Goal: Information Seeking & Learning: Learn about a topic

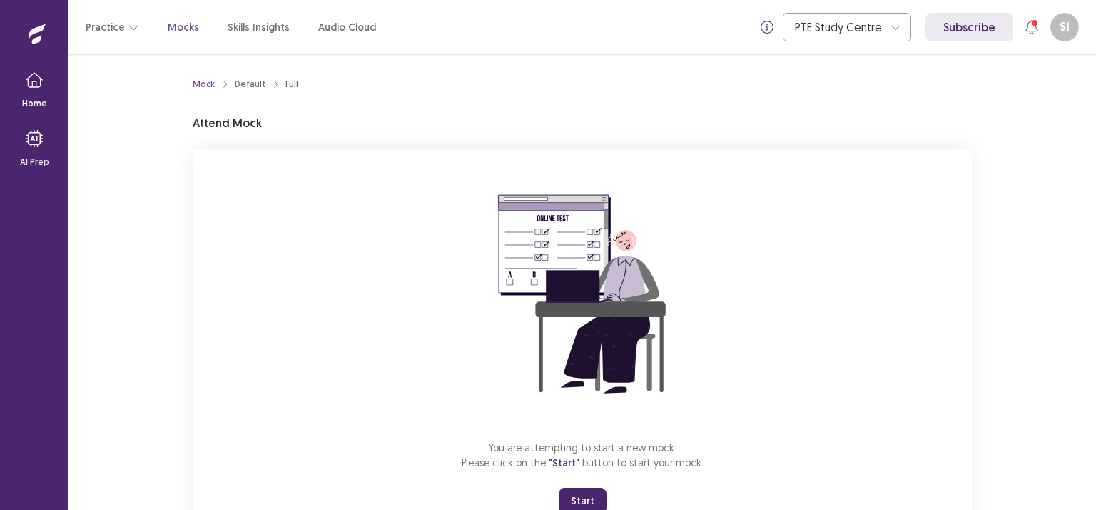
click at [591, 499] on button "Start" at bounding box center [583, 500] width 48 height 26
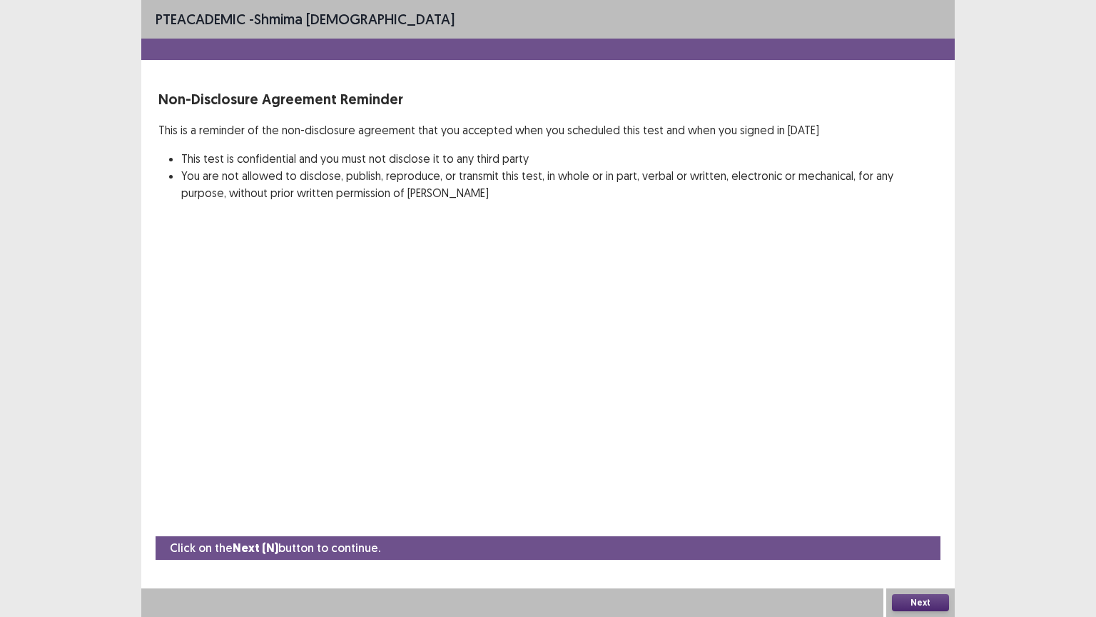
click at [914, 509] on button "Next" at bounding box center [920, 602] width 57 height 17
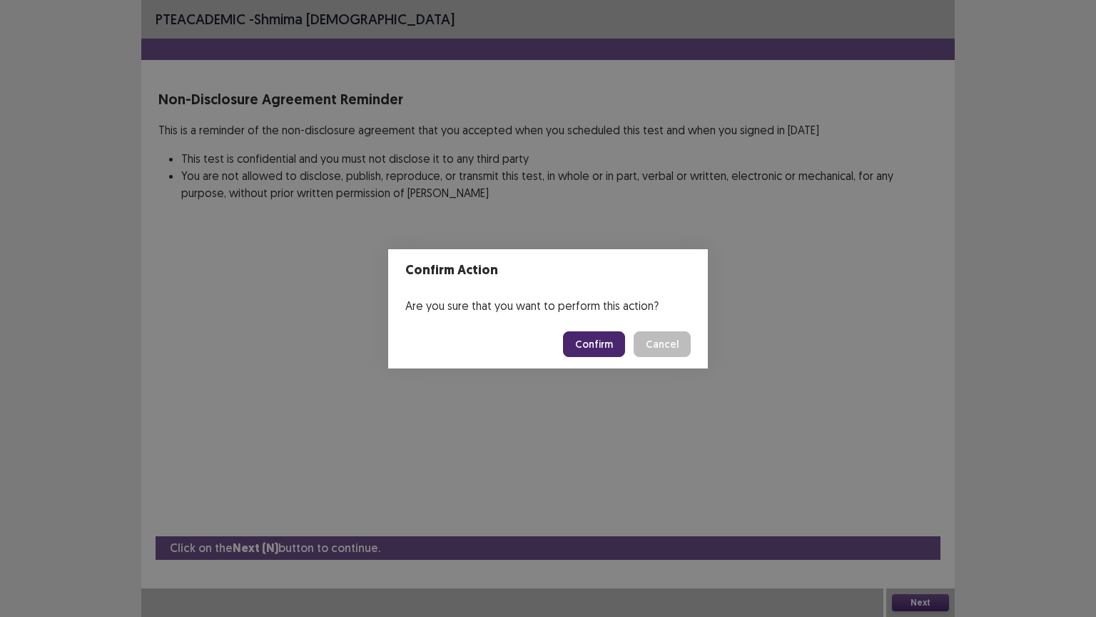
click at [587, 337] on button "Confirm" at bounding box center [594, 344] width 62 height 26
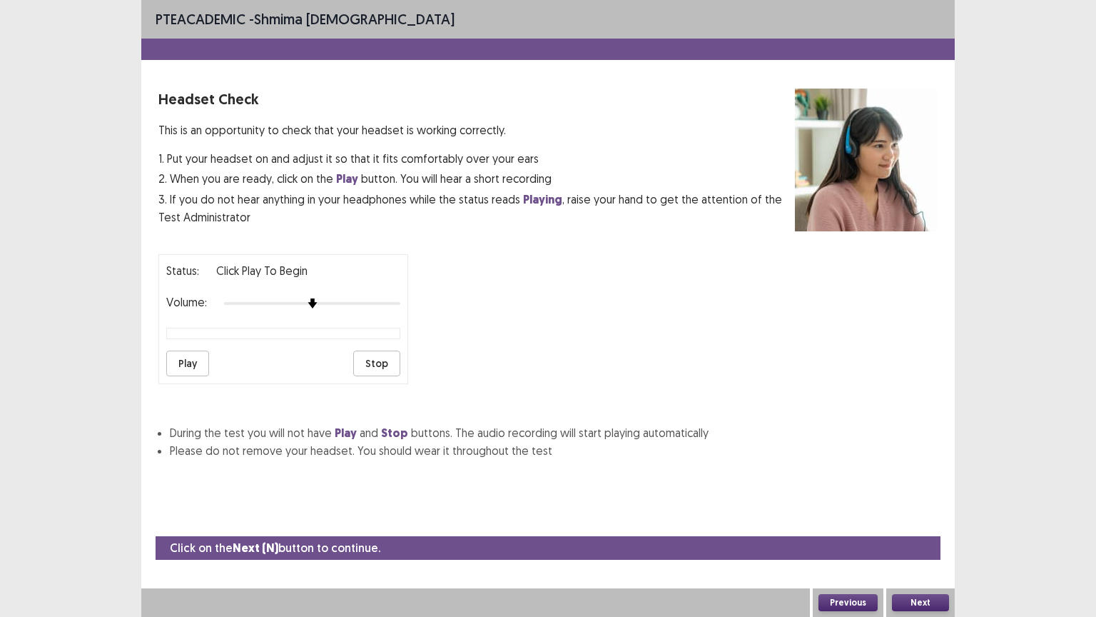
click at [924, 509] on button "Next" at bounding box center [920, 602] width 57 height 17
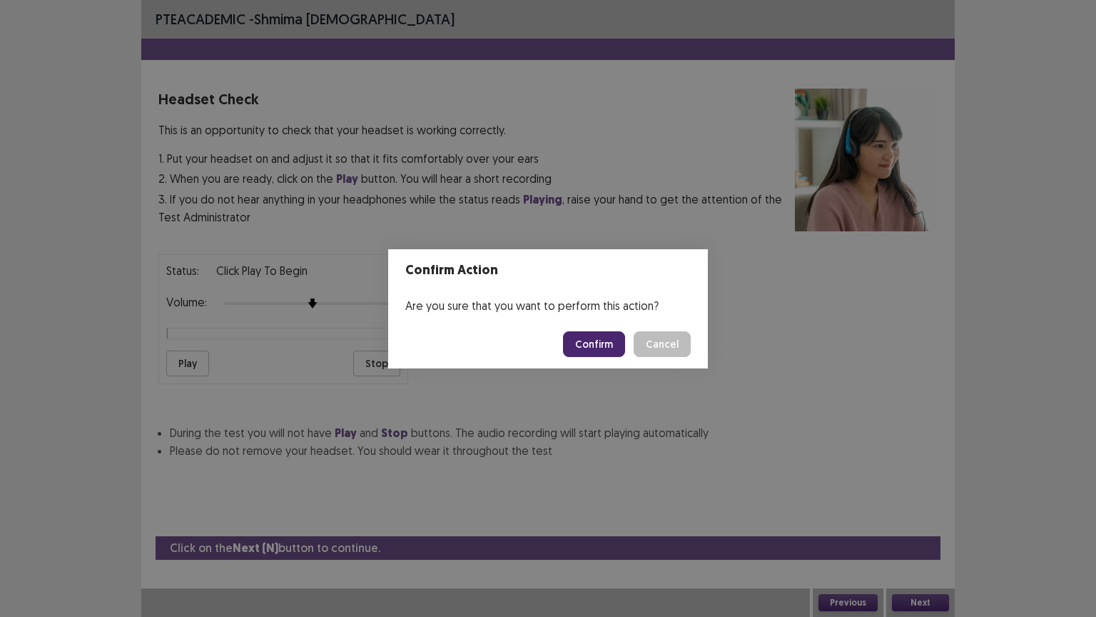
click at [607, 343] on button "Confirm" at bounding box center [594, 344] width 62 height 26
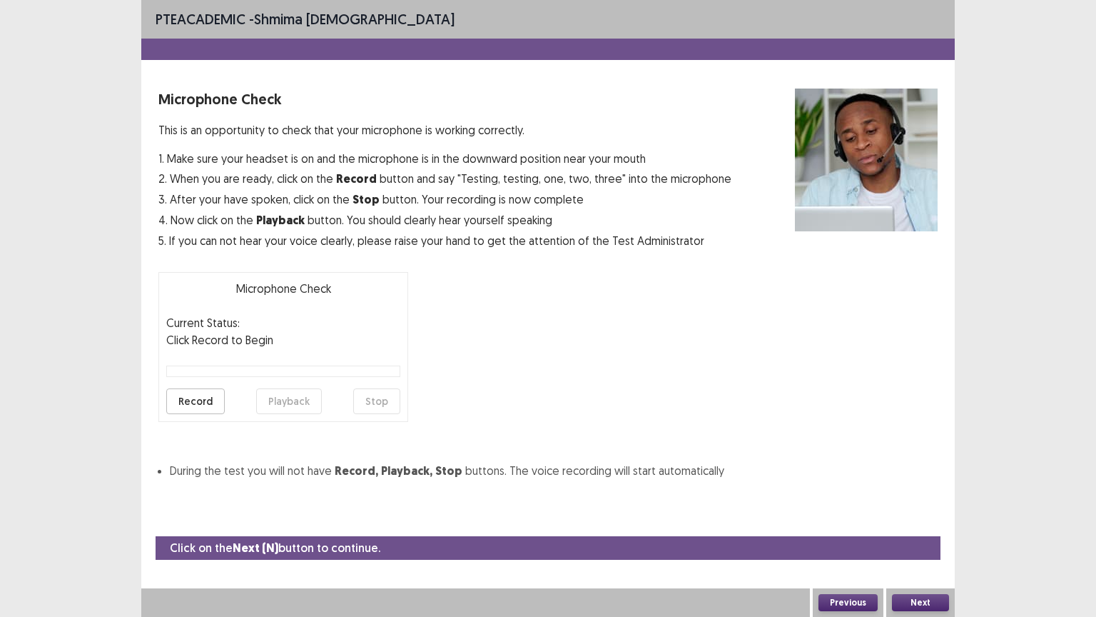
click at [925, 509] on button "Next" at bounding box center [920, 602] width 57 height 17
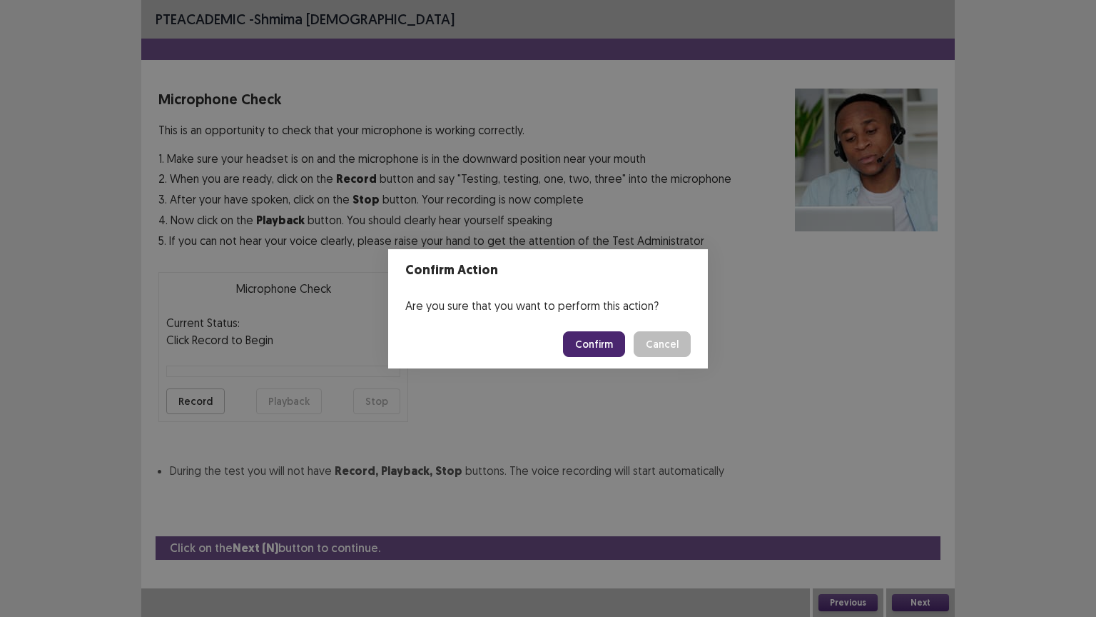
click at [589, 340] on button "Confirm" at bounding box center [594, 344] width 62 height 26
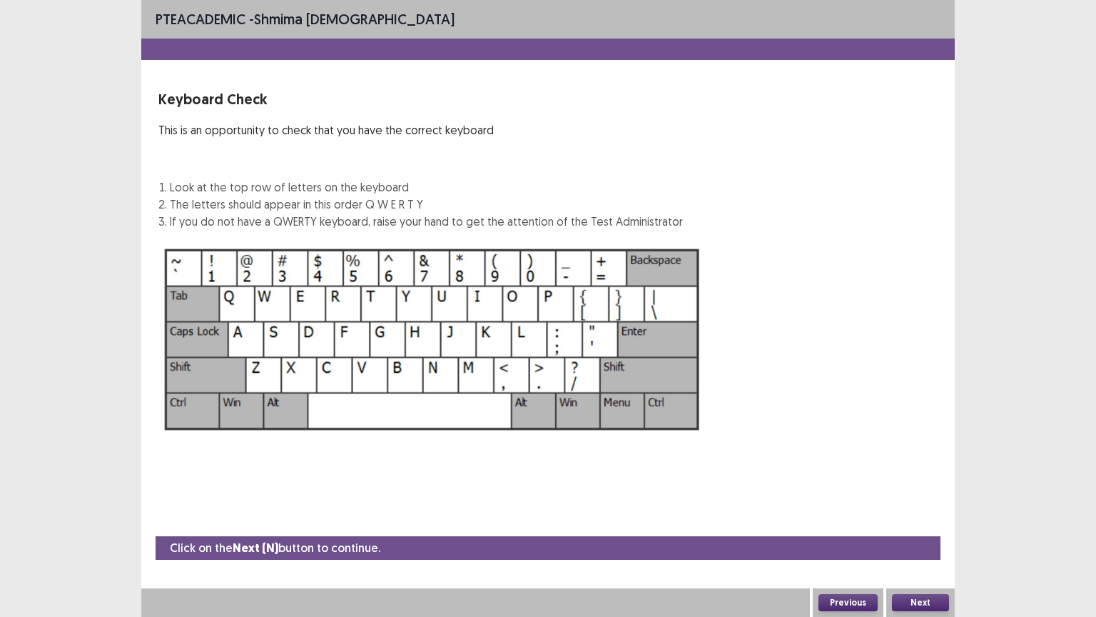
click at [921, 509] on button "Next" at bounding box center [920, 602] width 57 height 17
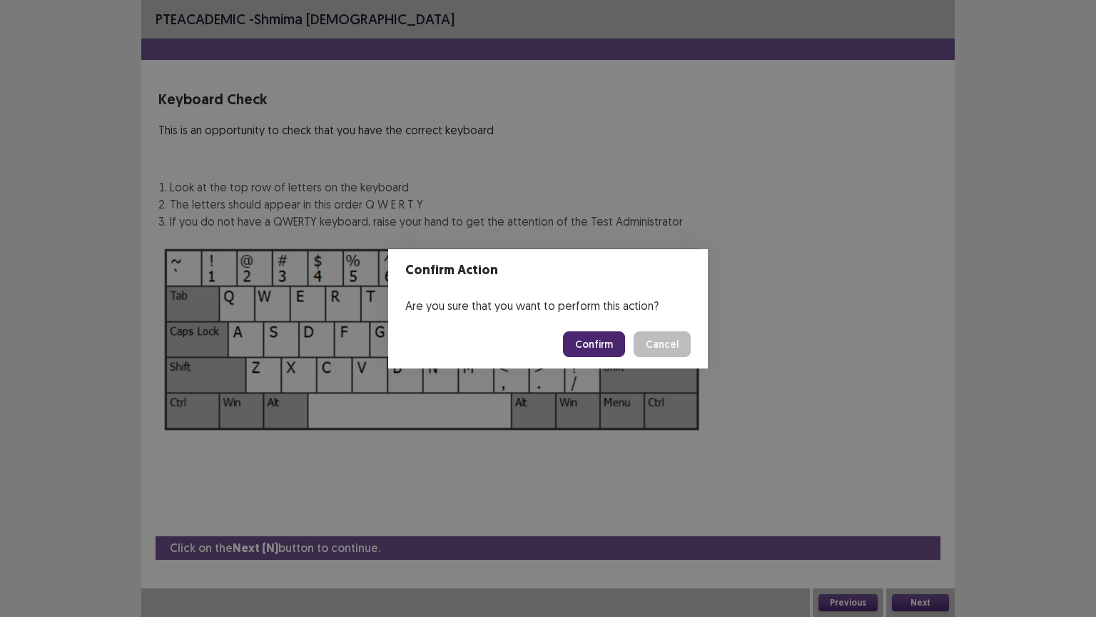
click at [601, 344] on button "Confirm" at bounding box center [594, 344] width 62 height 26
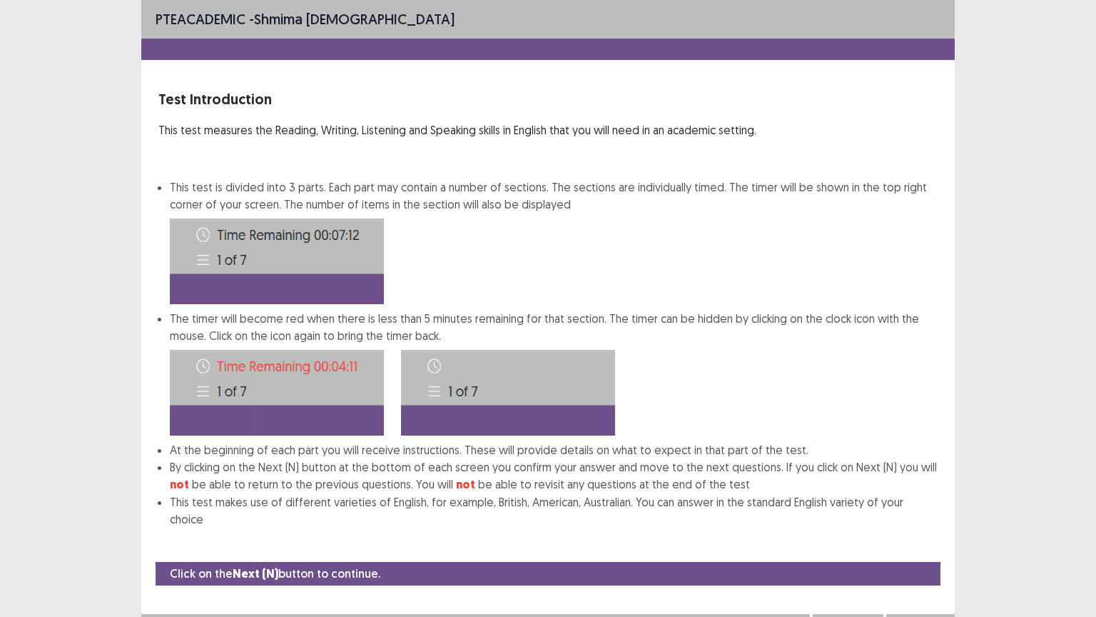
scroll to position [1, 0]
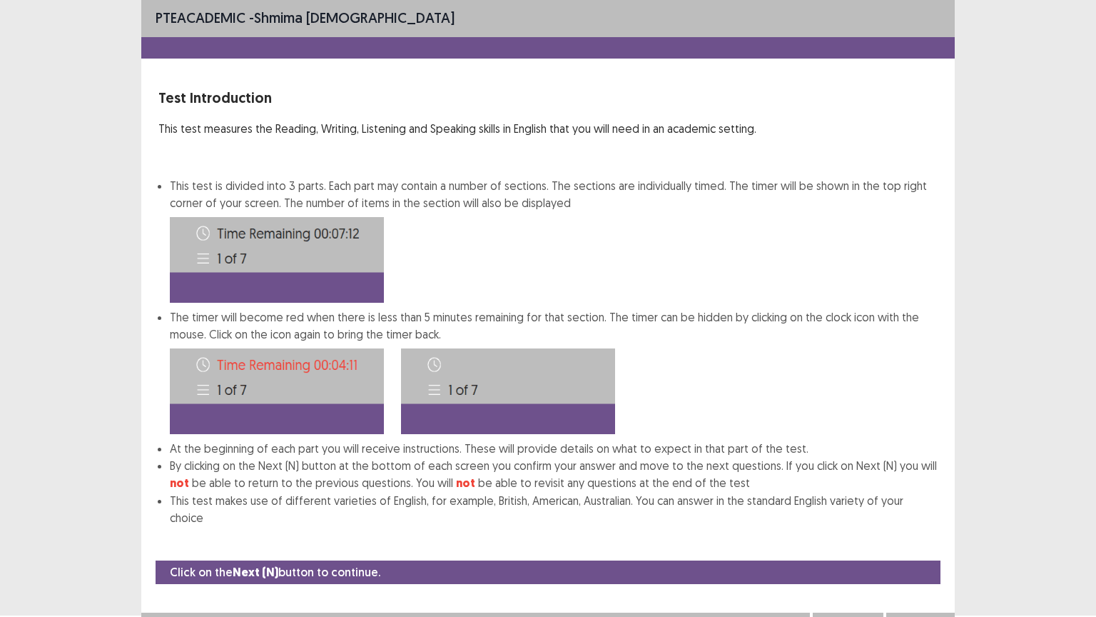
click at [917, 509] on button "Next" at bounding box center [920, 626] width 57 height 17
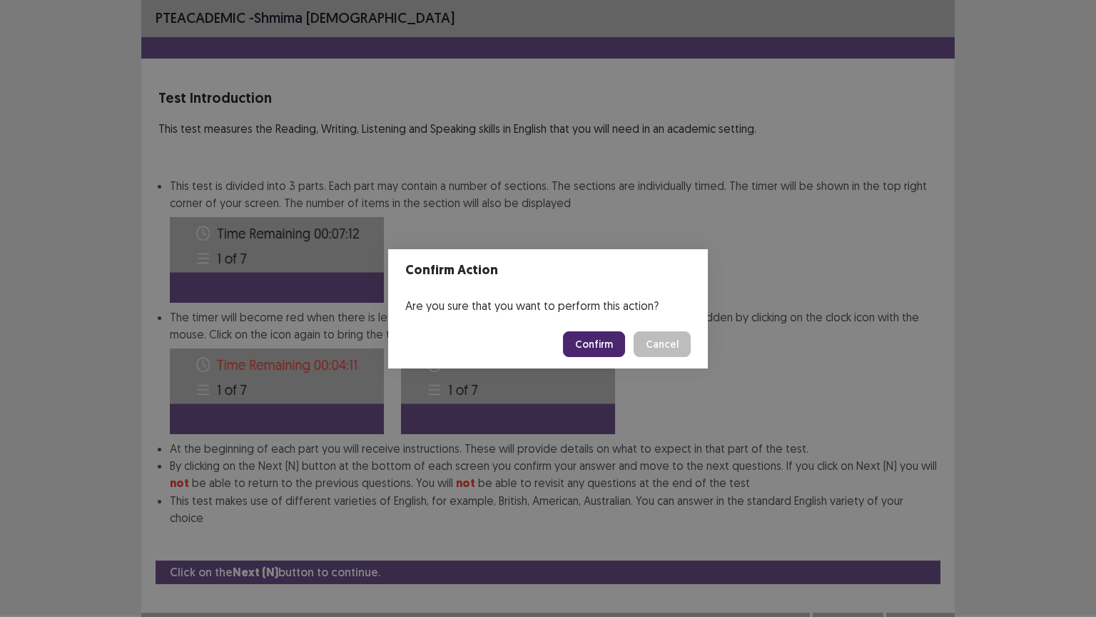
click at [594, 345] on button "Confirm" at bounding box center [594, 344] width 62 height 26
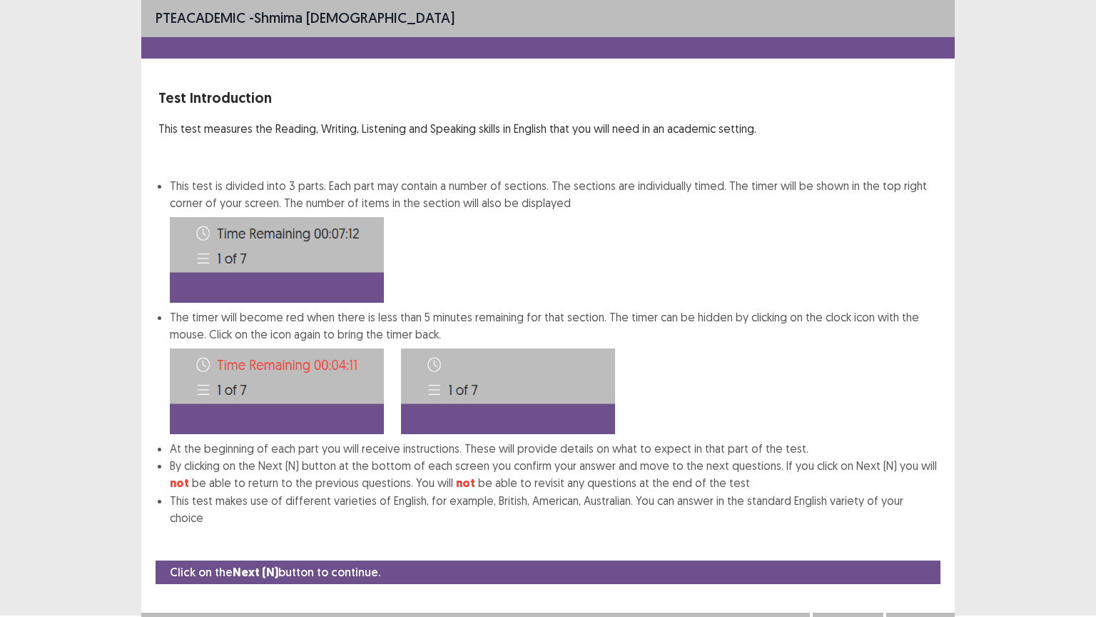
scroll to position [0, 0]
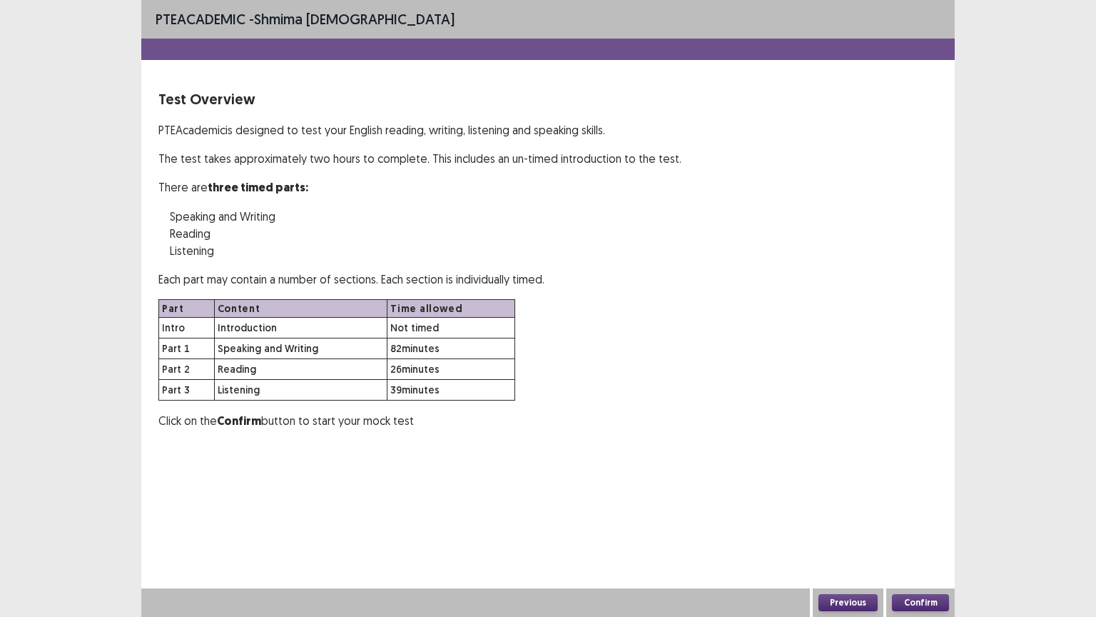
click at [911, 509] on button "Confirm" at bounding box center [920, 602] width 57 height 17
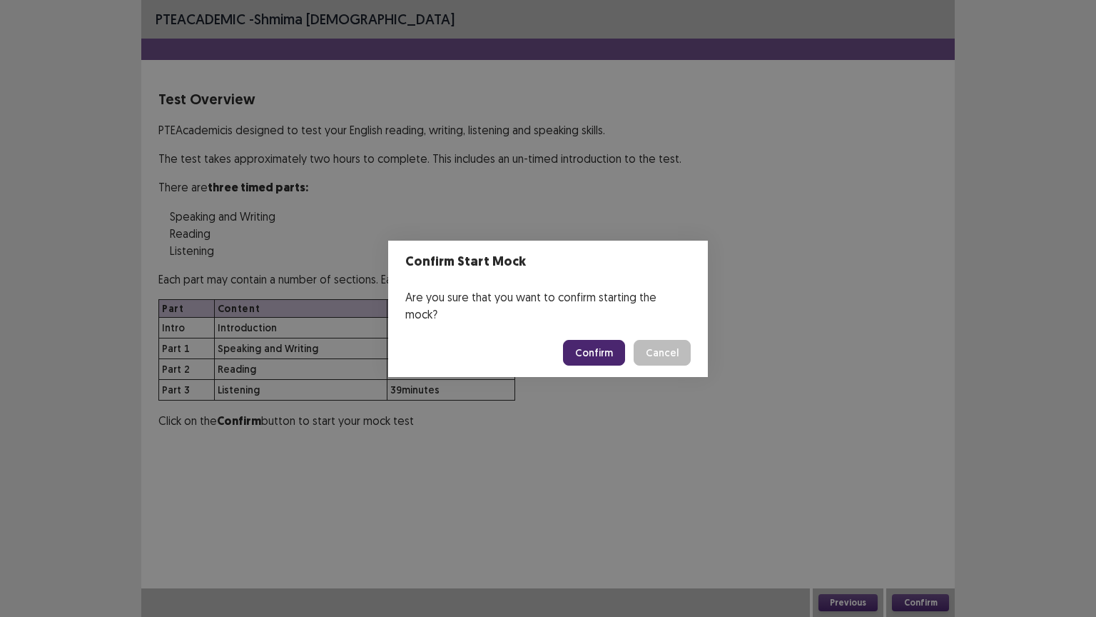
click at [587, 348] on button "Confirm" at bounding box center [594, 353] width 62 height 26
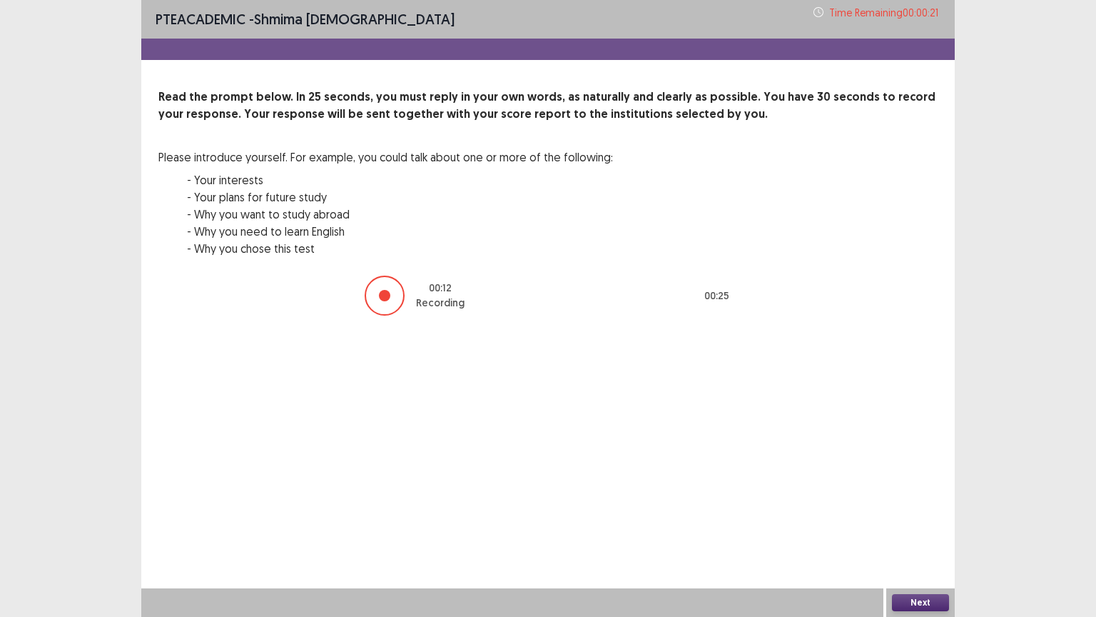
click at [931, 509] on button "Next" at bounding box center [920, 602] width 57 height 17
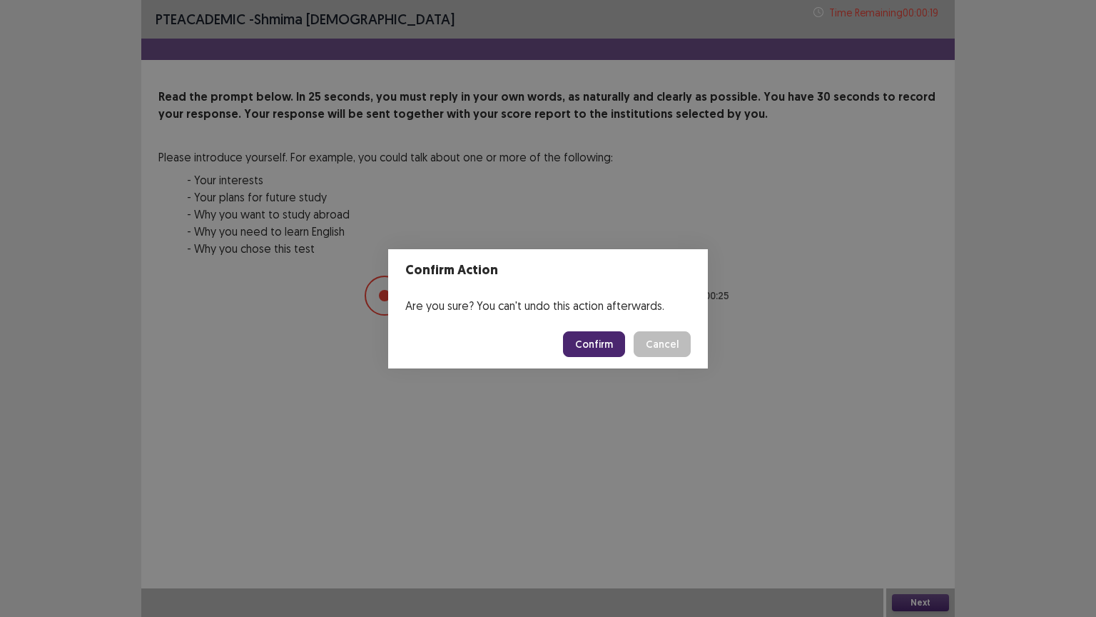
click at [611, 347] on button "Confirm" at bounding box center [594, 344] width 62 height 26
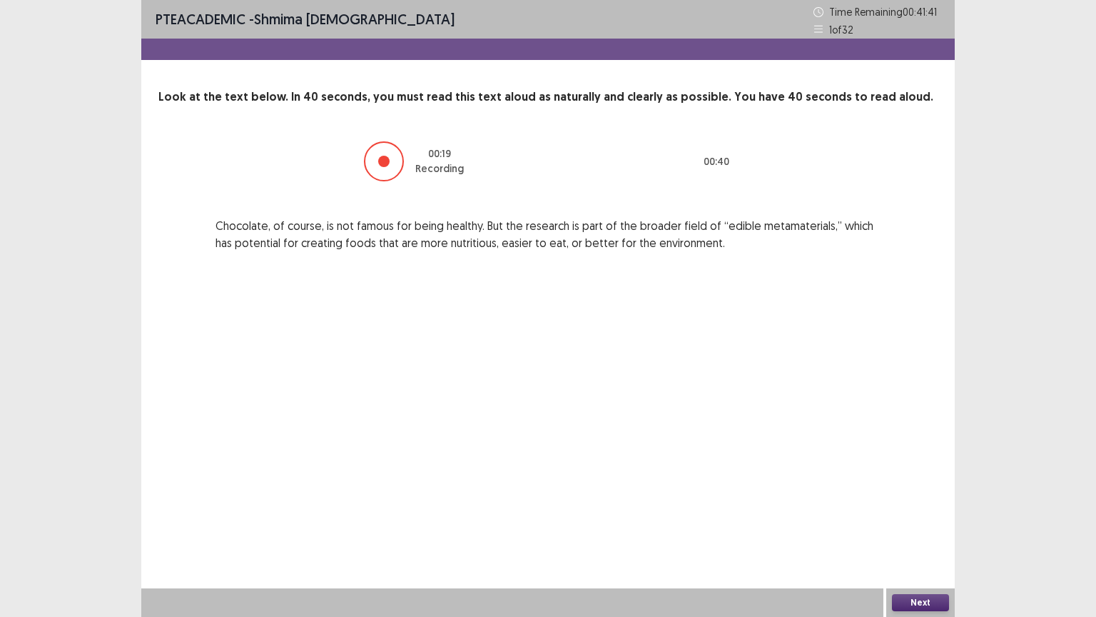
click at [935, 509] on button "Next" at bounding box center [920, 602] width 57 height 17
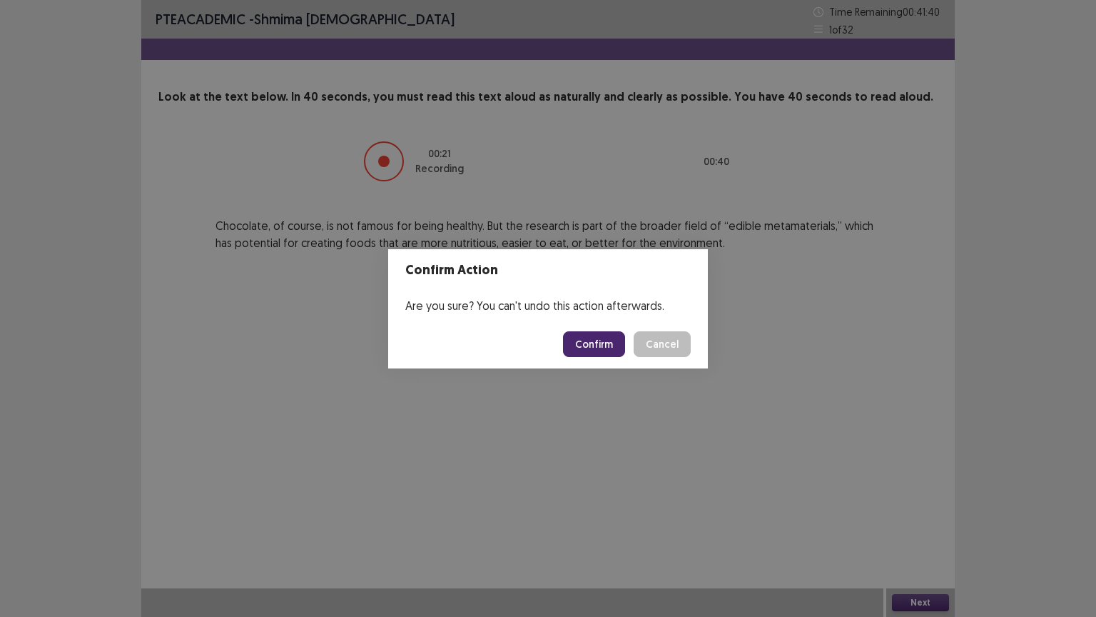
click at [617, 344] on button "Confirm" at bounding box center [594, 344] width 62 height 26
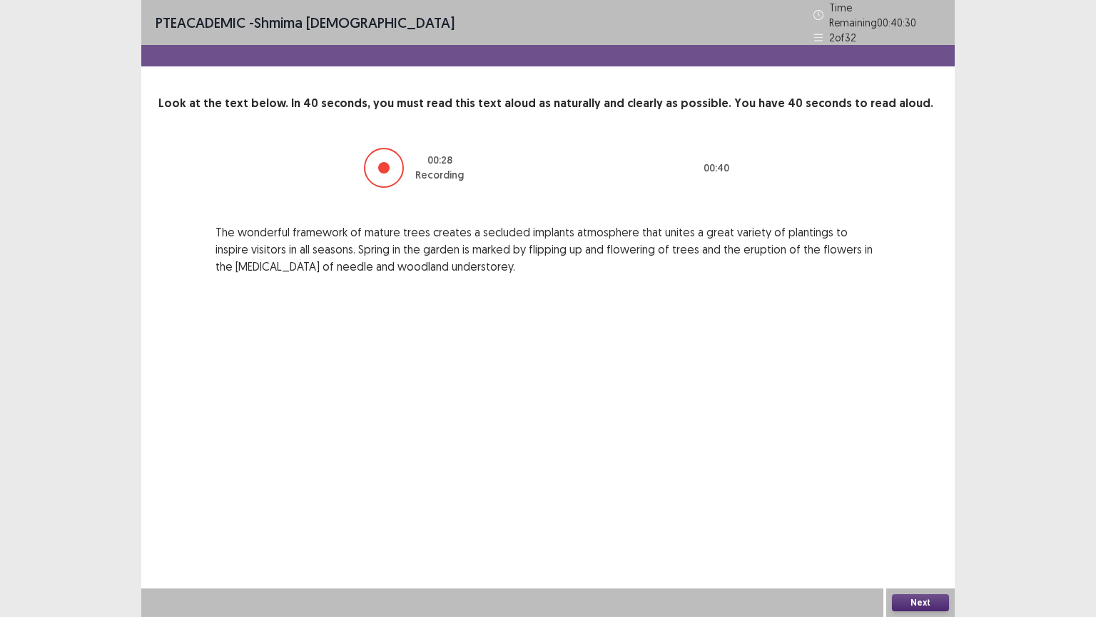
click at [919, 509] on button "Next" at bounding box center [920, 602] width 57 height 17
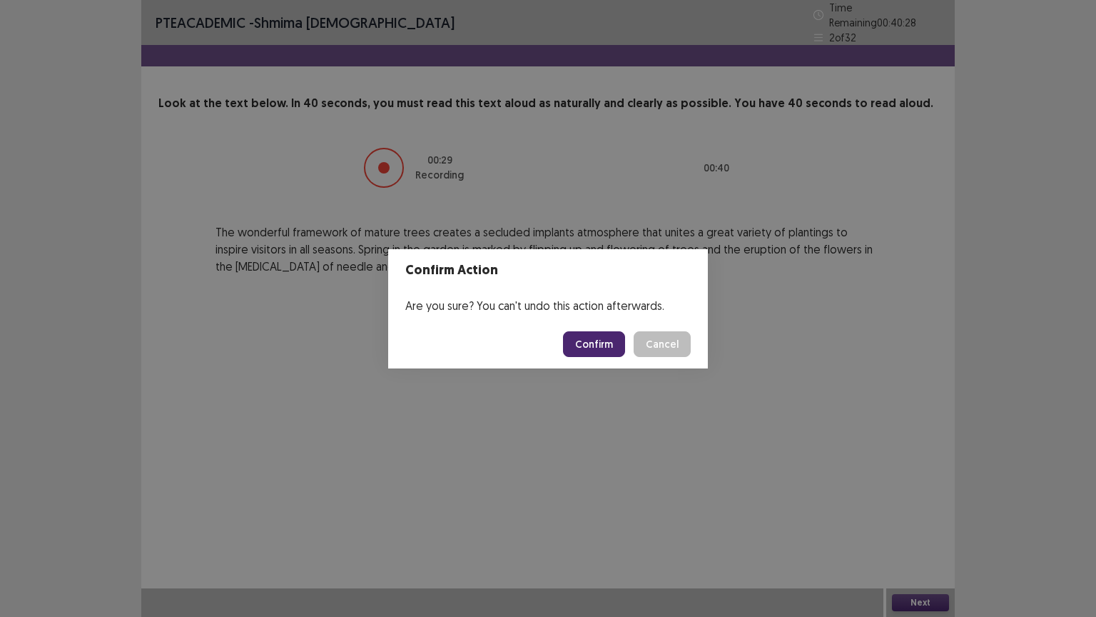
click at [605, 340] on button "Confirm" at bounding box center [594, 344] width 62 height 26
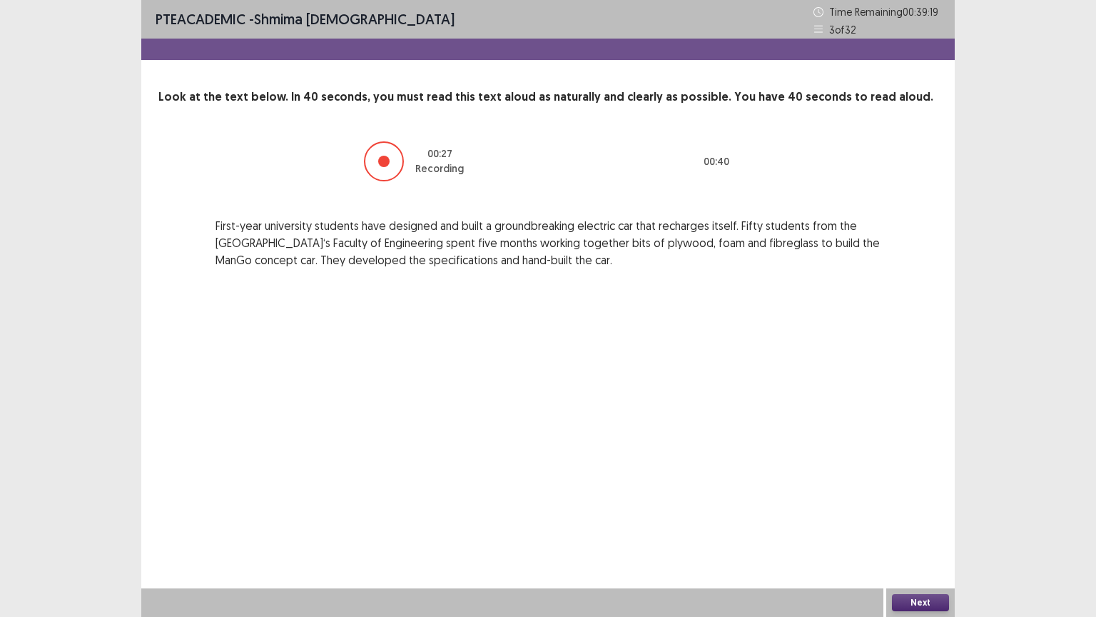
click at [934, 509] on button "Next" at bounding box center [920, 602] width 57 height 17
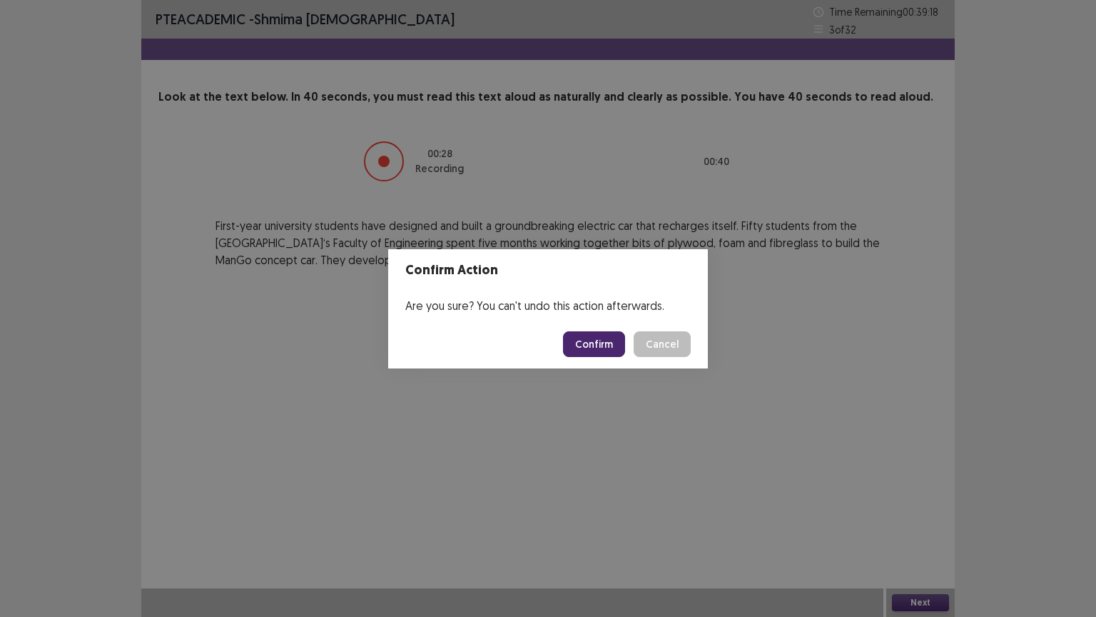
click at [617, 346] on button "Confirm" at bounding box center [594, 344] width 62 height 26
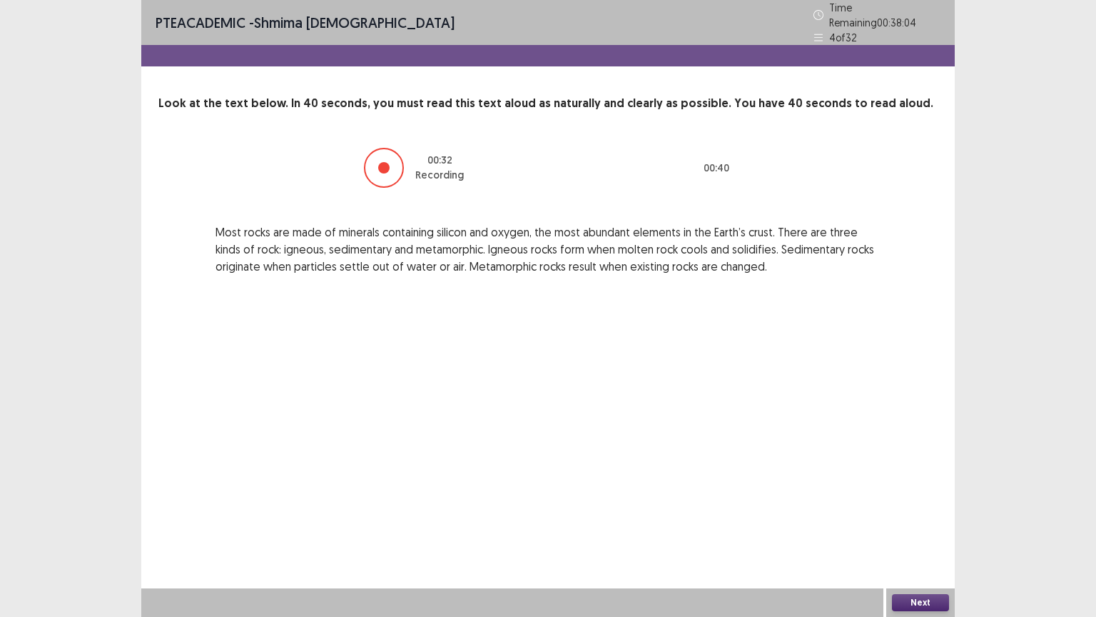
click at [925, 509] on button "Next" at bounding box center [920, 602] width 57 height 17
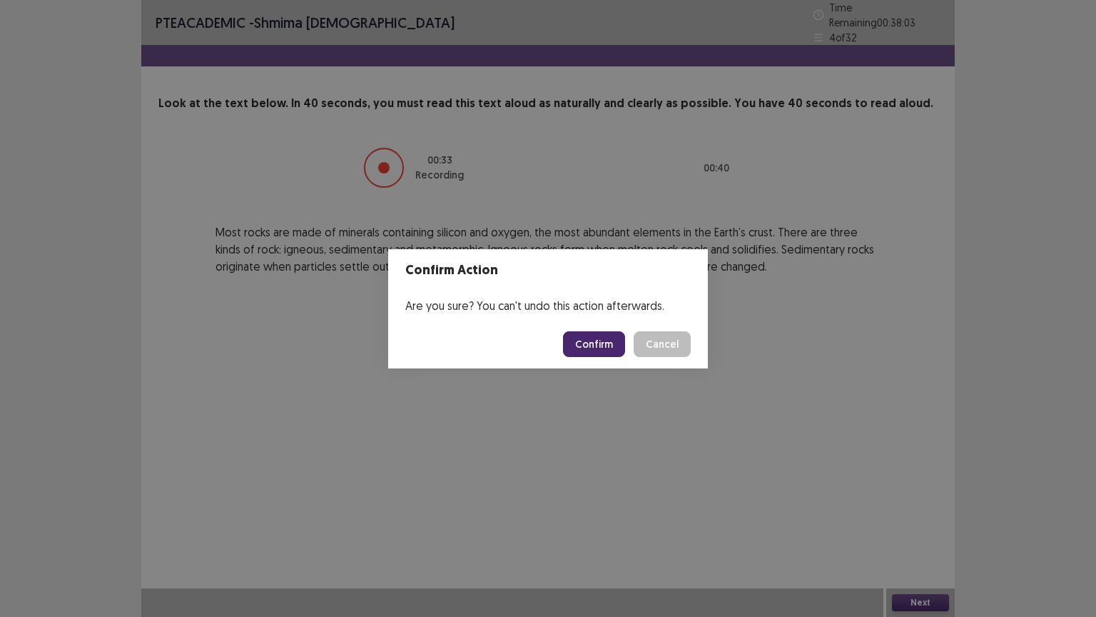
click at [595, 347] on button "Confirm" at bounding box center [594, 344] width 62 height 26
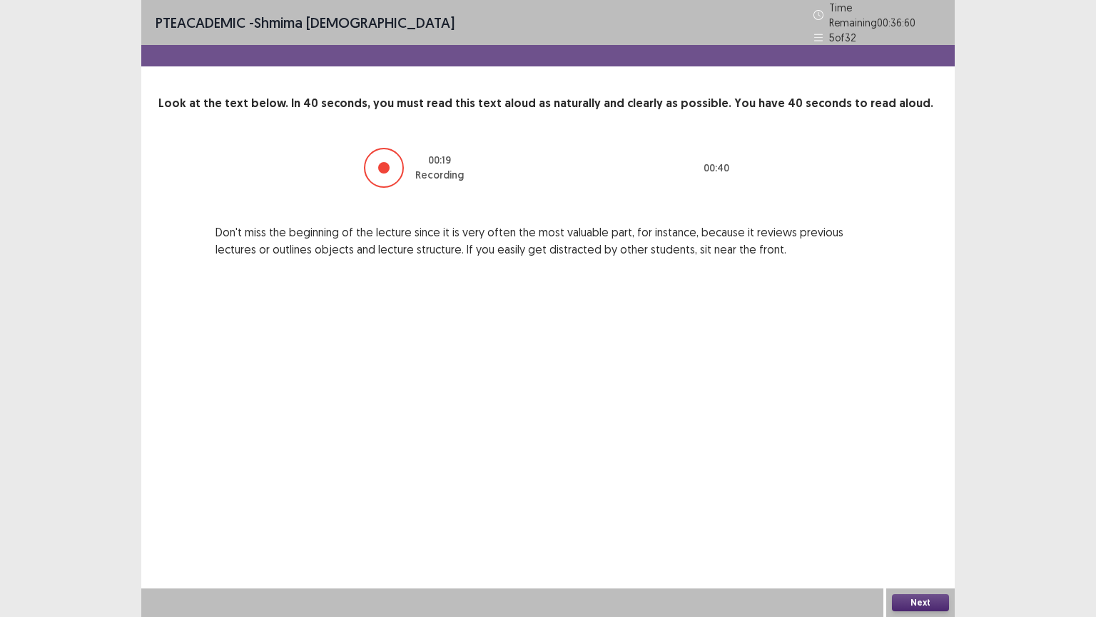
click at [942, 509] on button "Next" at bounding box center [920, 602] width 57 height 17
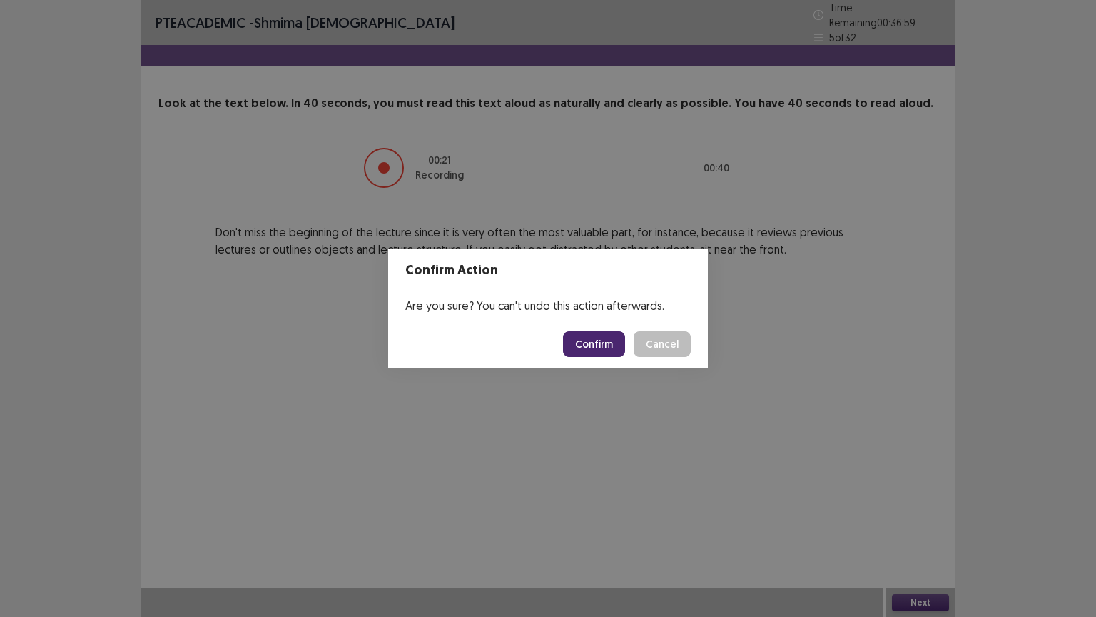
click at [600, 345] on button "Confirm" at bounding box center [594, 344] width 62 height 26
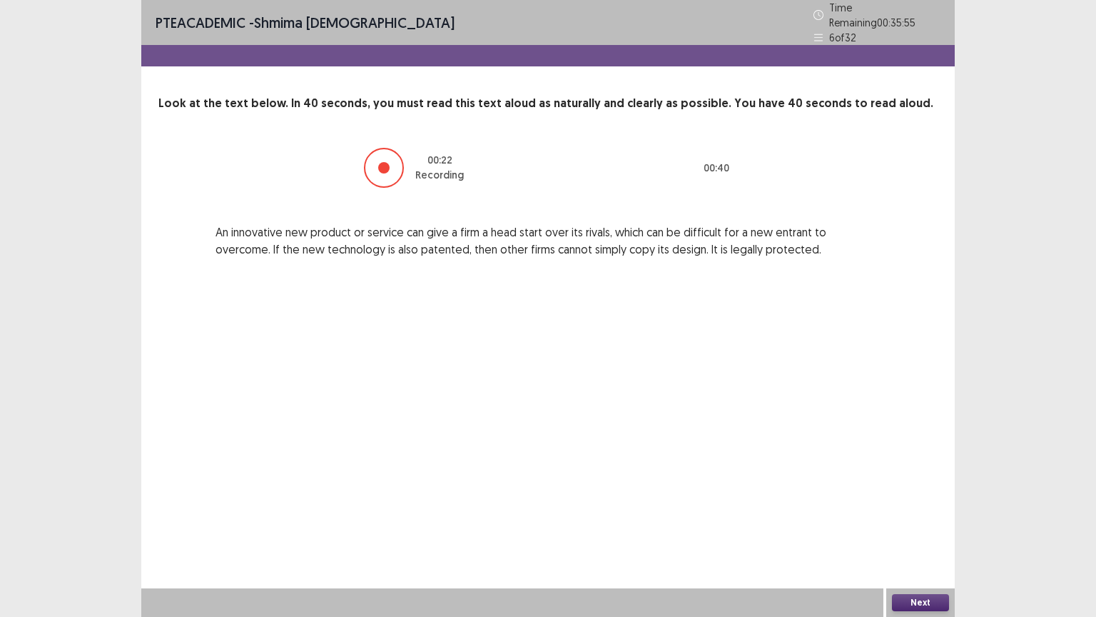
click at [926, 509] on button "Next" at bounding box center [920, 602] width 57 height 17
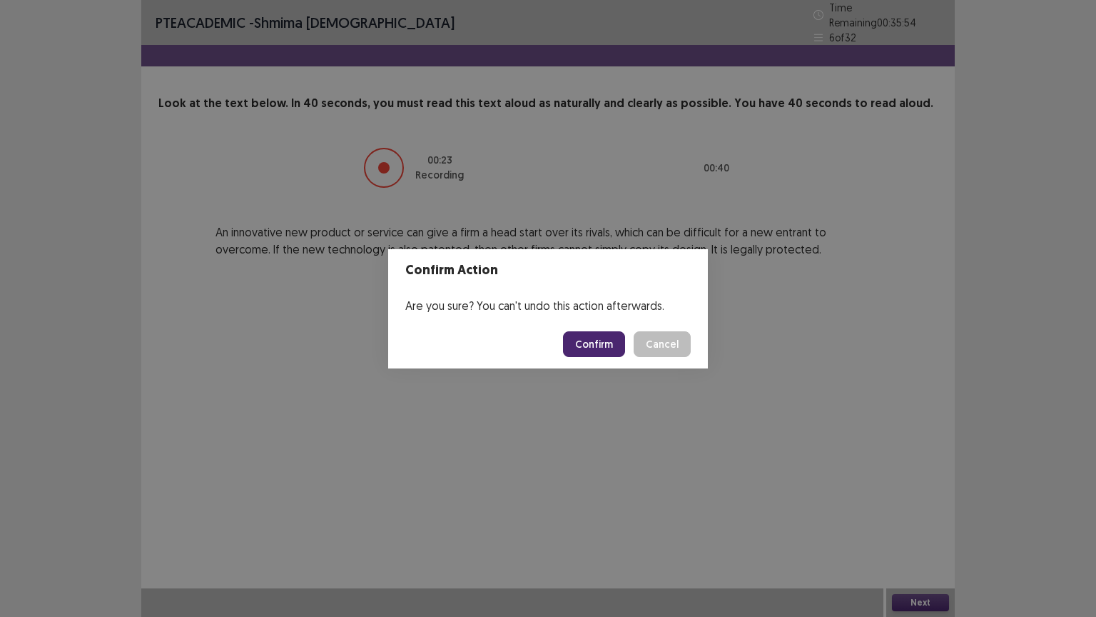
click at [614, 348] on button "Confirm" at bounding box center [594, 344] width 62 height 26
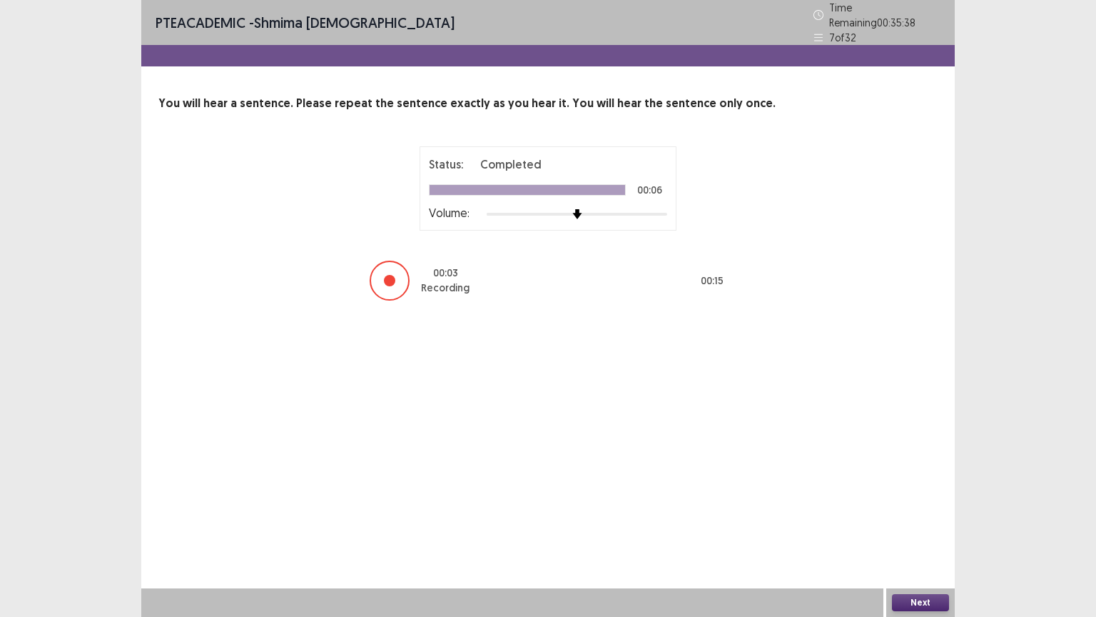
click at [899, 509] on button "Next" at bounding box center [920, 602] width 57 height 17
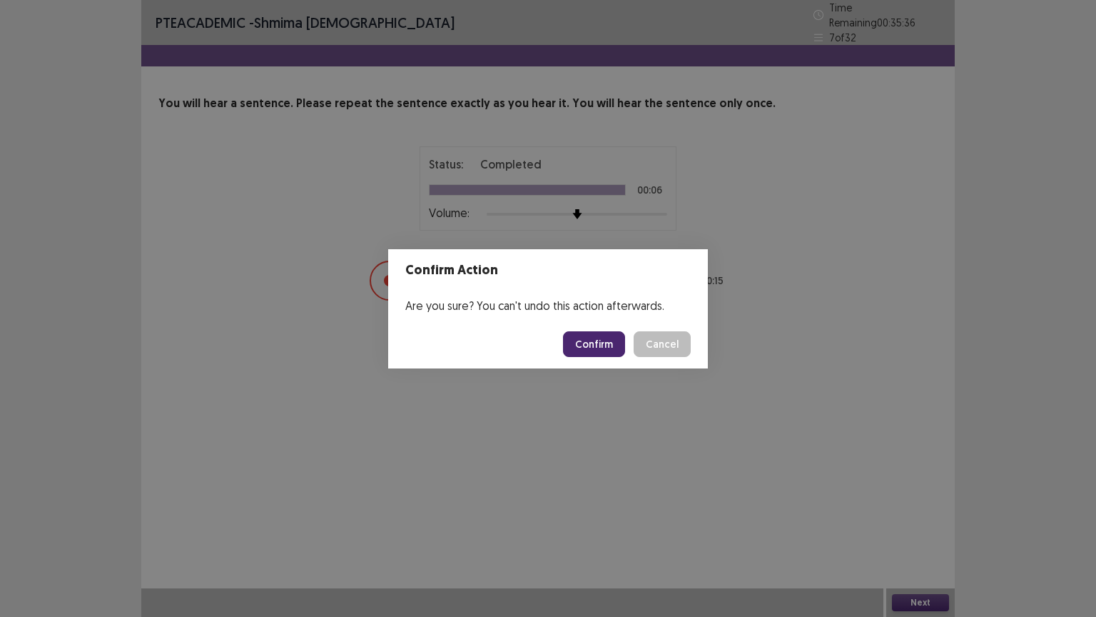
click at [597, 337] on button "Confirm" at bounding box center [594, 344] width 62 height 26
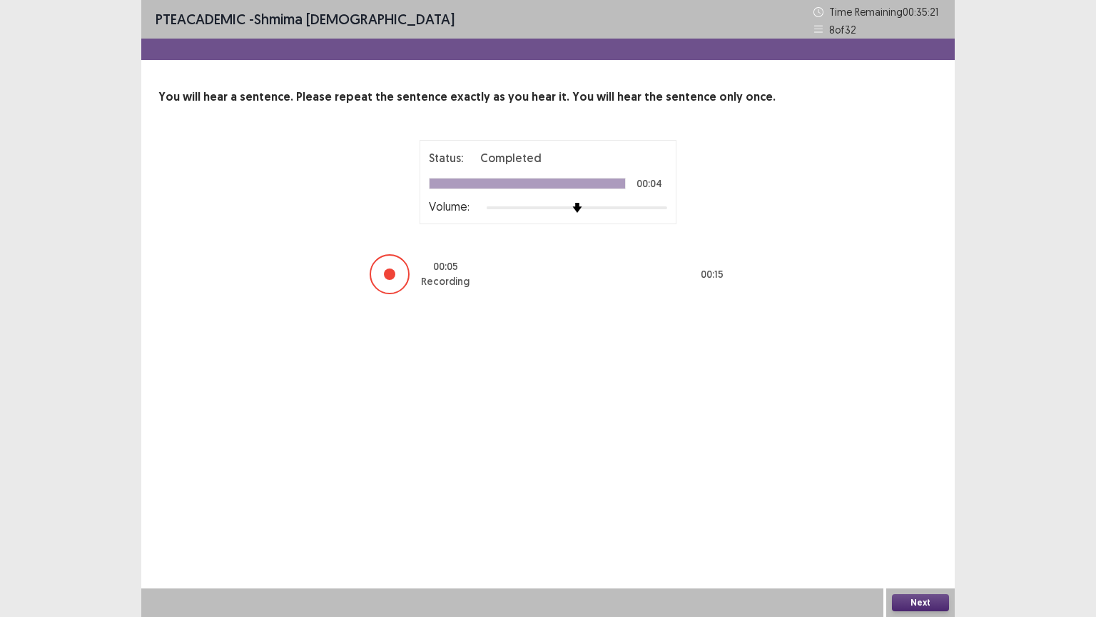
click at [933, 509] on button "Next" at bounding box center [920, 602] width 57 height 17
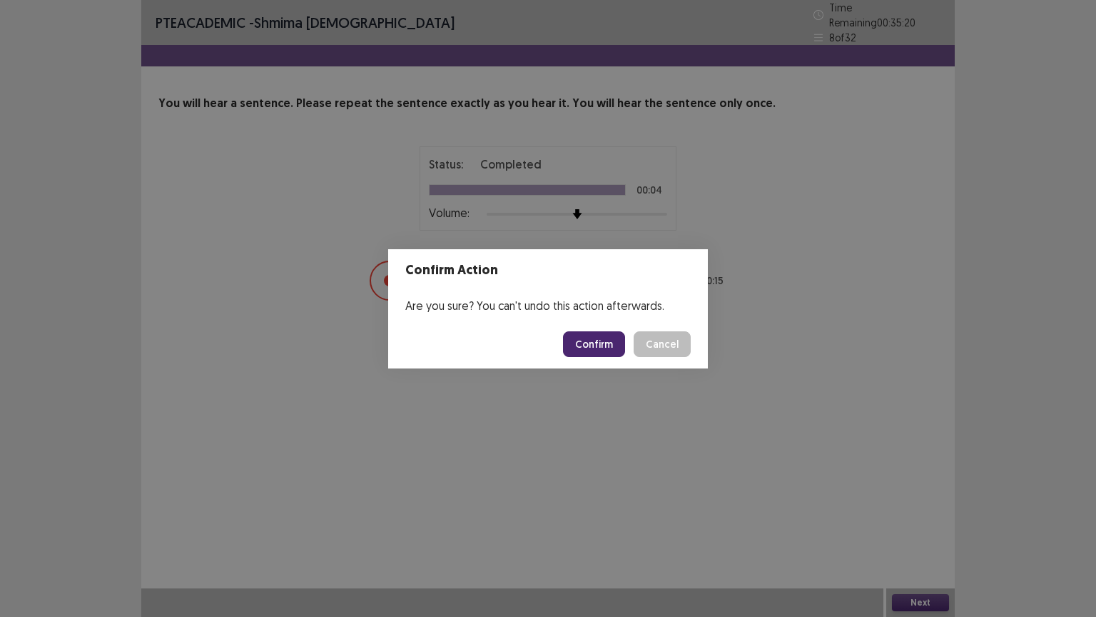
click at [604, 337] on button "Confirm" at bounding box center [594, 344] width 62 height 26
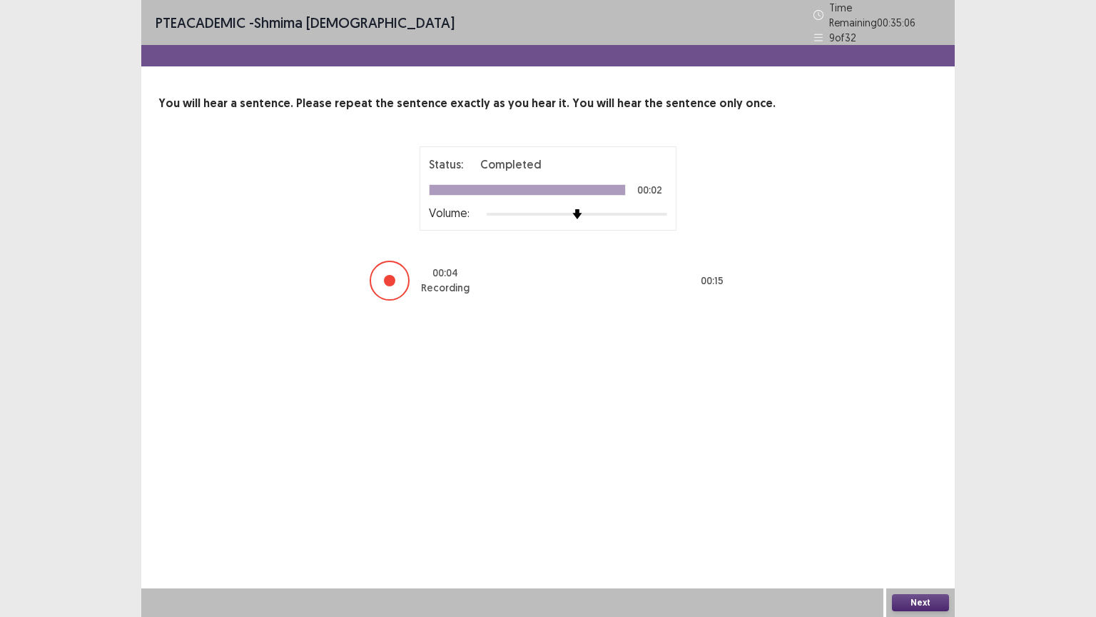
click at [921, 509] on button "Next" at bounding box center [920, 602] width 57 height 17
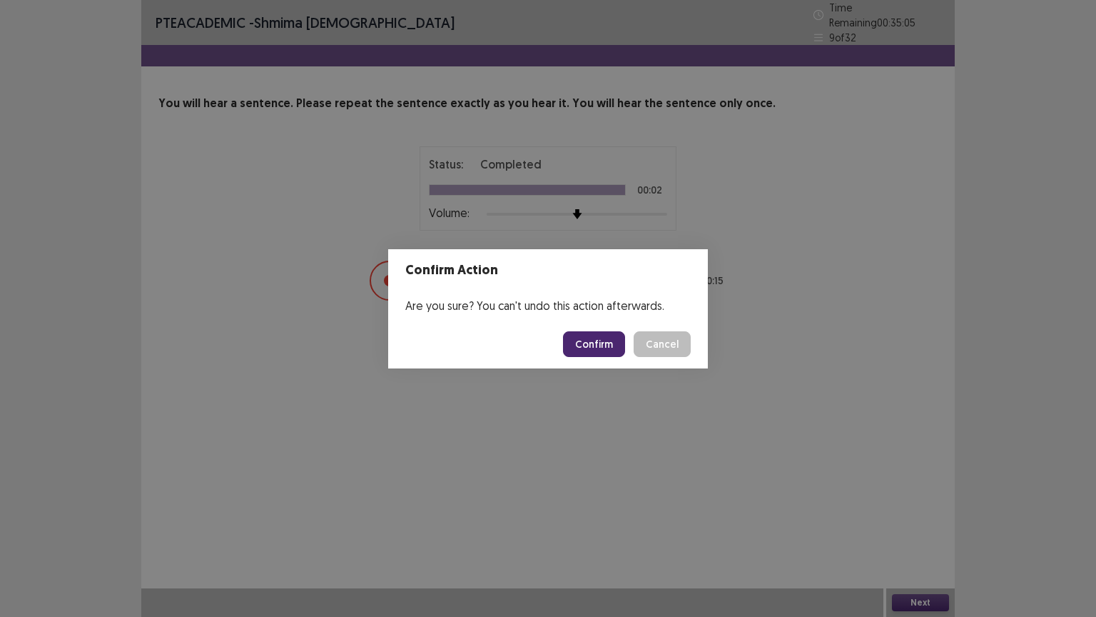
click at [596, 342] on button "Confirm" at bounding box center [594, 344] width 62 height 26
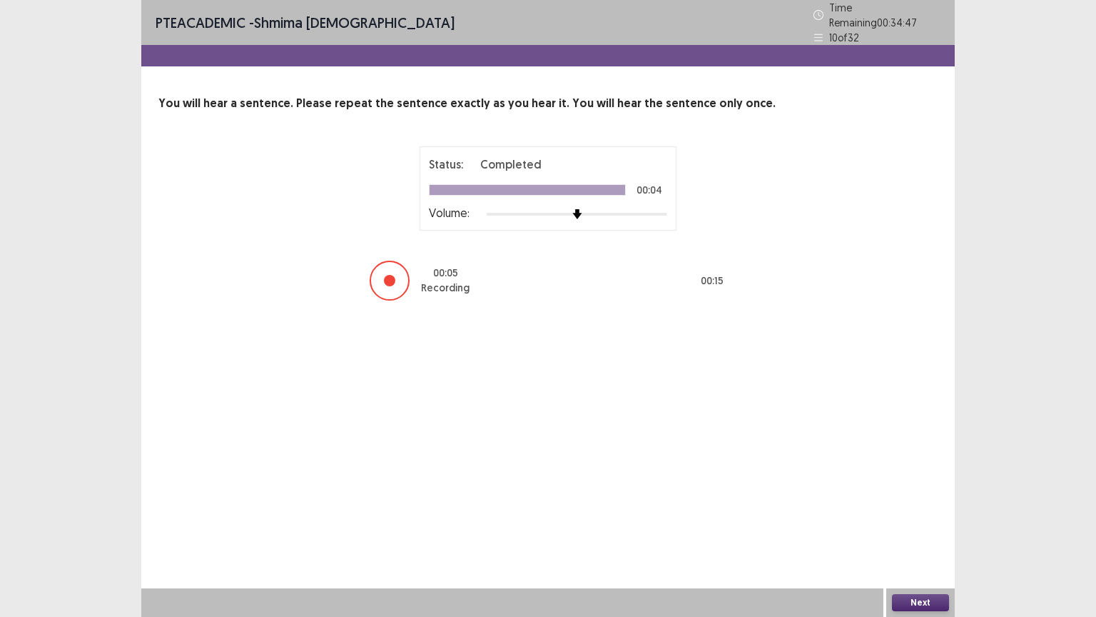
click at [909, 509] on button "Next" at bounding box center [920, 602] width 57 height 17
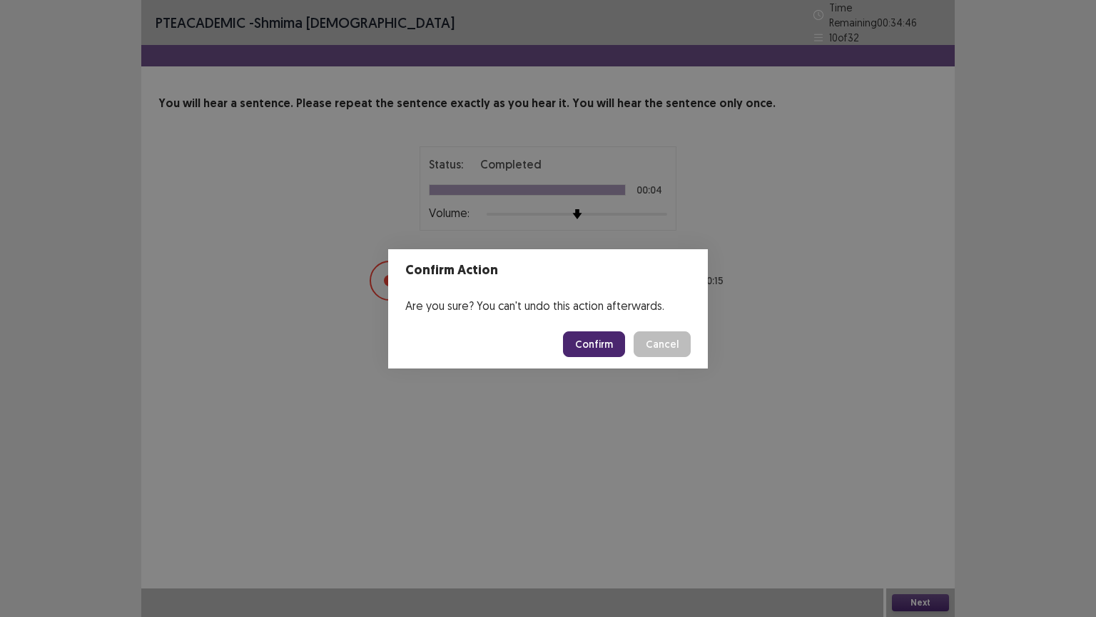
click at [618, 335] on button "Confirm" at bounding box center [594, 344] width 62 height 26
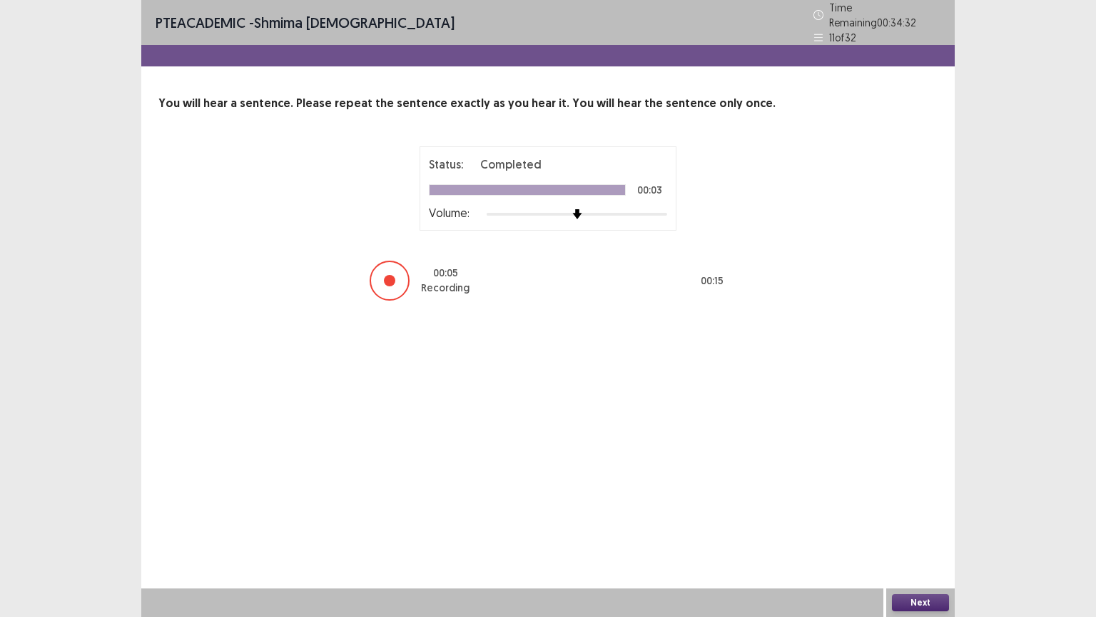
click at [911, 509] on button "Next" at bounding box center [920, 602] width 57 height 17
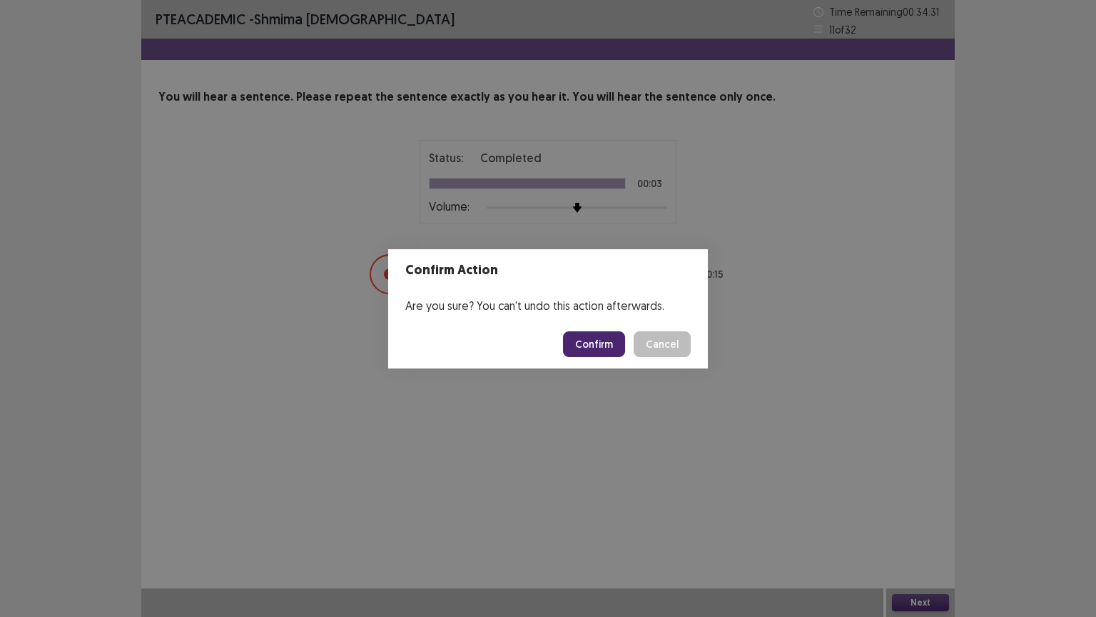
click at [612, 339] on button "Confirm" at bounding box center [594, 344] width 62 height 26
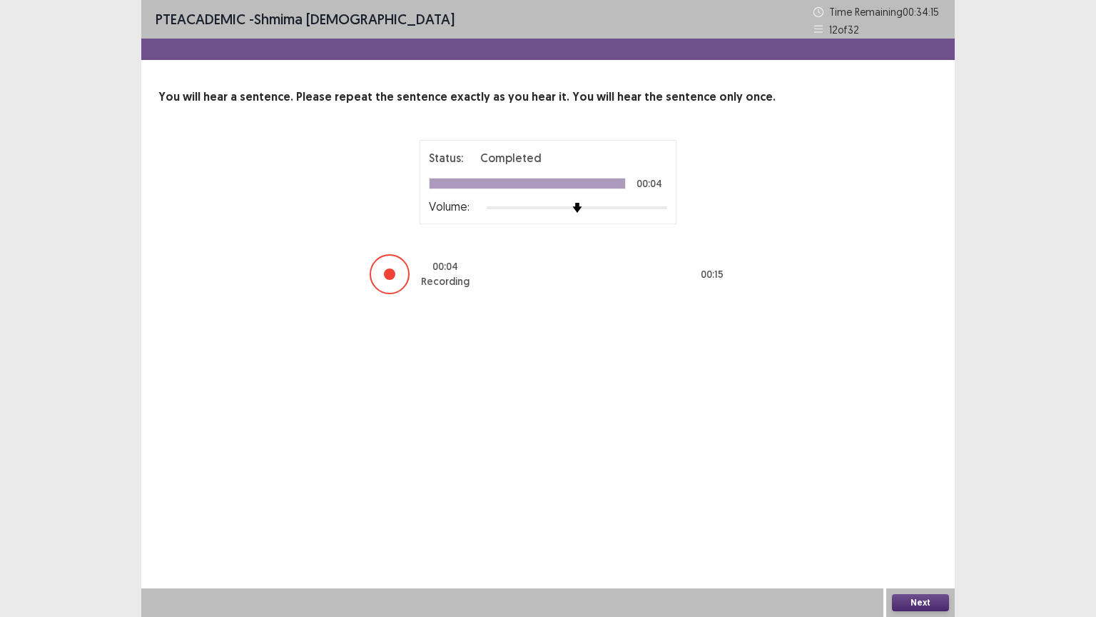
click at [909, 509] on button "Next" at bounding box center [920, 602] width 57 height 17
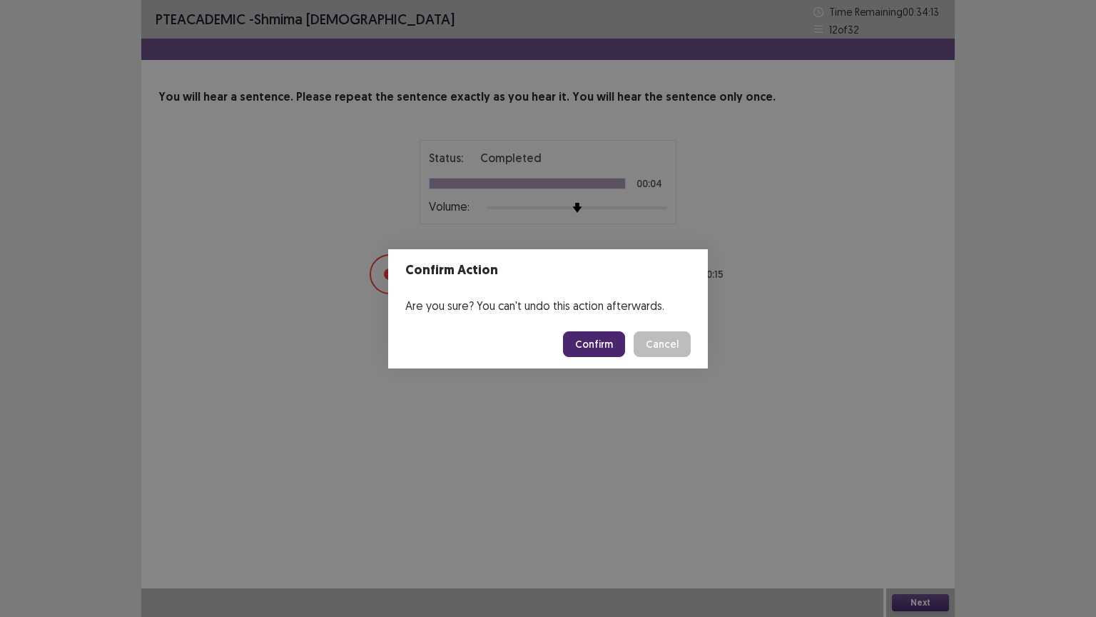
click at [622, 335] on button "Confirm" at bounding box center [594, 344] width 62 height 26
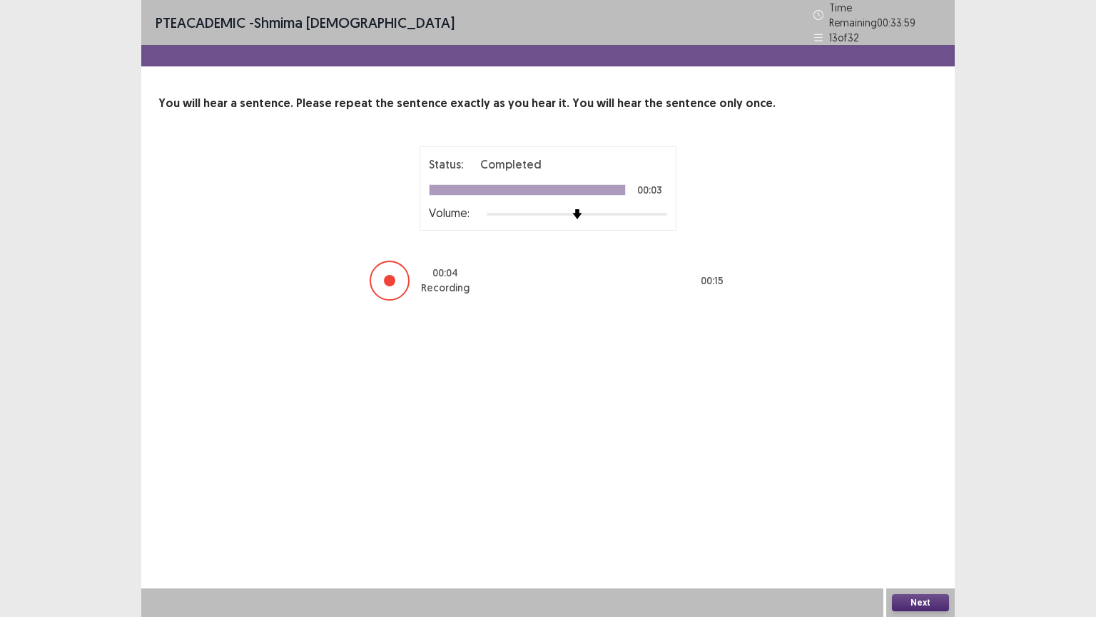
click at [919, 509] on button "Next" at bounding box center [920, 602] width 57 height 17
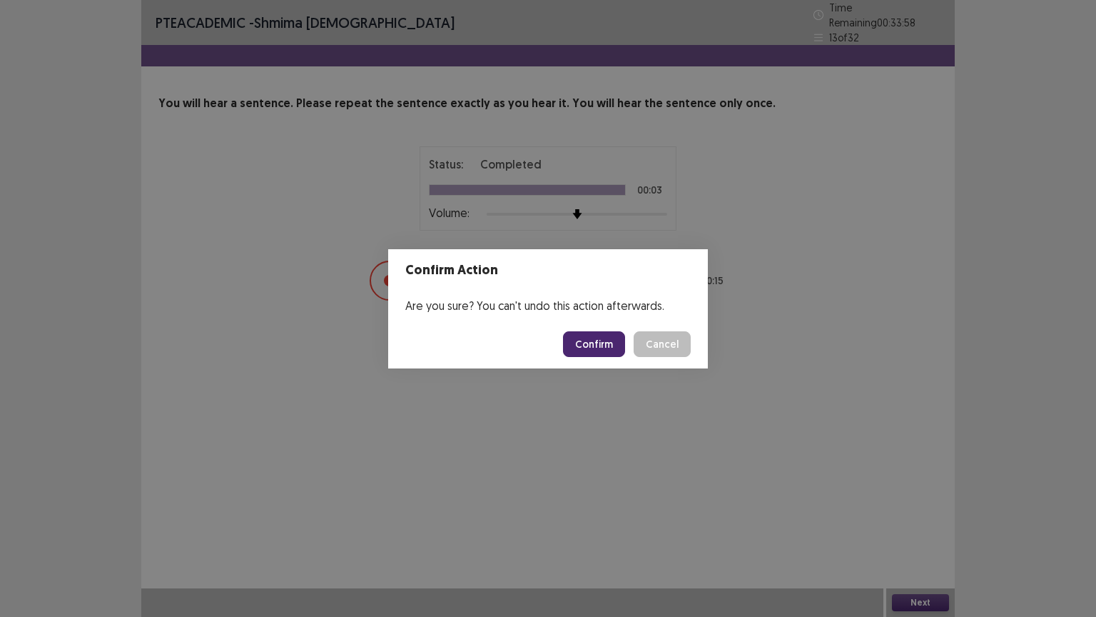
click at [617, 337] on button "Confirm" at bounding box center [594, 344] width 62 height 26
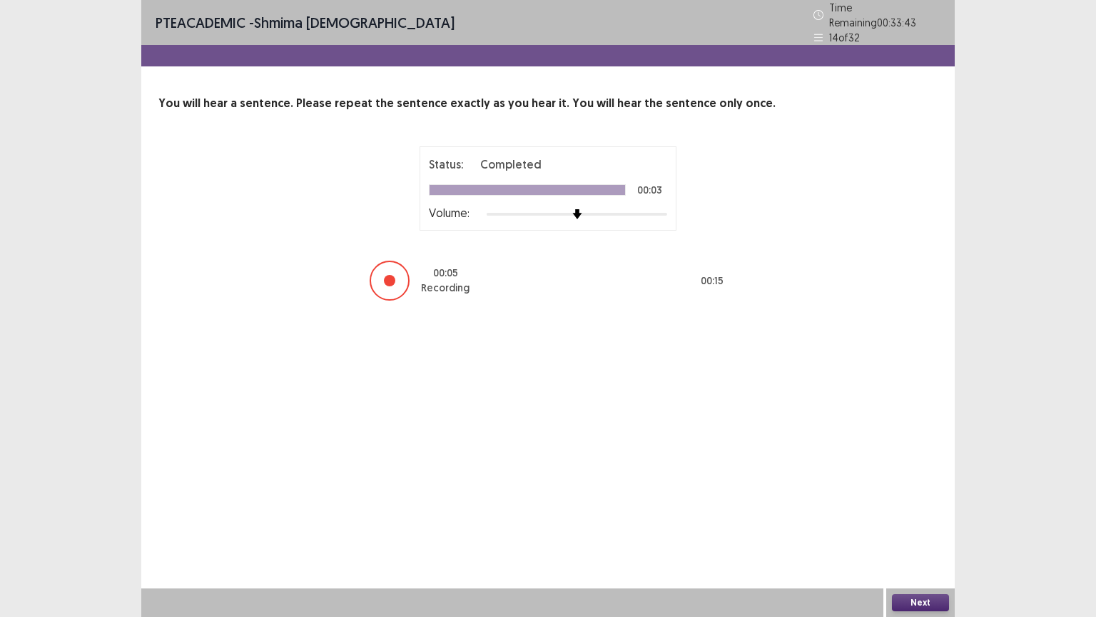
click at [919, 509] on button "Next" at bounding box center [920, 602] width 57 height 17
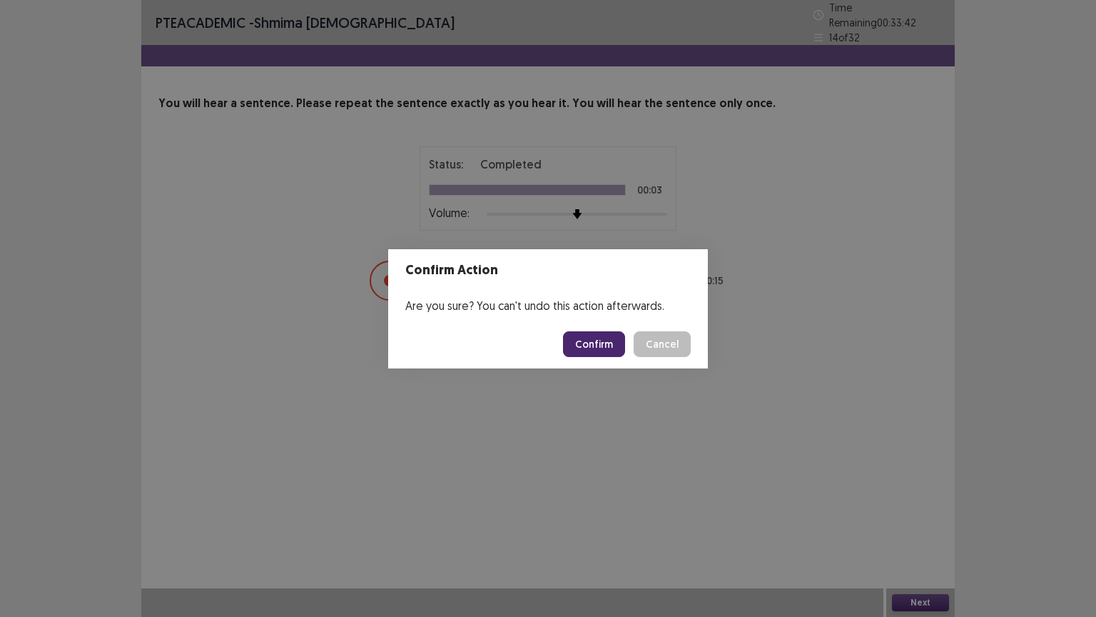
click at [620, 335] on button "Confirm" at bounding box center [594, 344] width 62 height 26
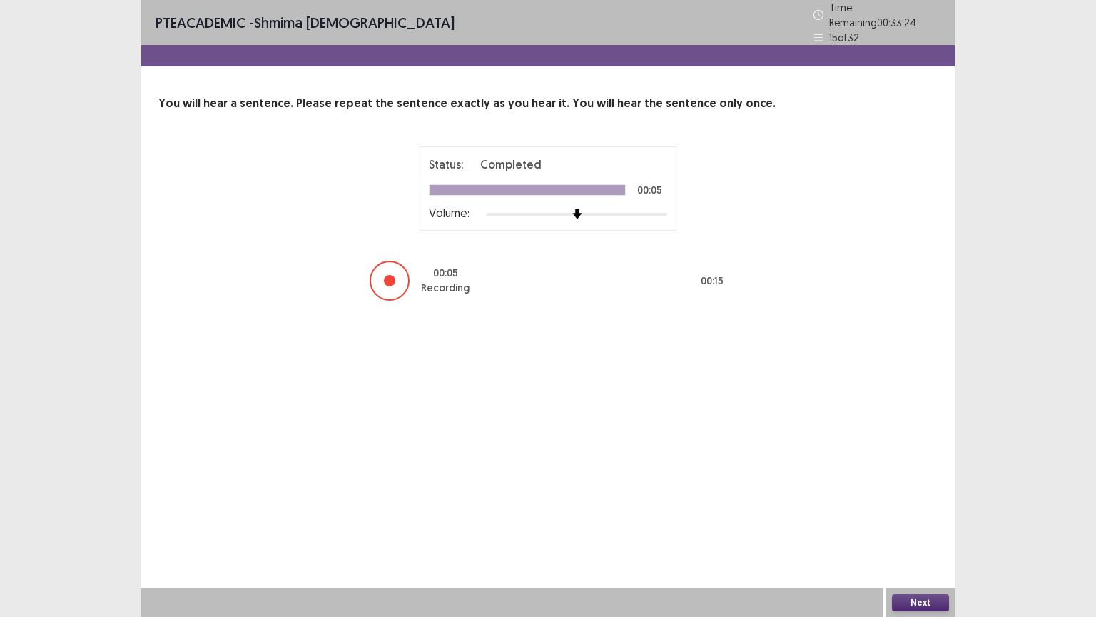
click at [904, 509] on button "Next" at bounding box center [920, 602] width 57 height 17
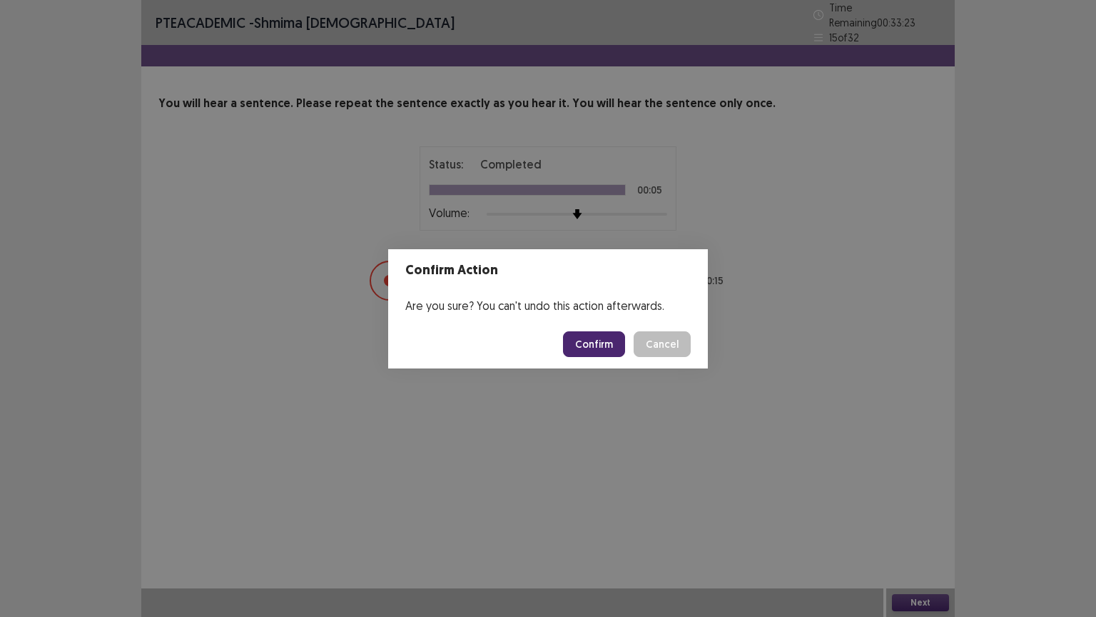
click at [621, 344] on button "Confirm" at bounding box center [594, 344] width 62 height 26
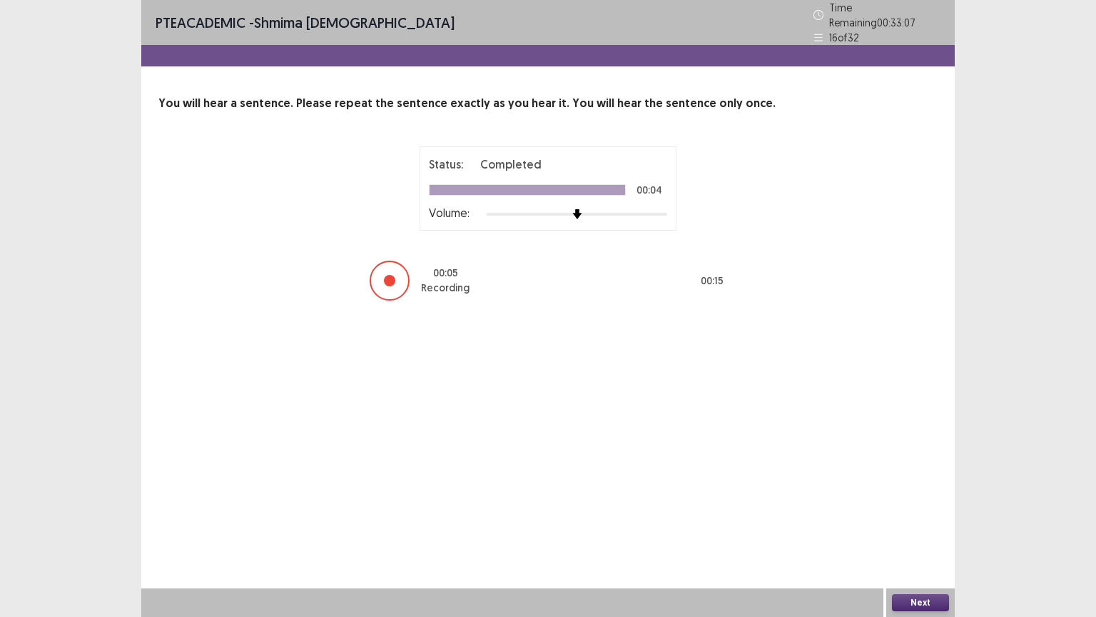
click at [910, 509] on button "Next" at bounding box center [920, 602] width 57 height 17
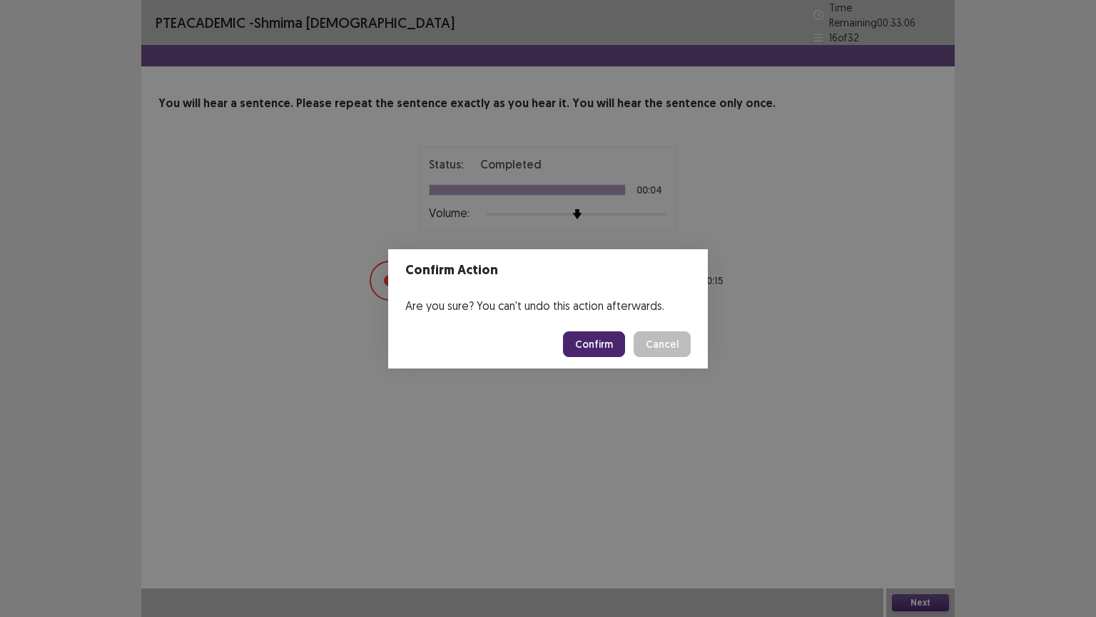
click at [601, 333] on button "Confirm" at bounding box center [594, 344] width 62 height 26
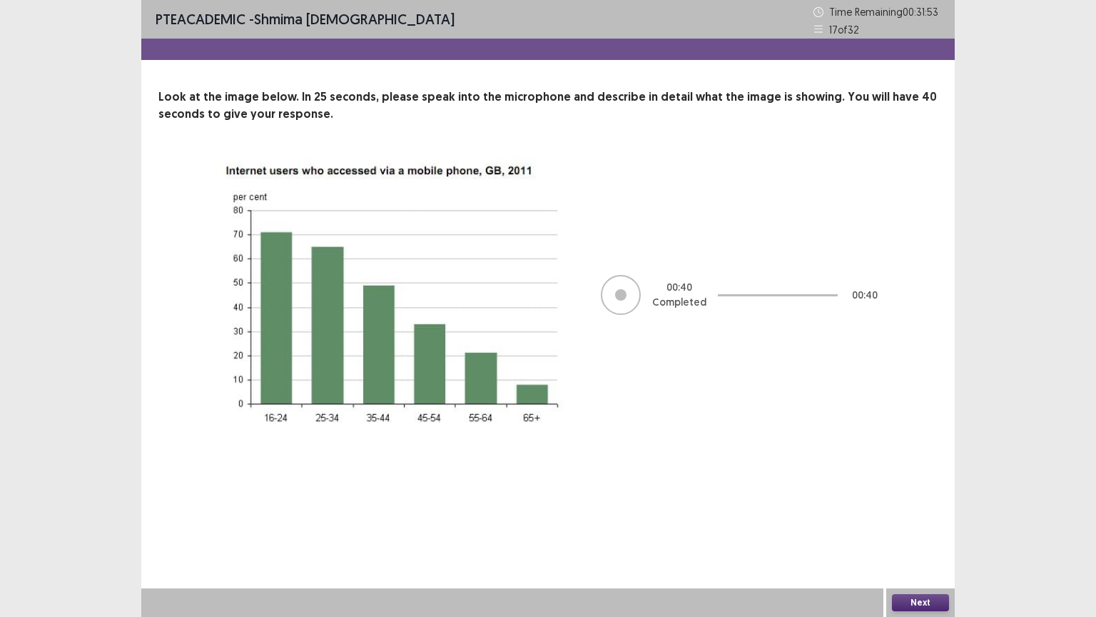
click at [926, 509] on button "Next" at bounding box center [920, 602] width 57 height 17
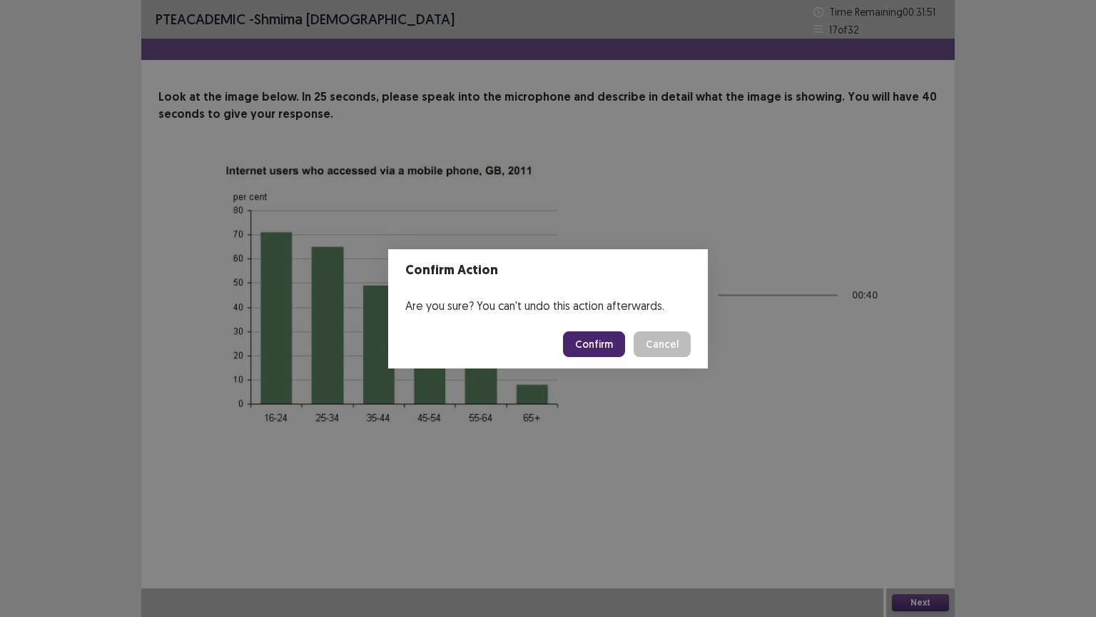
click at [600, 340] on button "Confirm" at bounding box center [594, 344] width 62 height 26
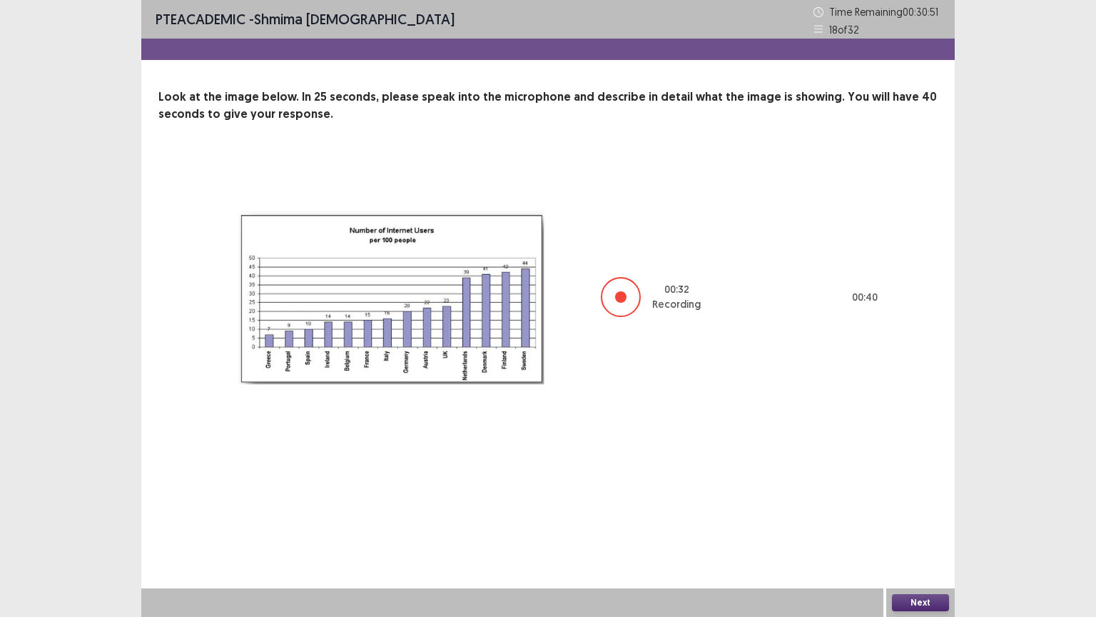
click at [909, 509] on button "Next" at bounding box center [920, 602] width 57 height 17
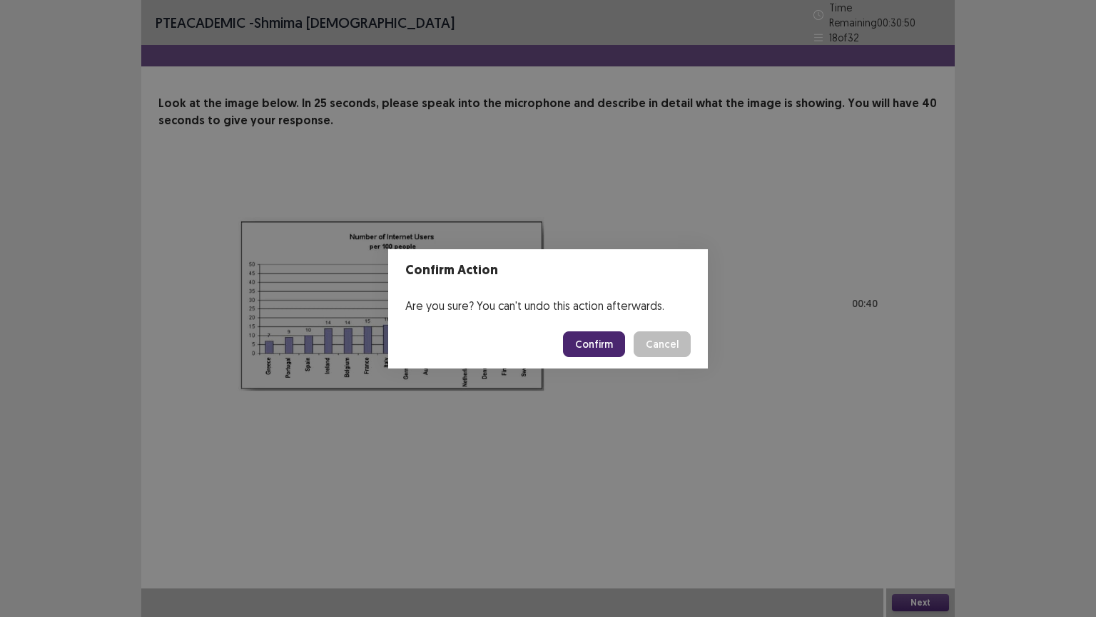
click at [585, 345] on button "Confirm" at bounding box center [594, 344] width 62 height 26
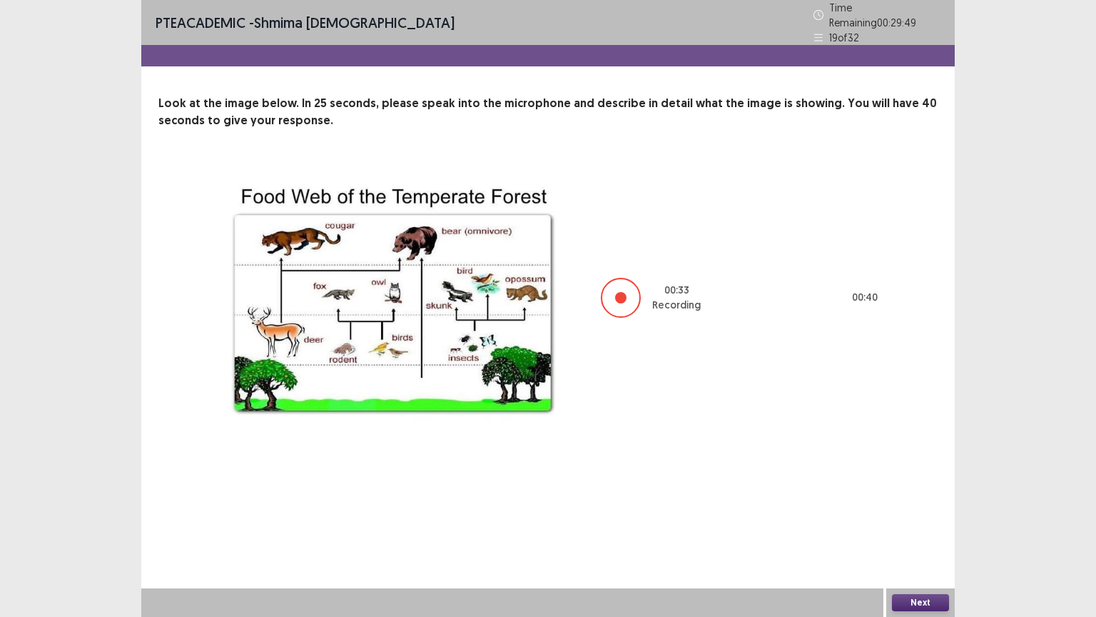
click at [901, 509] on button "Next" at bounding box center [920, 602] width 57 height 17
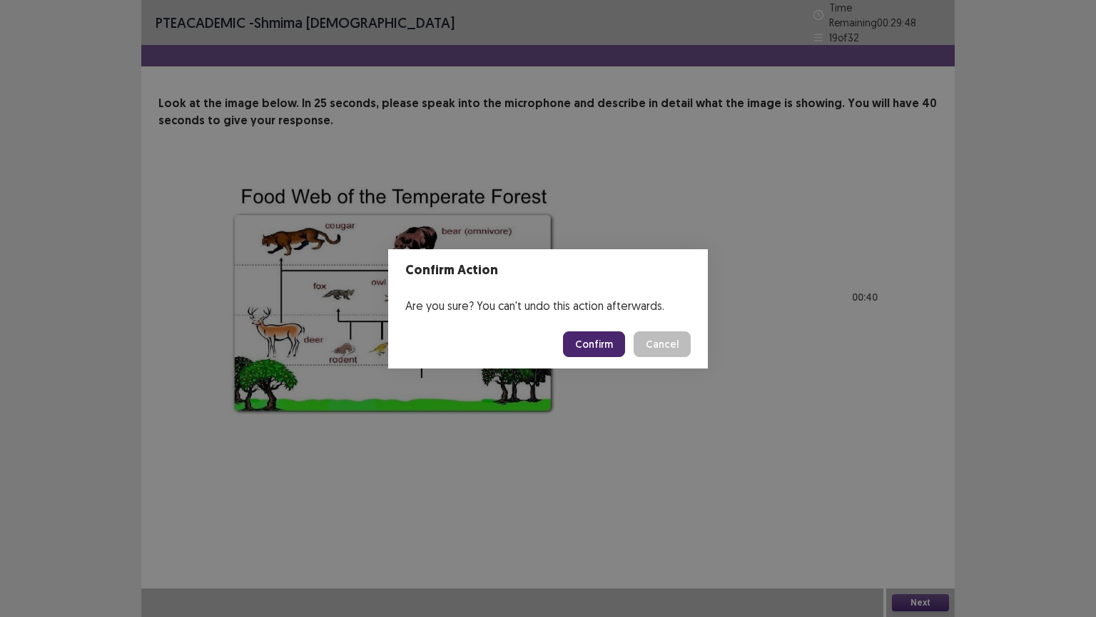
click at [615, 346] on button "Confirm" at bounding box center [594, 344] width 62 height 26
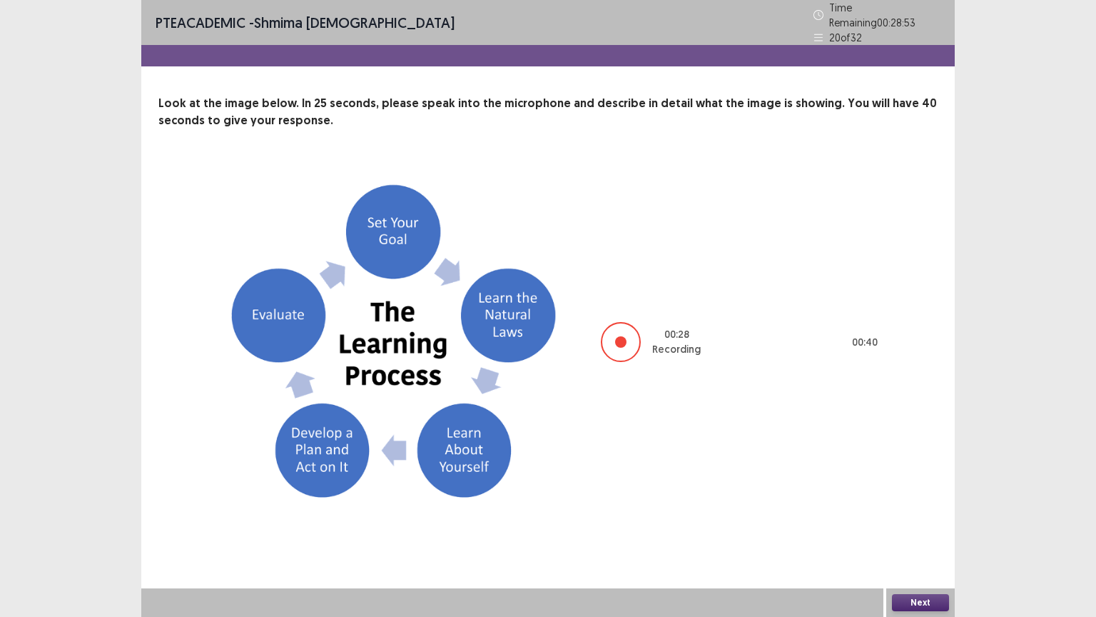
click at [921, 509] on button "Next" at bounding box center [920, 602] width 57 height 17
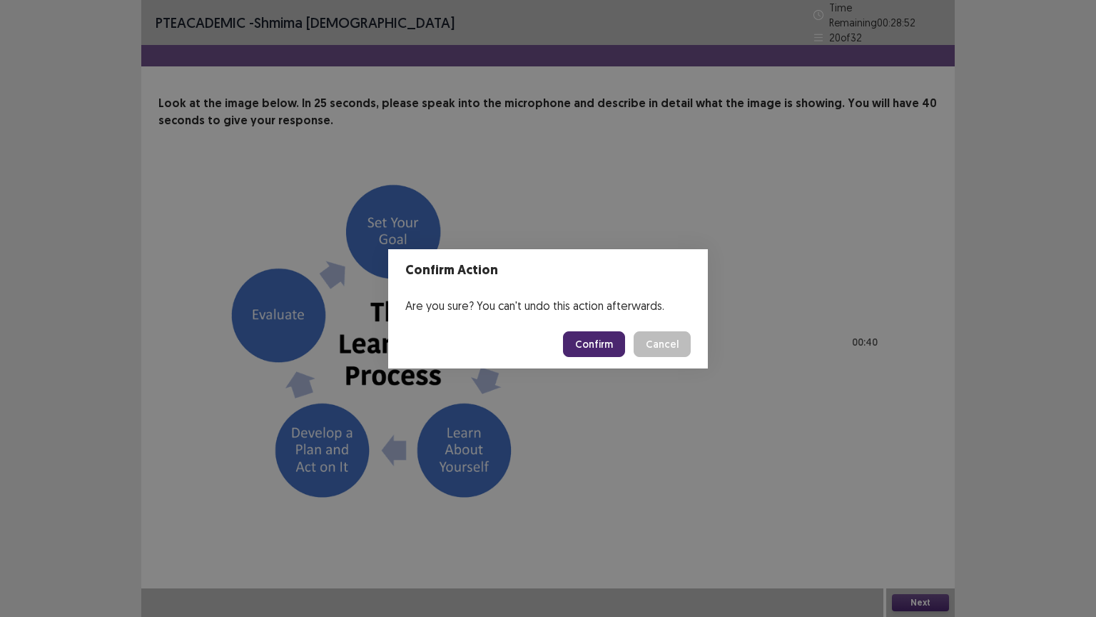
click at [597, 341] on button "Confirm" at bounding box center [594, 344] width 62 height 26
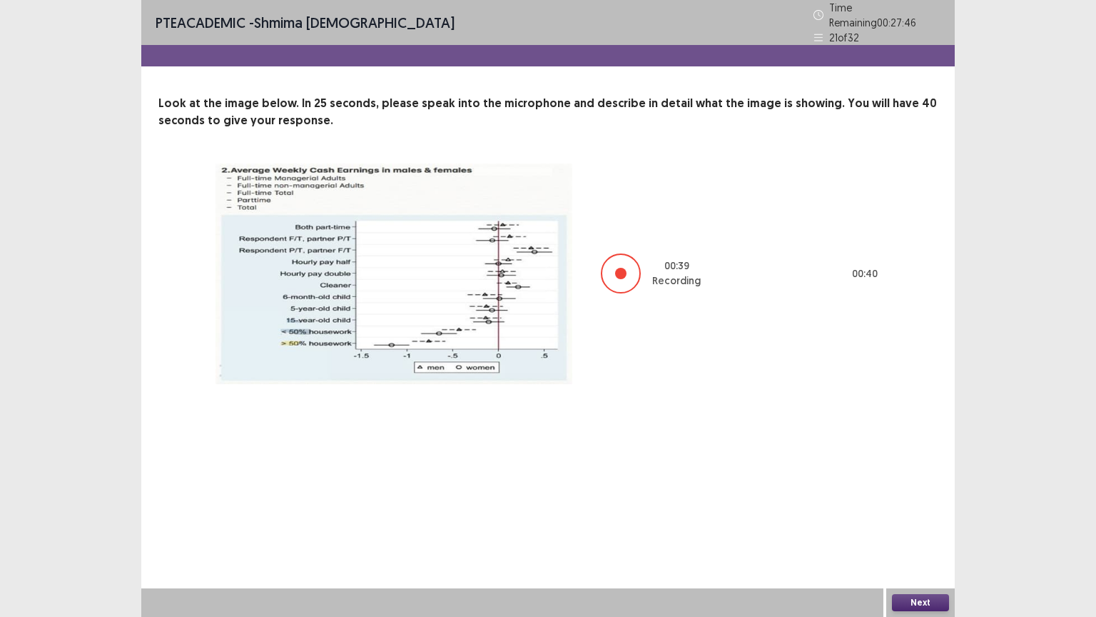
click at [942, 509] on button "Next" at bounding box center [920, 602] width 57 height 17
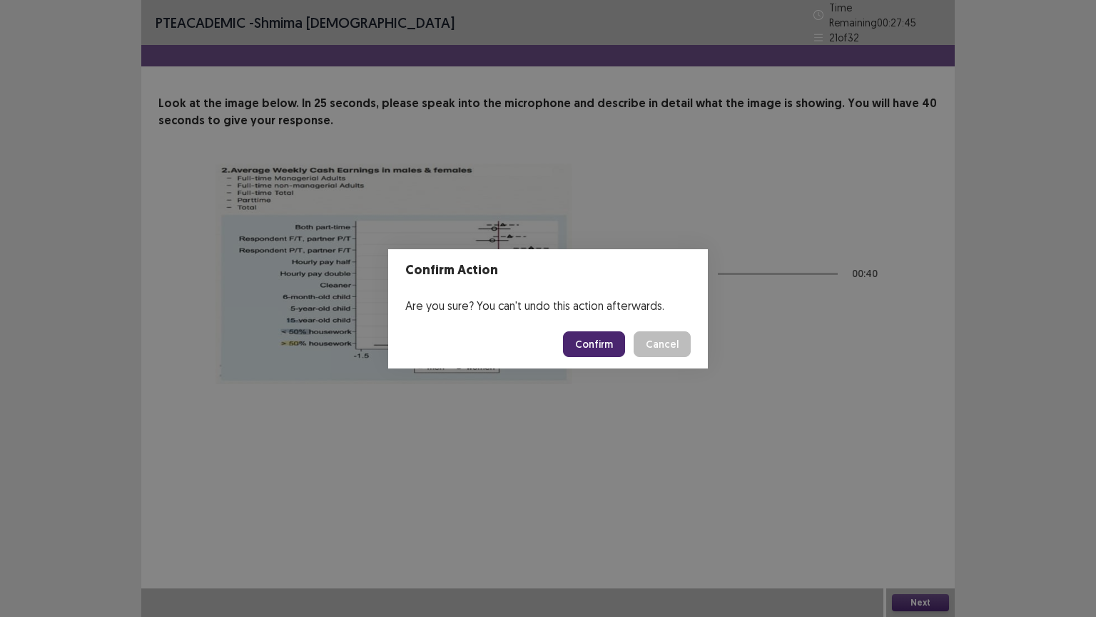
click at [600, 341] on button "Confirm" at bounding box center [594, 344] width 62 height 26
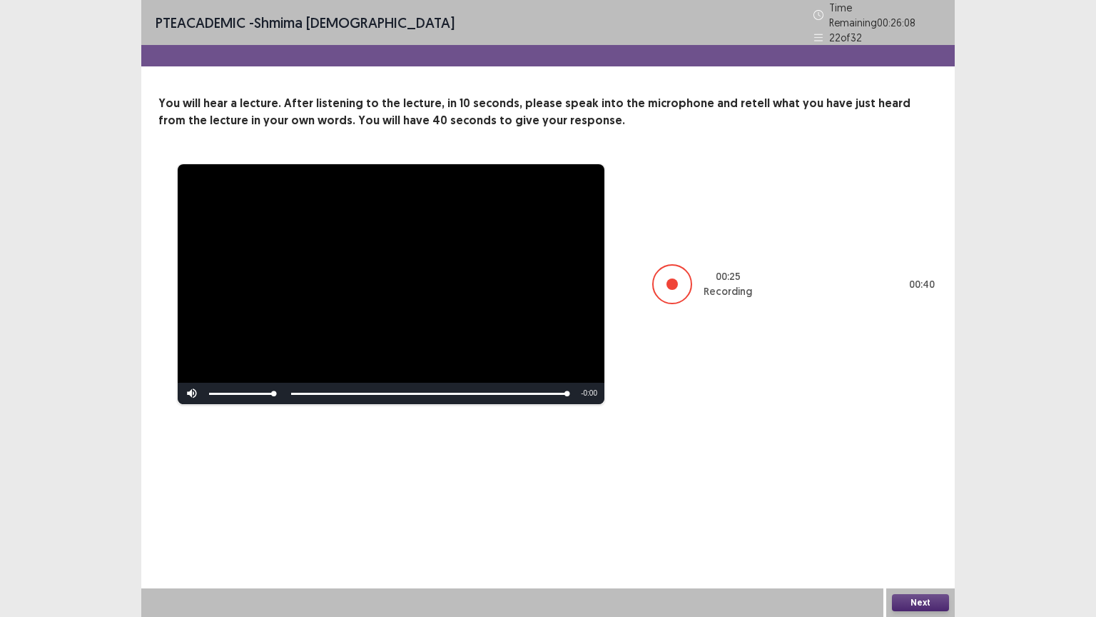
click at [923, 509] on button "Next" at bounding box center [920, 602] width 57 height 17
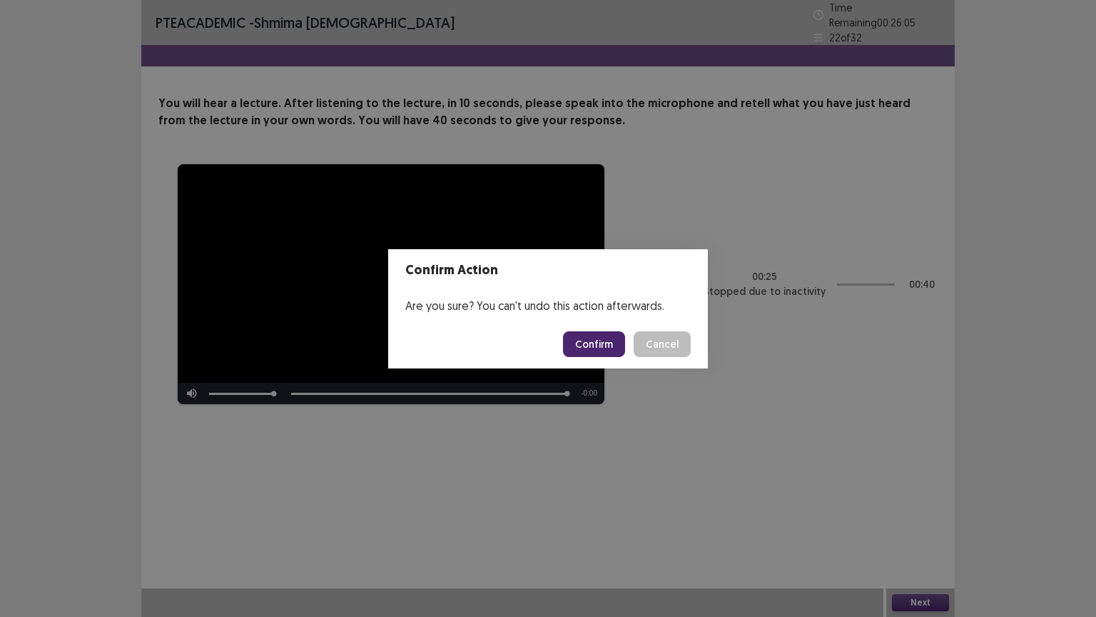
click at [609, 338] on button "Confirm" at bounding box center [594, 344] width 62 height 26
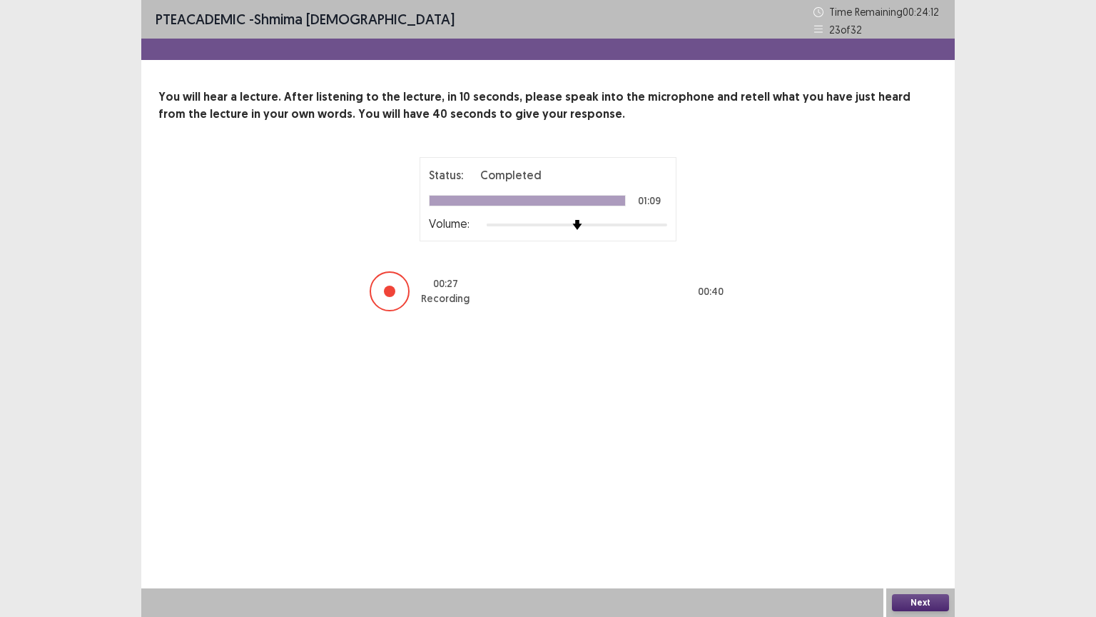
click at [929, 509] on button "Next" at bounding box center [920, 602] width 57 height 17
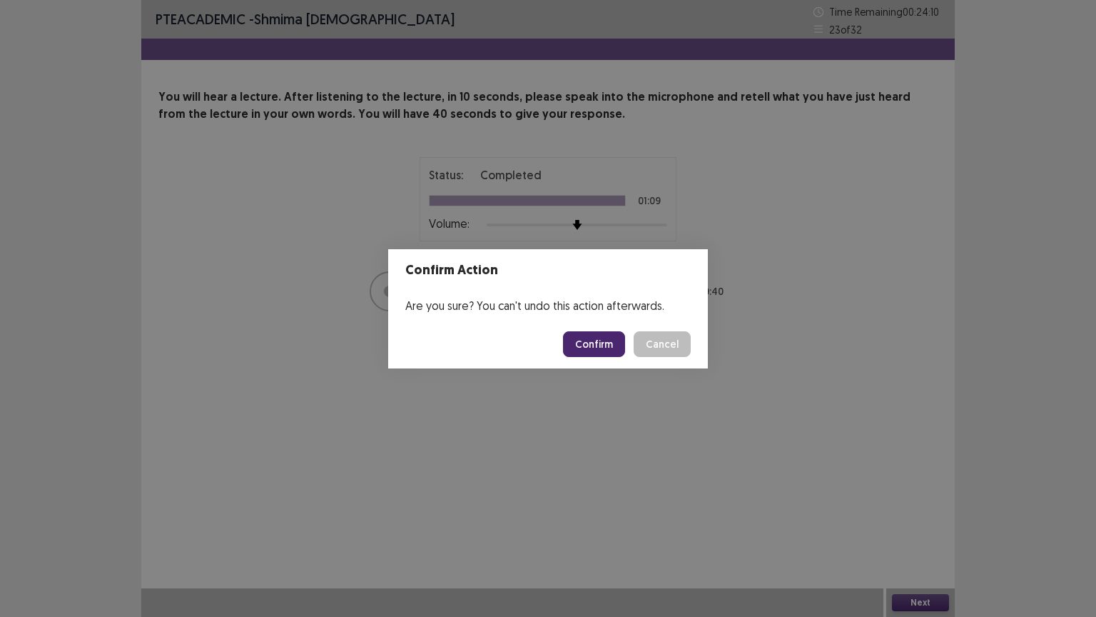
click at [602, 341] on button "Confirm" at bounding box center [594, 344] width 62 height 26
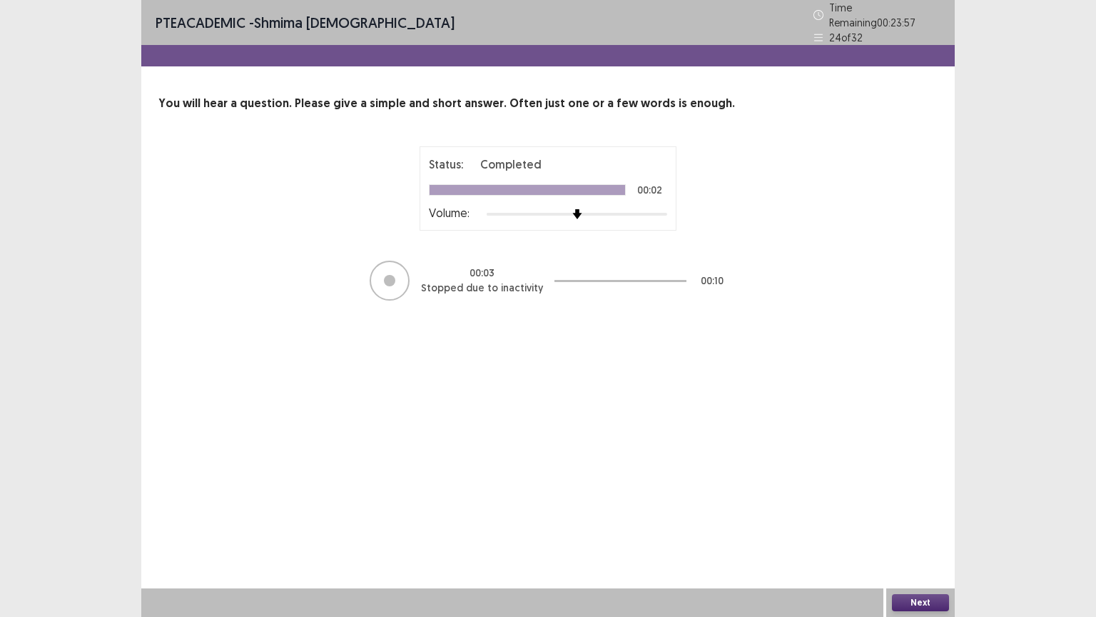
click at [914, 509] on button "Next" at bounding box center [920, 602] width 57 height 17
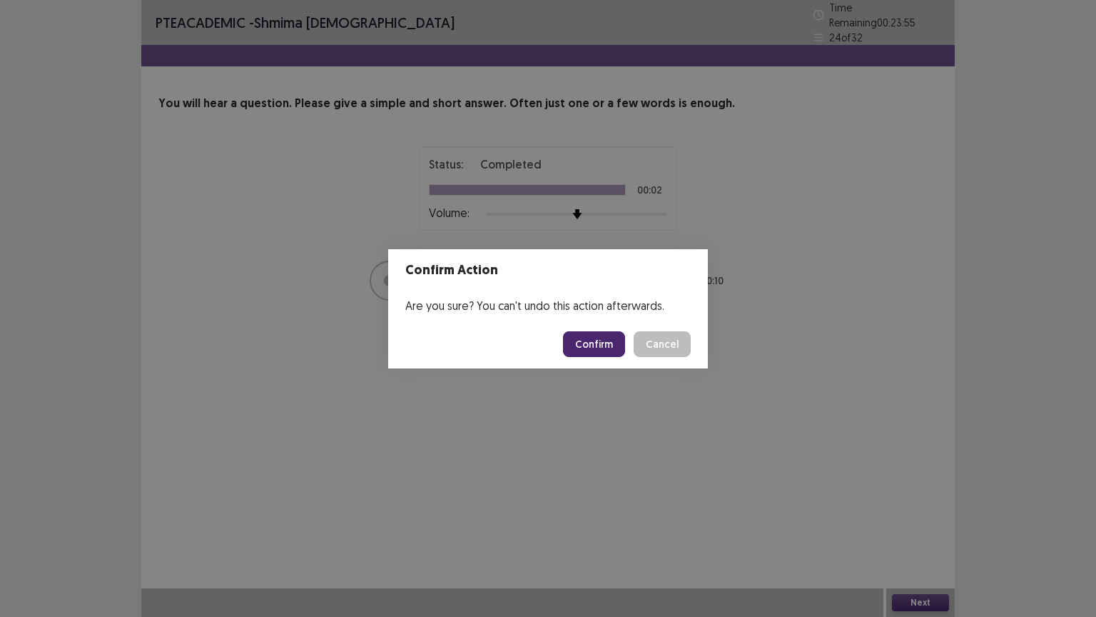
click at [580, 348] on button "Confirm" at bounding box center [594, 344] width 62 height 26
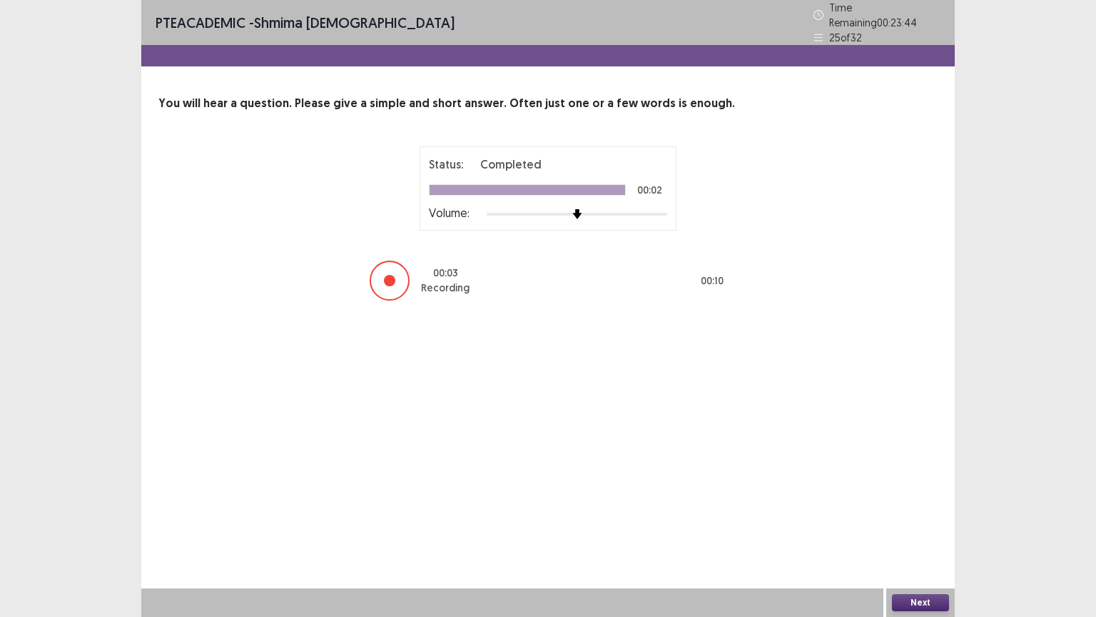
click at [923, 509] on button "Next" at bounding box center [920, 602] width 57 height 17
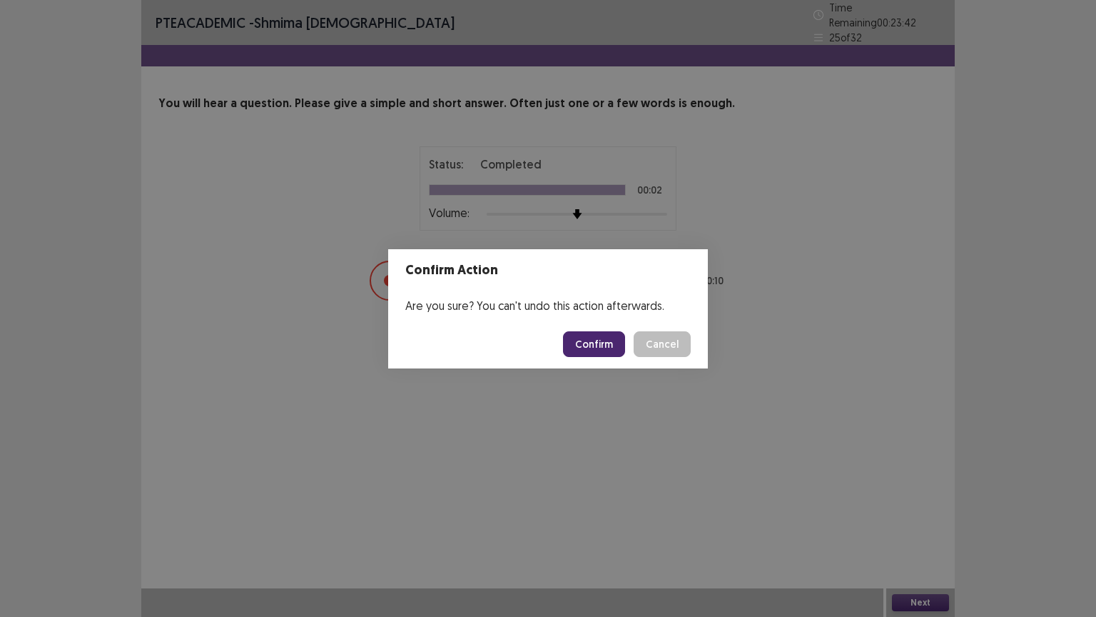
click at [582, 338] on button "Confirm" at bounding box center [594, 344] width 62 height 26
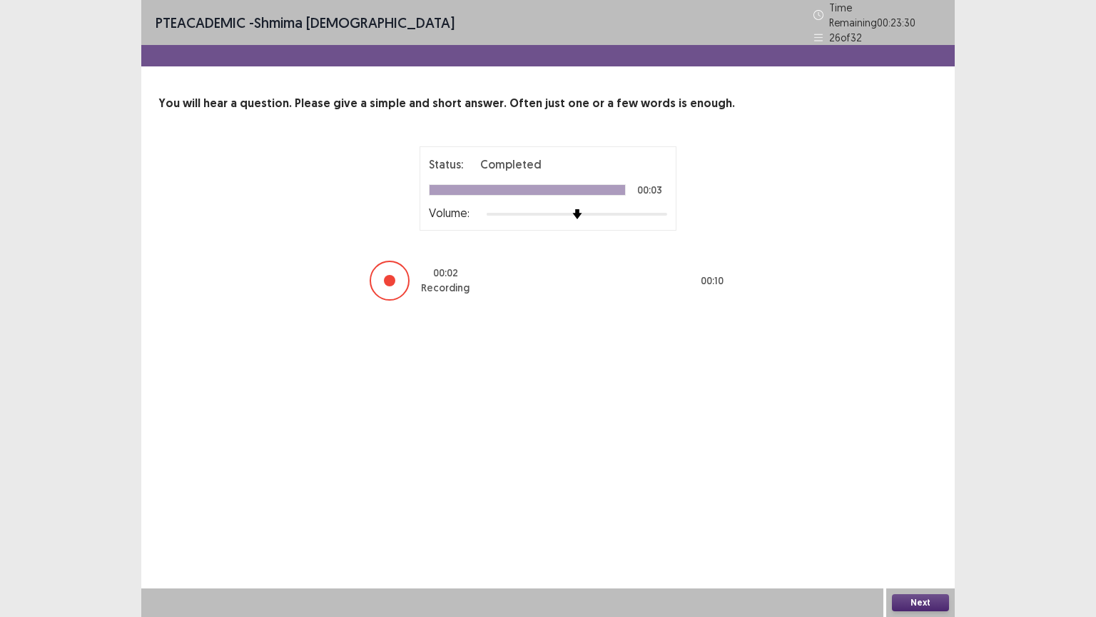
click at [928, 509] on button "Next" at bounding box center [920, 602] width 57 height 17
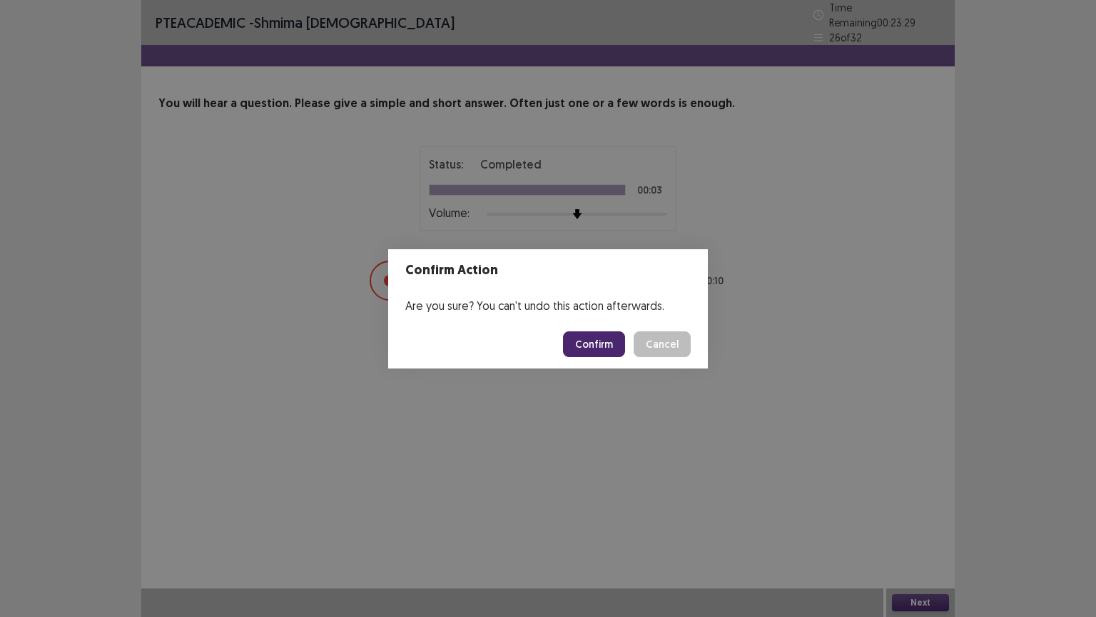
click at [617, 345] on button "Confirm" at bounding box center [594, 344] width 62 height 26
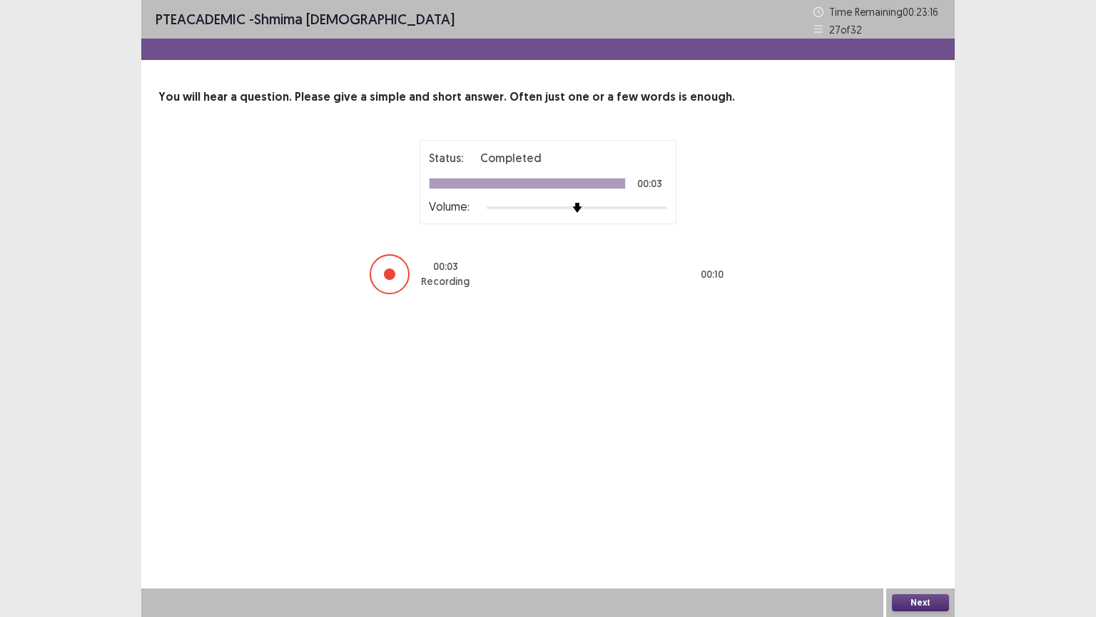
click at [919, 509] on button "Next" at bounding box center [920, 602] width 57 height 17
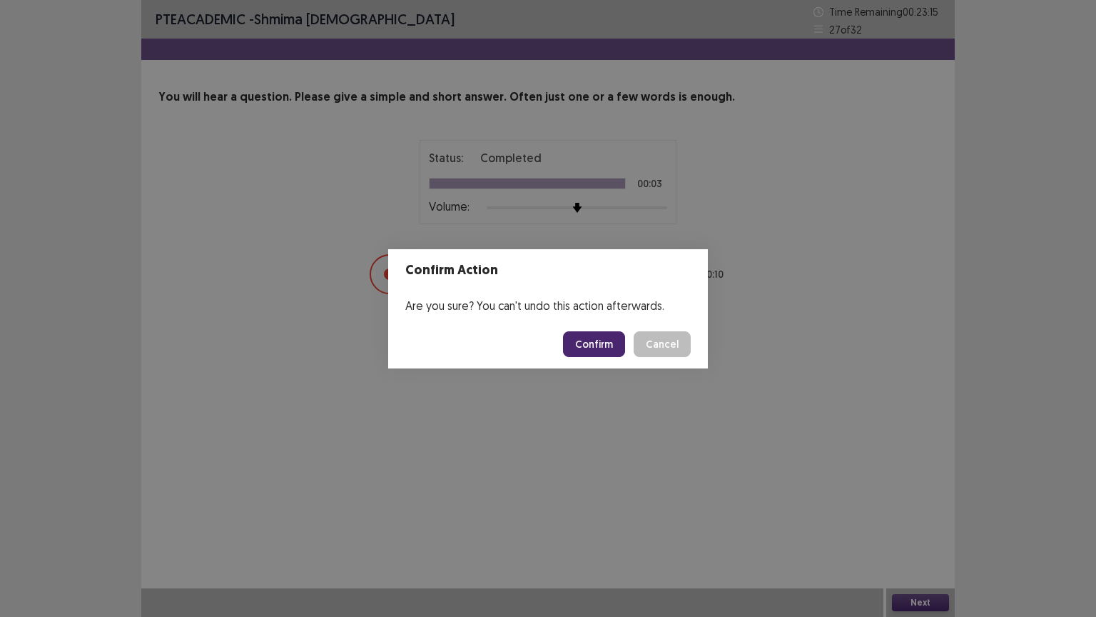
click at [619, 340] on button "Confirm" at bounding box center [594, 344] width 62 height 26
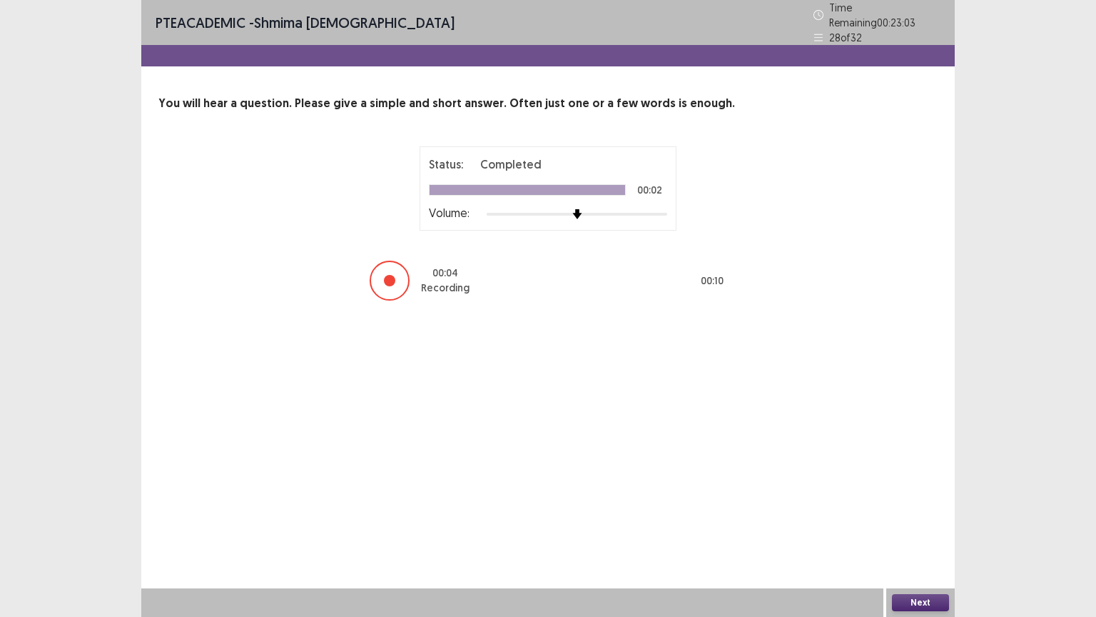
click at [909, 509] on button "Next" at bounding box center [920, 602] width 57 height 17
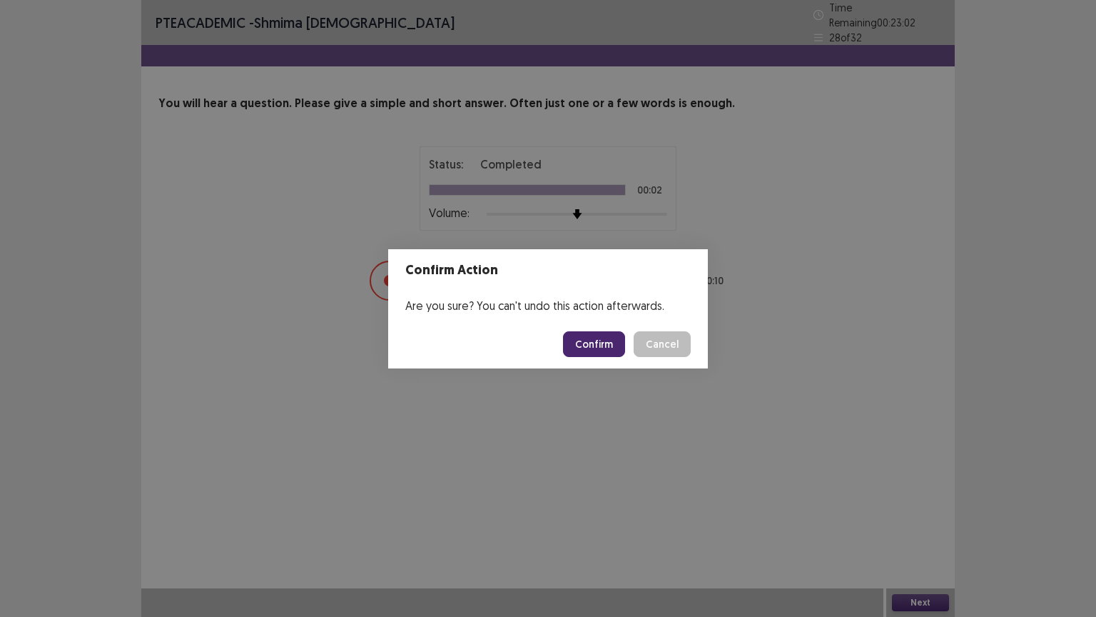
click at [590, 335] on button "Confirm" at bounding box center [594, 344] width 62 height 26
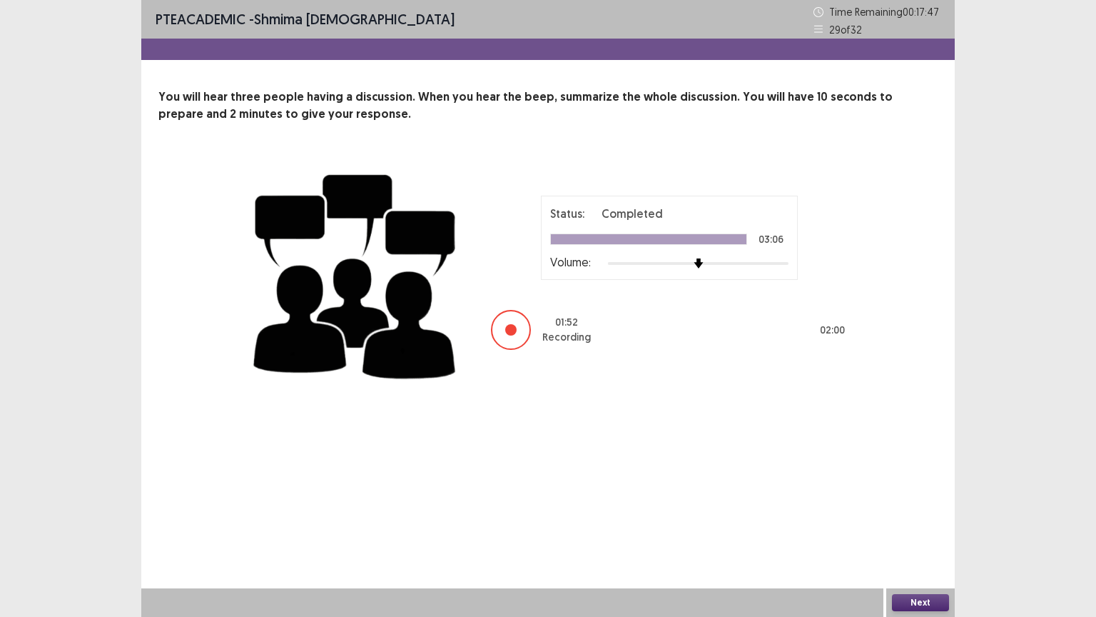
click at [917, 509] on button "Next" at bounding box center [920, 602] width 57 height 17
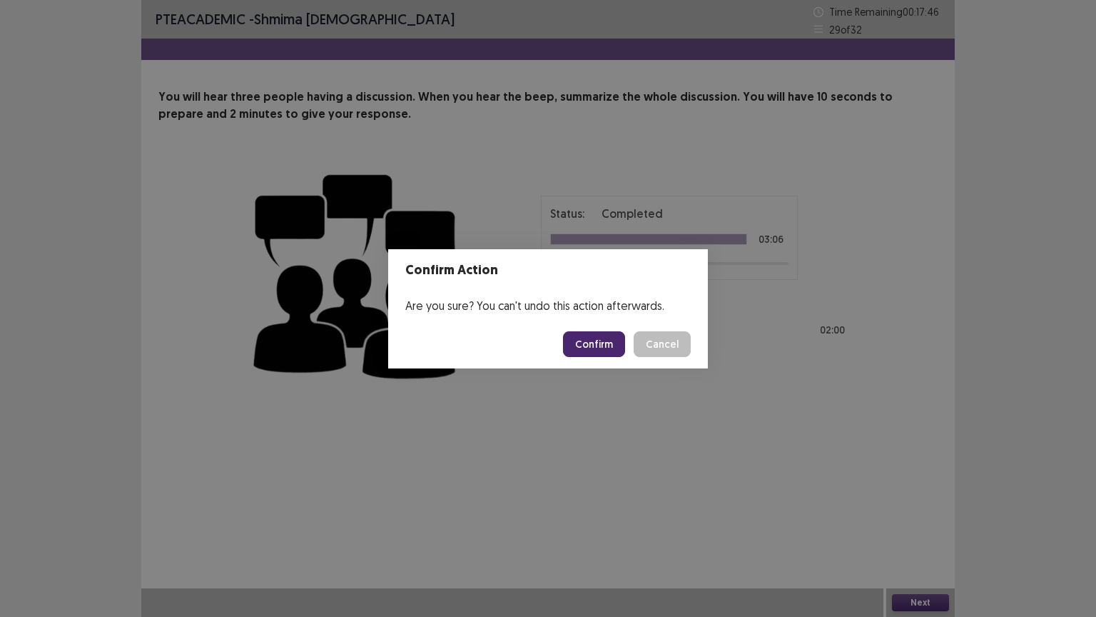
click at [592, 340] on button "Confirm" at bounding box center [594, 344] width 62 height 26
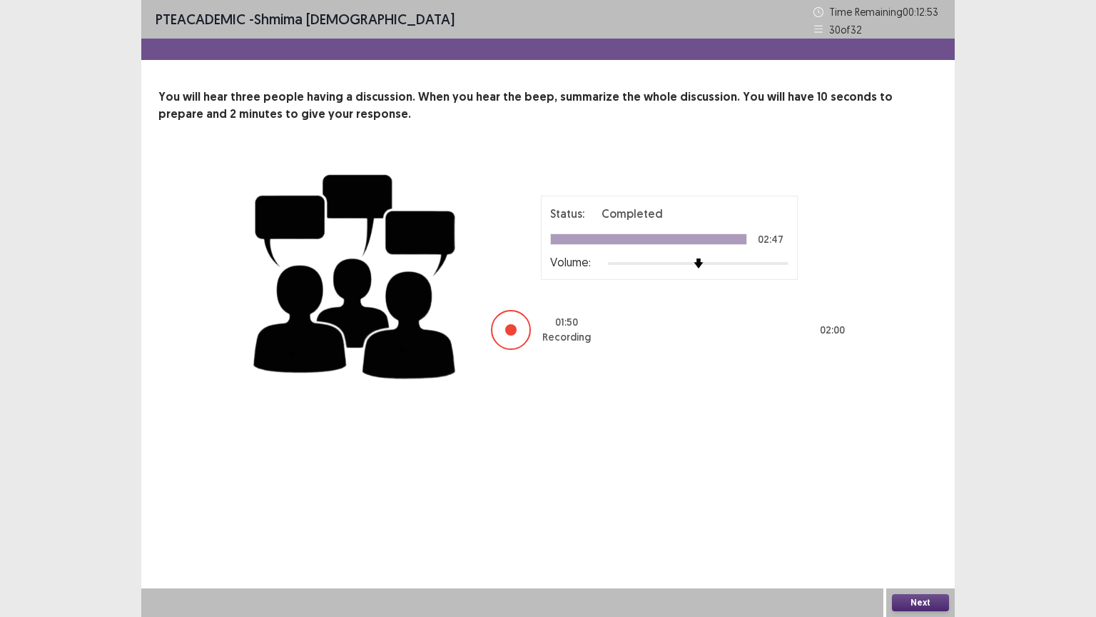
click at [910, 509] on button "Next" at bounding box center [920, 602] width 57 height 17
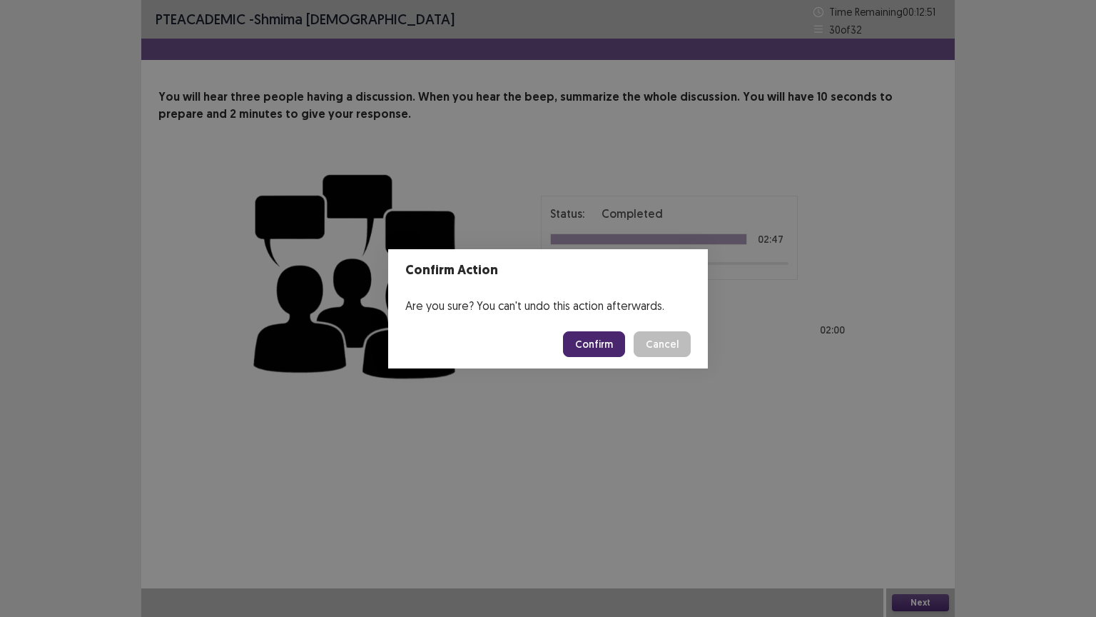
click at [596, 343] on button "Confirm" at bounding box center [594, 344] width 62 height 26
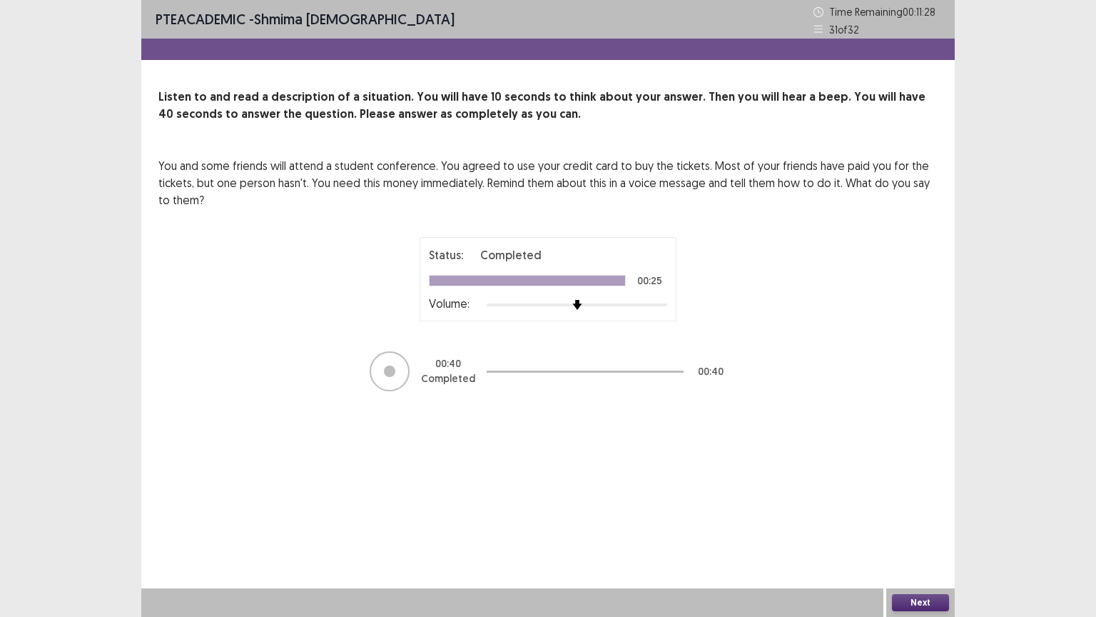
click at [910, 509] on button "Next" at bounding box center [920, 602] width 57 height 17
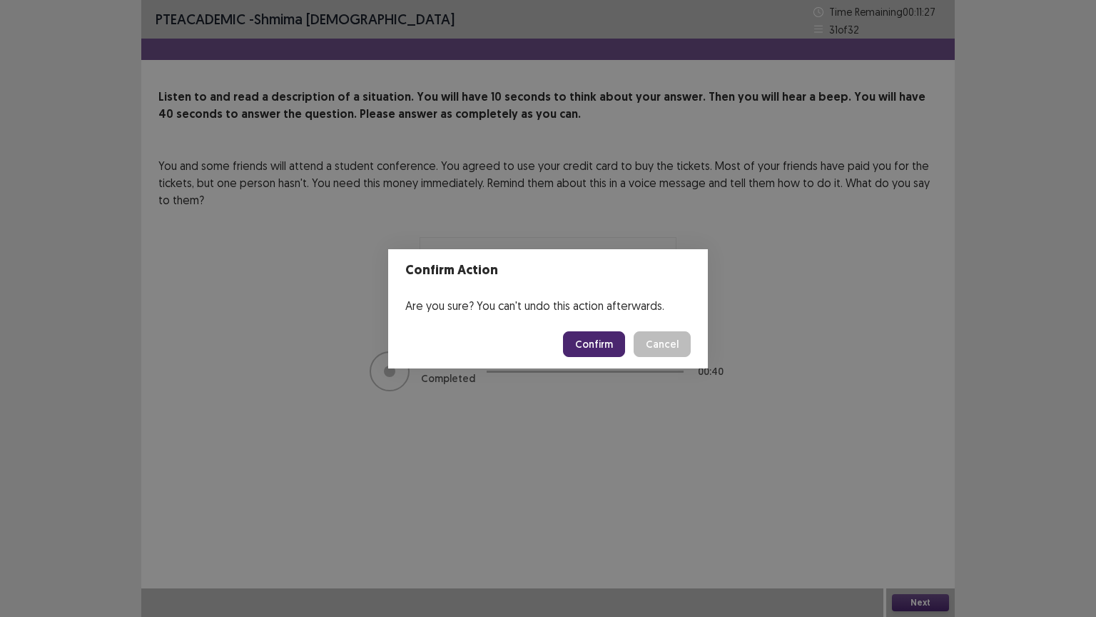
click at [622, 341] on button "Confirm" at bounding box center [594, 344] width 62 height 26
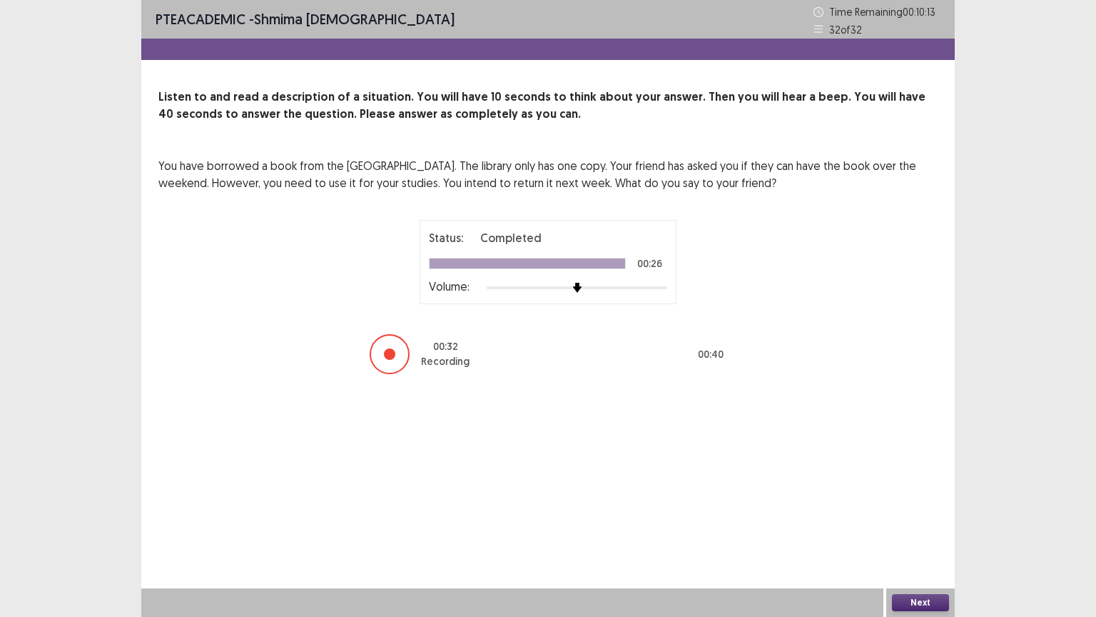
click at [925, 509] on button "Next" at bounding box center [920, 602] width 57 height 17
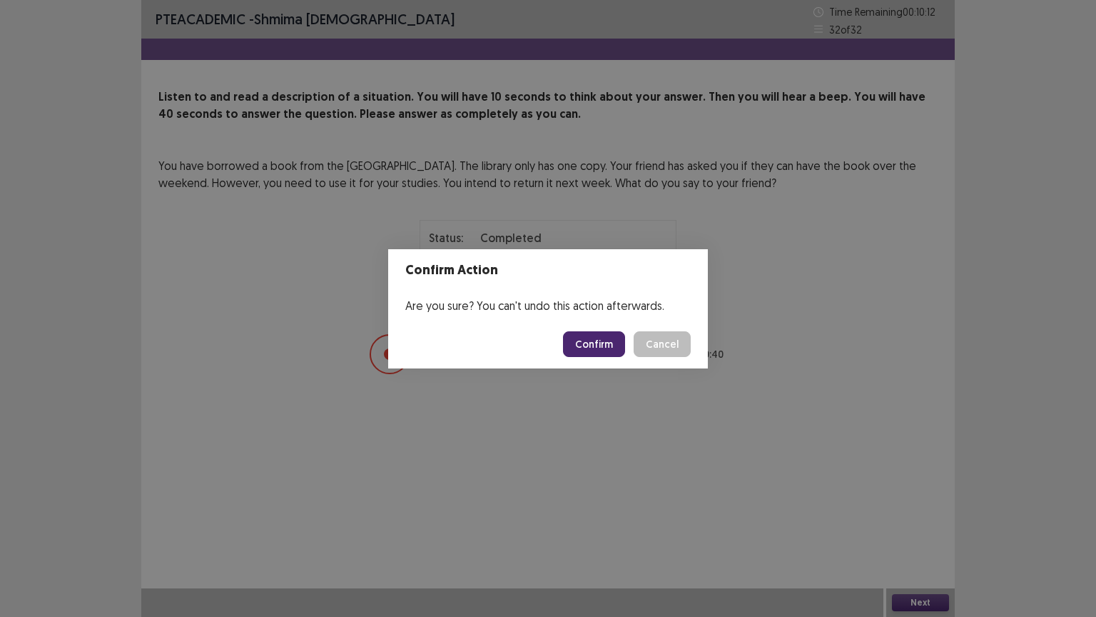
click at [606, 344] on button "Confirm" at bounding box center [594, 344] width 62 height 26
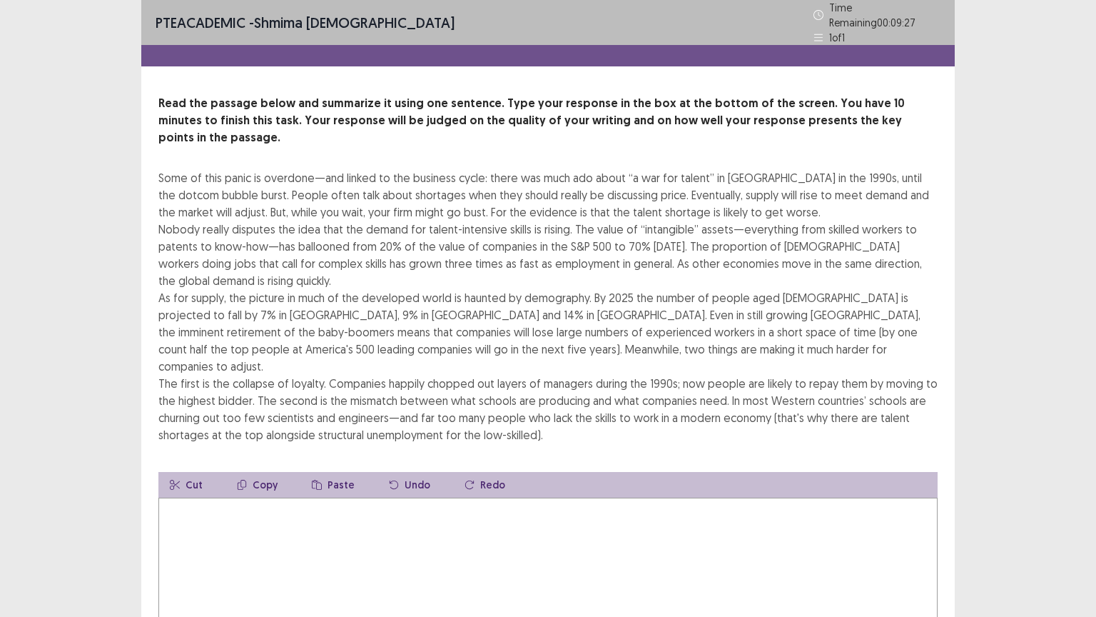
click at [337, 509] on textarea at bounding box center [547, 575] width 779 height 157
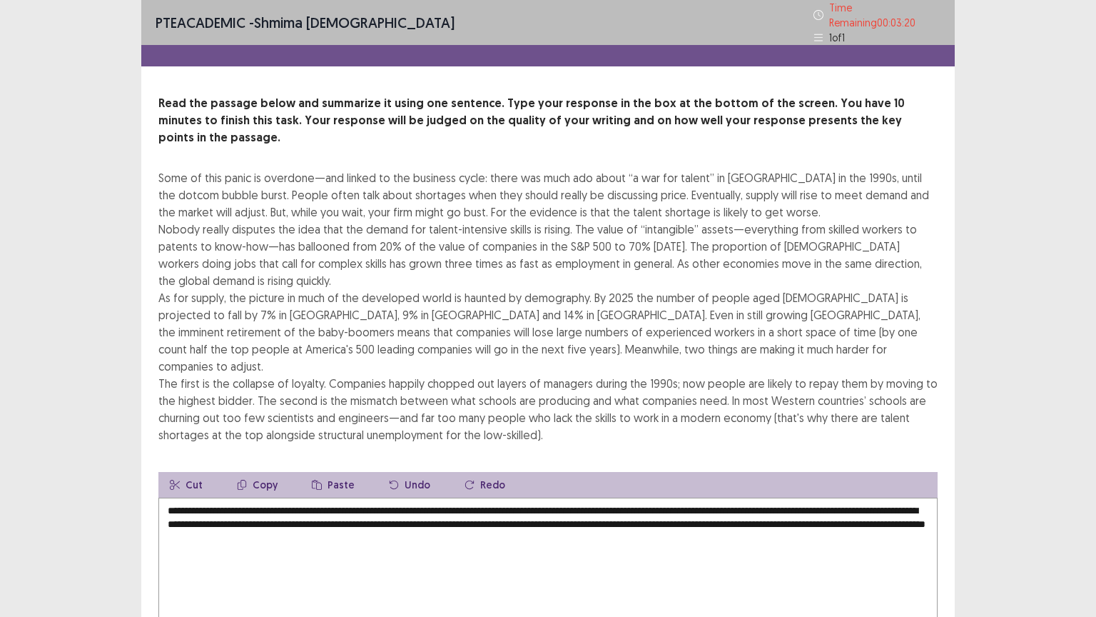
click at [300, 498] on textarea "**********" at bounding box center [547, 575] width 779 height 157
click at [425, 497] on textarea "**********" at bounding box center [547, 575] width 779 height 157
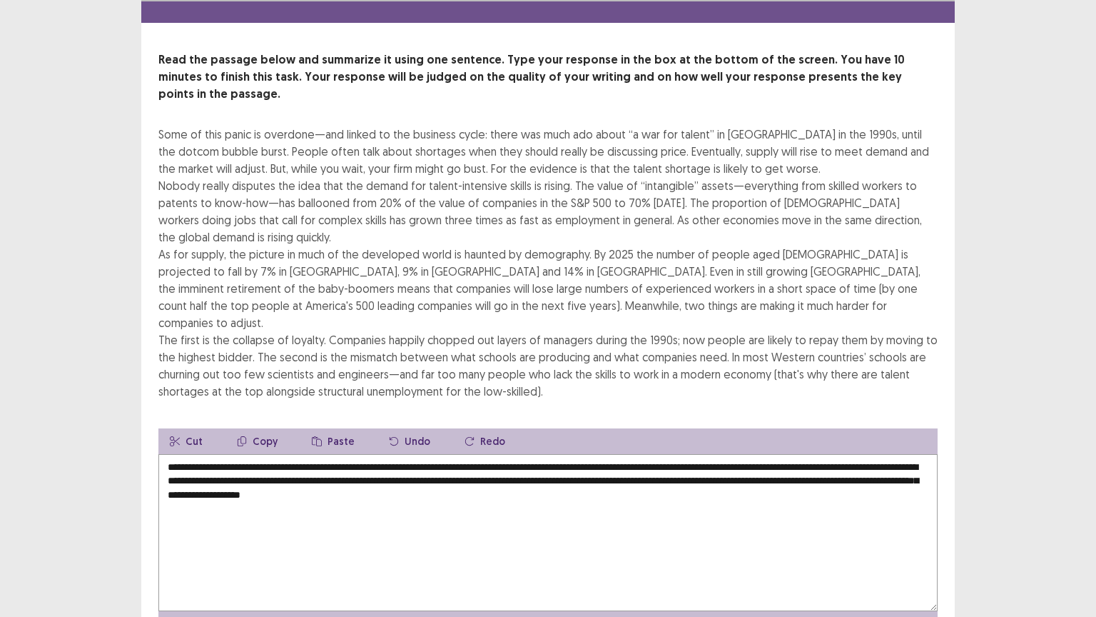
scroll to position [57, 0]
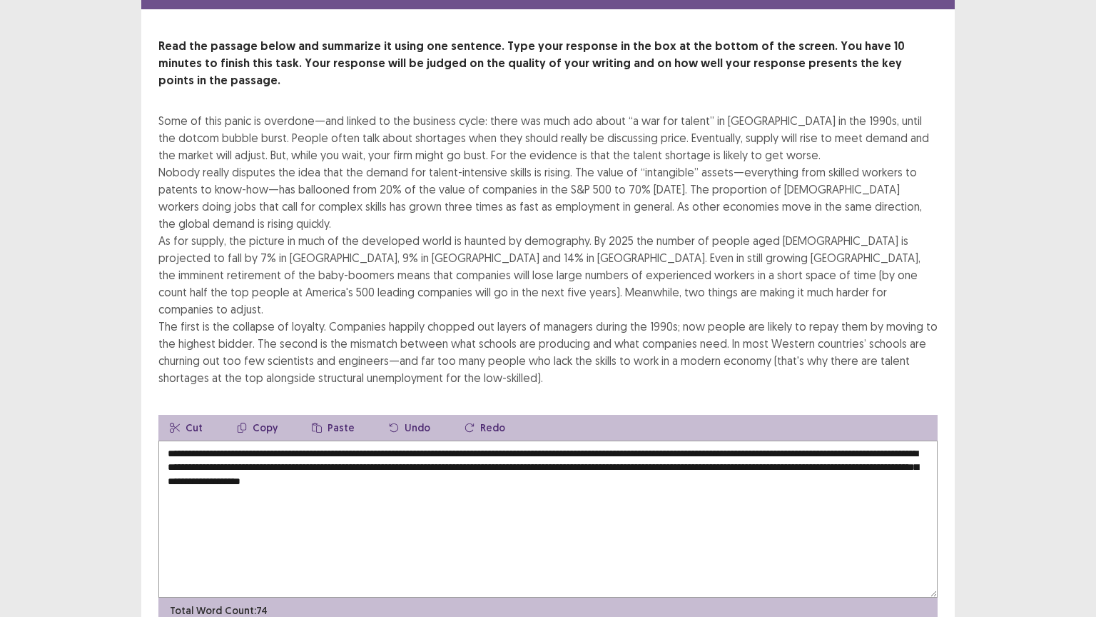
click at [500, 440] on textarea "**********" at bounding box center [547, 518] width 779 height 157
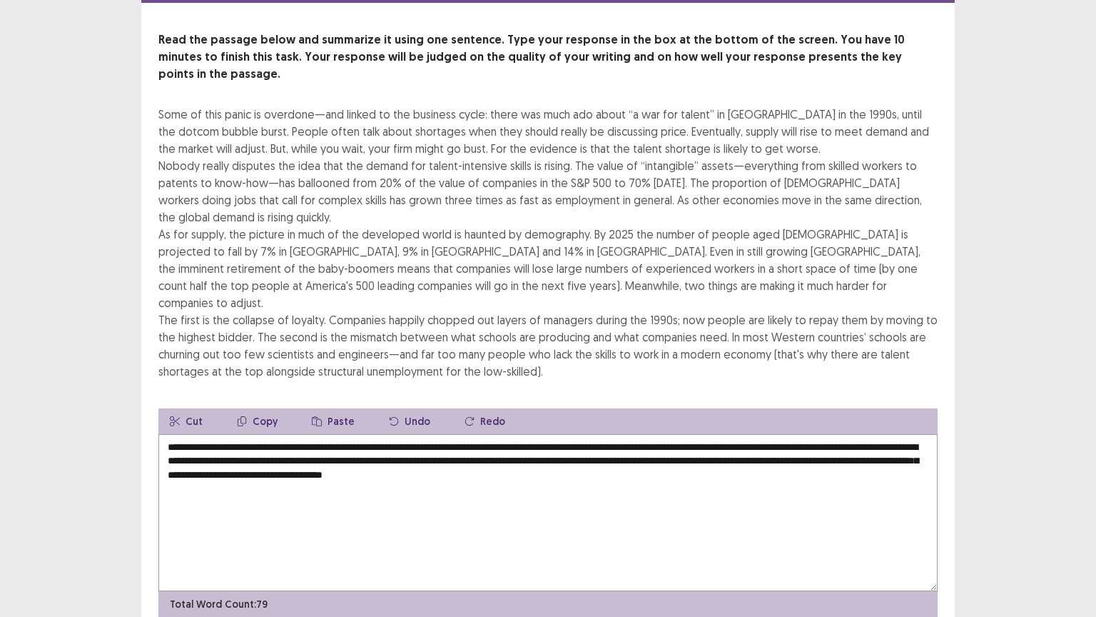
click at [577, 440] on textarea "**********" at bounding box center [547, 512] width 779 height 157
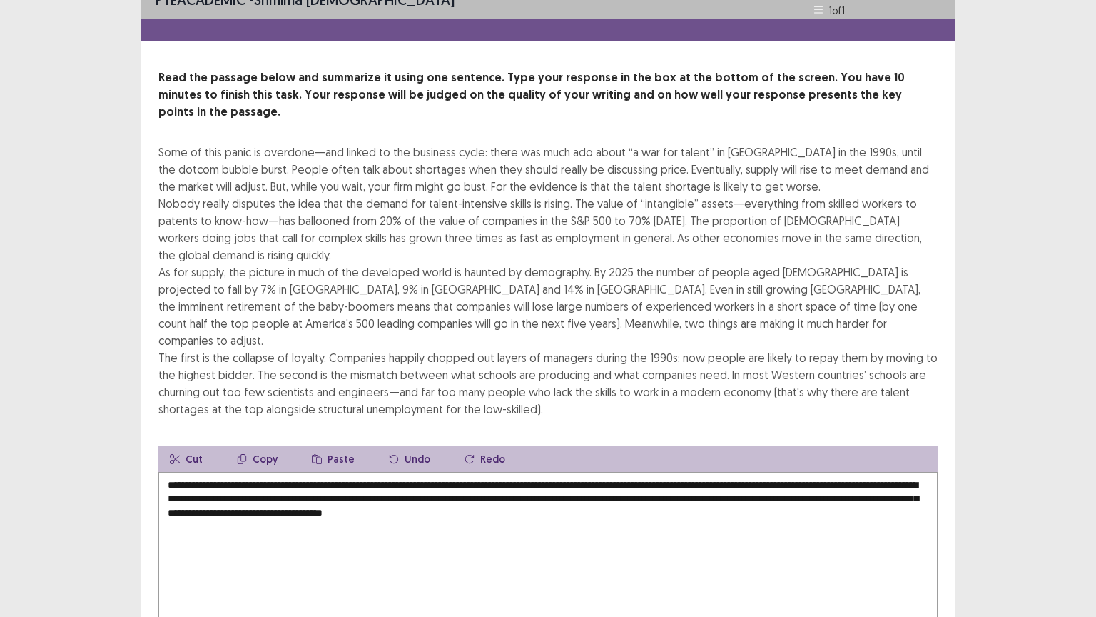
scroll to position [0, 0]
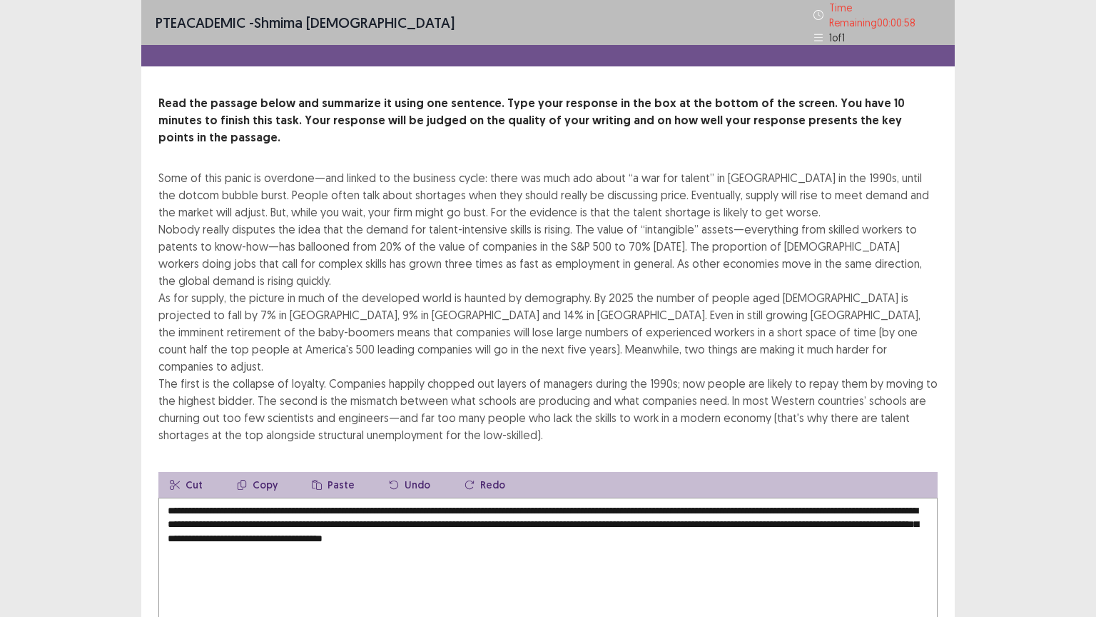
click at [462, 498] on textarea "**********" at bounding box center [547, 575] width 779 height 157
click at [527, 497] on textarea "**********" at bounding box center [547, 575] width 779 height 157
click at [547, 497] on textarea "**********" at bounding box center [547, 575] width 779 height 157
click at [819, 497] on textarea "**********" at bounding box center [547, 575] width 779 height 157
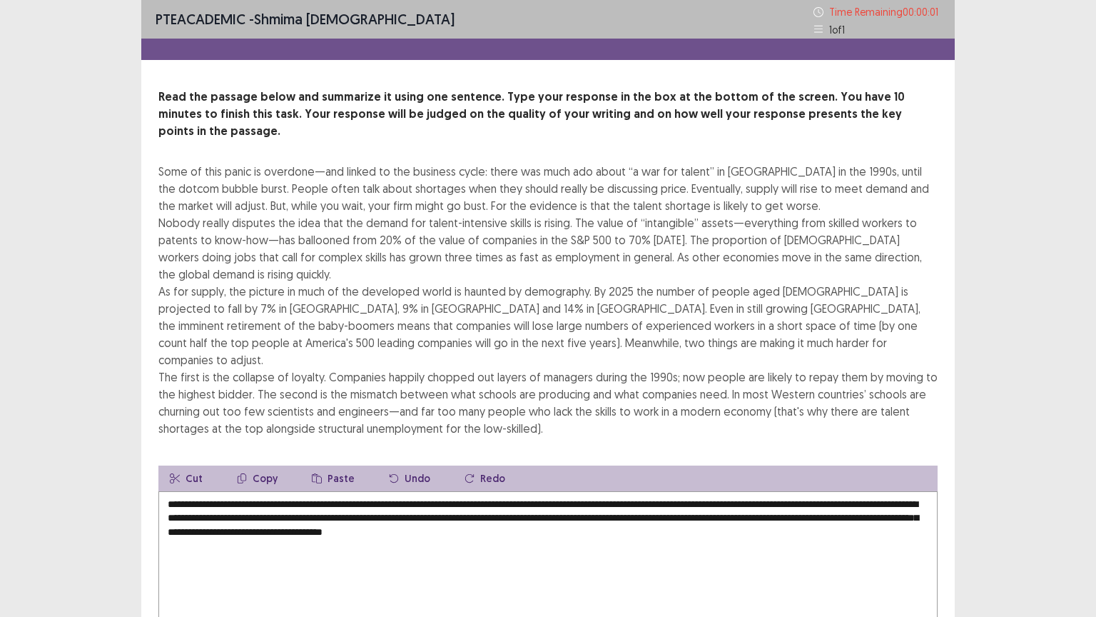
type textarea "**********"
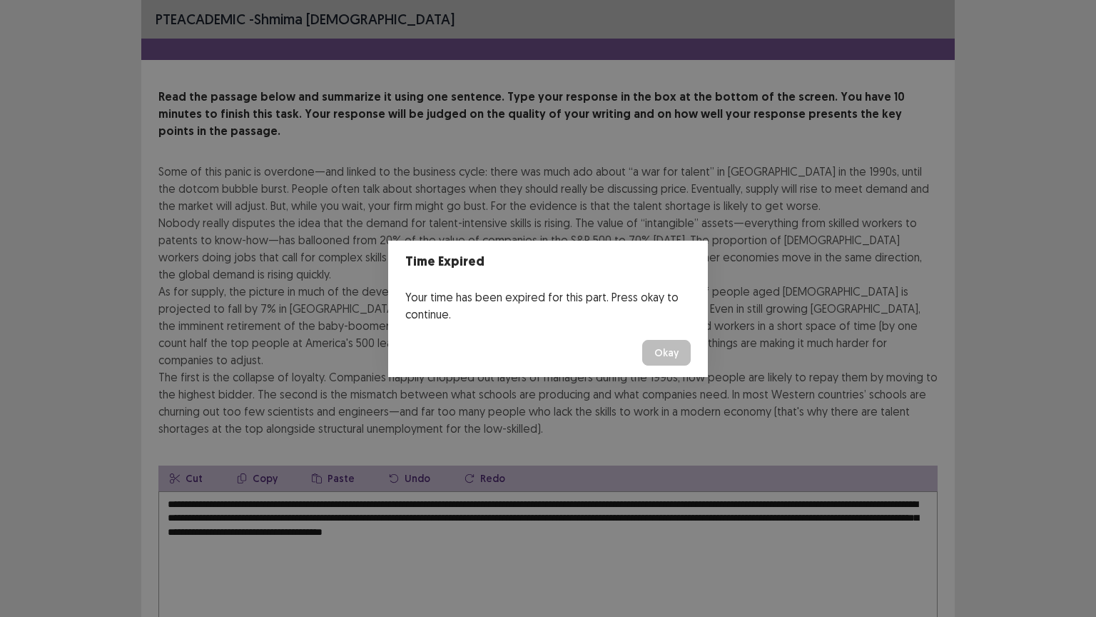
click at [664, 345] on button "Okay" at bounding box center [666, 353] width 49 height 26
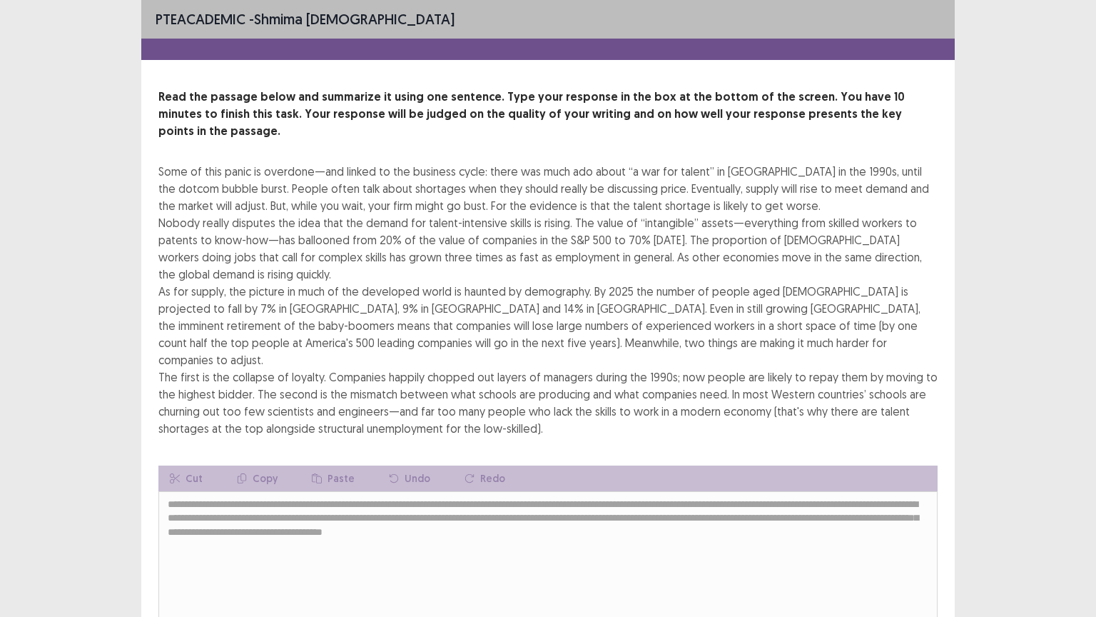
scroll to position [86, 0]
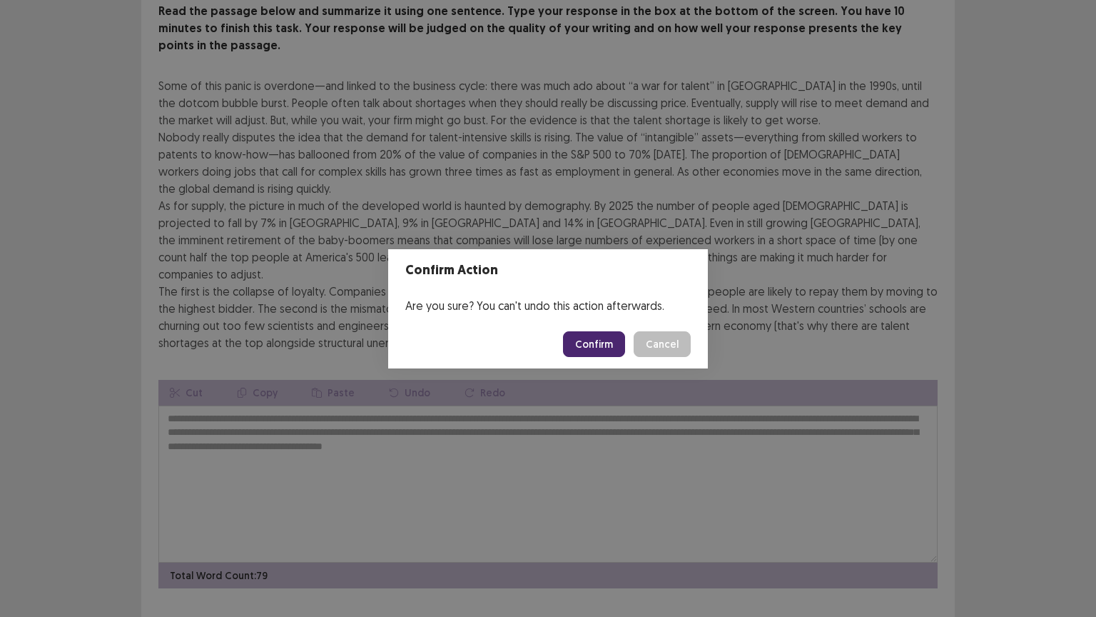
click at [575, 340] on button "Confirm" at bounding box center [594, 344] width 62 height 26
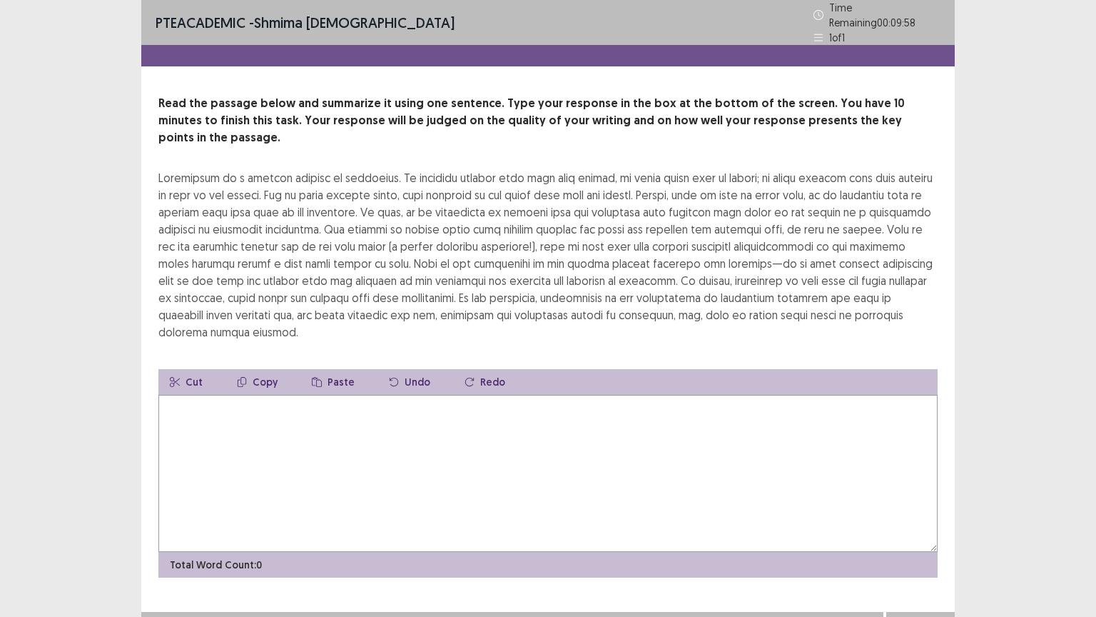
click at [216, 422] on textarea at bounding box center [547, 473] width 779 height 157
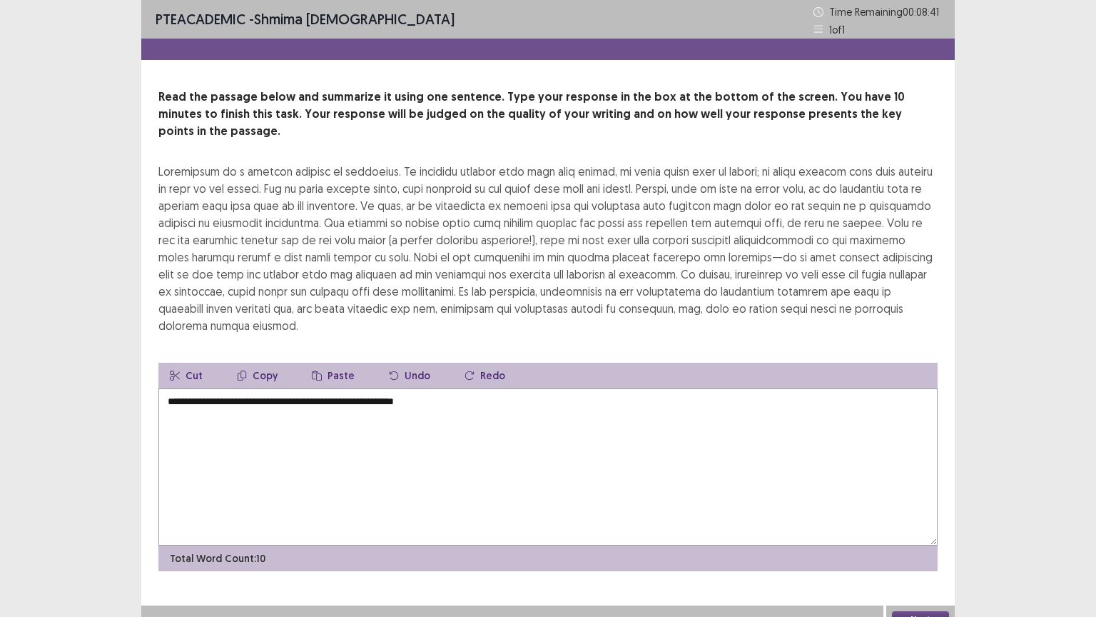
click at [448, 388] on textarea "**********" at bounding box center [547, 466] width 779 height 157
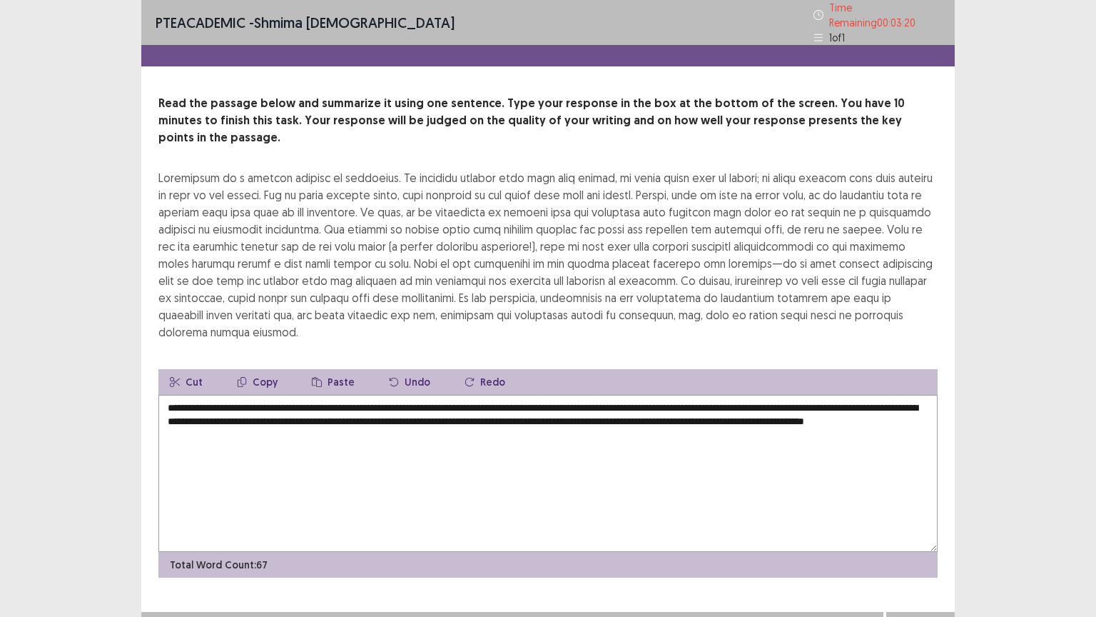
click at [501, 395] on textarea "**********" at bounding box center [547, 473] width 779 height 157
click at [786, 395] on textarea "**********" at bounding box center [547, 473] width 779 height 157
click at [784, 395] on textarea "**********" at bounding box center [547, 473] width 779 height 157
click at [841, 395] on textarea "**********" at bounding box center [547, 473] width 779 height 157
click at [296, 398] on textarea "**********" at bounding box center [547, 473] width 779 height 157
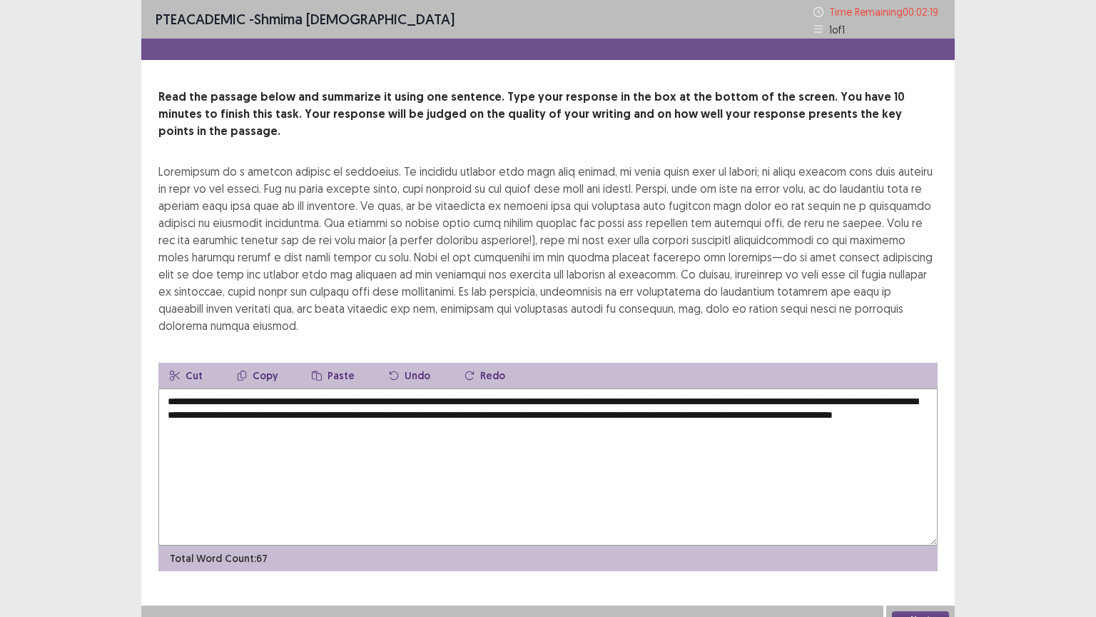
click at [403, 395] on textarea "**********" at bounding box center [547, 466] width 779 height 157
click at [266, 410] on textarea "**********" at bounding box center [547, 466] width 779 height 157
type textarea "**********"
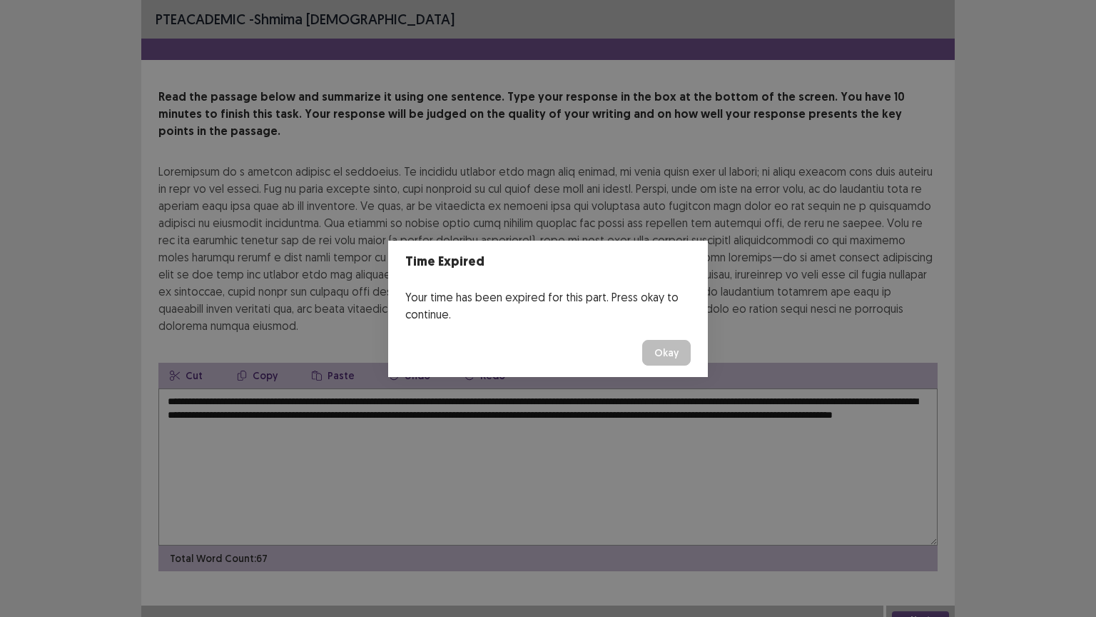
click at [657, 347] on button "Okay" at bounding box center [666, 353] width 49 height 26
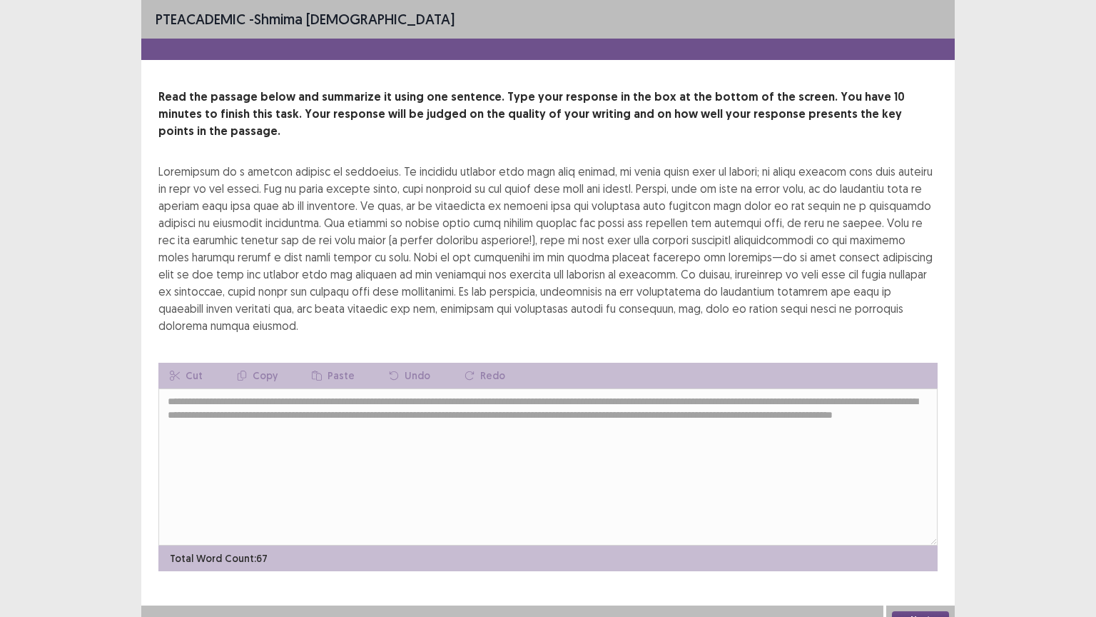
click at [922, 509] on button "Next" at bounding box center [920, 619] width 57 height 17
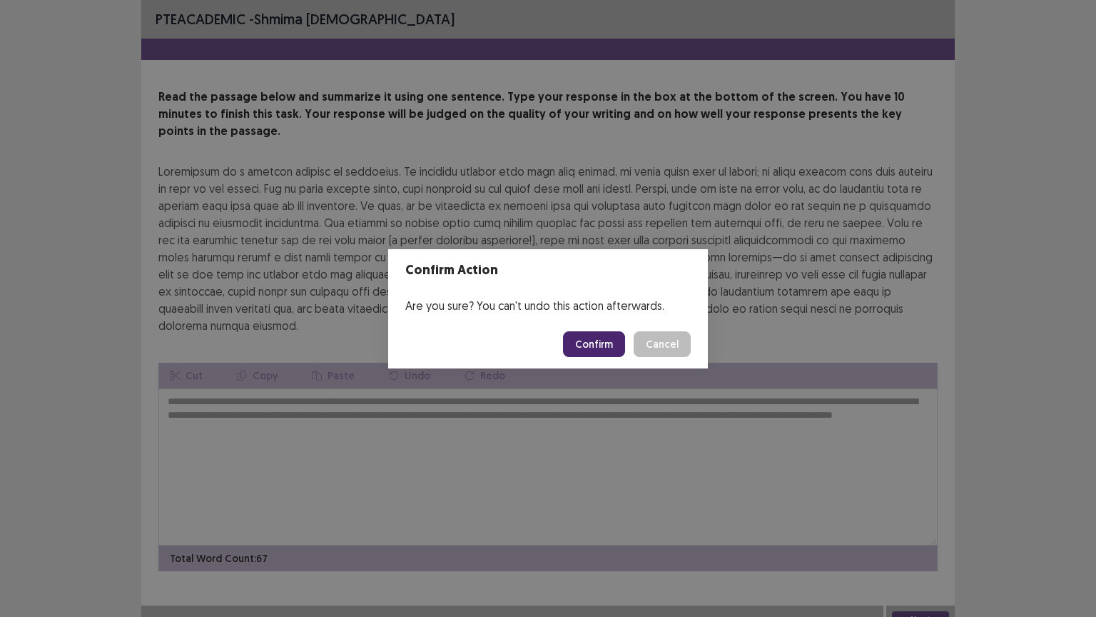
click at [603, 336] on button "Confirm" at bounding box center [594, 344] width 62 height 26
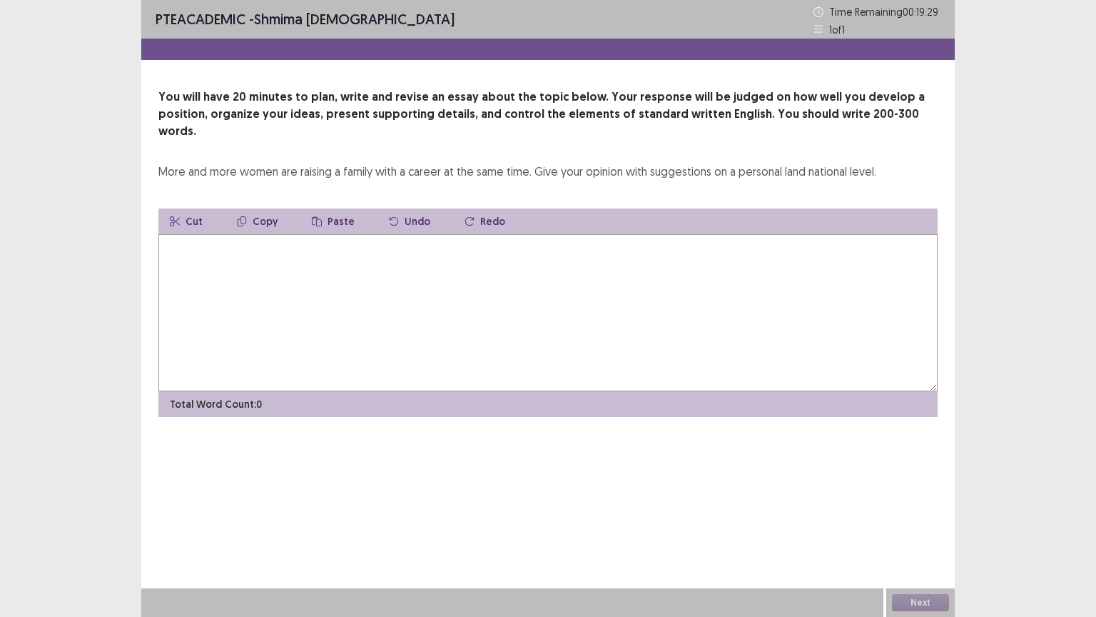
click at [245, 250] on textarea at bounding box center [547, 312] width 779 height 157
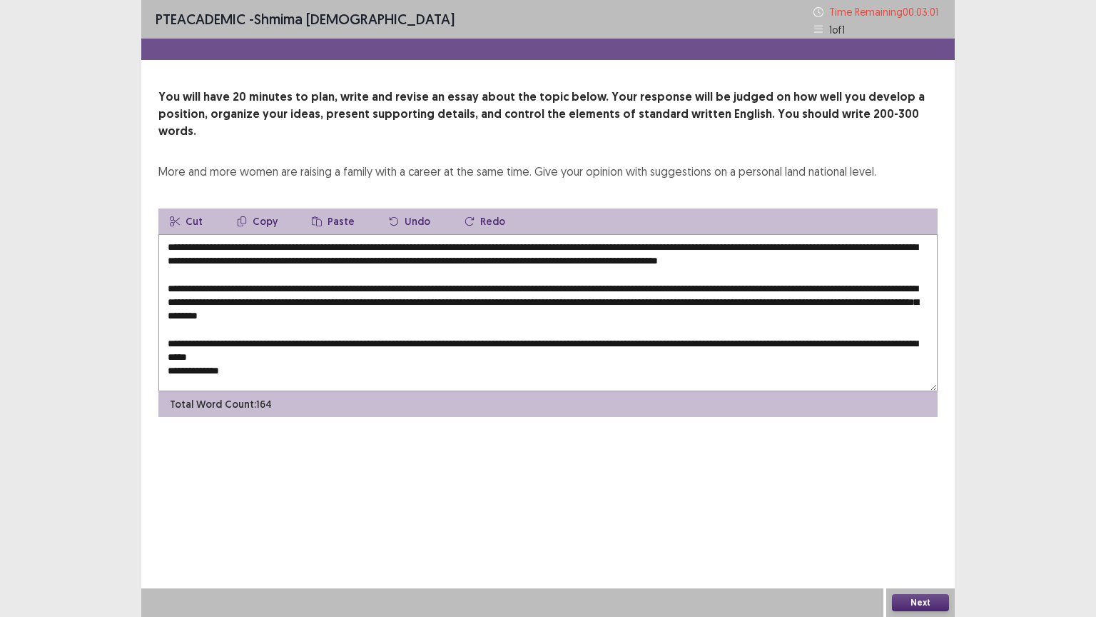
click at [172, 367] on textarea "**********" at bounding box center [547, 312] width 779 height 157
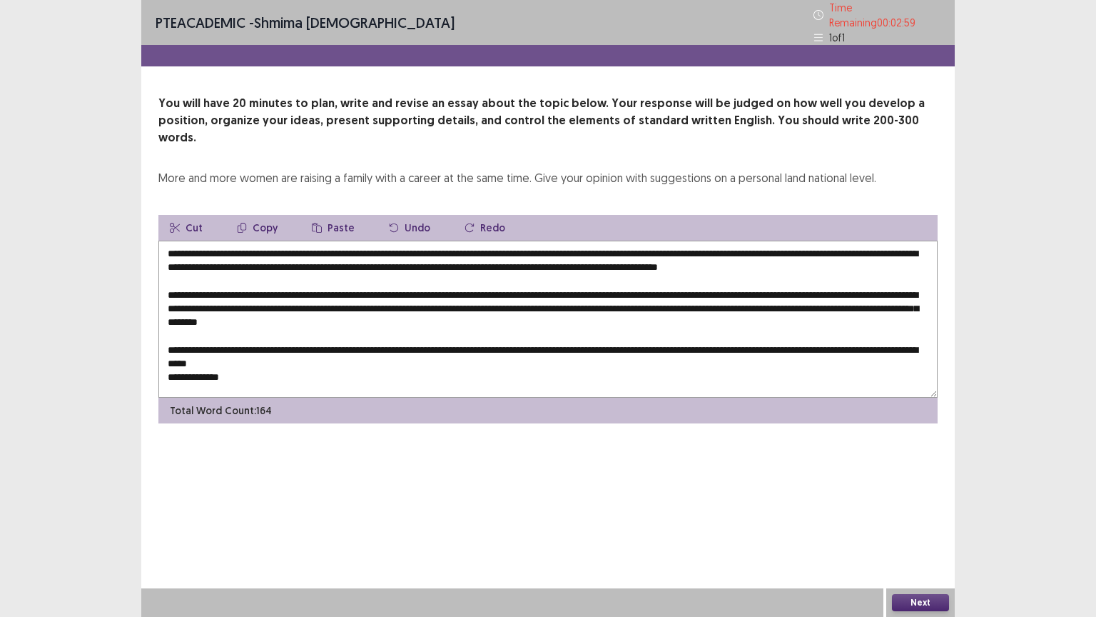
click at [170, 367] on textarea "**********" at bounding box center [547, 319] width 779 height 157
click at [373, 354] on textarea "**********" at bounding box center [547, 319] width 779 height 157
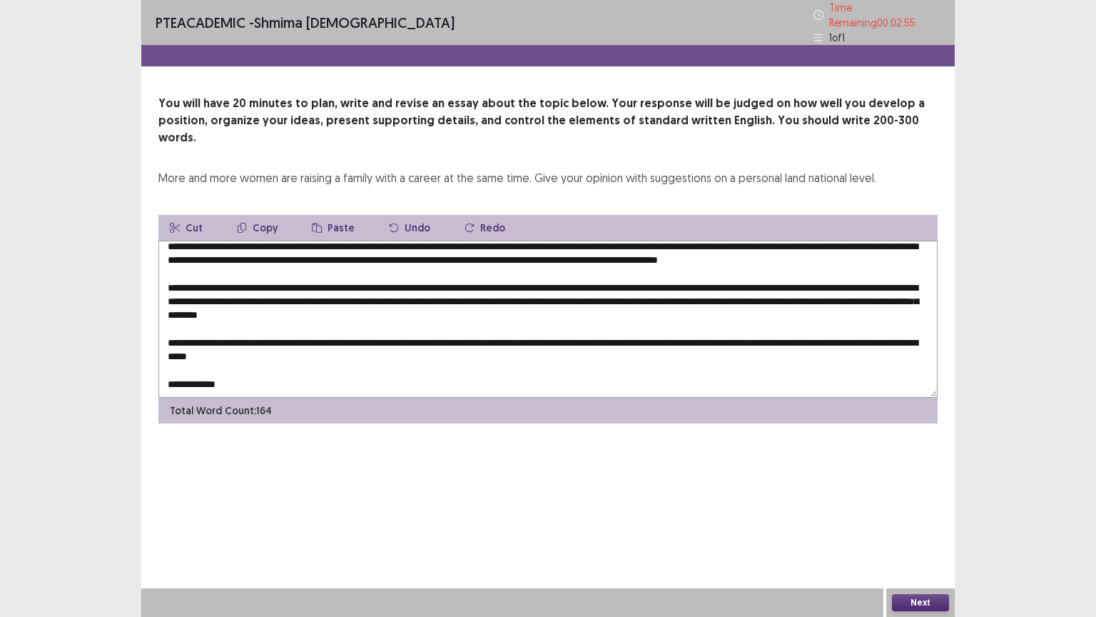
scroll to position [20, 0]
click at [230, 363] on textarea "**********" at bounding box center [547, 319] width 779 height 157
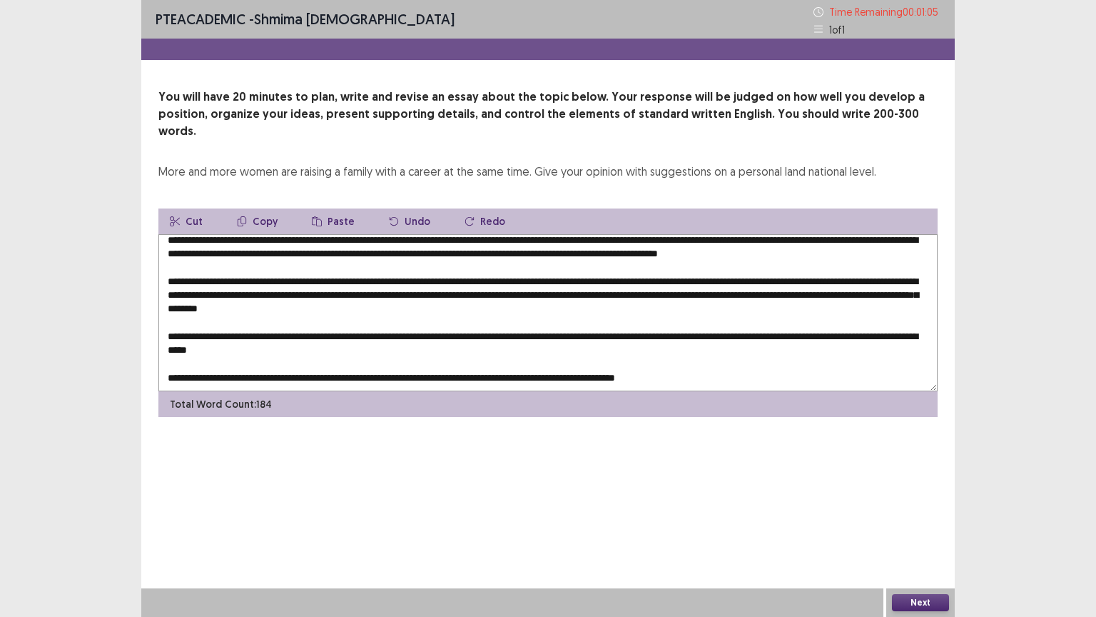
click at [705, 362] on textarea at bounding box center [547, 312] width 779 height 157
type textarea "**********"
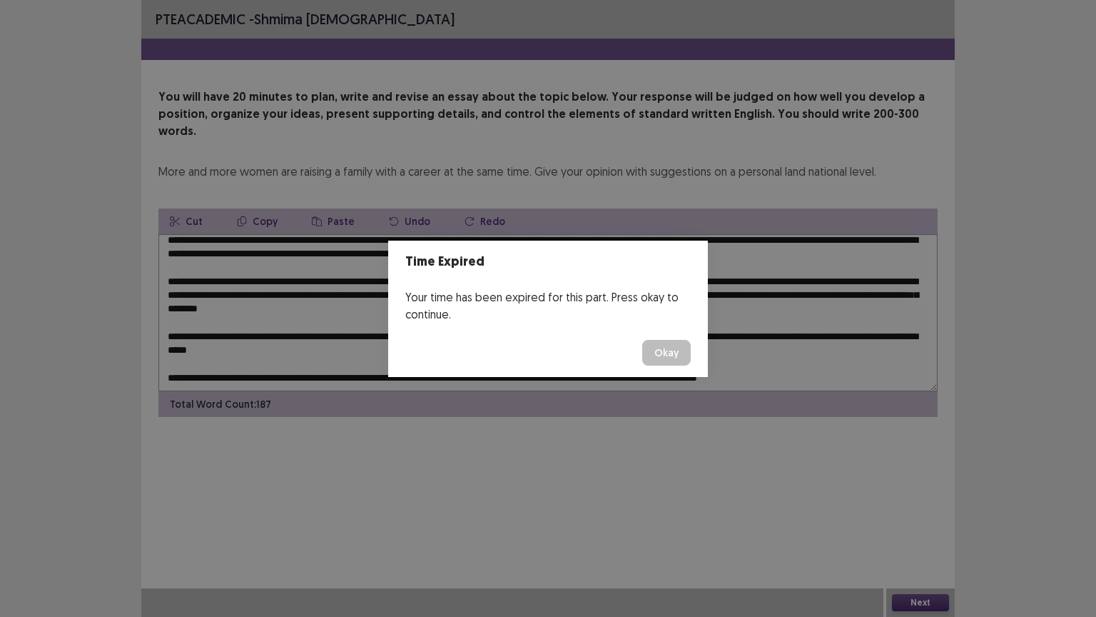
click at [658, 352] on button "Okay" at bounding box center [666, 353] width 49 height 26
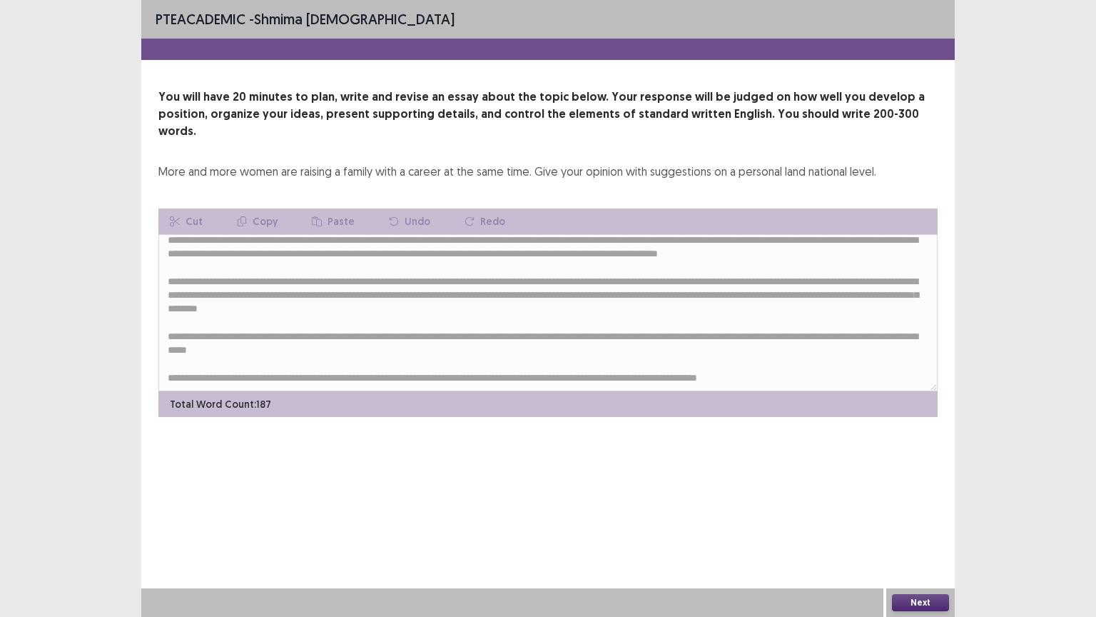
click at [931, 509] on button "Next" at bounding box center [920, 602] width 57 height 17
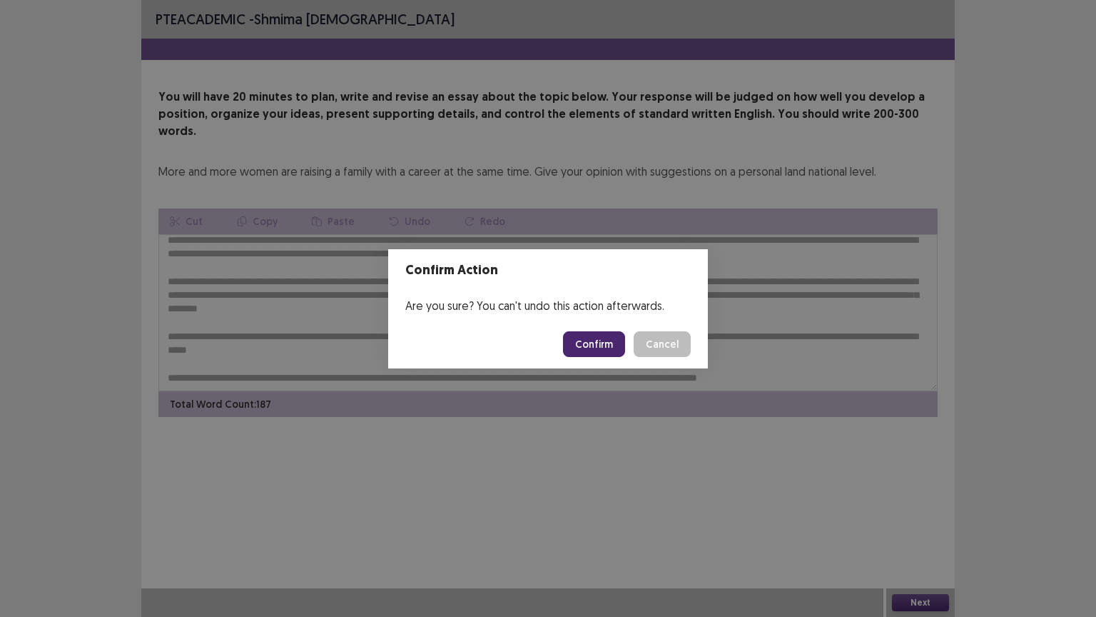
click at [601, 340] on button "Confirm" at bounding box center [594, 344] width 62 height 26
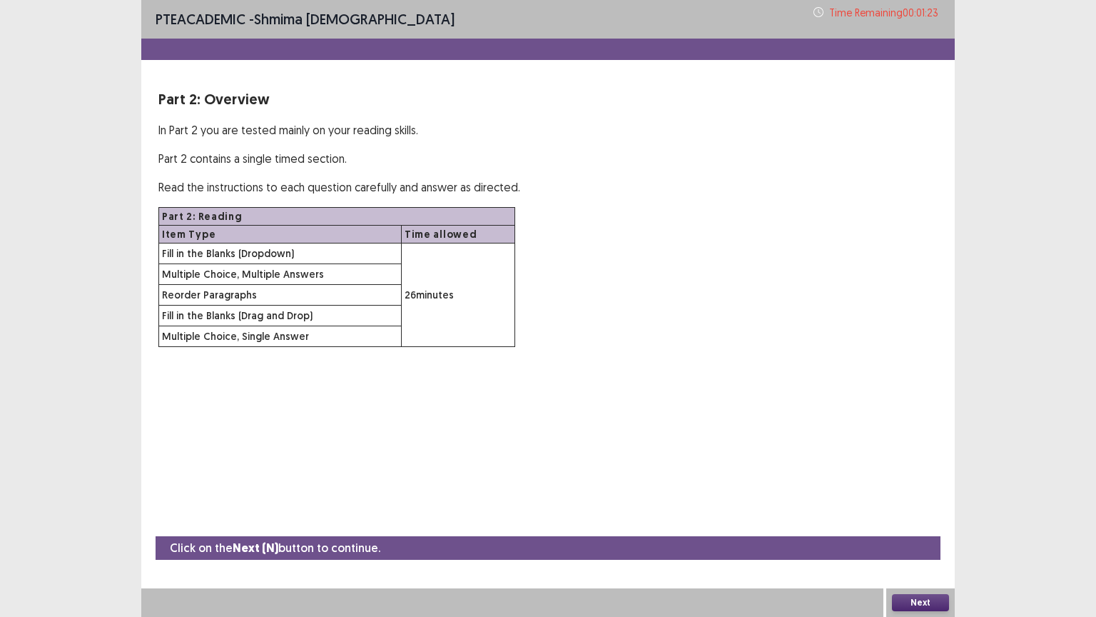
click at [906, 509] on button "Next" at bounding box center [920, 602] width 57 height 17
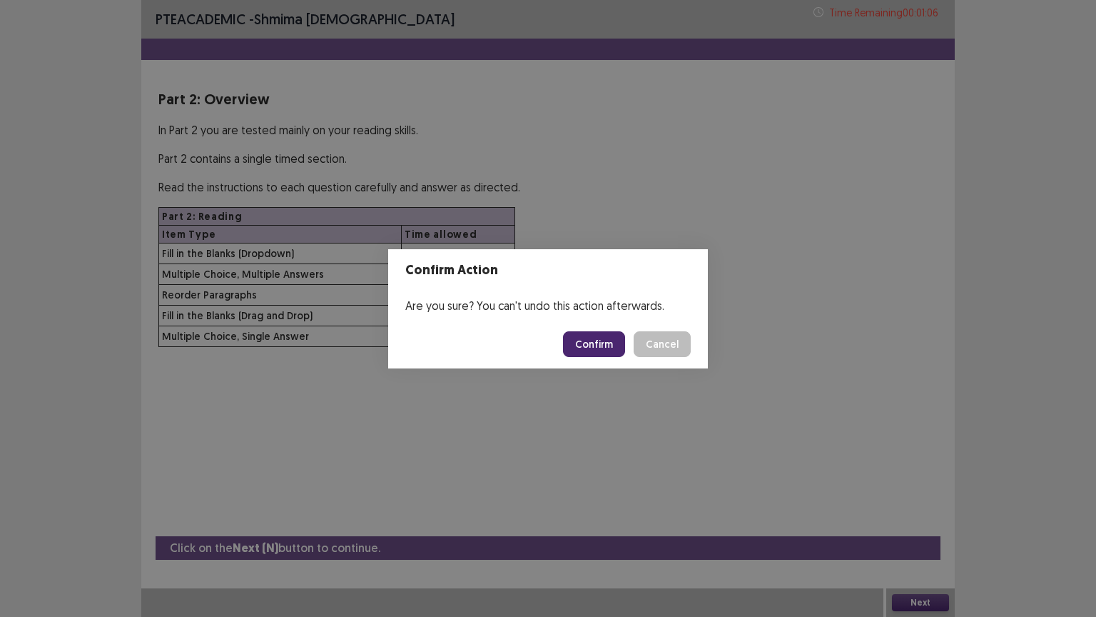
click at [604, 348] on button "Confirm" at bounding box center [594, 344] width 62 height 26
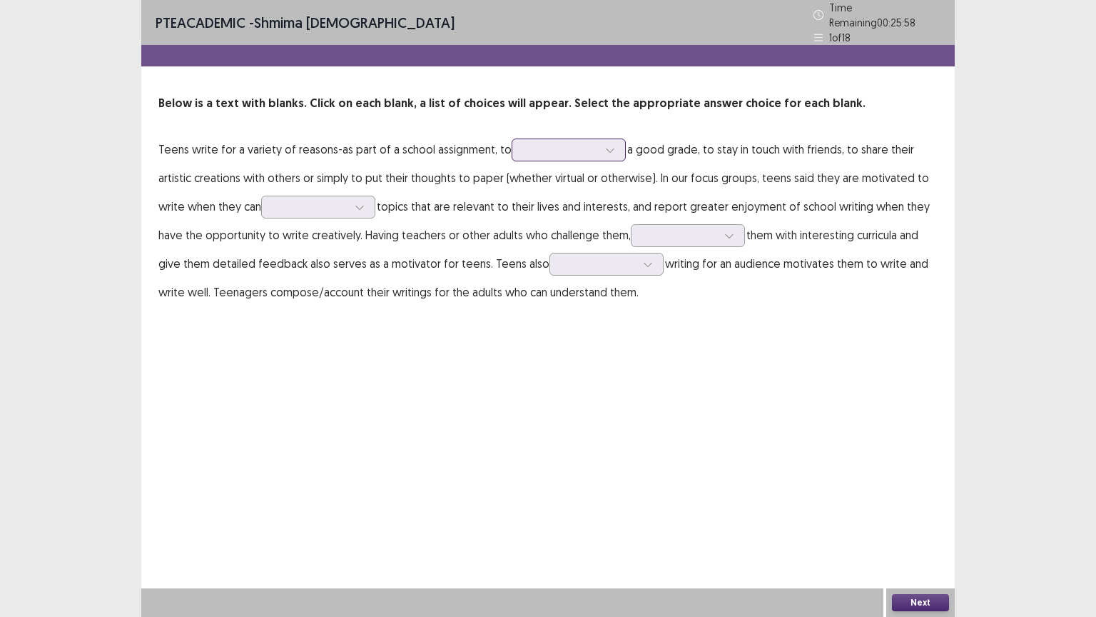
click at [605, 145] on icon at bounding box center [610, 150] width 10 height 10
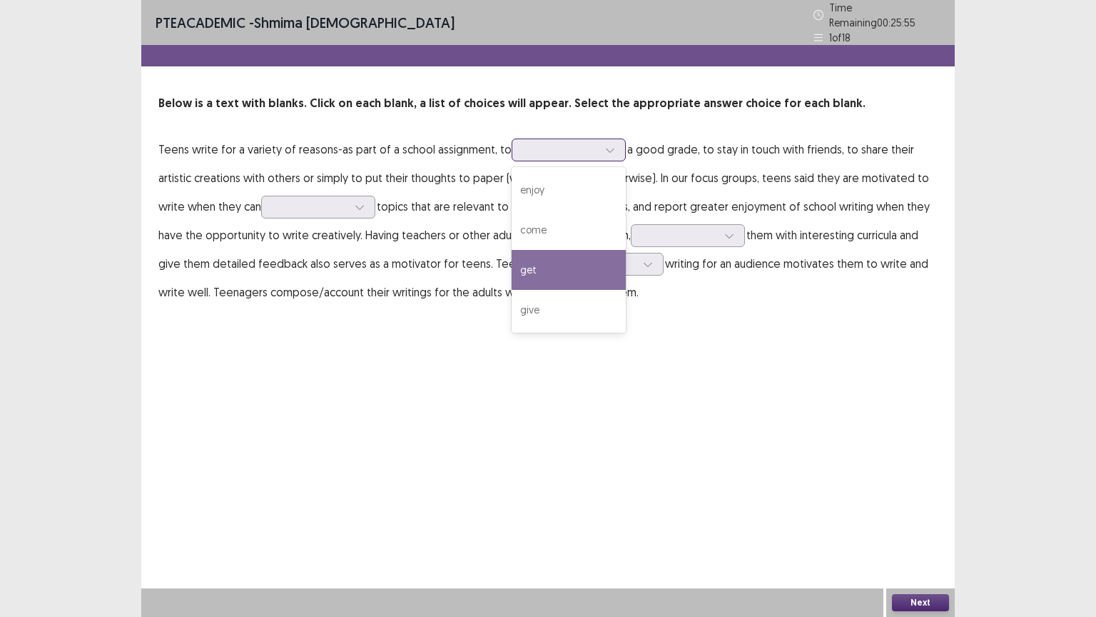
click at [522, 259] on div "get" at bounding box center [569, 270] width 114 height 40
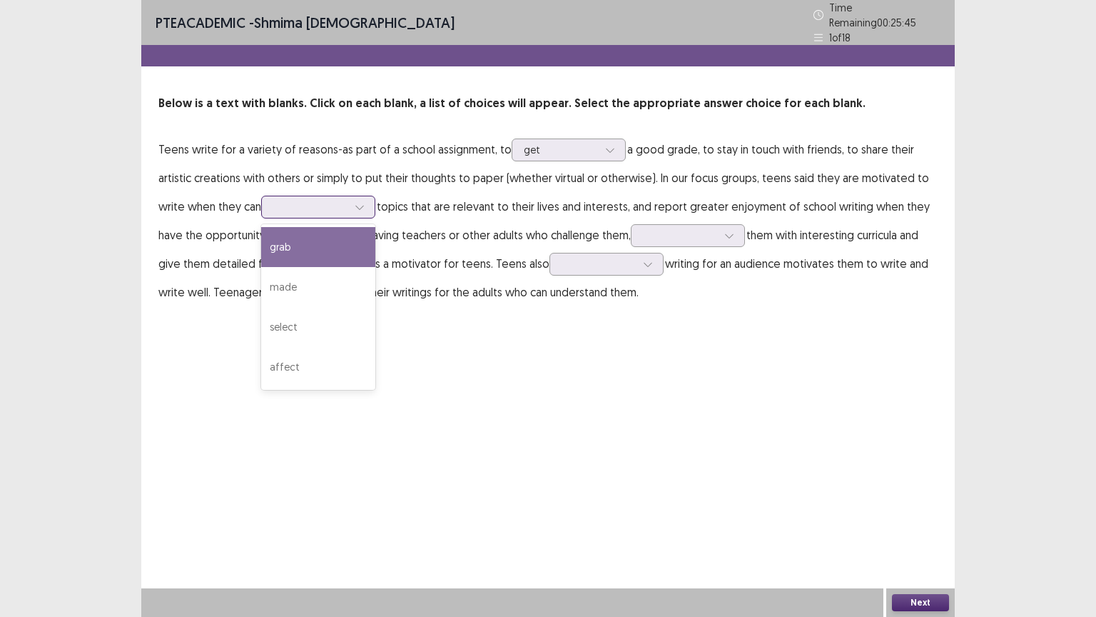
click at [365, 202] on icon at bounding box center [360, 207] width 10 height 10
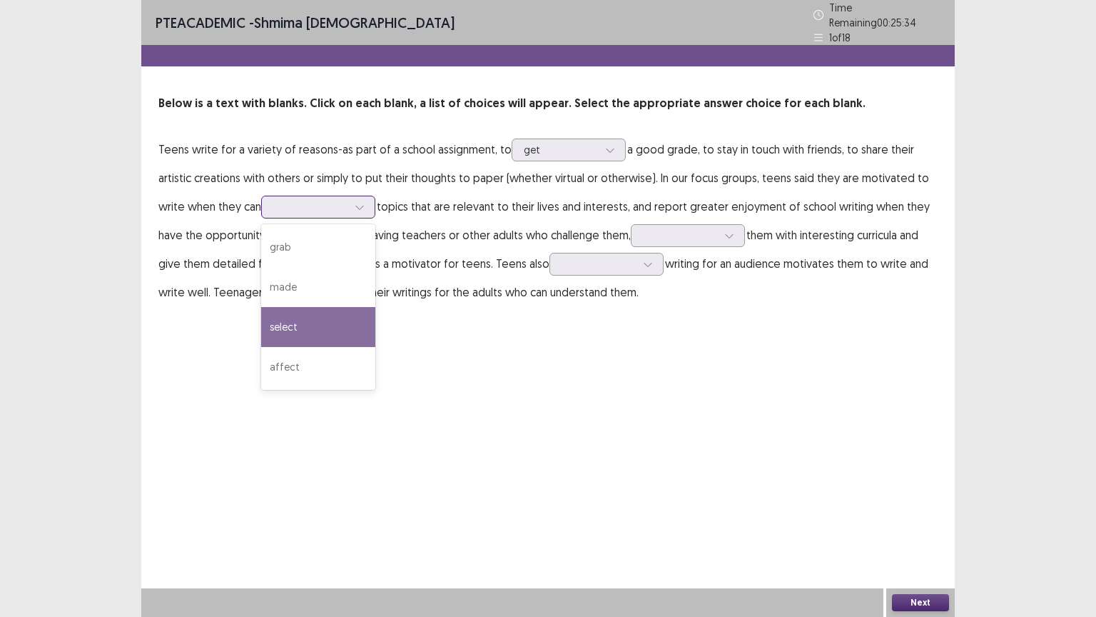
click at [279, 316] on div "select" at bounding box center [318, 327] width 114 height 40
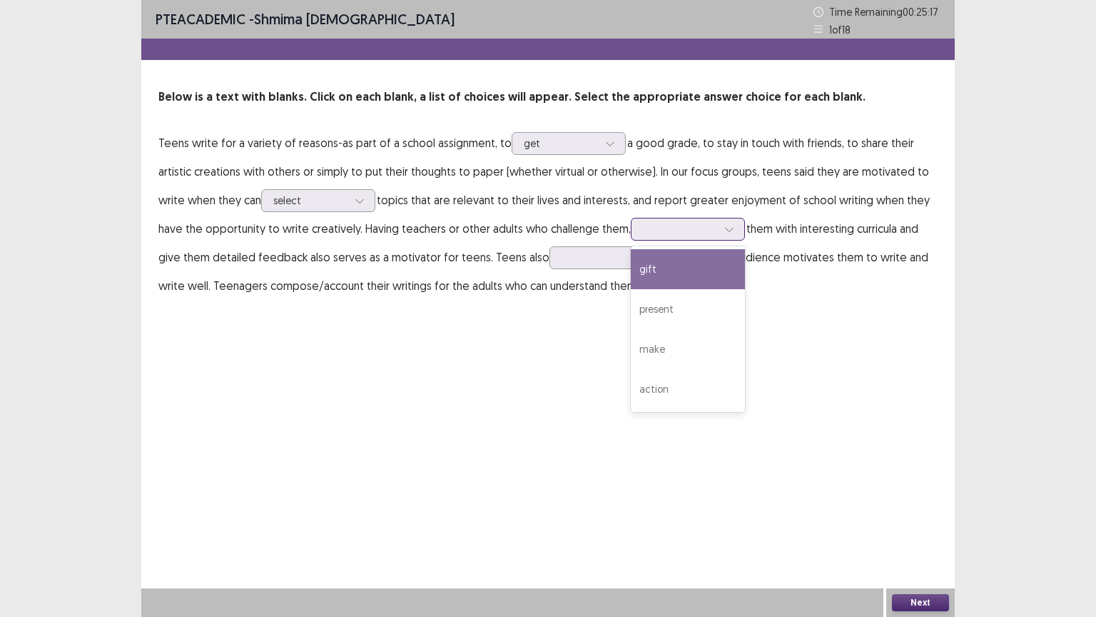
click at [729, 227] on icon at bounding box center [729, 229] width 10 height 10
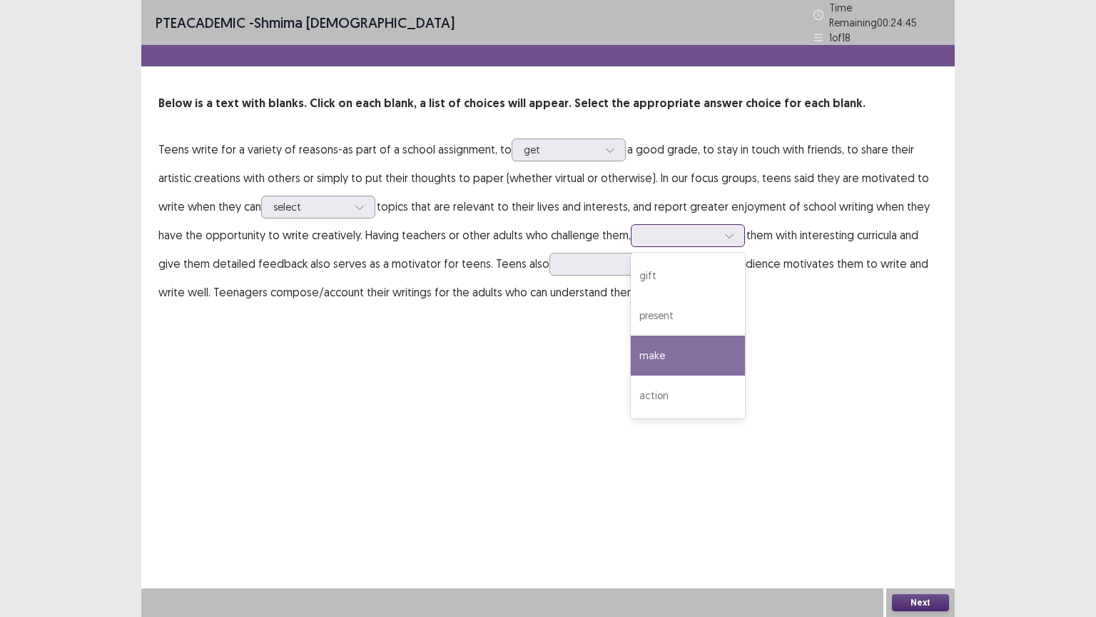
click at [651, 351] on div "make" at bounding box center [688, 355] width 114 height 40
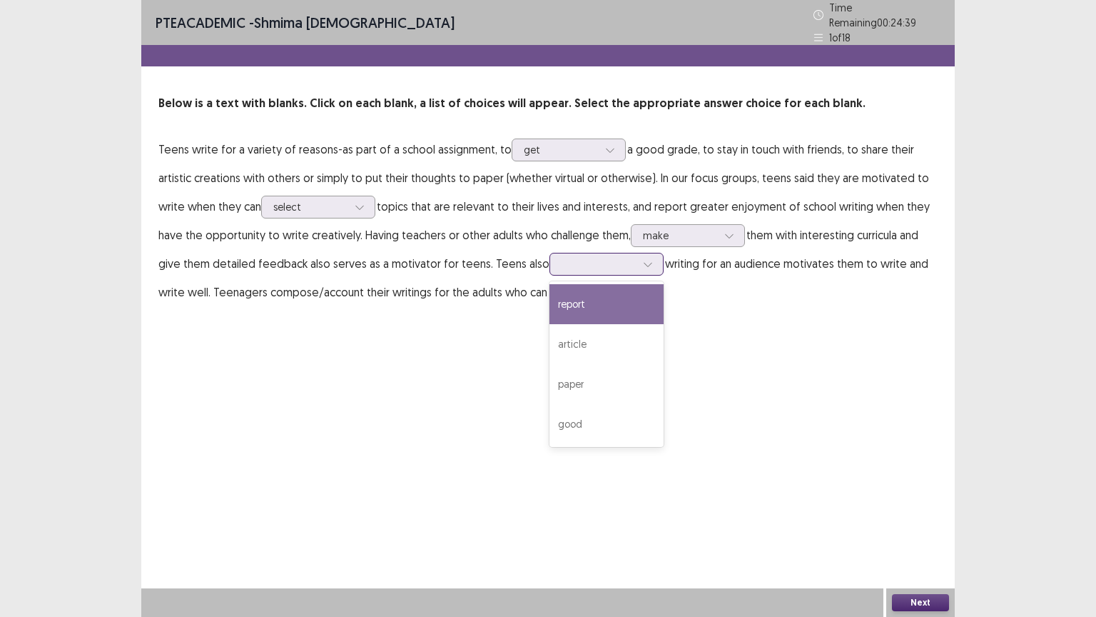
click at [643, 259] on icon at bounding box center [648, 264] width 10 height 10
click at [354, 408] on div "PTE academic - shmima [DEMOGRAPHIC_DATA] Time Remaining 00 : 24 : 00 1 of 18 Be…" at bounding box center [548, 308] width 814 height 617
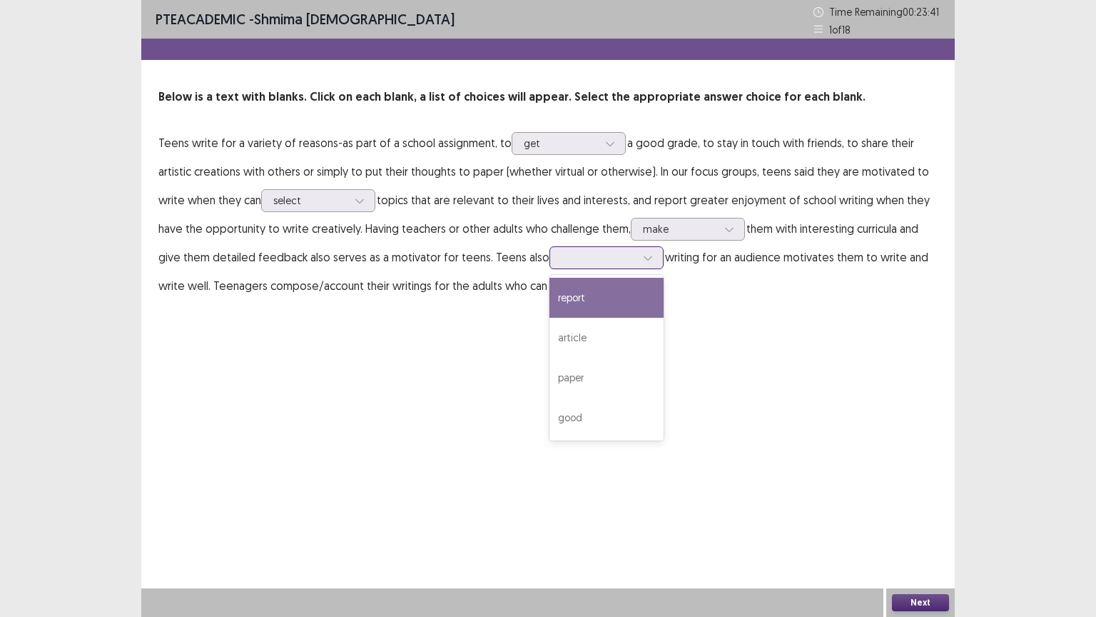
click at [643, 257] on icon at bounding box center [648, 258] width 10 height 10
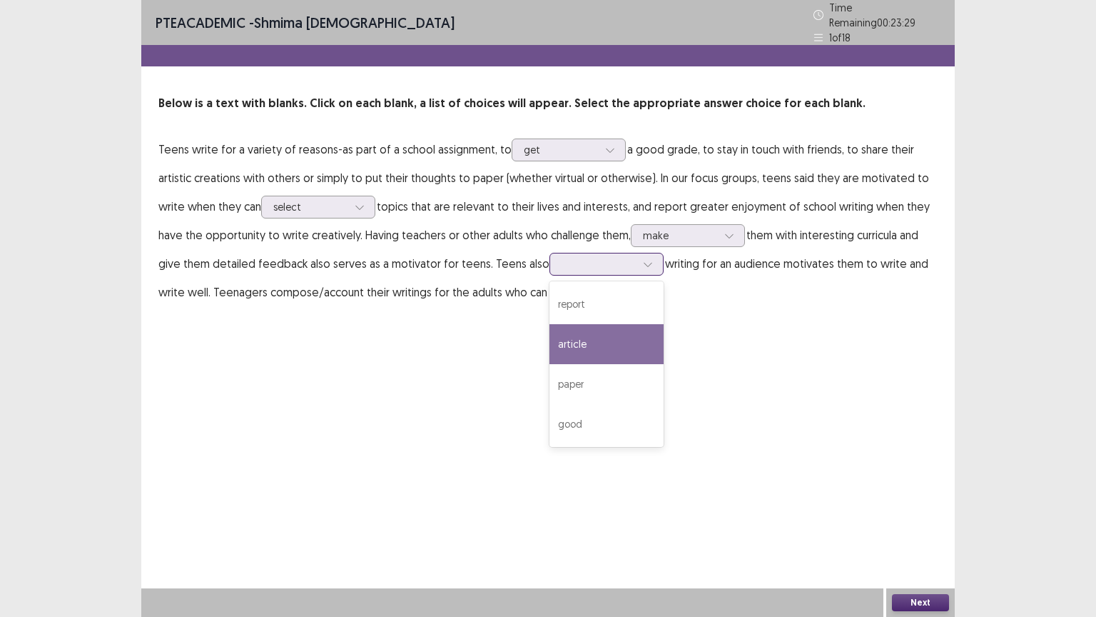
click at [563, 331] on div "article" at bounding box center [607, 344] width 114 height 40
click at [643, 259] on icon at bounding box center [648, 264] width 10 height 10
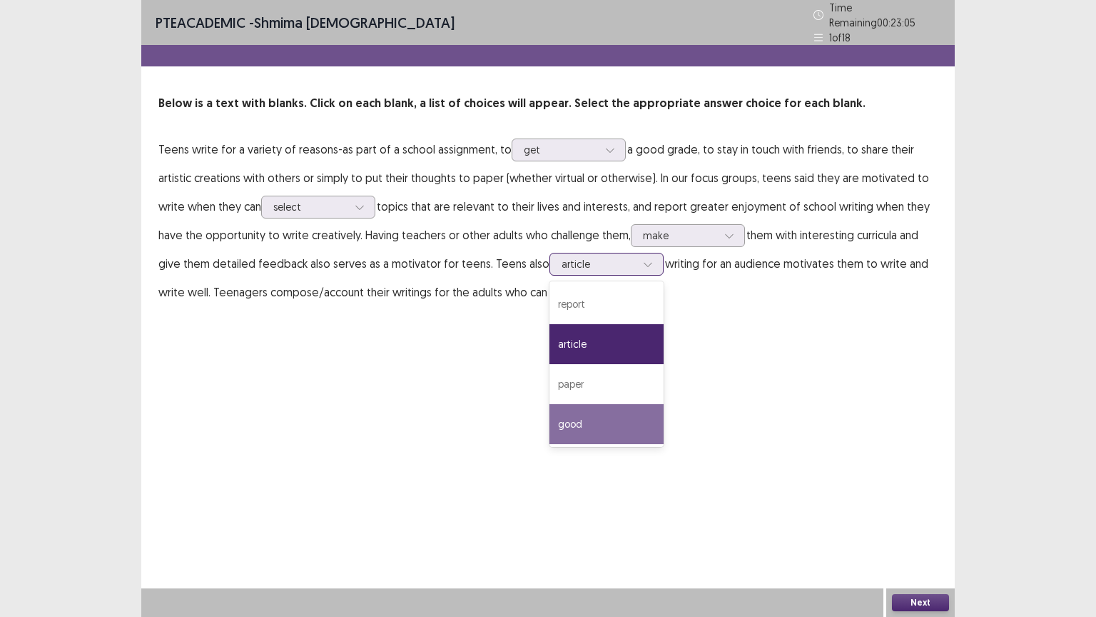
click at [567, 414] on div "good" at bounding box center [607, 424] width 114 height 40
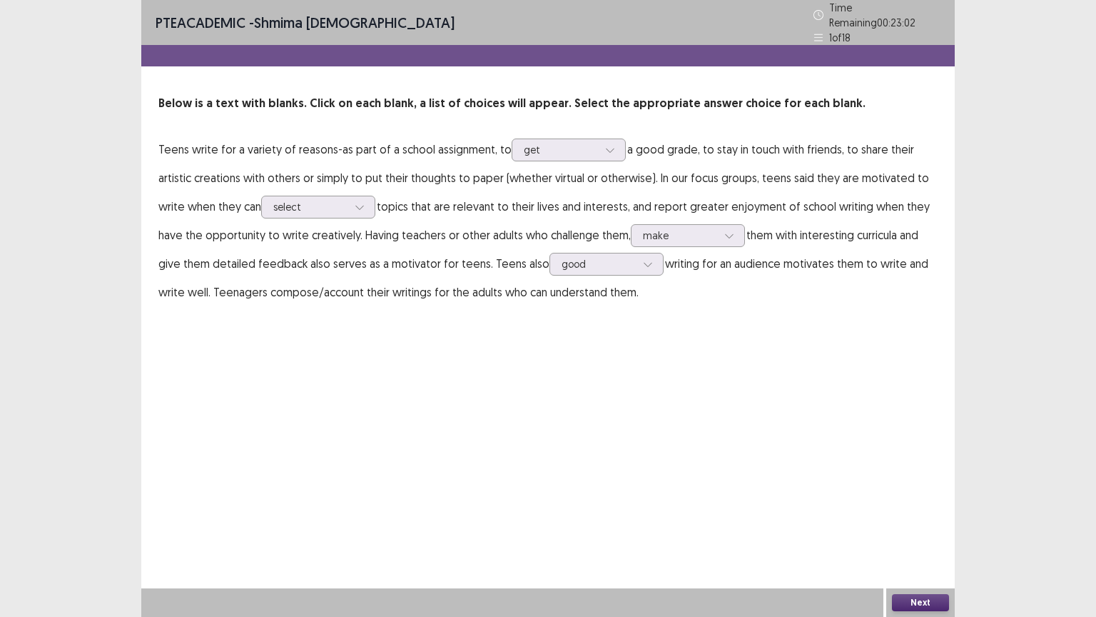
click at [905, 509] on button "Next" at bounding box center [920, 602] width 57 height 17
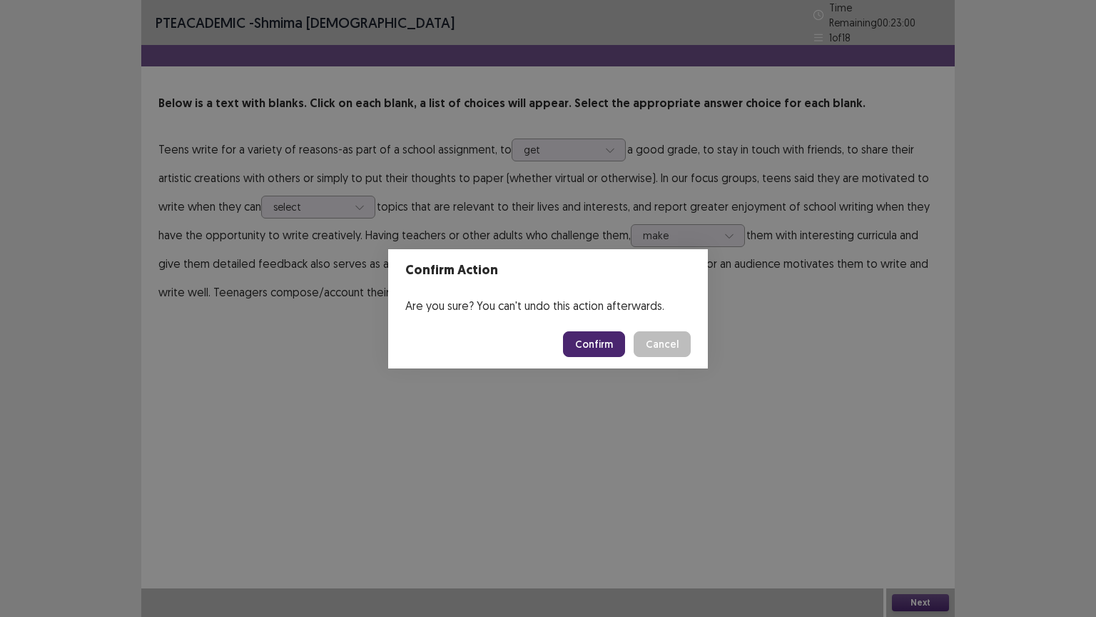
click at [577, 337] on button "Confirm" at bounding box center [594, 344] width 62 height 26
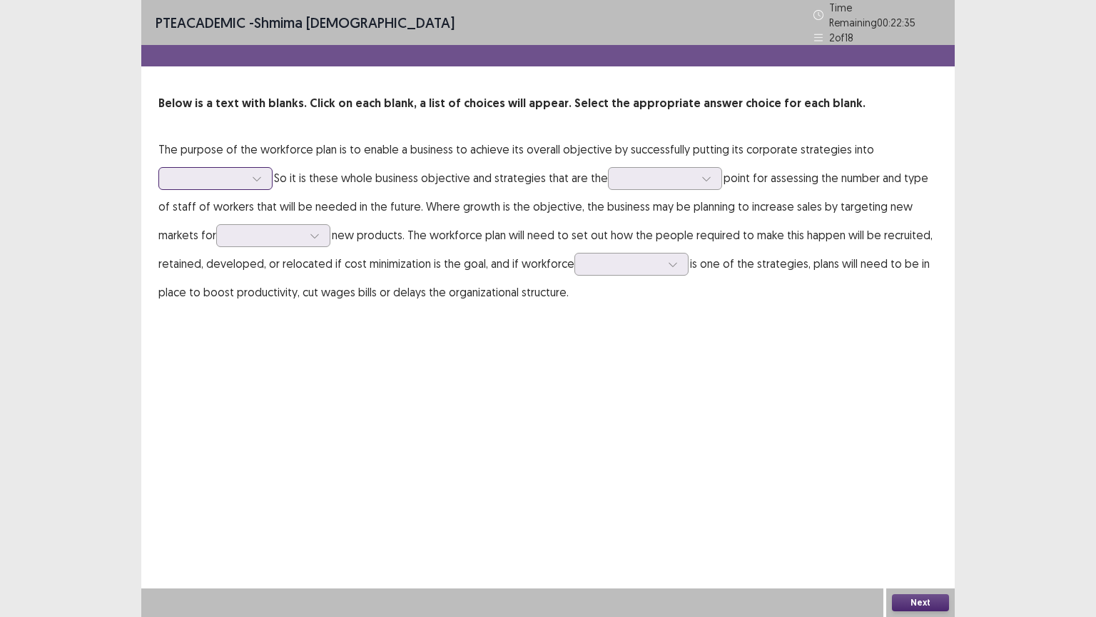
click at [258, 173] on icon at bounding box center [257, 178] width 10 height 10
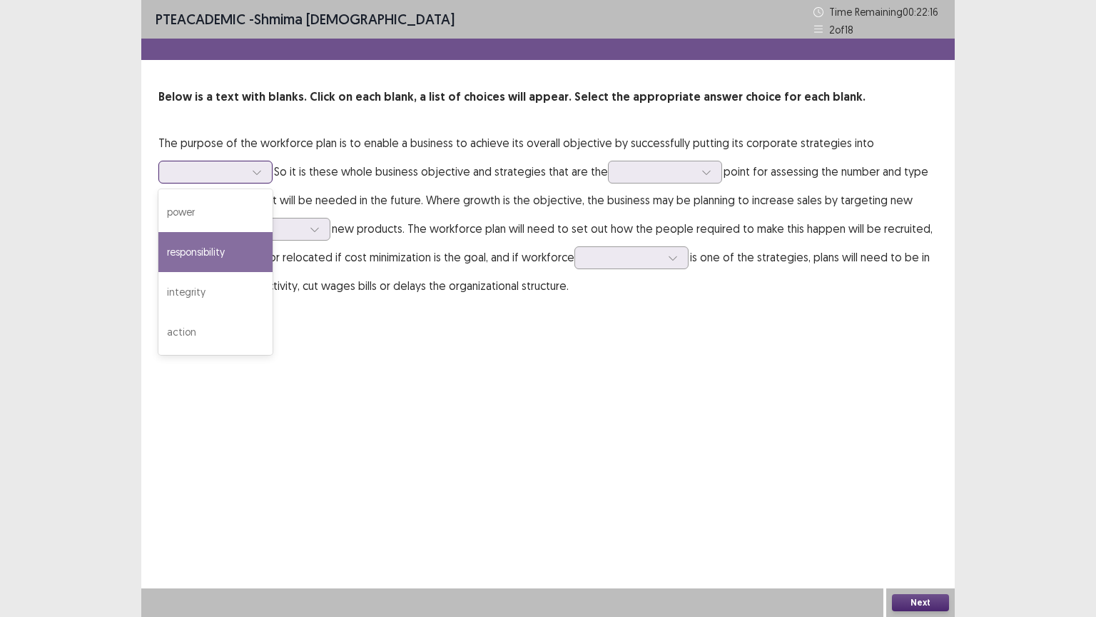
click at [206, 248] on div "responsibility" at bounding box center [215, 252] width 114 height 40
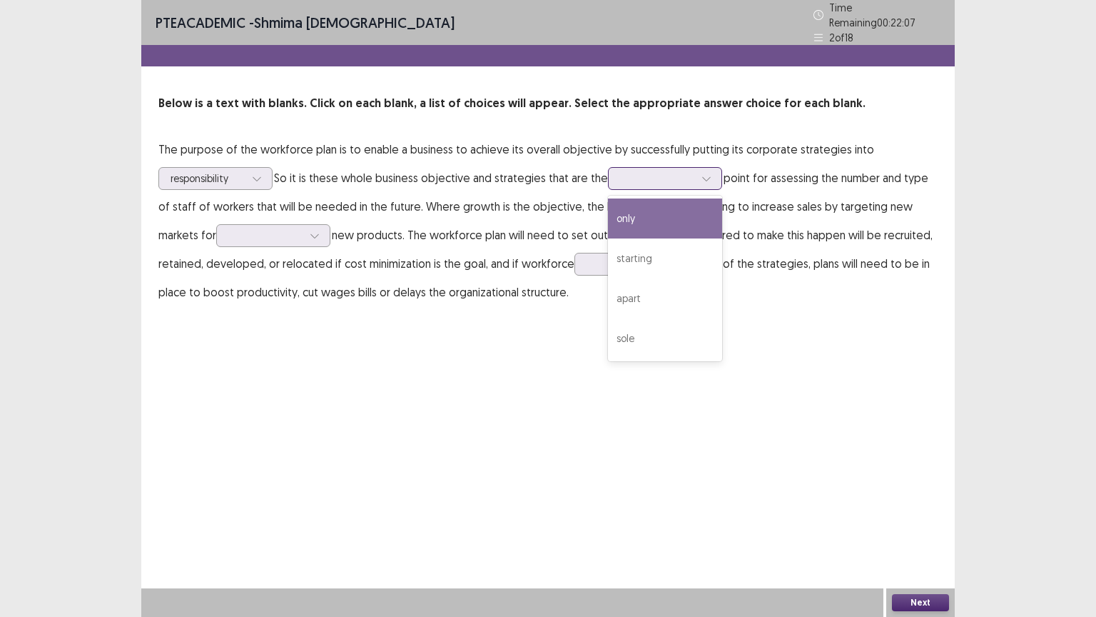
click at [705, 173] on icon at bounding box center [707, 178] width 10 height 10
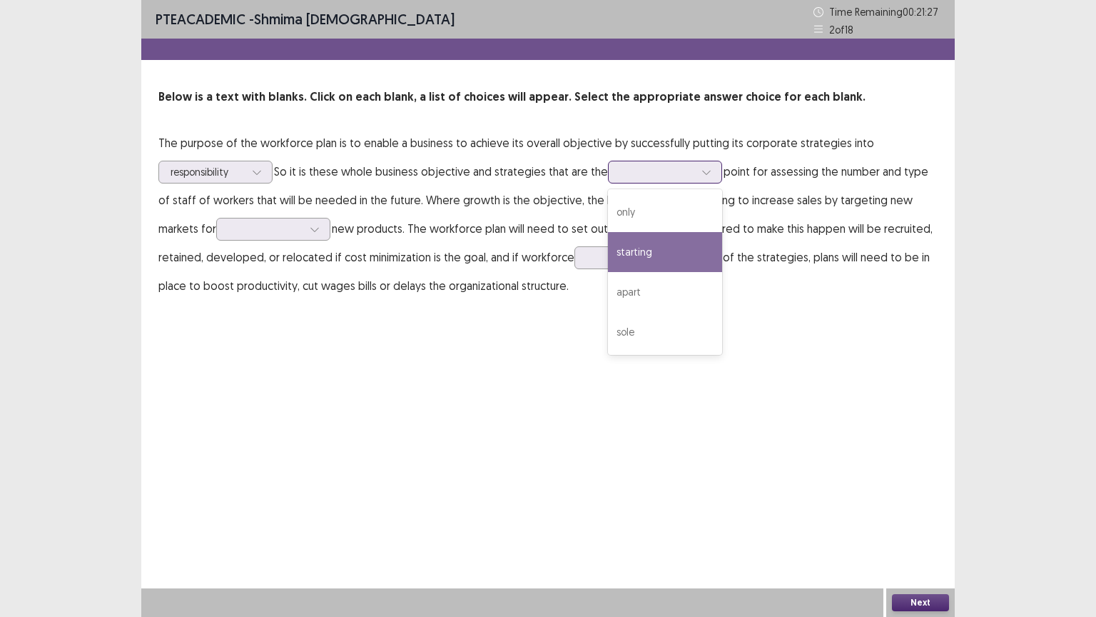
click at [622, 257] on div "starting" at bounding box center [665, 252] width 114 height 40
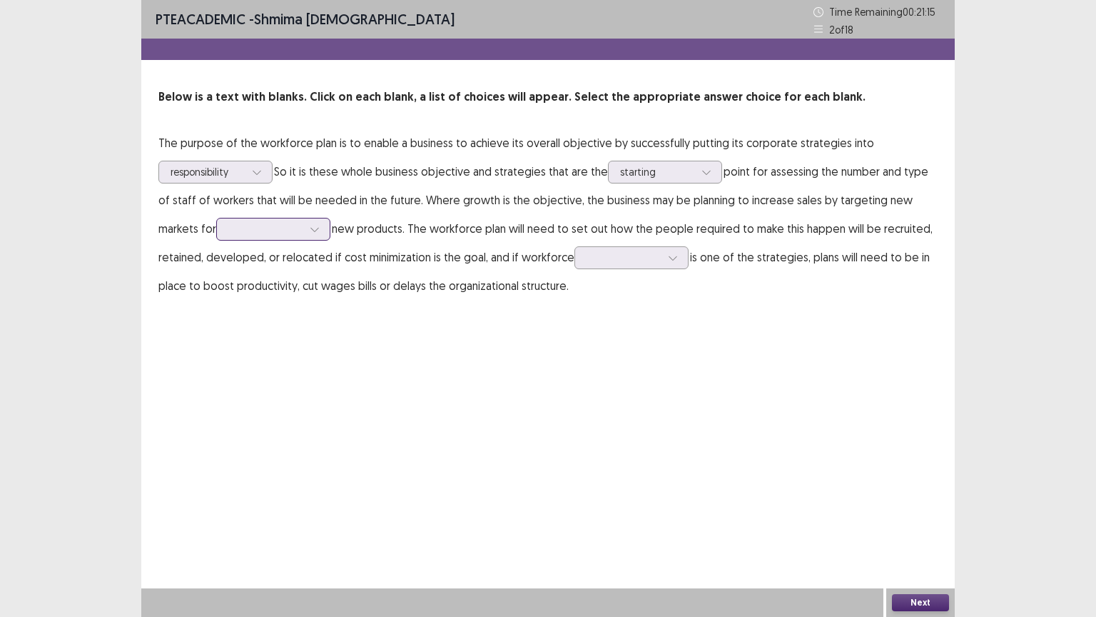
click at [310, 228] on icon at bounding box center [314, 230] width 8 height 4
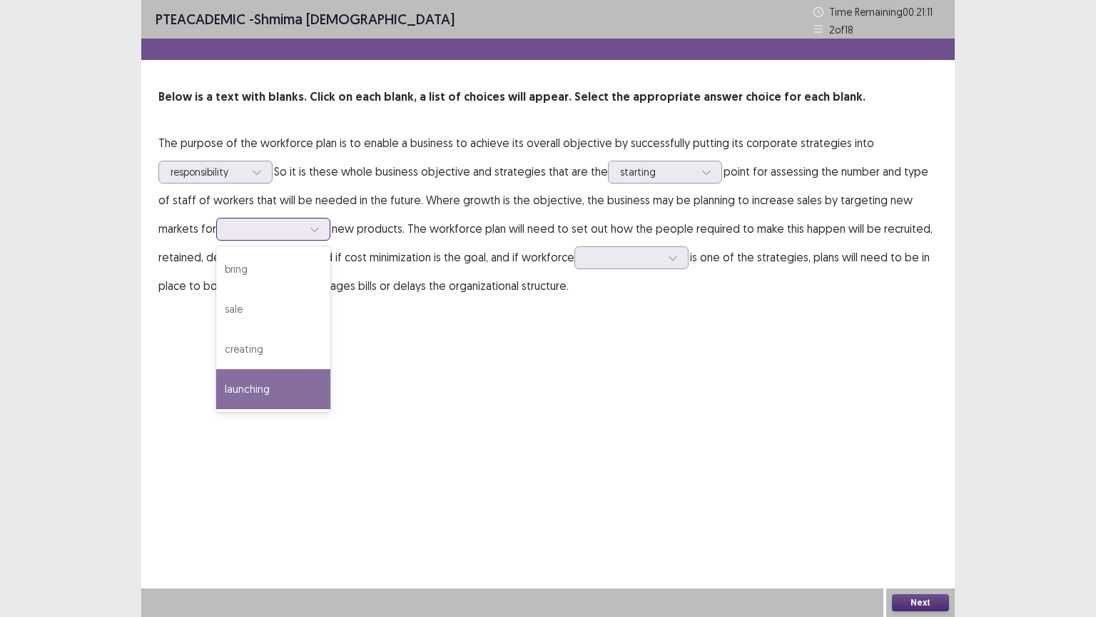
click at [216, 385] on div "launching" at bounding box center [273, 389] width 114 height 40
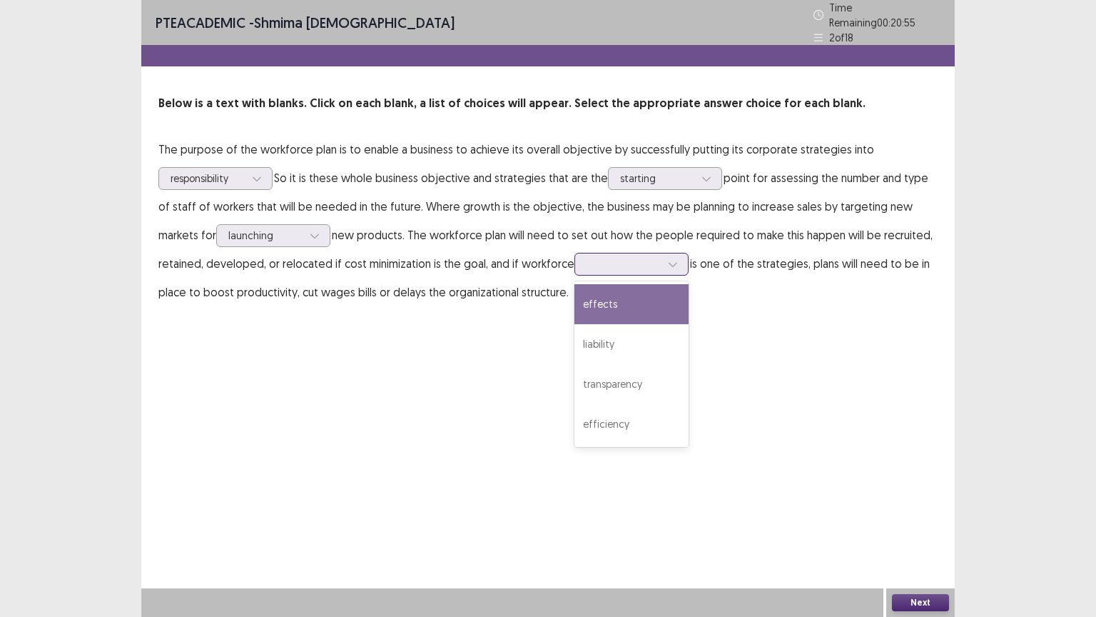
click at [668, 259] on icon at bounding box center [673, 264] width 10 height 10
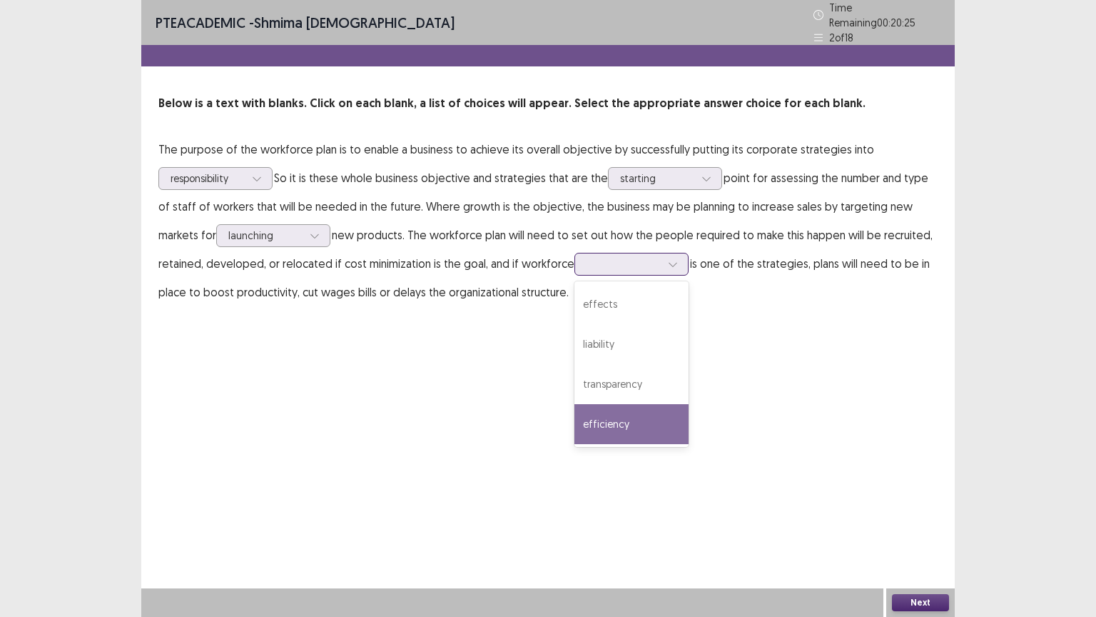
click at [575, 419] on div "efficiency" at bounding box center [632, 424] width 114 height 40
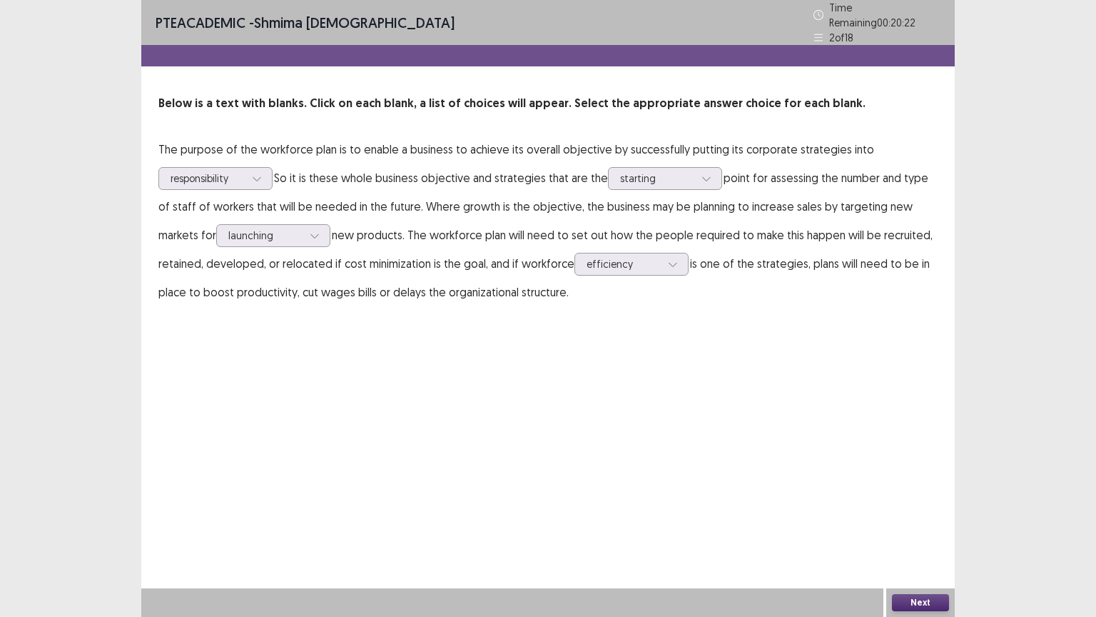
click at [915, 509] on button "Next" at bounding box center [920, 602] width 57 height 17
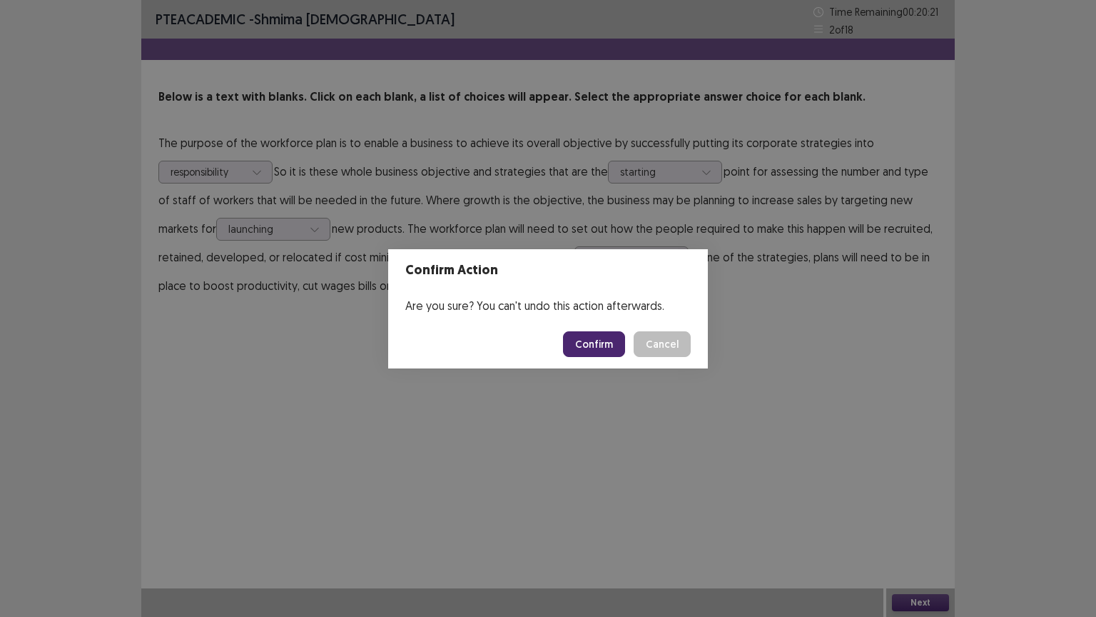
click at [596, 338] on button "Confirm" at bounding box center [594, 344] width 62 height 26
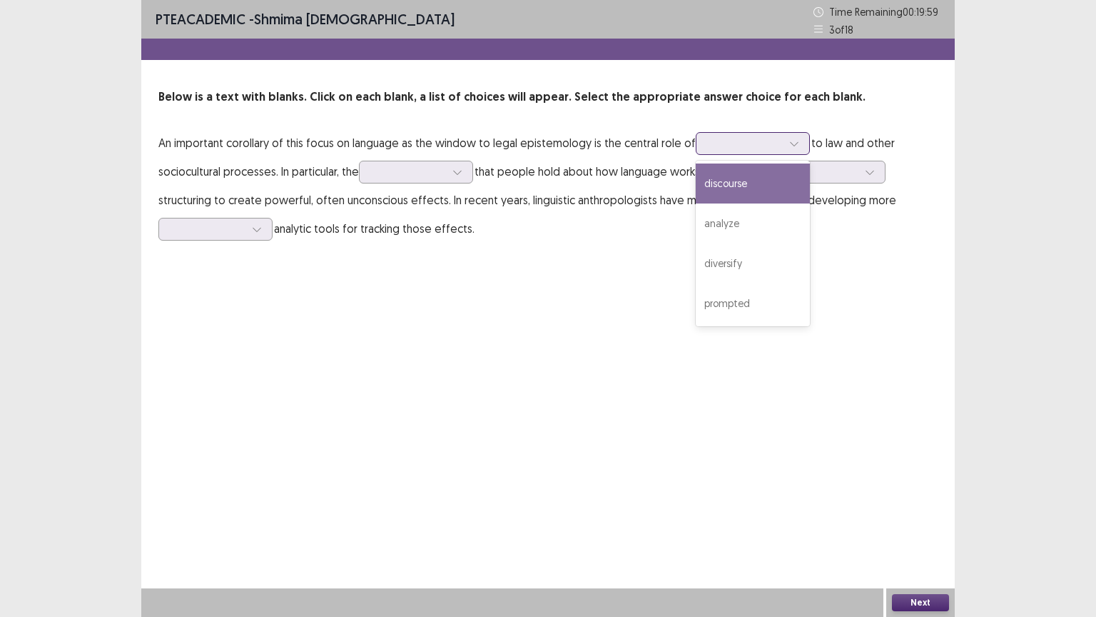
click at [794, 145] on icon at bounding box center [794, 143] width 10 height 10
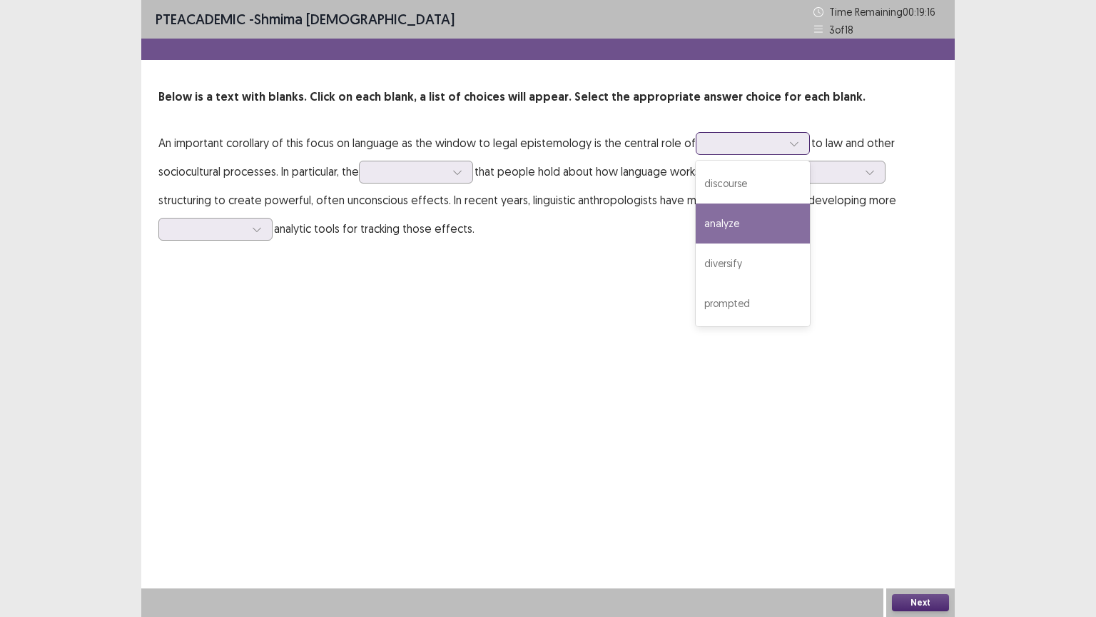
click at [721, 227] on div "analyze" at bounding box center [753, 223] width 114 height 40
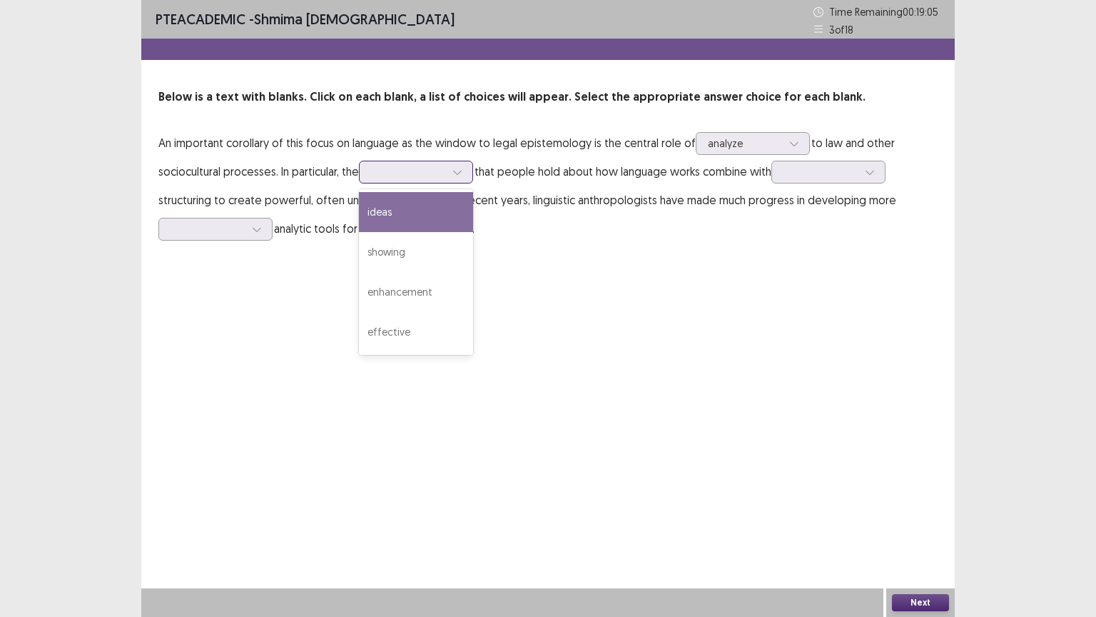
click at [462, 170] on icon at bounding box center [457, 172] width 10 height 10
click at [385, 217] on div "ideas" at bounding box center [416, 212] width 114 height 40
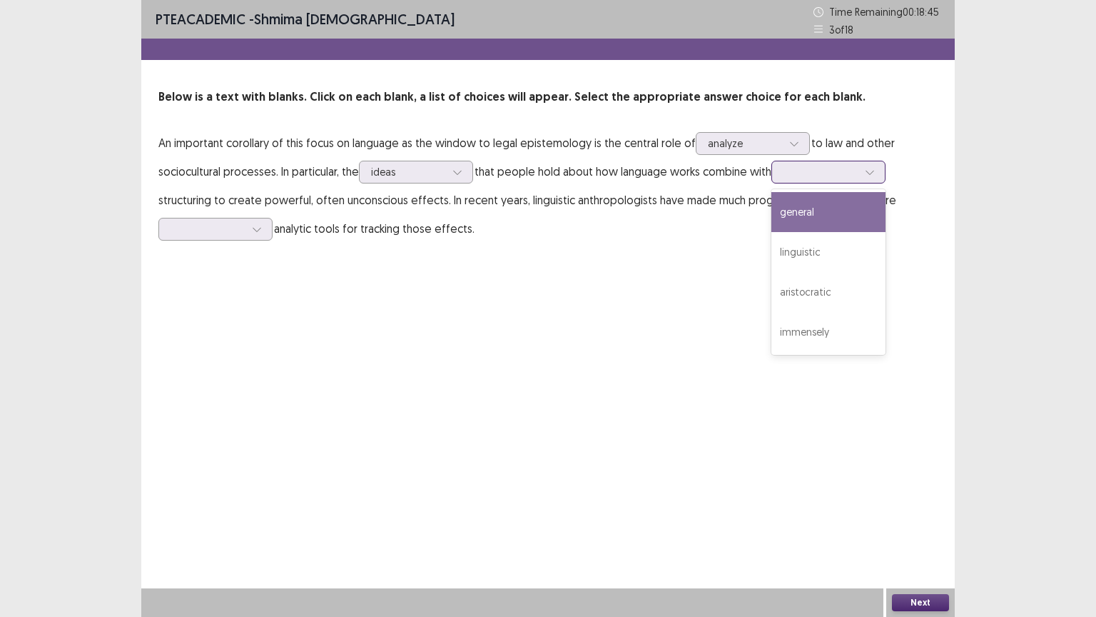
click at [875, 169] on icon at bounding box center [870, 172] width 10 height 10
click at [802, 218] on div "general" at bounding box center [829, 212] width 114 height 40
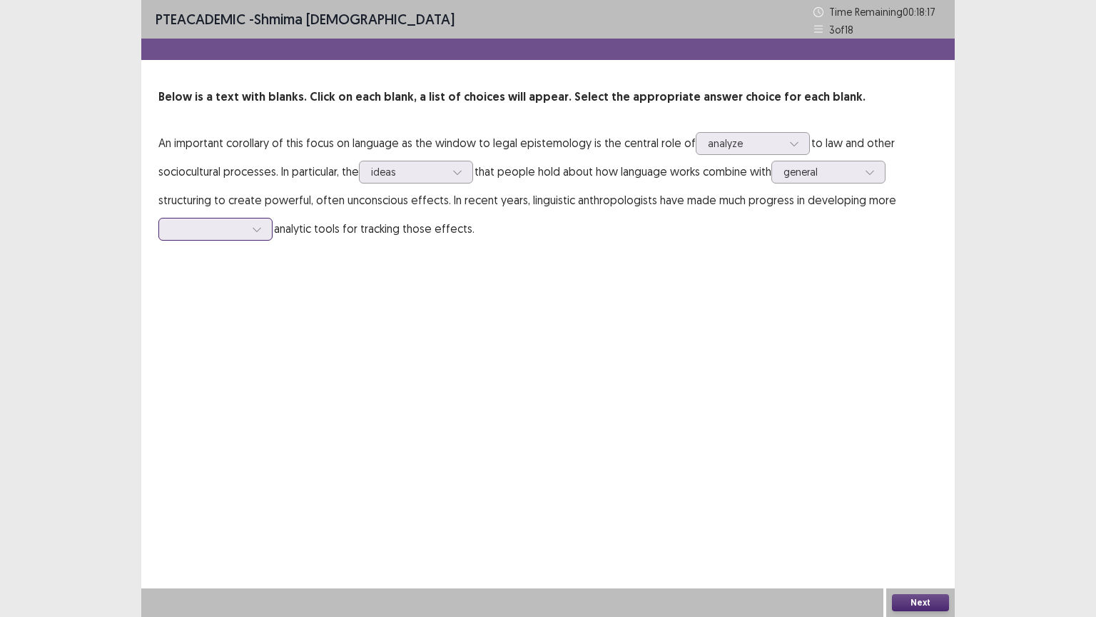
click at [254, 225] on icon at bounding box center [257, 229] width 10 height 10
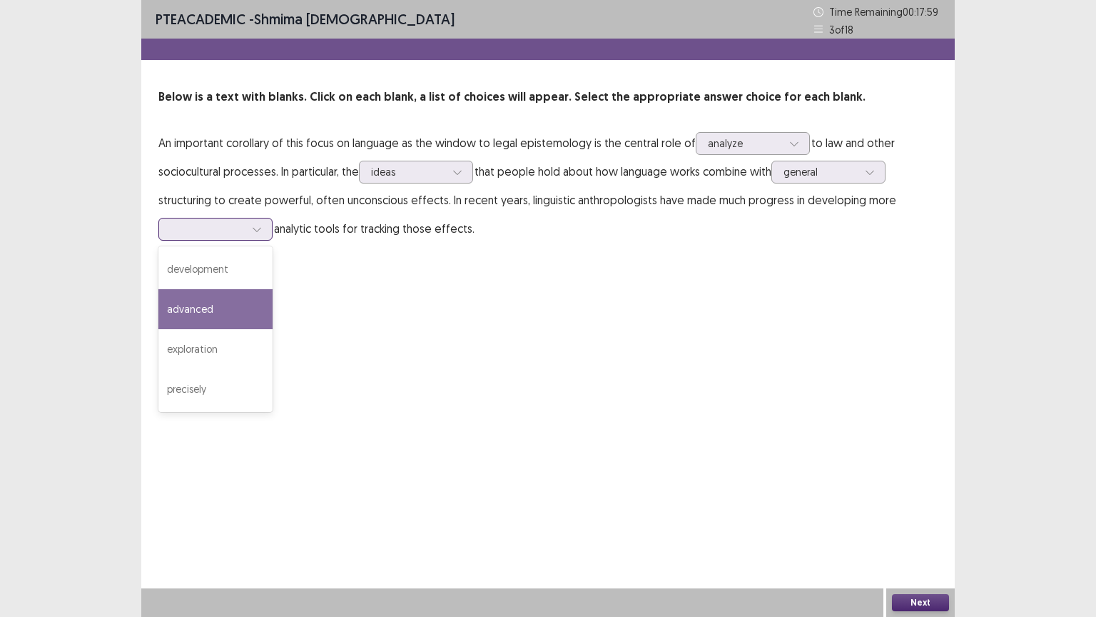
click at [188, 311] on div "advanced" at bounding box center [215, 309] width 114 height 40
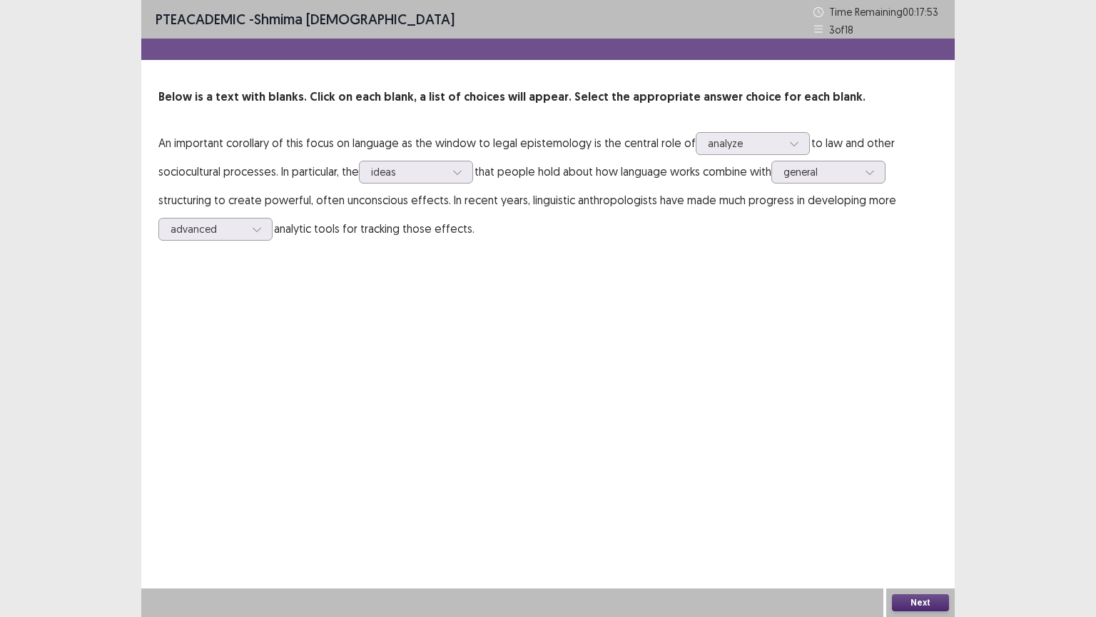
click at [911, 509] on button "Next" at bounding box center [920, 602] width 57 height 17
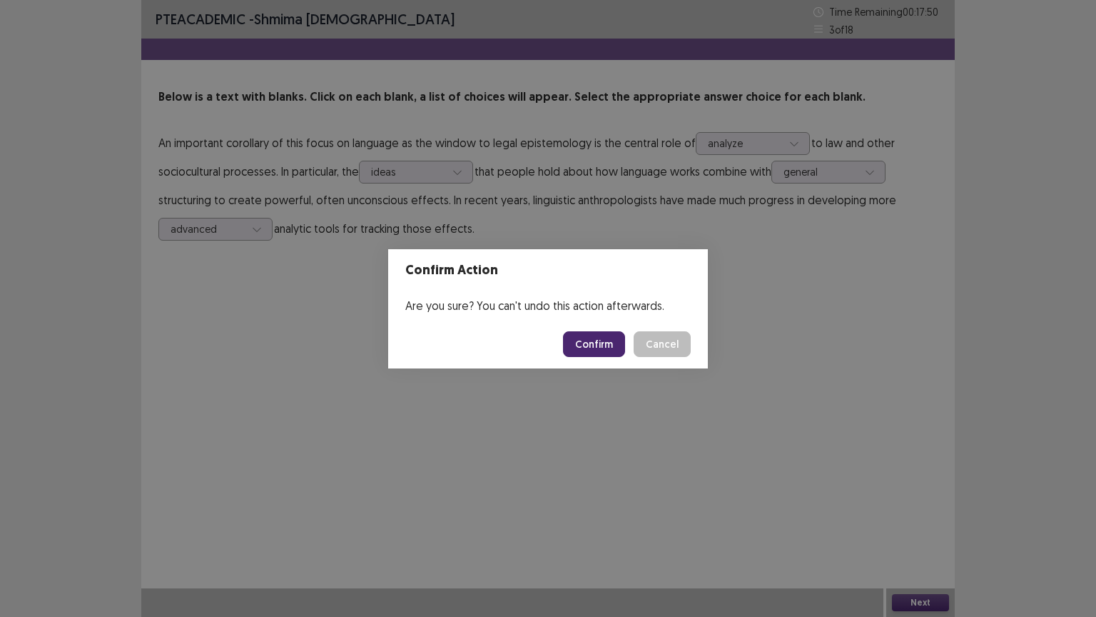
click at [600, 350] on button "Confirm" at bounding box center [594, 344] width 62 height 26
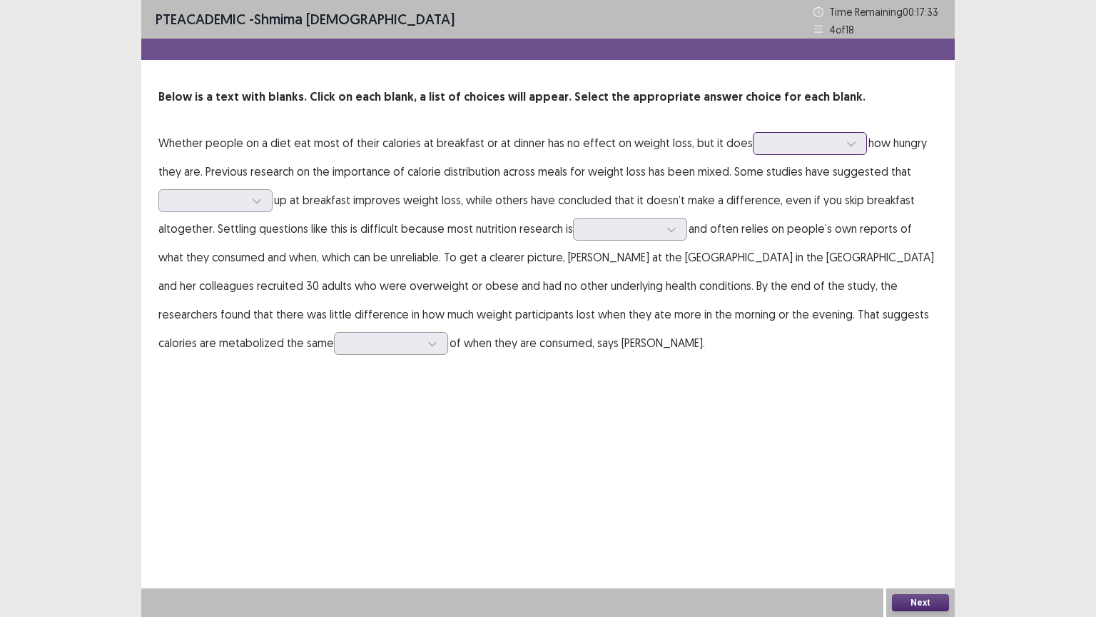
click at [846, 143] on icon at bounding box center [851, 143] width 10 height 10
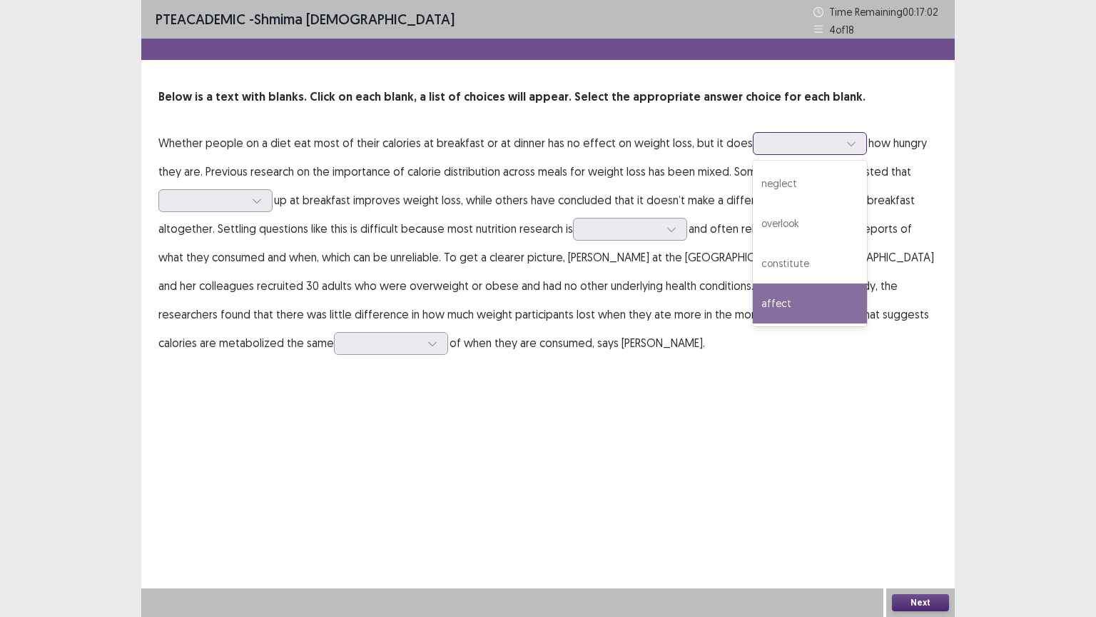
click at [753, 303] on div "affect" at bounding box center [810, 303] width 114 height 40
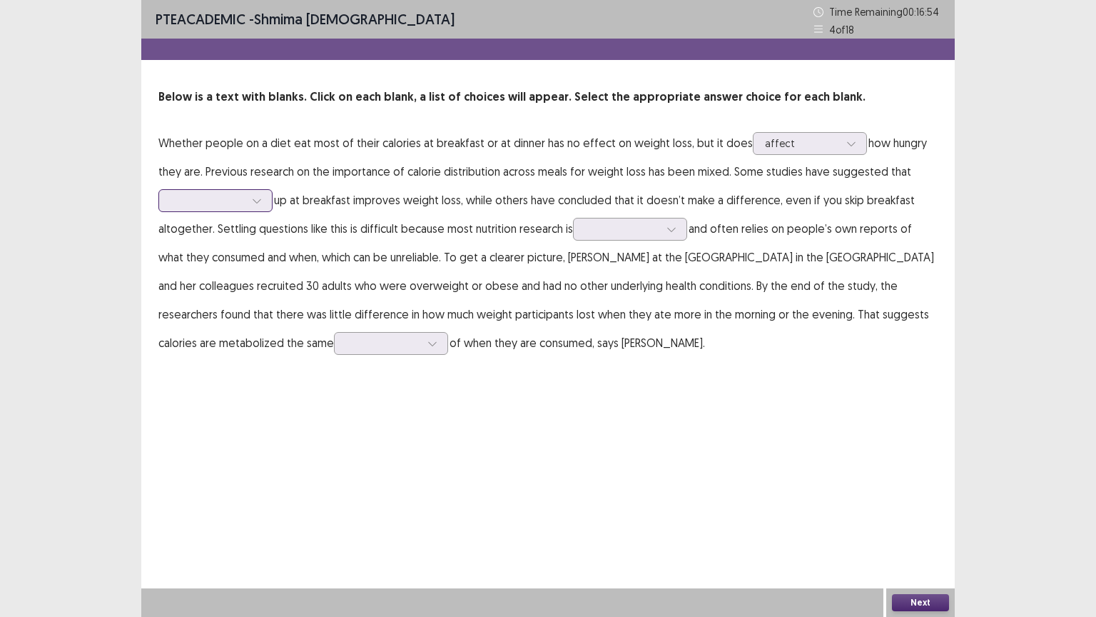
click at [260, 198] on icon at bounding box center [257, 201] width 10 height 10
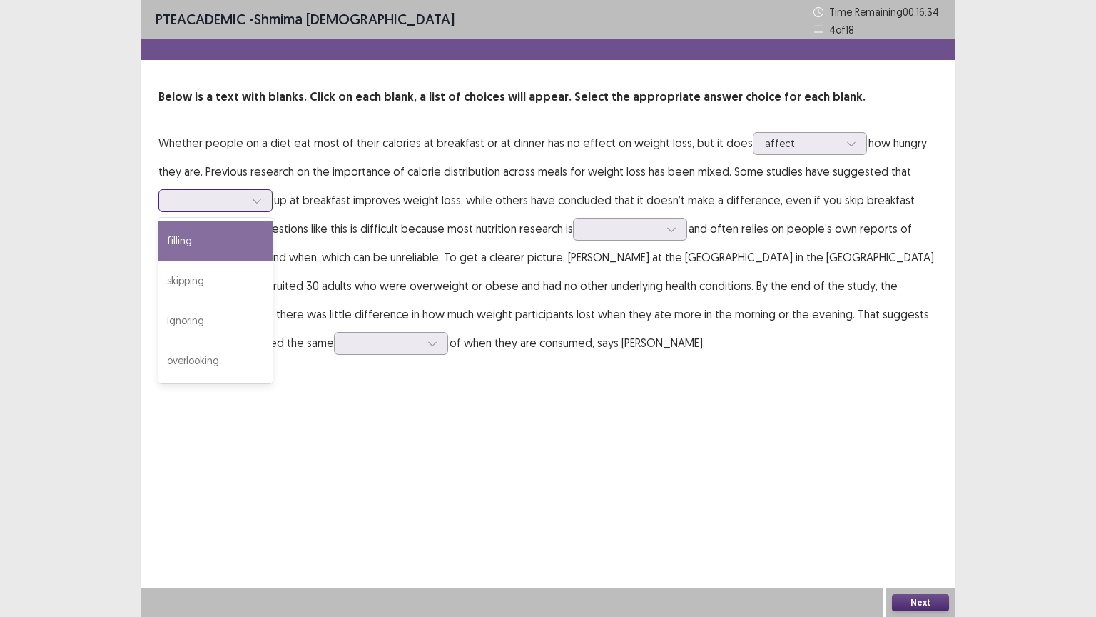
click at [188, 246] on div "filling" at bounding box center [215, 241] width 114 height 40
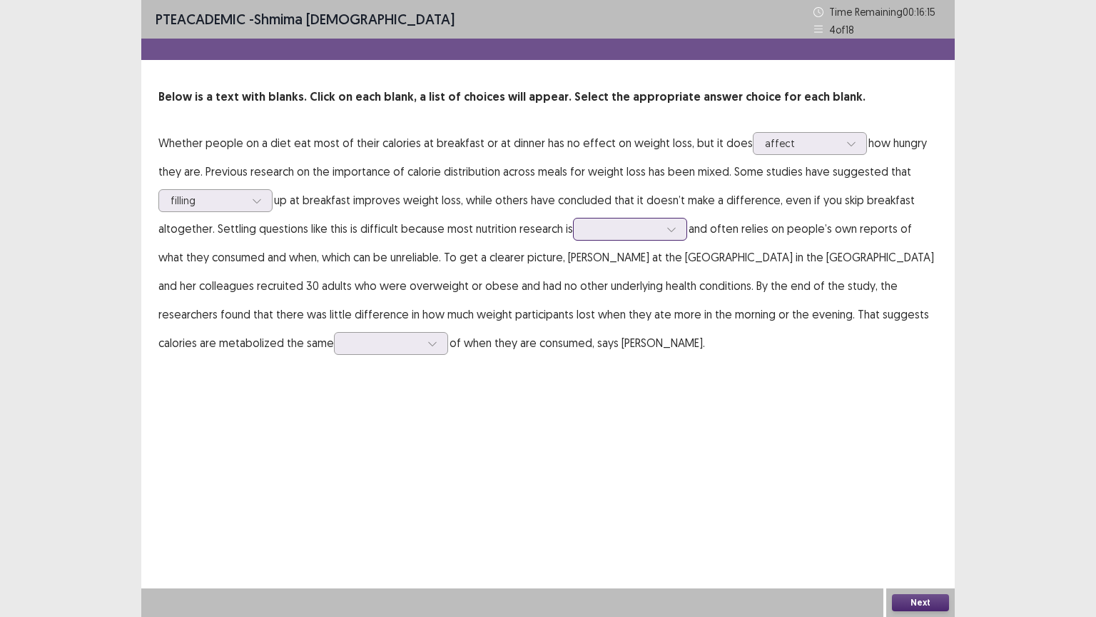
click at [667, 228] on icon at bounding box center [672, 229] width 10 height 10
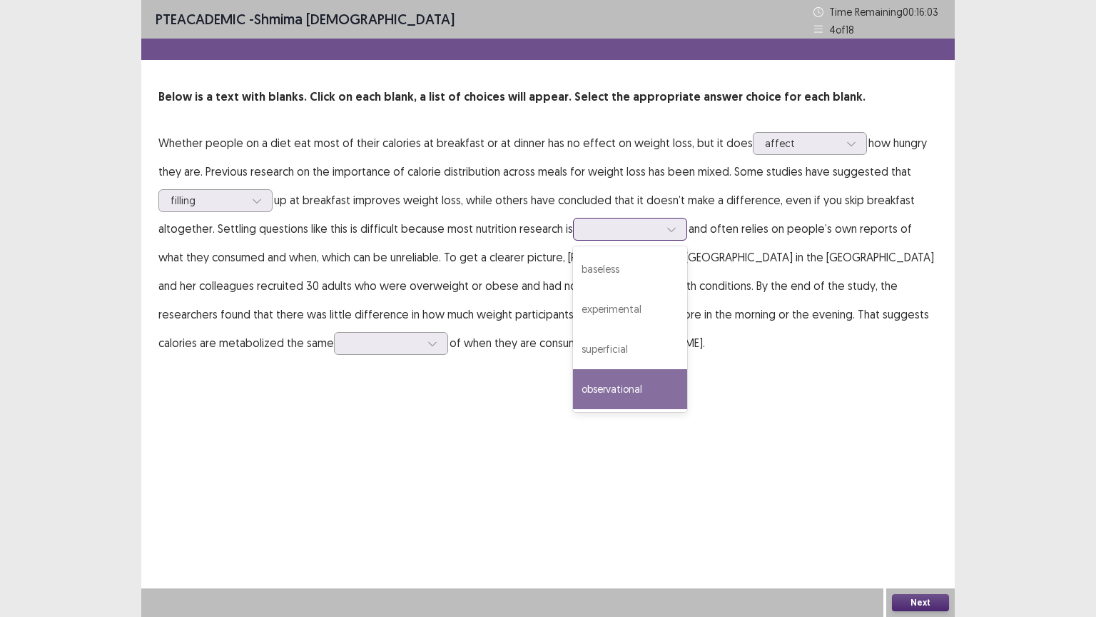
click at [625, 388] on div "observational" at bounding box center [630, 389] width 114 height 40
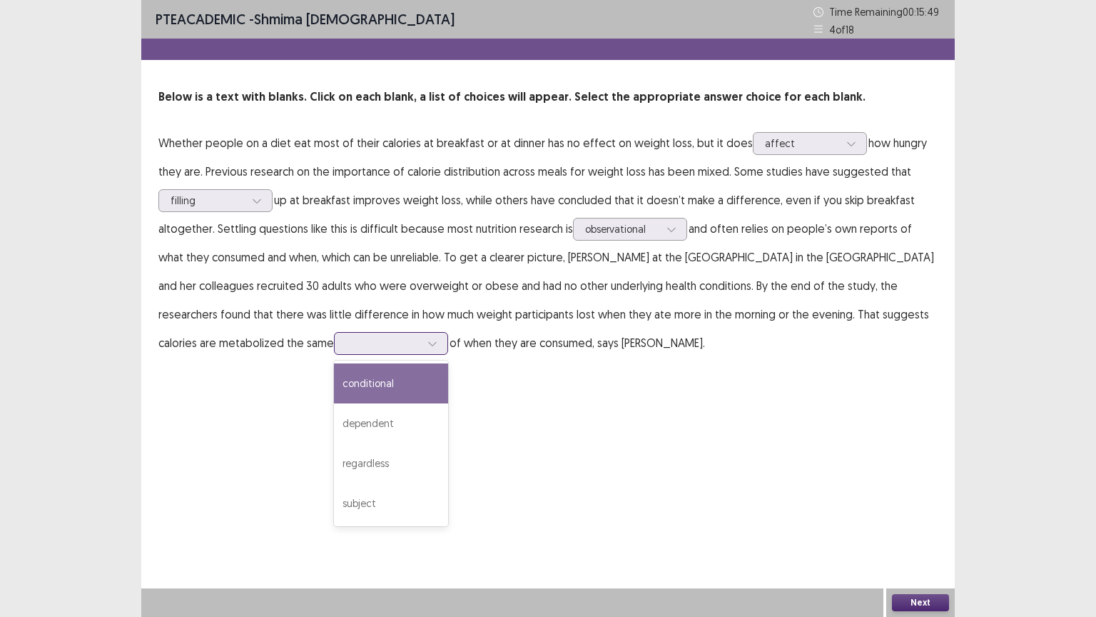
click at [428, 344] on icon at bounding box center [433, 343] width 10 height 10
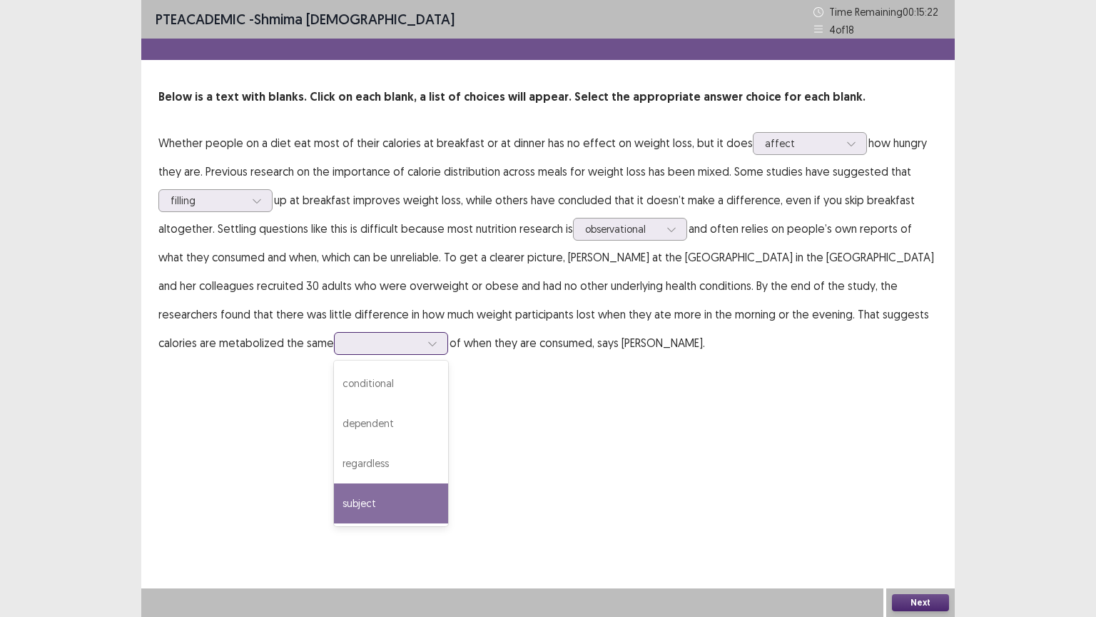
click at [334, 501] on div "subject" at bounding box center [391, 503] width 114 height 40
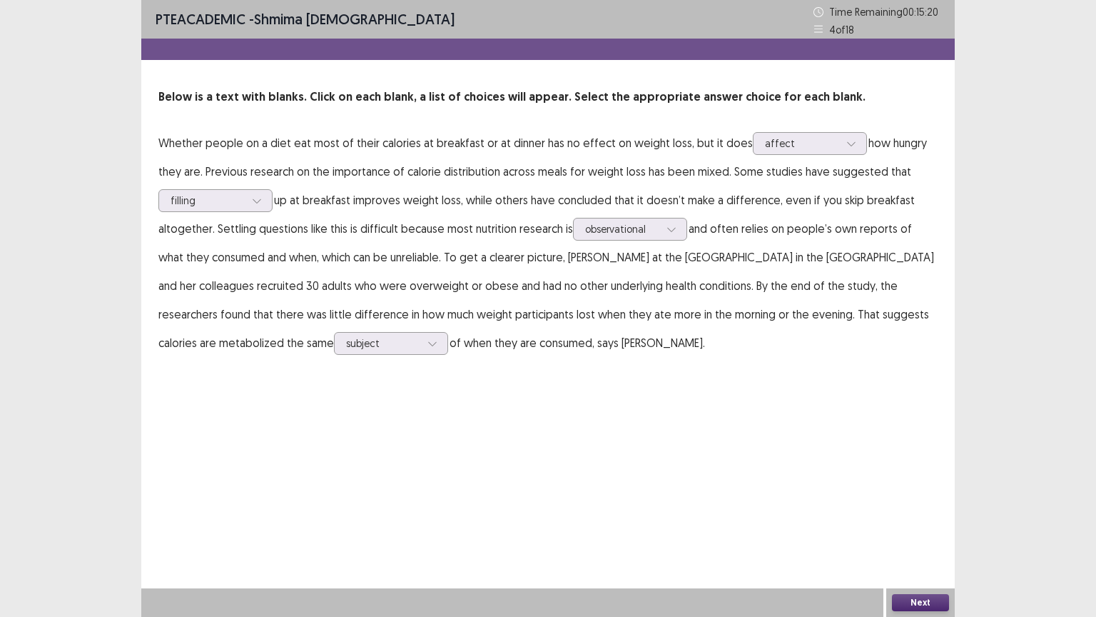
click at [911, 509] on button "Next" at bounding box center [920, 602] width 57 height 17
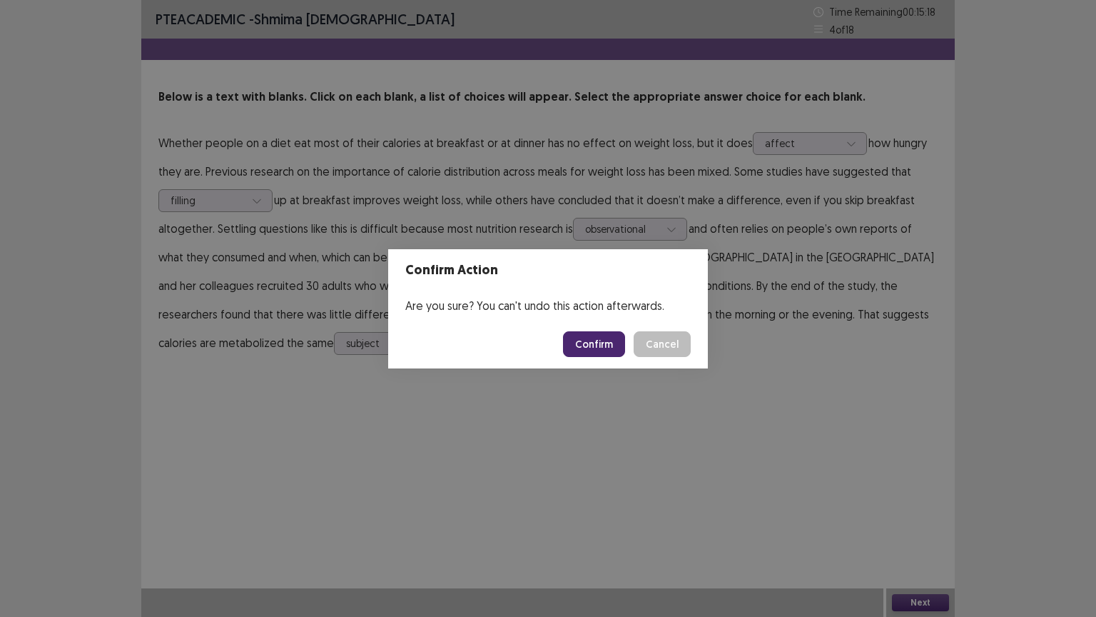
click at [587, 348] on button "Confirm" at bounding box center [594, 344] width 62 height 26
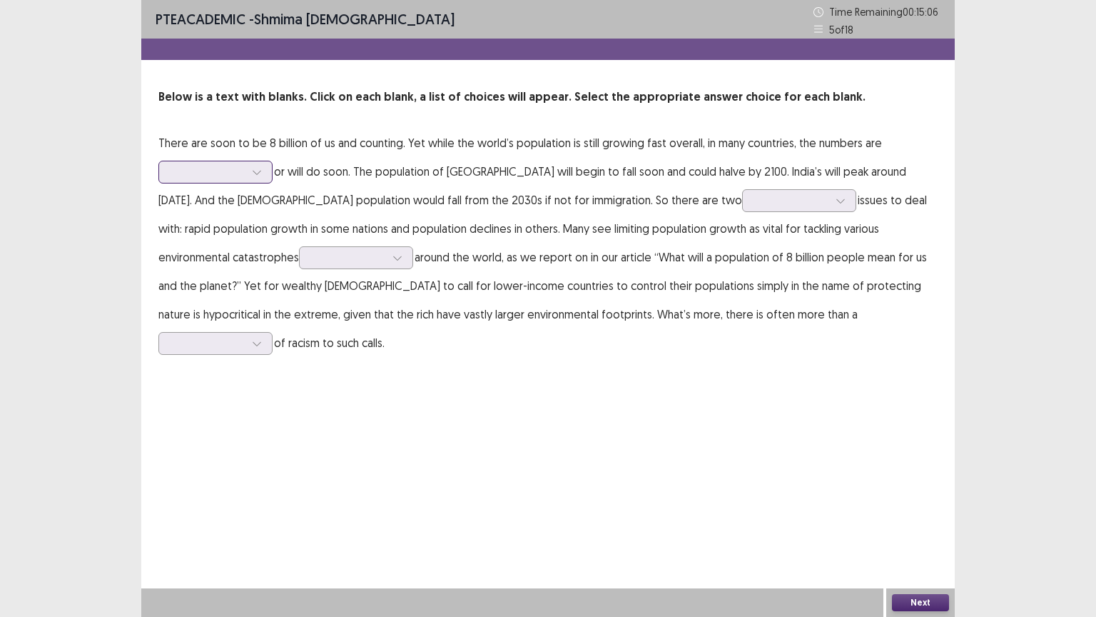
click at [257, 169] on icon at bounding box center [257, 172] width 10 height 10
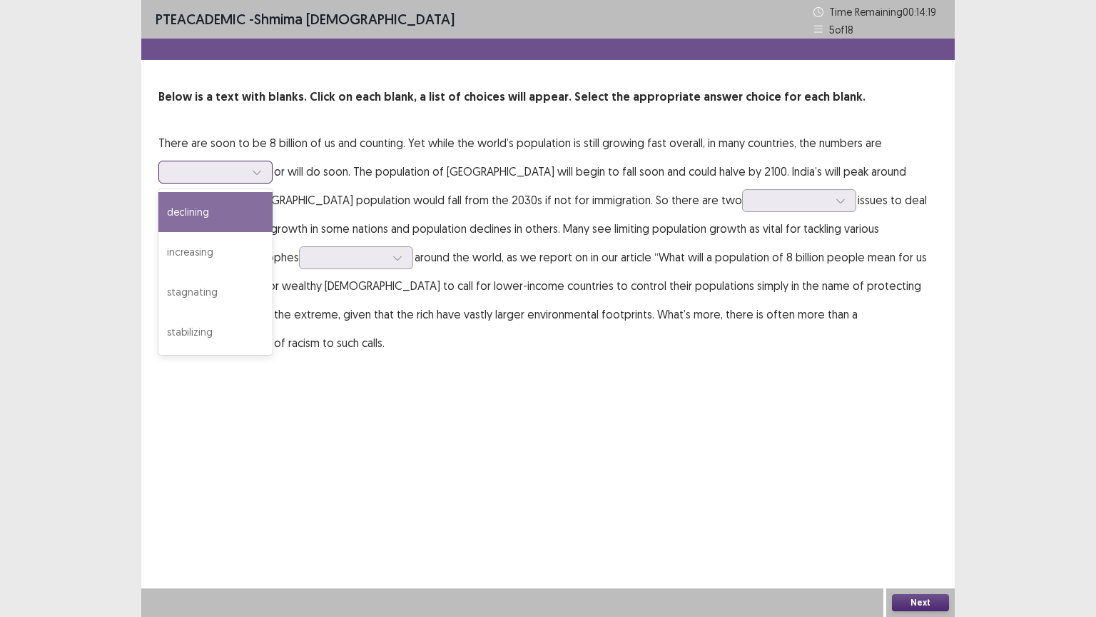
click at [194, 213] on div "declining" at bounding box center [215, 212] width 114 height 40
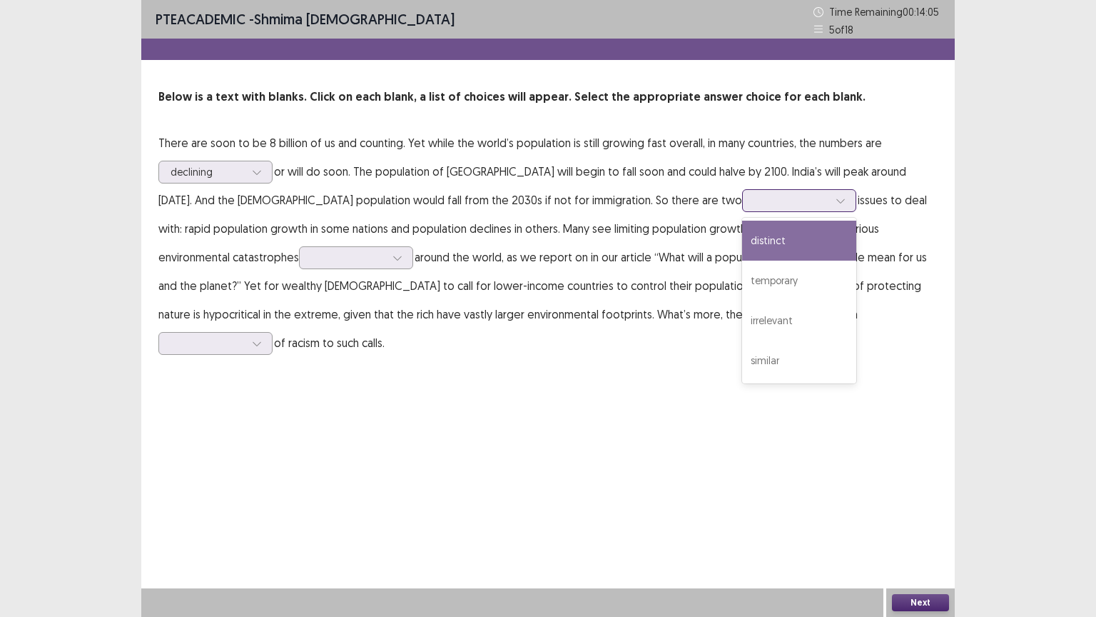
click at [836, 198] on icon at bounding box center [841, 201] width 10 height 10
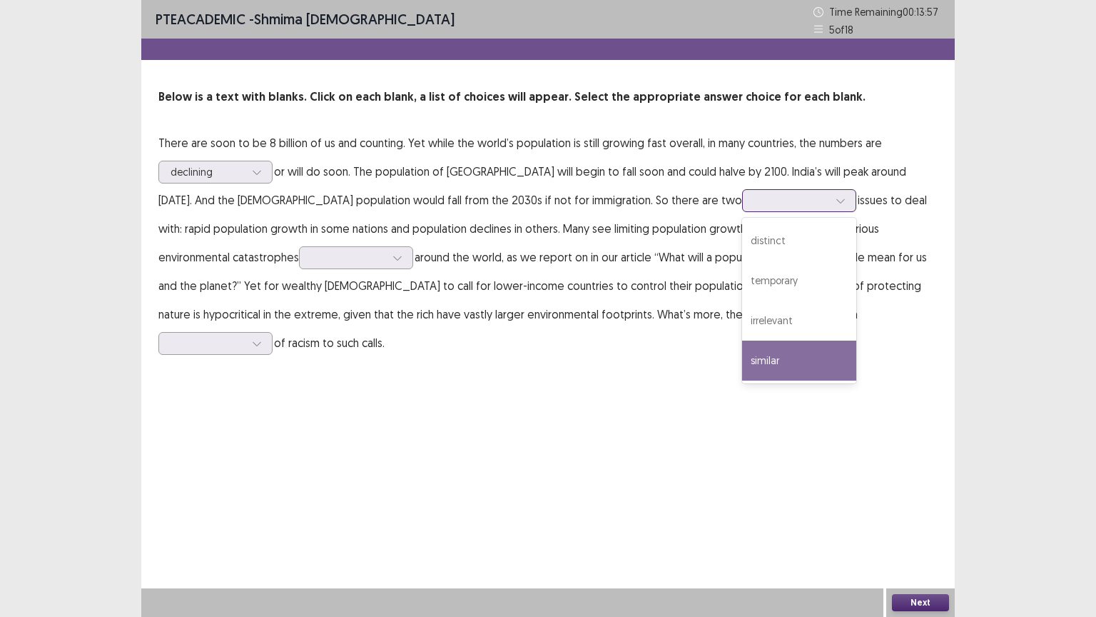
click at [742, 360] on div "similar" at bounding box center [799, 360] width 114 height 40
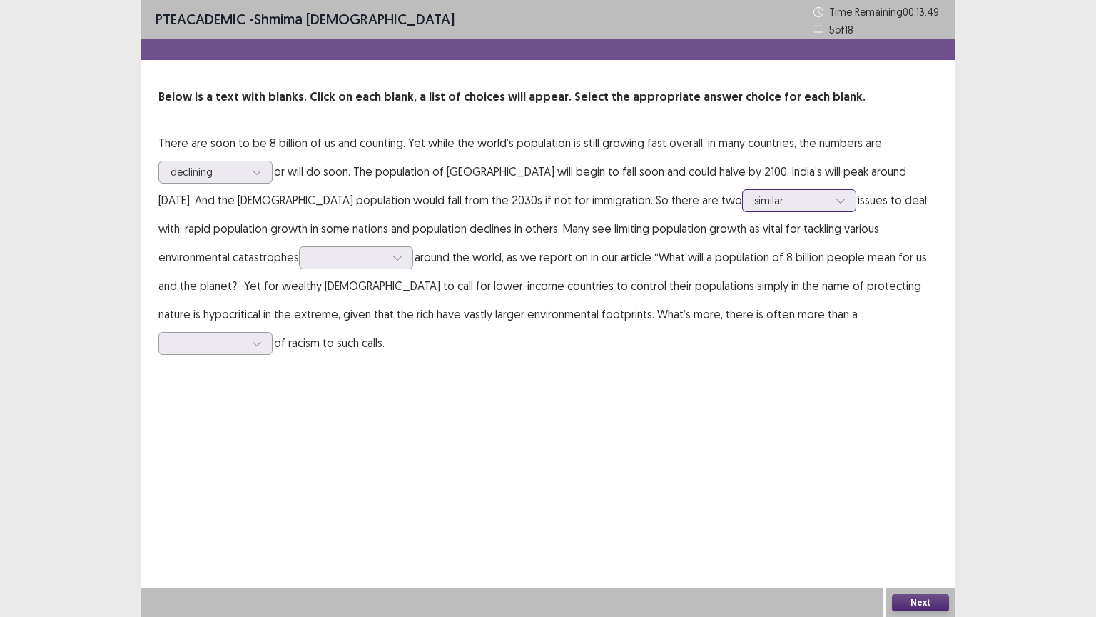
click at [836, 196] on icon at bounding box center [841, 201] width 10 height 10
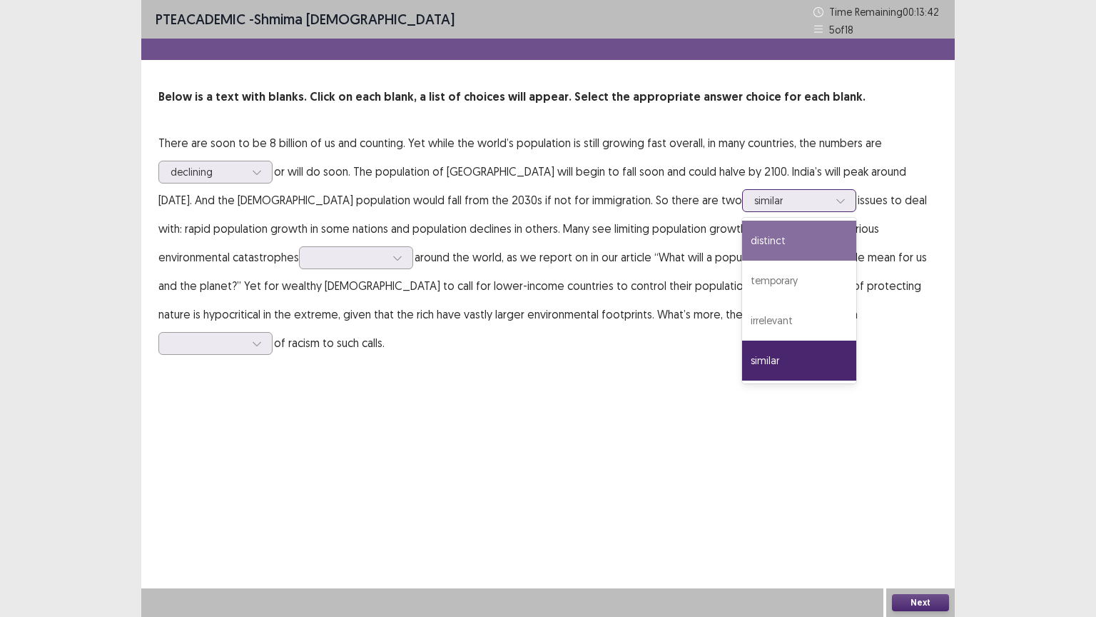
click at [742, 243] on div "distinct" at bounding box center [799, 241] width 114 height 40
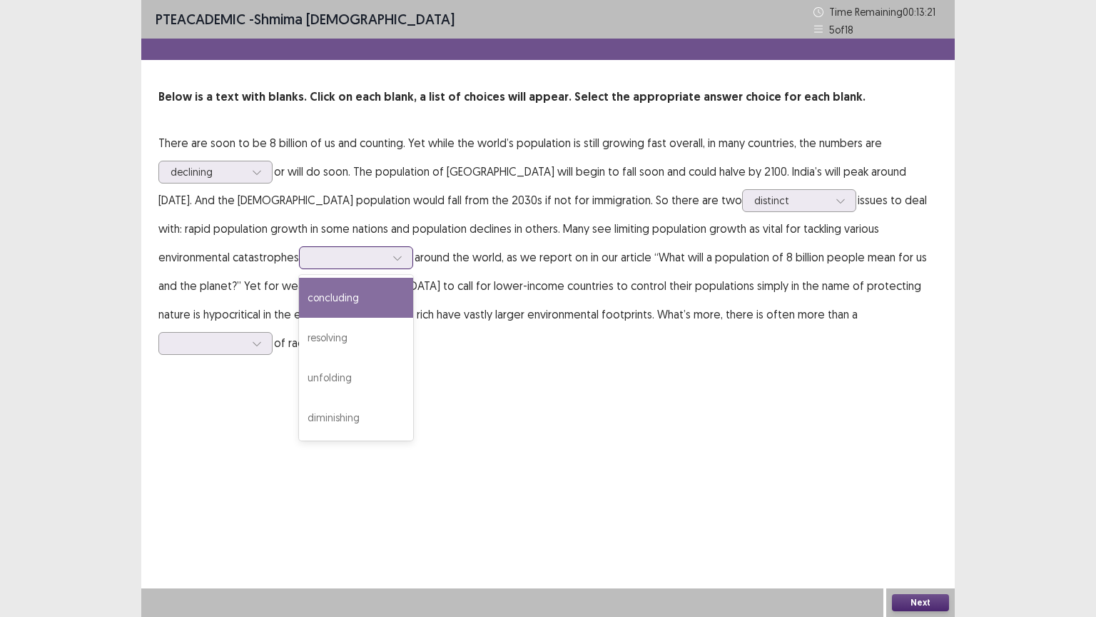
click at [393, 256] on icon at bounding box center [398, 258] width 10 height 10
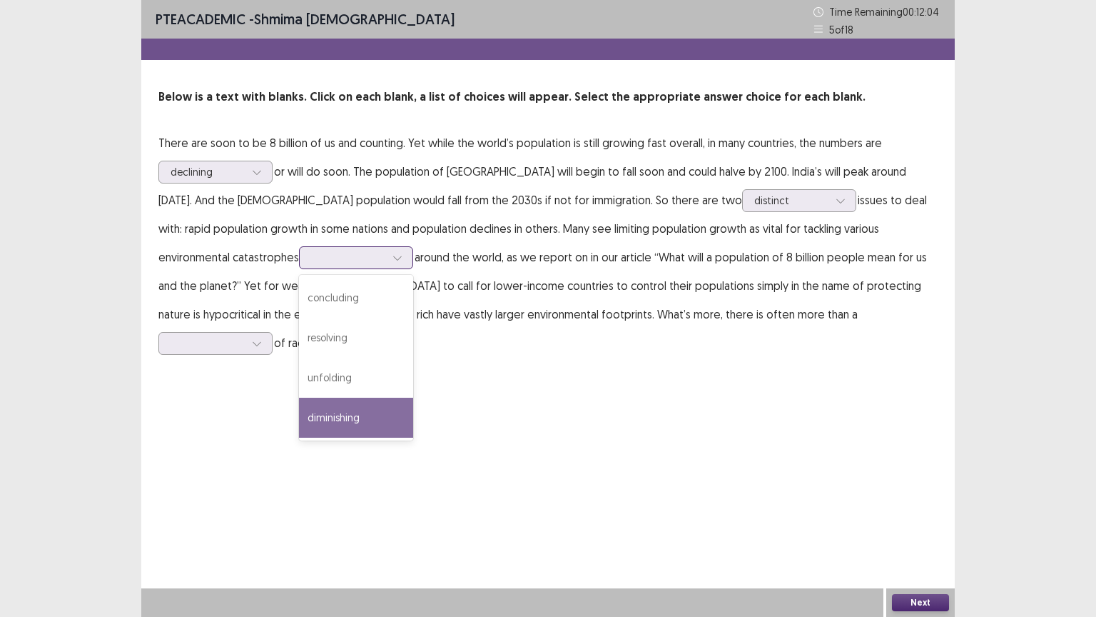
click at [299, 418] on div "diminishing" at bounding box center [356, 418] width 114 height 40
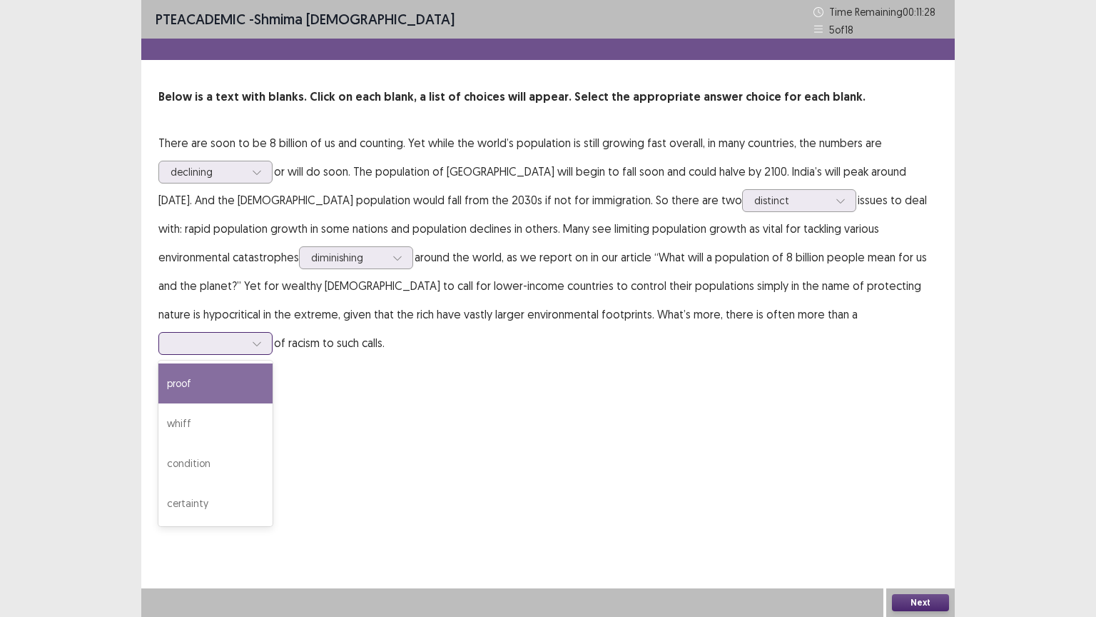
click at [262, 338] on icon at bounding box center [257, 343] width 10 height 10
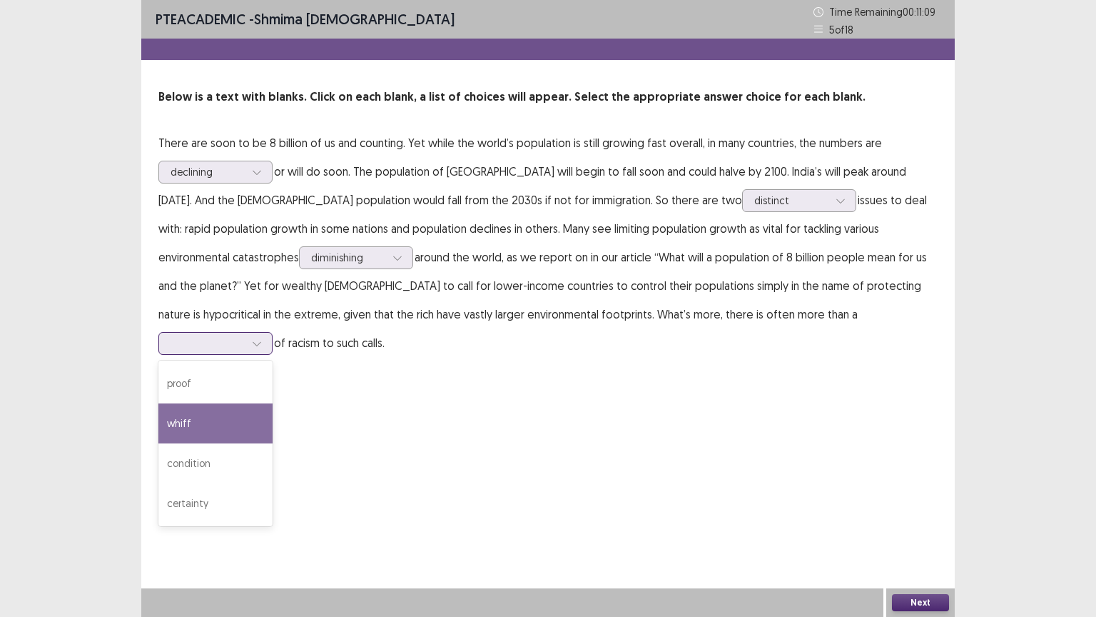
click at [273, 403] on div "whiff" at bounding box center [215, 423] width 114 height 40
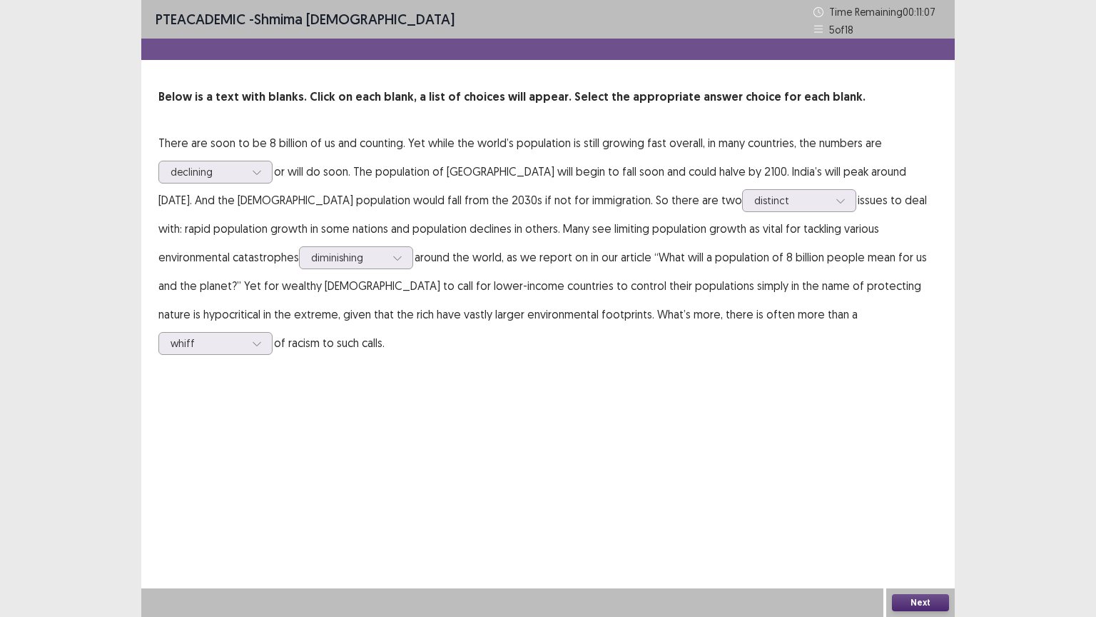
click at [929, 509] on button "Next" at bounding box center [920, 602] width 57 height 17
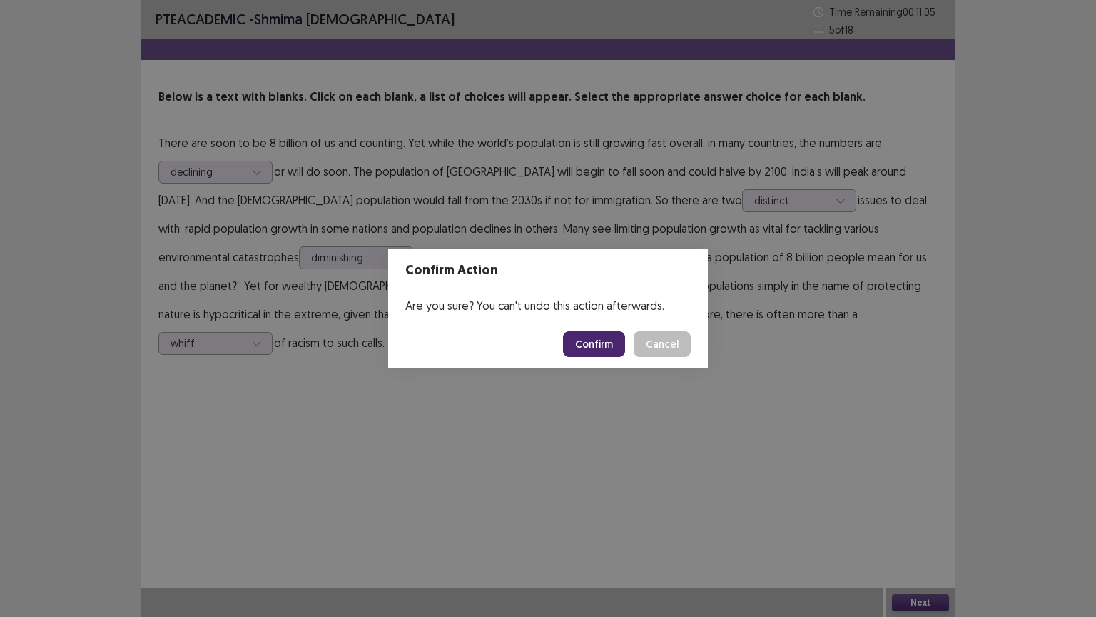
click at [589, 336] on button "Confirm" at bounding box center [594, 344] width 62 height 26
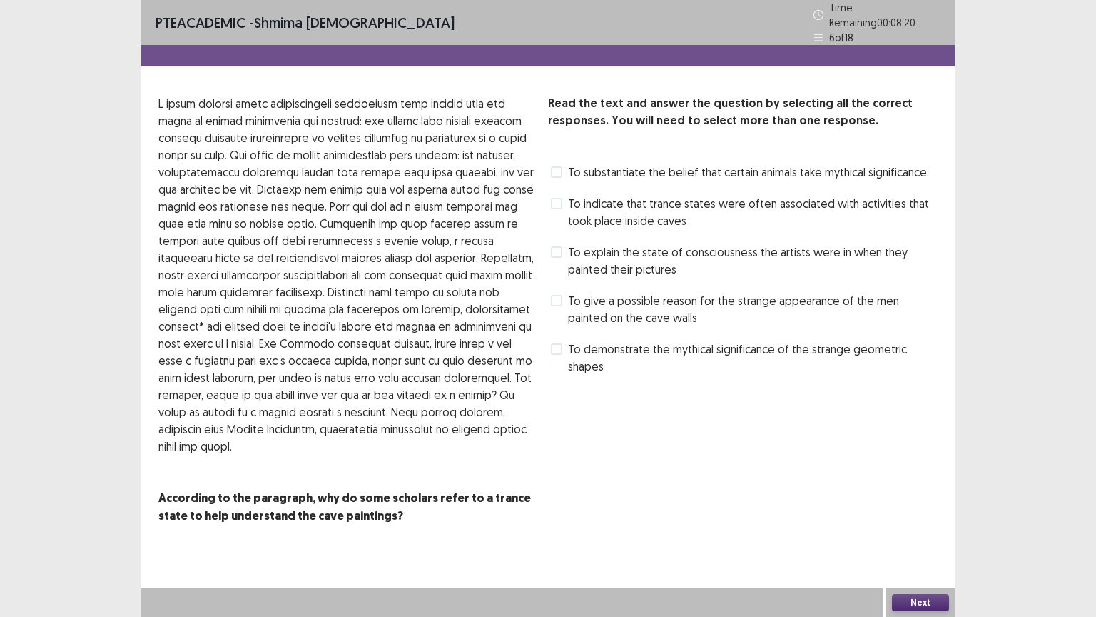
click at [562, 293] on label "To give a possible reason for the strange appearance of the men painted on the …" at bounding box center [744, 309] width 387 height 34
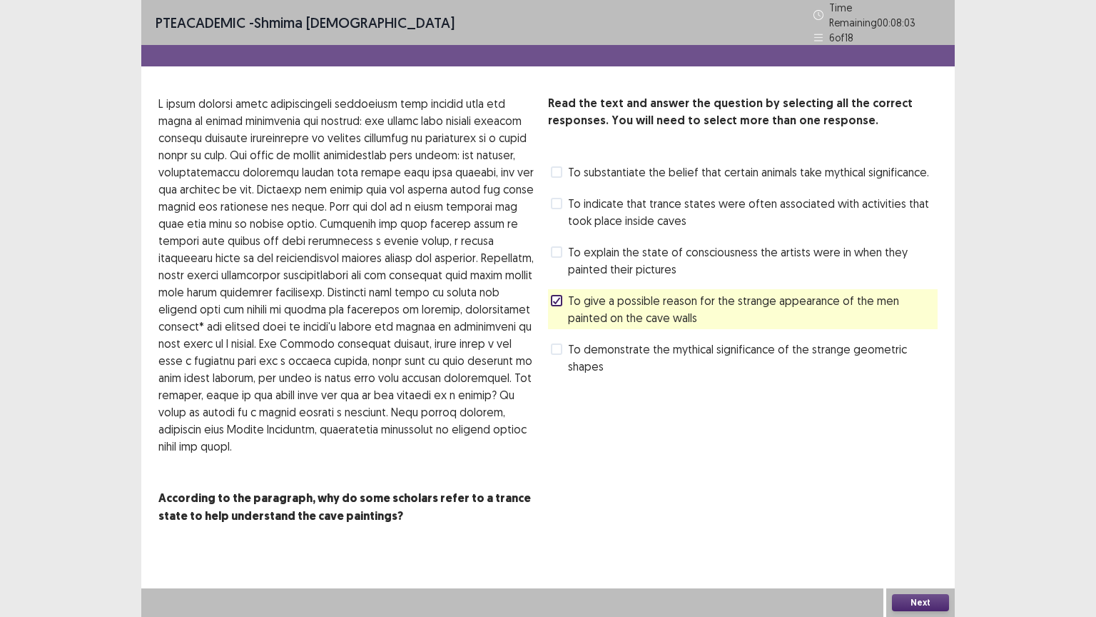
click at [925, 509] on button "Next" at bounding box center [920, 602] width 57 height 17
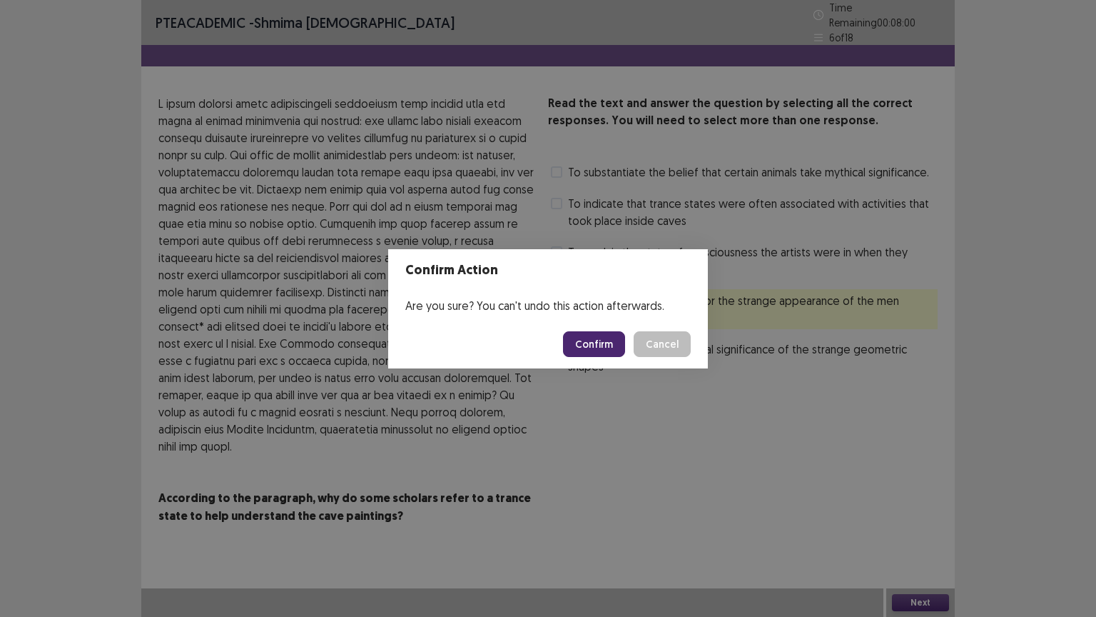
click at [600, 345] on button "Confirm" at bounding box center [594, 344] width 62 height 26
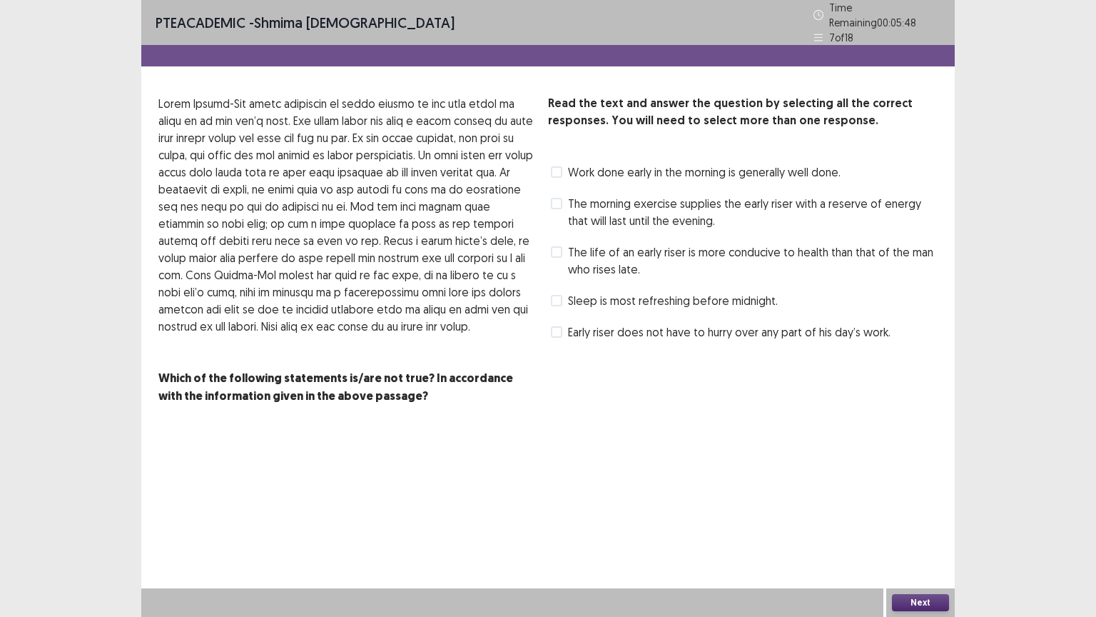
click at [559, 295] on span at bounding box center [556, 300] width 11 height 11
click at [557, 249] on span at bounding box center [556, 251] width 11 height 11
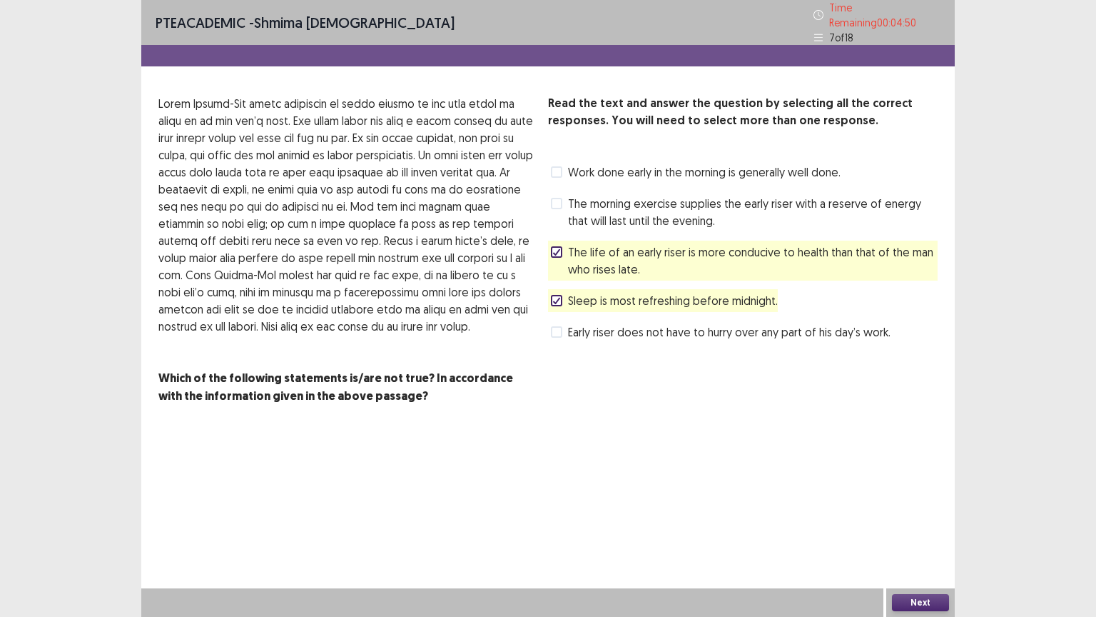
click at [555, 248] on icon at bounding box center [556, 251] width 9 height 7
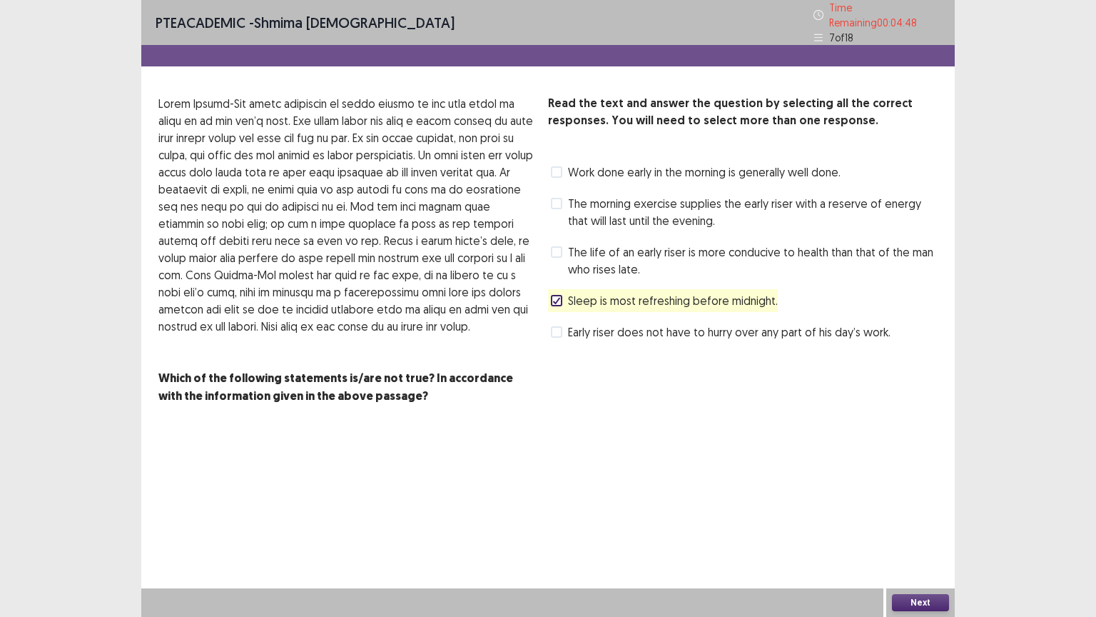
click at [934, 509] on button "Next" at bounding box center [920, 602] width 57 height 17
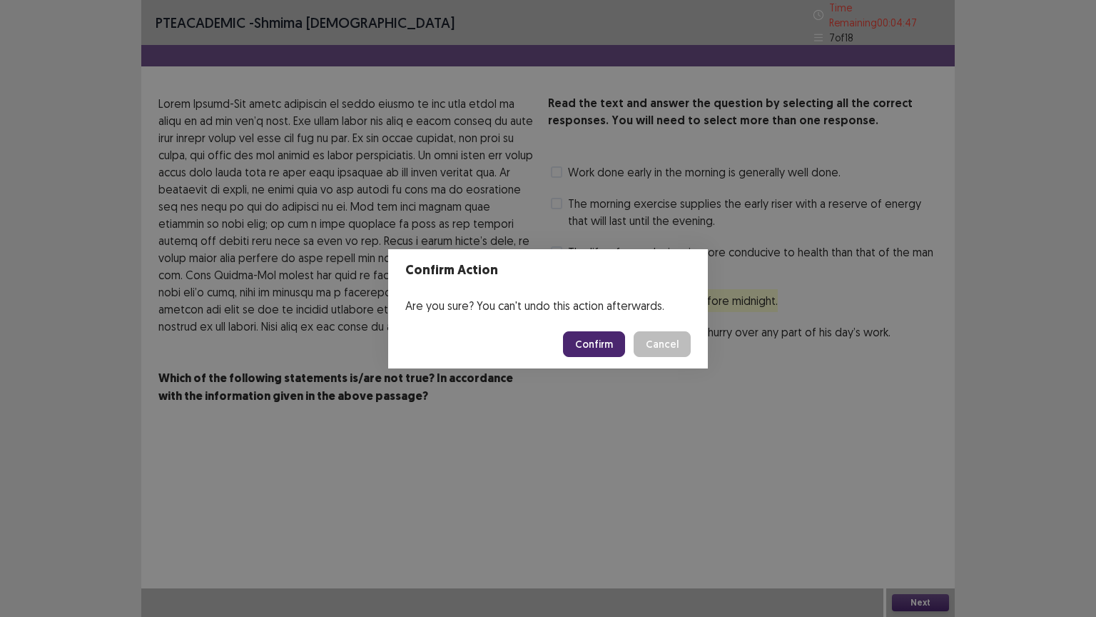
click at [596, 345] on button "Confirm" at bounding box center [594, 344] width 62 height 26
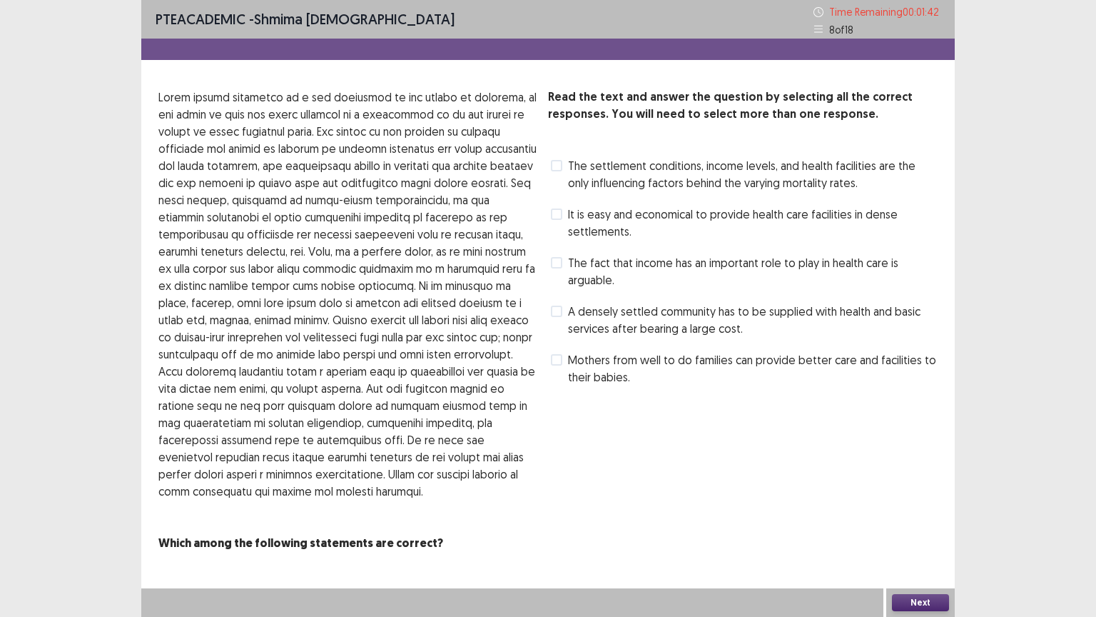
click at [563, 360] on label "Mothers from well to do families can provide better care and facilities to thei…" at bounding box center [744, 368] width 387 height 34
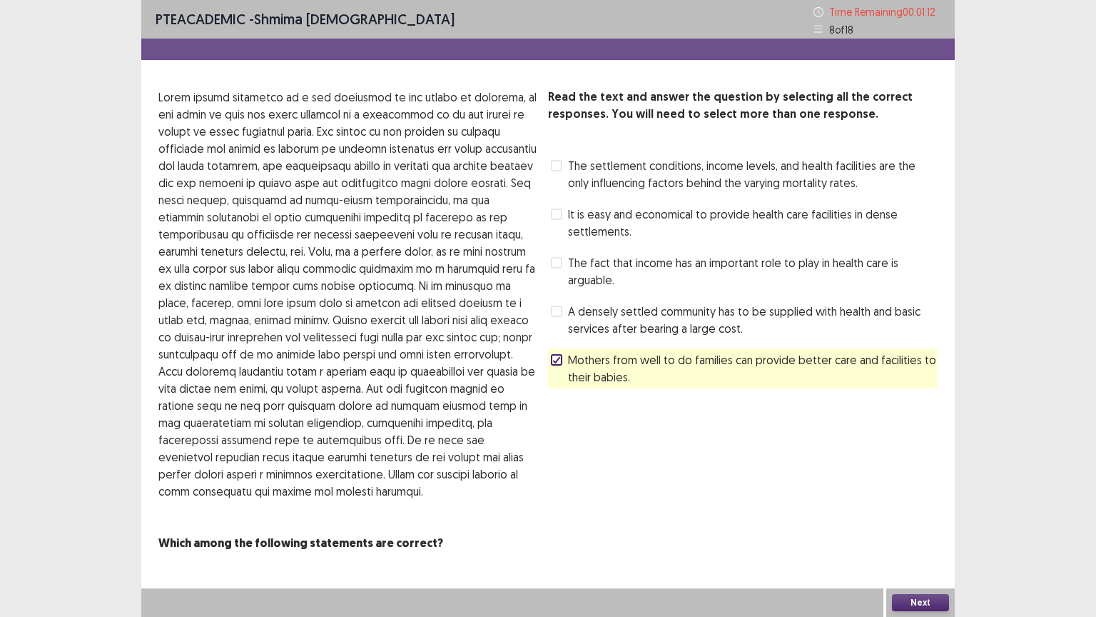
click at [929, 509] on button "Next" at bounding box center [920, 602] width 57 height 17
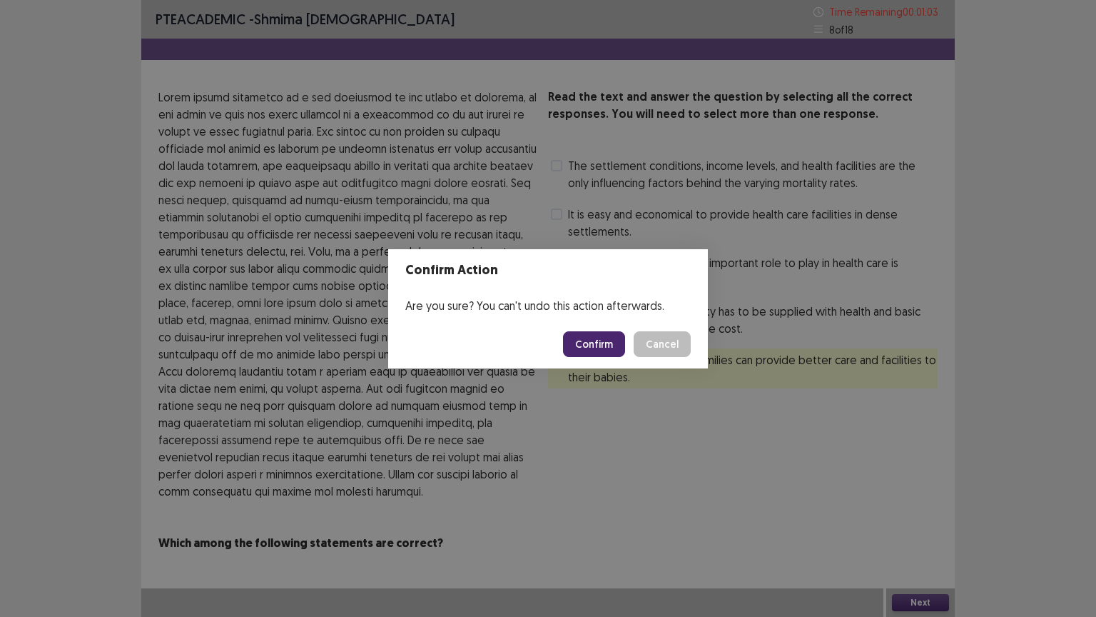
click at [605, 344] on button "Confirm" at bounding box center [594, 344] width 62 height 26
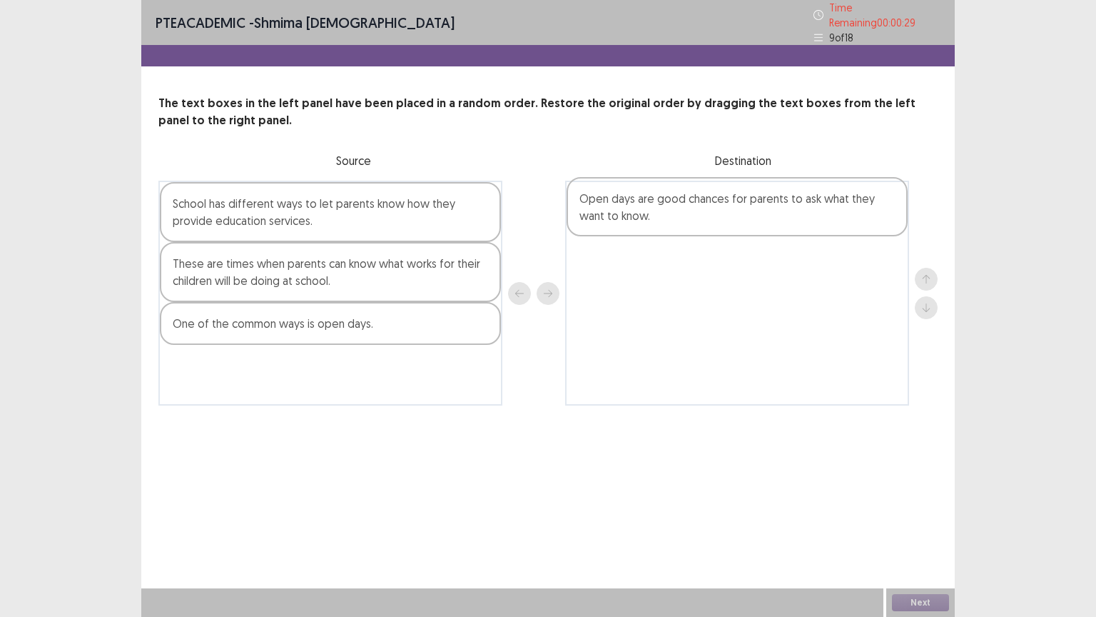
drag, startPoint x: 369, startPoint y: 268, endPoint x: 779, endPoint y: 210, distance: 414.5
click at [779, 210] on div "School has different ways to let parents know how they provide education servic…" at bounding box center [547, 293] width 779 height 225
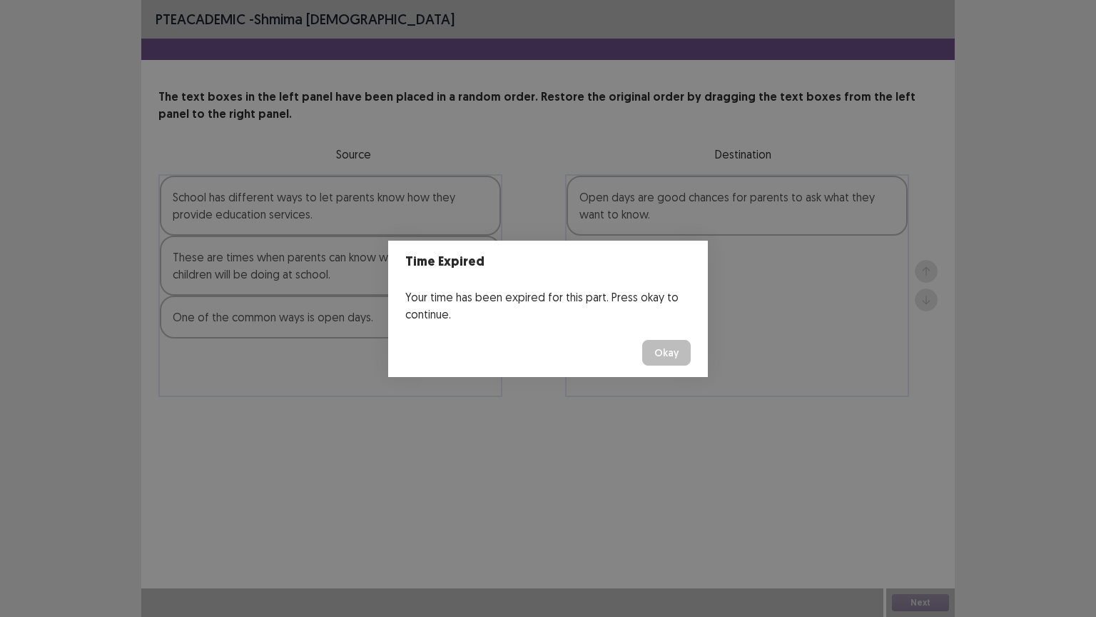
click at [673, 354] on button "Okay" at bounding box center [666, 353] width 49 height 26
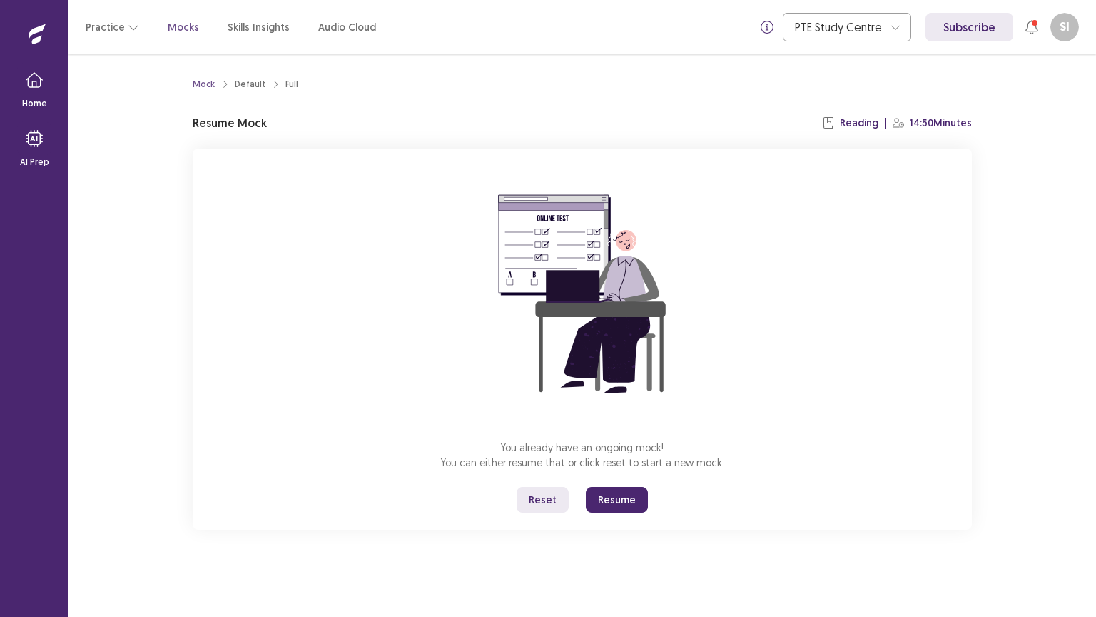
click at [619, 500] on button "Resume" at bounding box center [617, 500] width 62 height 26
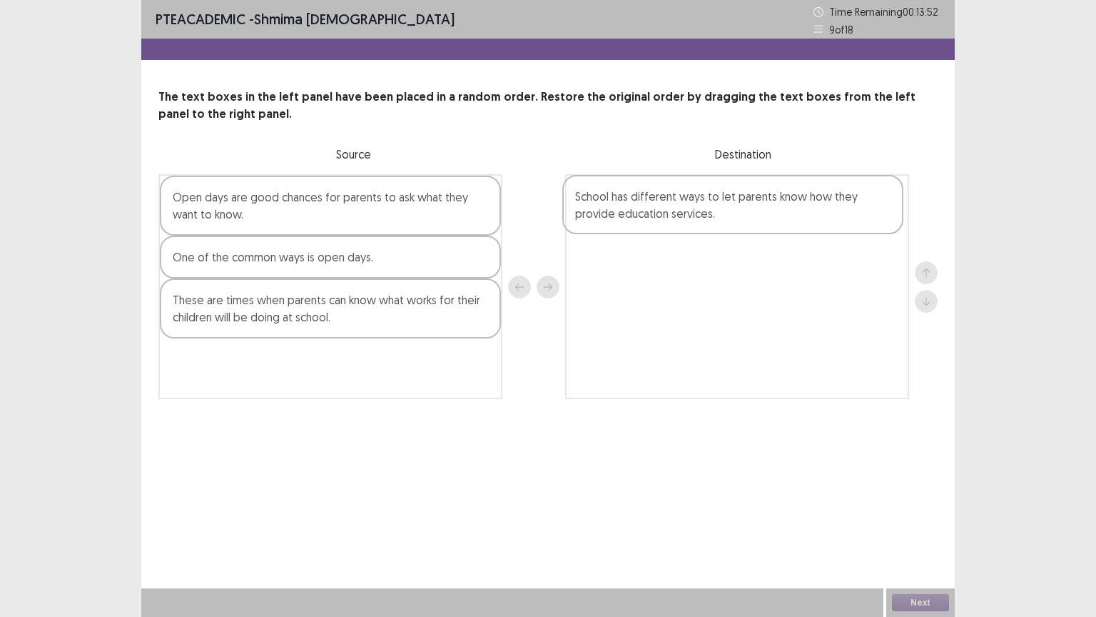
drag, startPoint x: 419, startPoint y: 220, endPoint x: 826, endPoint y: 219, distance: 406.8
click at [826, 219] on div "School has different ways to let parents know how they provide education servic…" at bounding box center [547, 286] width 779 height 225
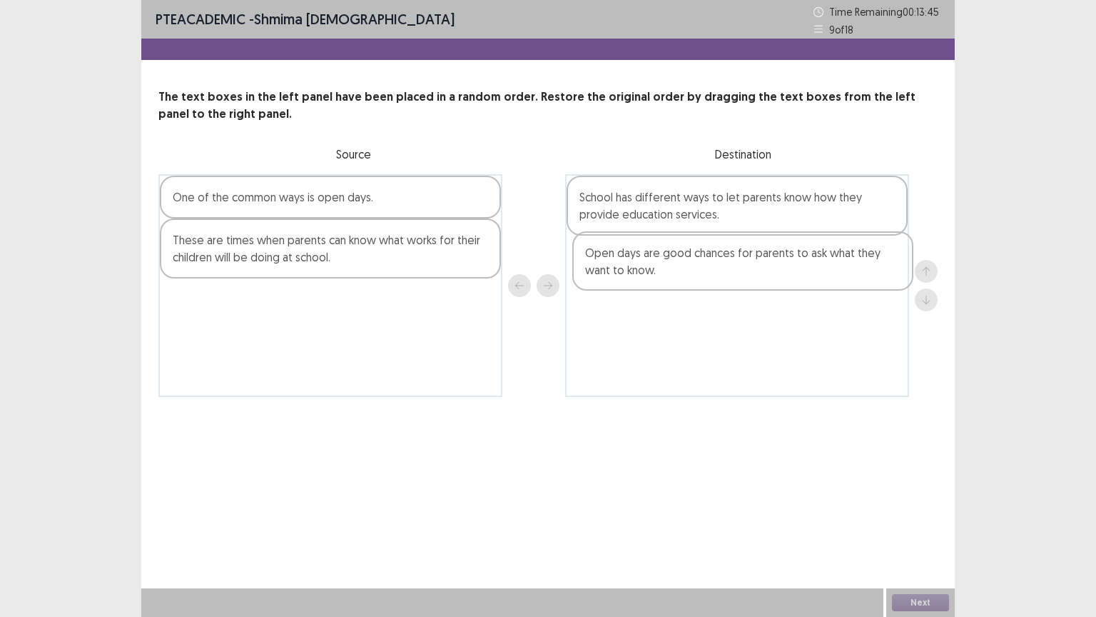
drag, startPoint x: 281, startPoint y: 221, endPoint x: 698, endPoint y: 277, distance: 420.6
click at [698, 277] on div "Open days are good chances for parents to ask what they want to know. One of th…" at bounding box center [547, 285] width 779 height 223
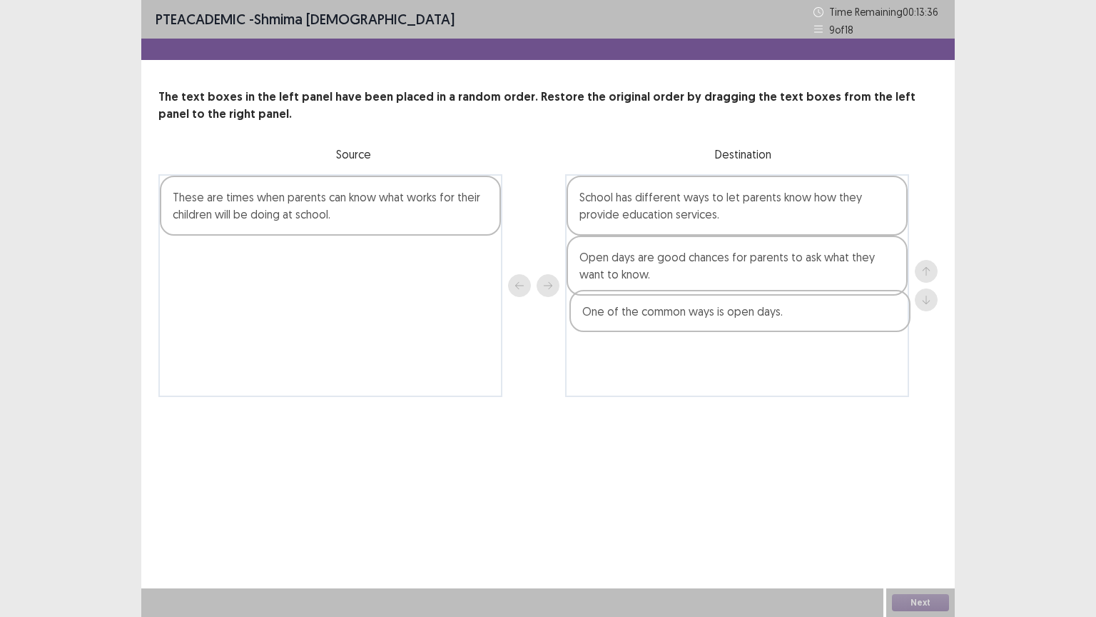
drag, startPoint x: 300, startPoint y: 207, endPoint x: 717, endPoint y: 327, distance: 433.7
click at [717, 327] on div "One of the common ways is open days. These are times when parents can know what…" at bounding box center [547, 285] width 779 height 223
drag, startPoint x: 397, startPoint y: 218, endPoint x: 415, endPoint y: 268, distance: 53.1
click at [415, 268] on div "These are times when parents can know what works for their children will be doi…" at bounding box center [330, 285] width 344 height 223
drag, startPoint x: 349, startPoint y: 208, endPoint x: 396, endPoint y: 214, distance: 47.5
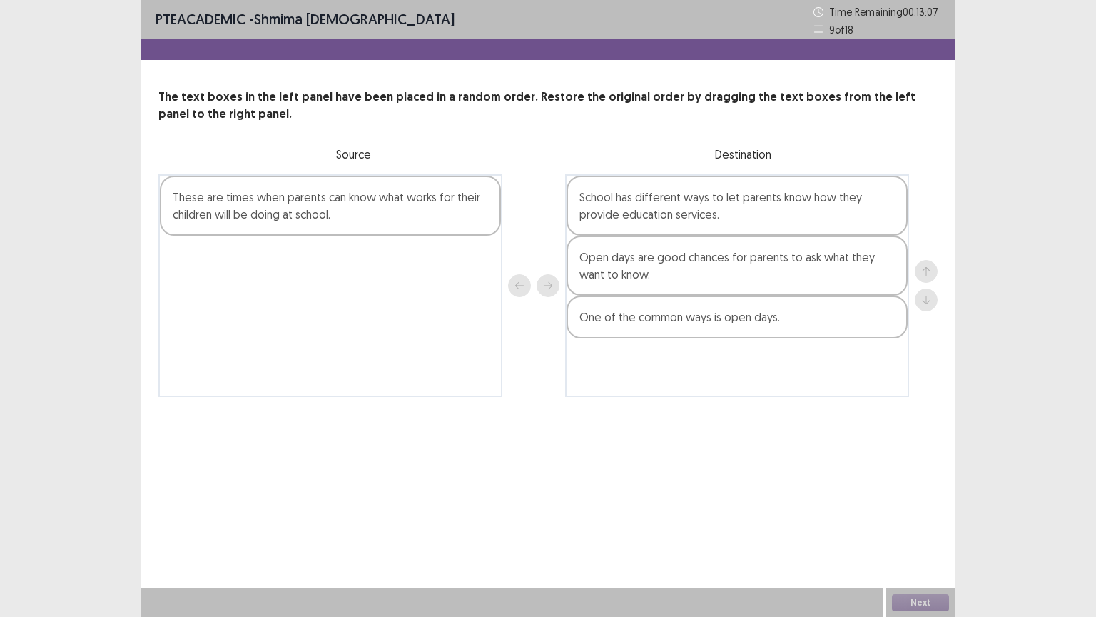
click at [395, 243] on div "These are times when parents can know what works for their children will be doi…" at bounding box center [330, 285] width 344 height 223
drag, startPoint x: 392, startPoint y: 193, endPoint x: 494, endPoint y: 238, distance: 111.2
click at [494, 238] on div "These are times when parents can know what works for their children will be doi…" at bounding box center [330, 285] width 344 height 223
drag, startPoint x: 330, startPoint y: 206, endPoint x: 573, endPoint y: 373, distance: 294.8
click at [571, 374] on div "These are times when parents can know what works for their children will be doi…" at bounding box center [547, 285] width 779 height 223
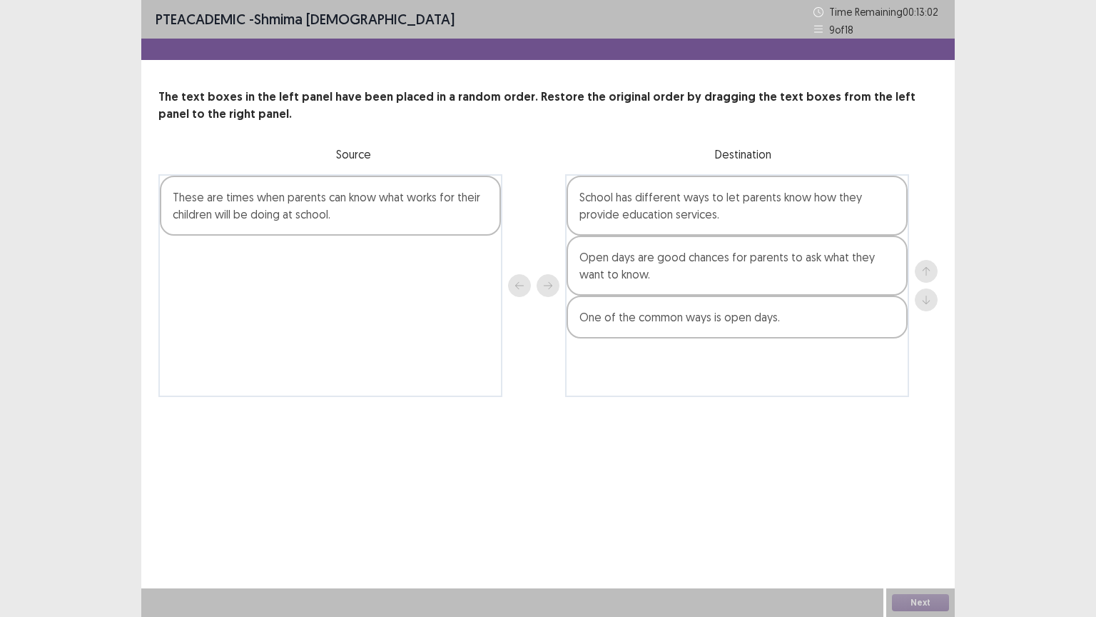
click at [931, 509] on div "Next" at bounding box center [920, 602] width 69 height 29
click at [863, 248] on div "Open days are good chances for parents to ask what they want to know." at bounding box center [737, 266] width 341 height 60
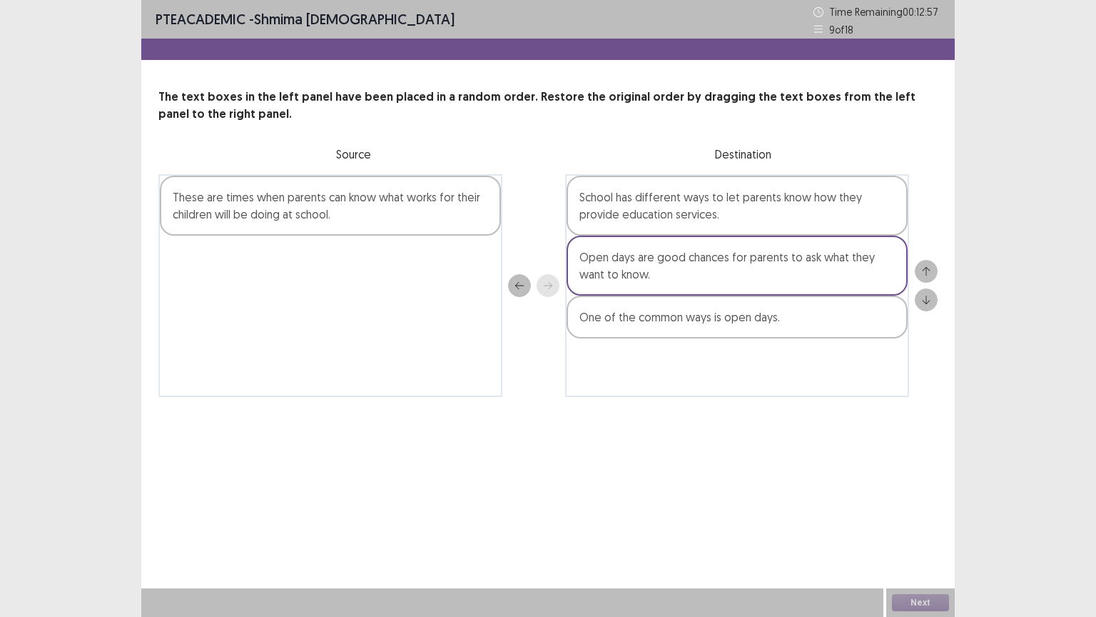
drag, startPoint x: 428, startPoint y: 204, endPoint x: 607, endPoint y: 348, distance: 230.0
click at [607, 348] on div "These are times when parents can know what works for their children will be doi…" at bounding box center [547, 285] width 779 height 223
click at [918, 509] on div "Next" at bounding box center [920, 602] width 69 height 29
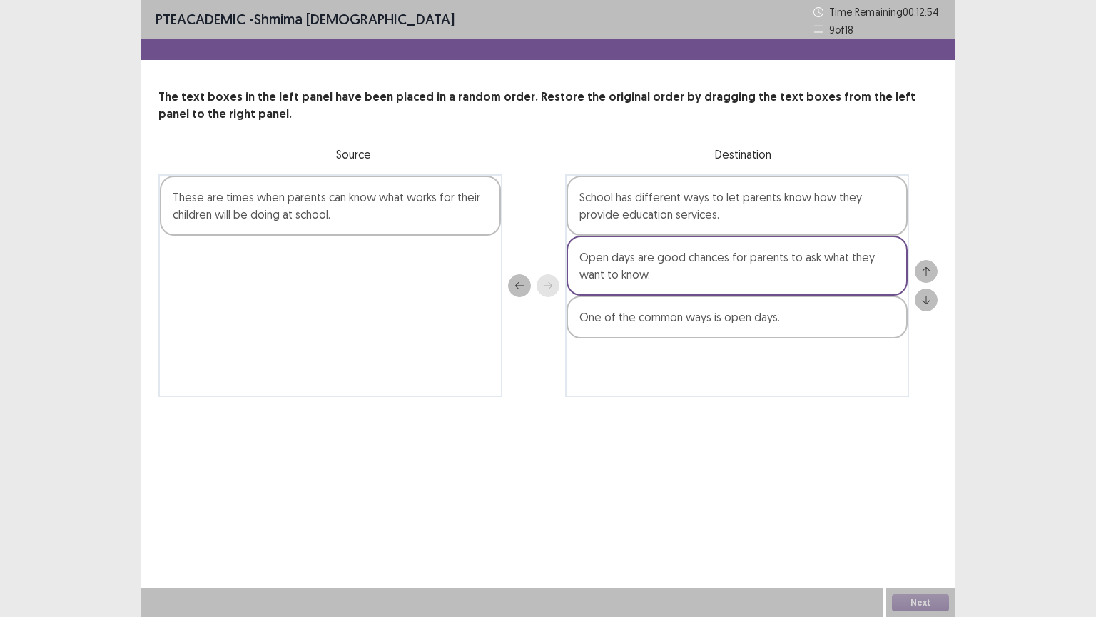
click at [918, 509] on div "Next" at bounding box center [920, 602] width 69 height 29
click at [919, 509] on div "Next" at bounding box center [920, 602] width 69 height 29
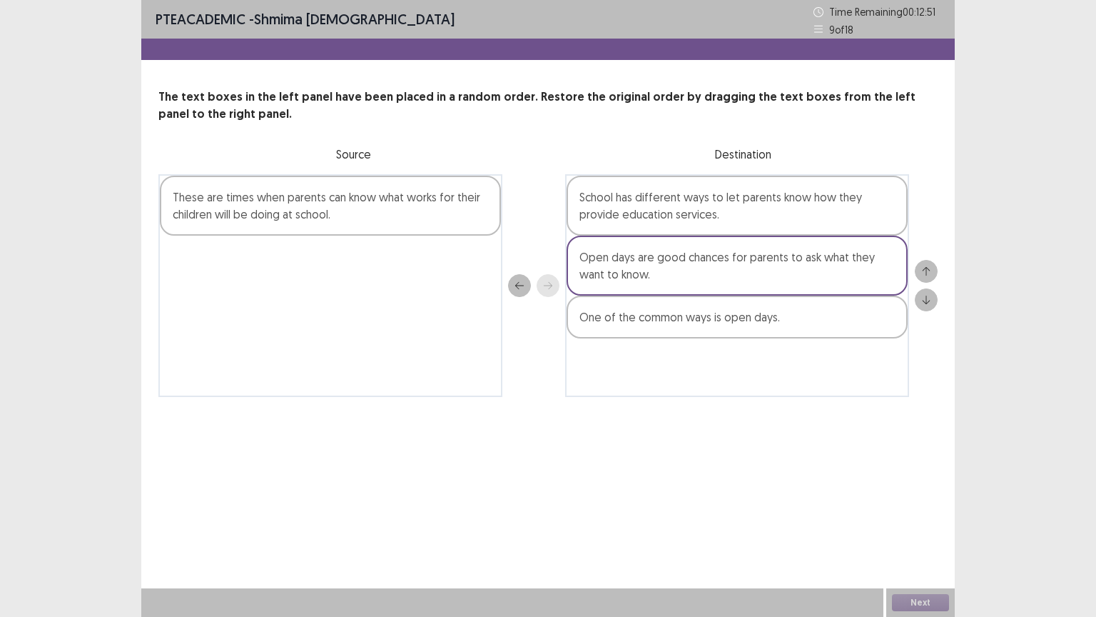
click at [919, 509] on div "Next" at bounding box center [920, 602] width 69 height 29
click at [934, 509] on div "Next" at bounding box center [920, 602] width 69 height 29
click at [664, 6] on div "PTE academic - shmima [DEMOGRAPHIC_DATA] Time Remaining 00 : 12 : 16 9 of 18" at bounding box center [548, 19] width 814 height 39
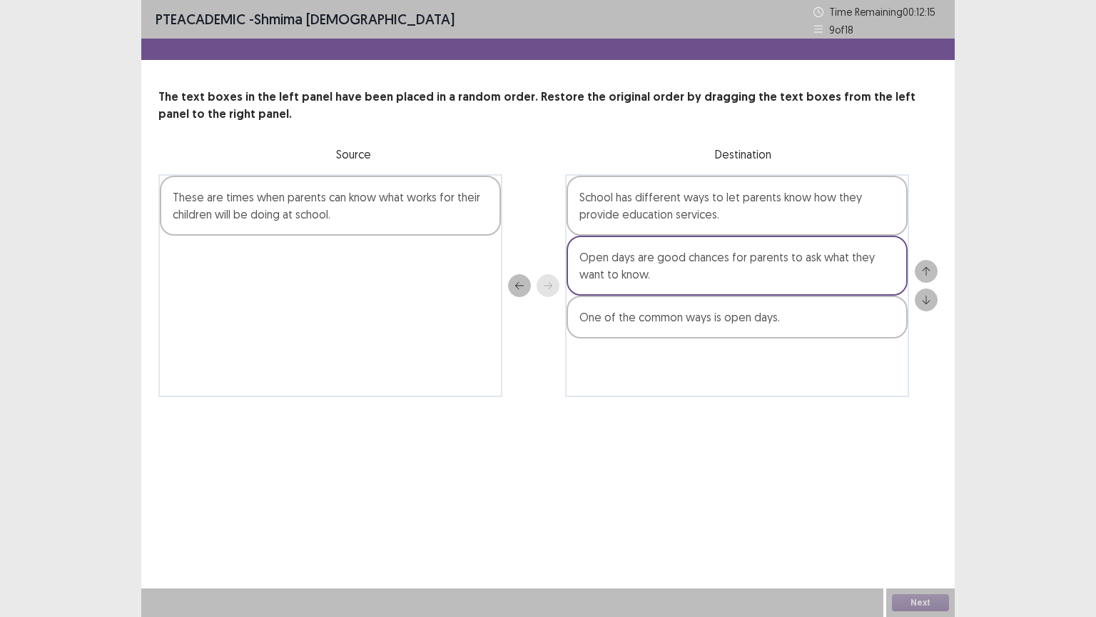
click at [913, 509] on div "Next" at bounding box center [920, 602] width 69 height 29
click at [929, 295] on icon "down" at bounding box center [926, 300] width 10 height 10
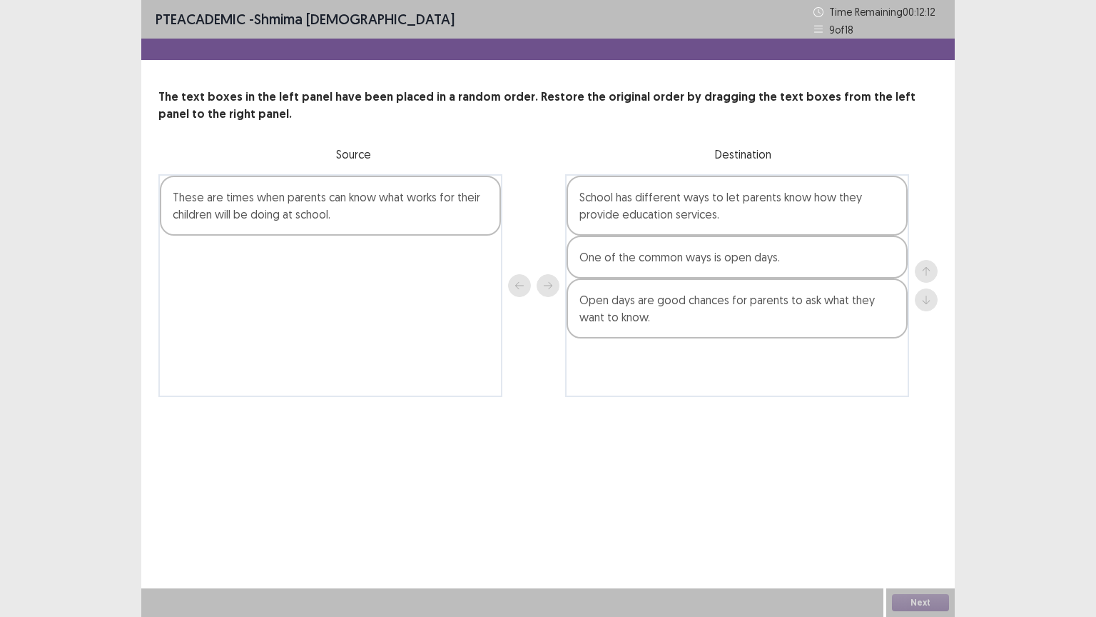
click at [910, 509] on div "Next" at bounding box center [920, 602] width 69 height 29
drag, startPoint x: 423, startPoint y: 203, endPoint x: 634, endPoint y: 348, distance: 256.8
click at [634, 348] on div "These are times when parents can know what works for their children will be doi…" at bounding box center [547, 285] width 779 height 223
click at [634, 348] on div "School has different ways to let parents know how they provide education servic…" at bounding box center [737, 285] width 344 height 223
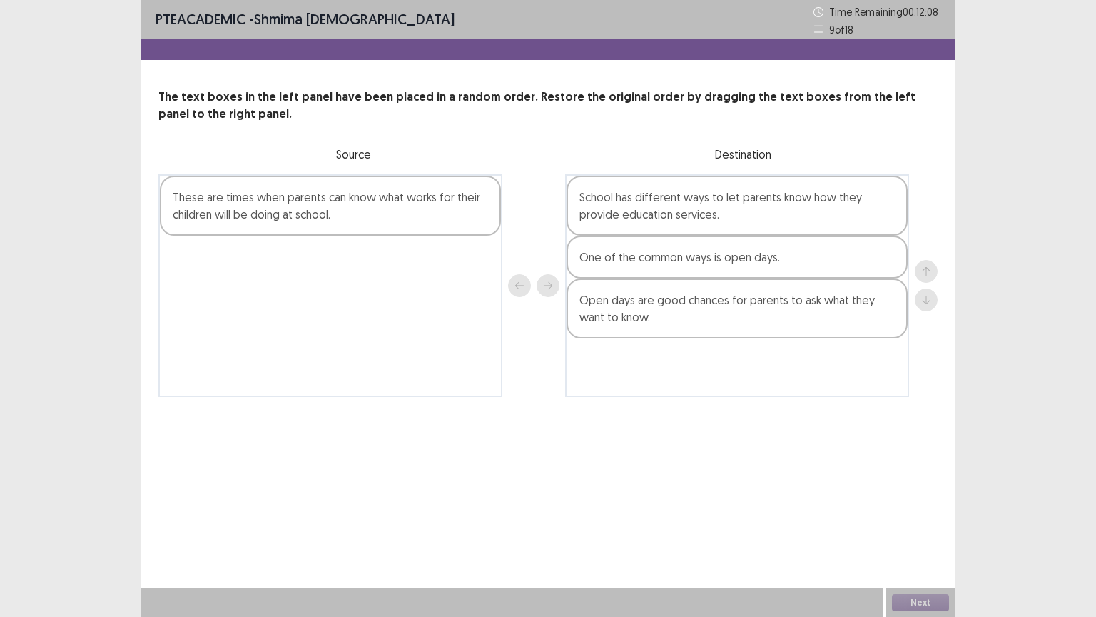
drag, startPoint x: 587, startPoint y: 375, endPoint x: 408, endPoint y: 198, distance: 250.8
click at [408, 198] on div "These are times when parents can know what works for their children will be doi…" at bounding box center [330, 206] width 341 height 60
drag, startPoint x: 356, startPoint y: 199, endPoint x: 611, endPoint y: 377, distance: 310.7
click at [611, 382] on div "These are times when parents can know what works for their children will be doi…" at bounding box center [547, 285] width 779 height 223
click at [554, 289] on button "next" at bounding box center [548, 285] width 23 height 23
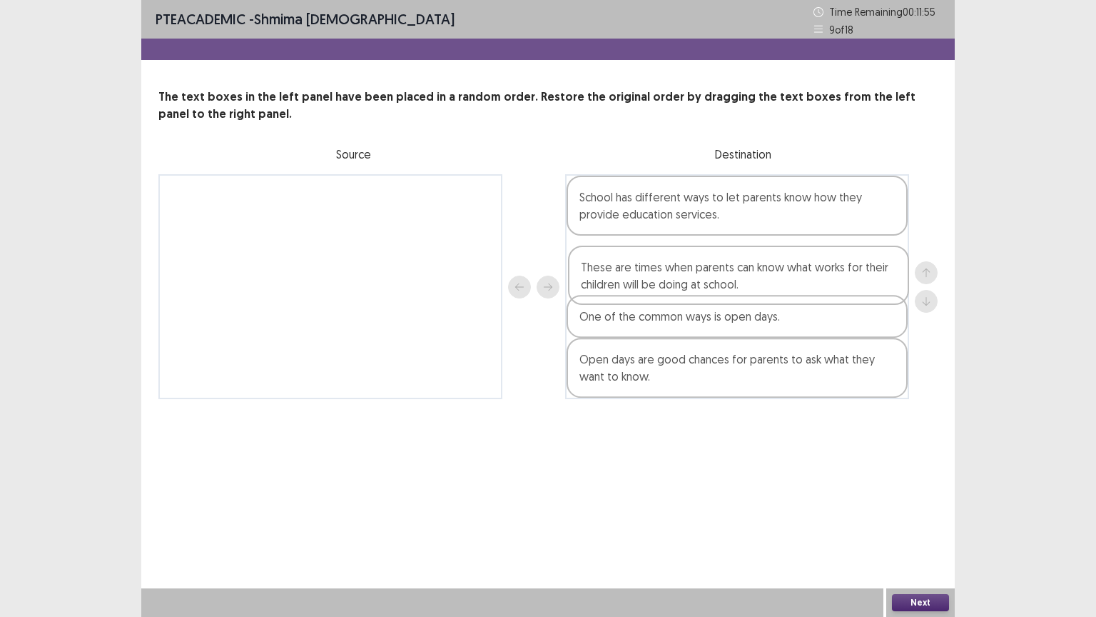
drag, startPoint x: 758, startPoint y: 208, endPoint x: 760, endPoint y: 283, distance: 74.3
click at [760, 283] on div "These are times when parents can know what works for their children will be doi…" at bounding box center [737, 286] width 344 height 225
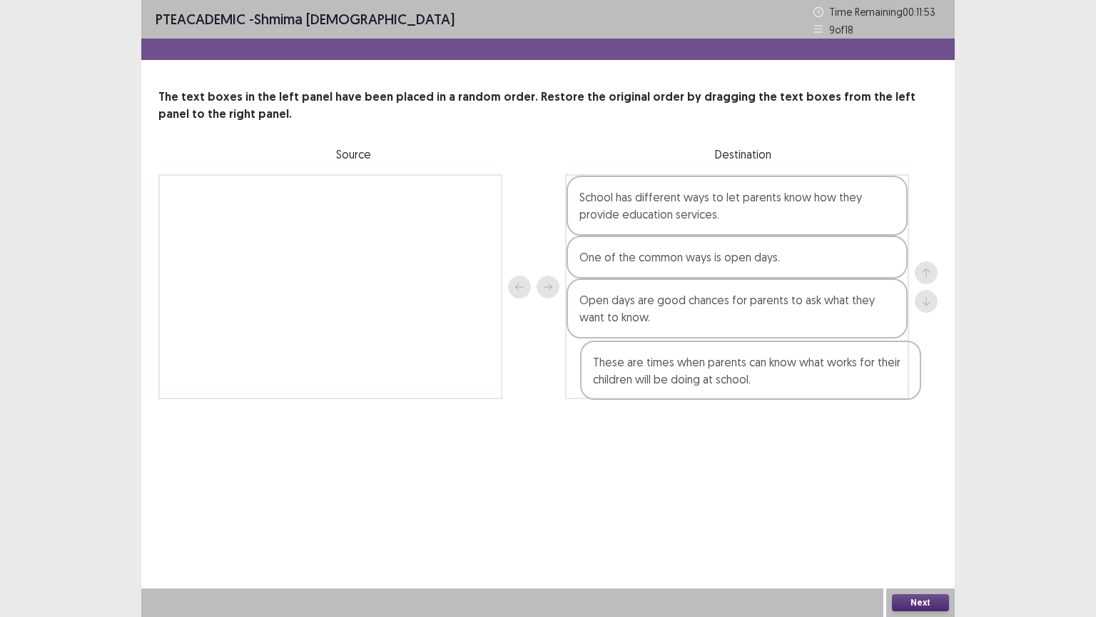
drag, startPoint x: 753, startPoint y: 267, endPoint x: 767, endPoint y: 380, distance: 114.3
click at [767, 380] on div "School has different ways to let parents know how they provide education servic…" at bounding box center [737, 286] width 344 height 225
click at [899, 509] on button "Next" at bounding box center [920, 602] width 57 height 17
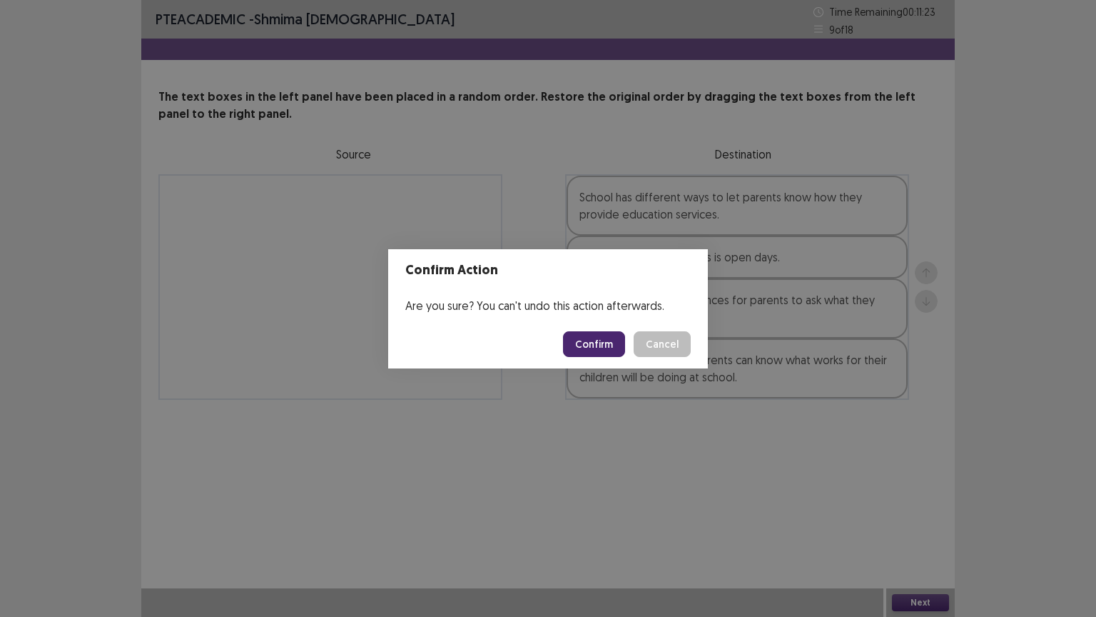
click at [614, 334] on button "Confirm" at bounding box center [594, 344] width 62 height 26
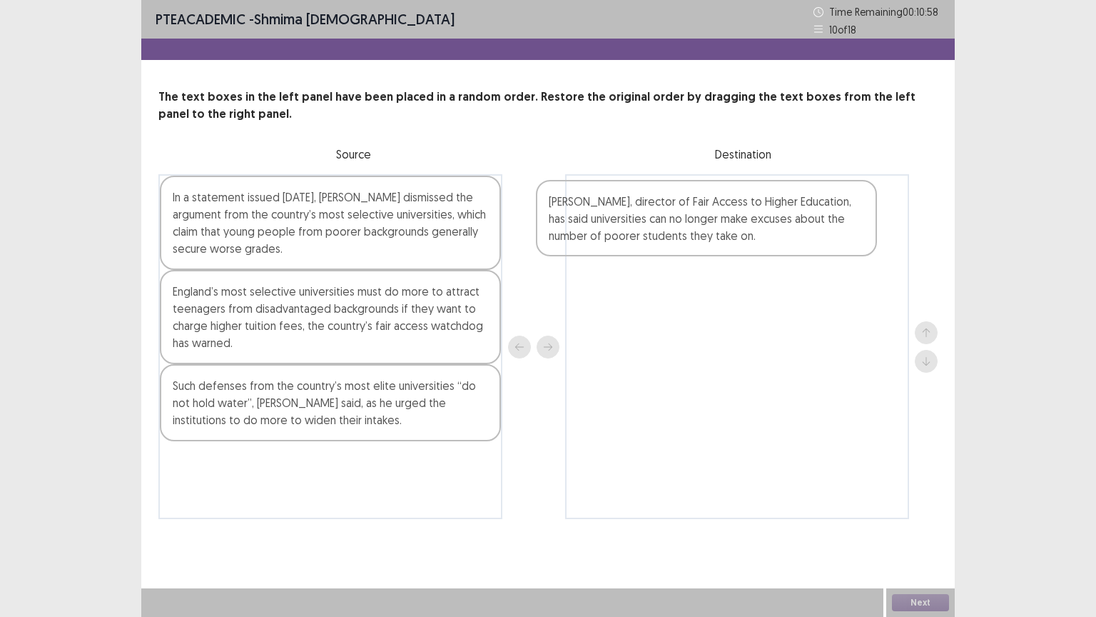
drag, startPoint x: 291, startPoint y: 305, endPoint x: 673, endPoint y: 216, distance: 392.1
click at [673, 216] on div "In a statement issued [DATE], [PERSON_NAME] dismissed the argument from the cou…" at bounding box center [547, 346] width 779 height 345
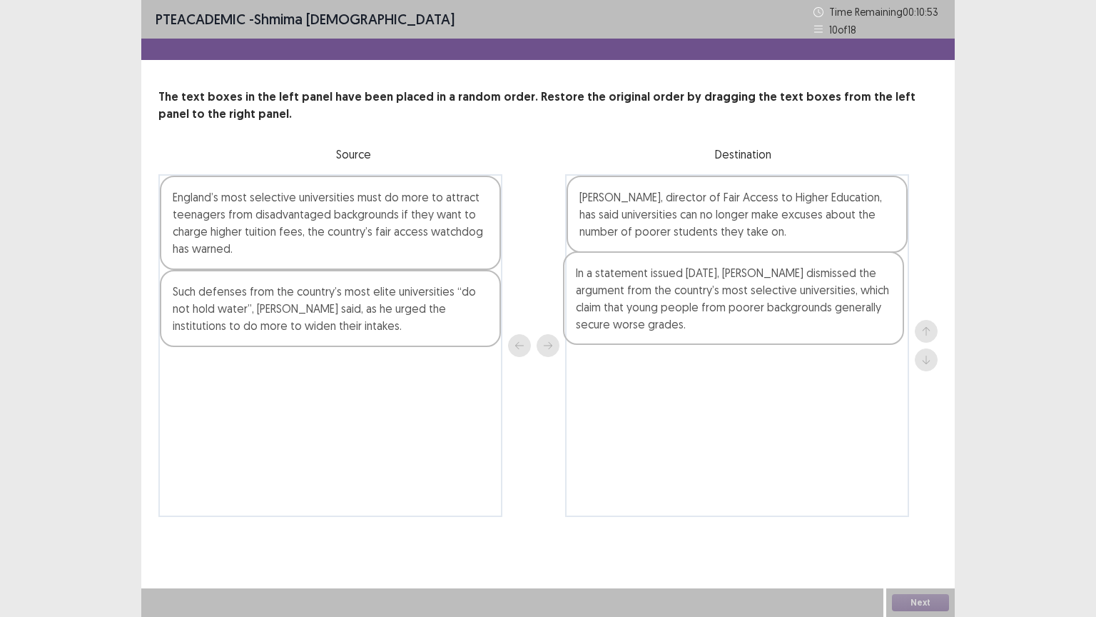
drag, startPoint x: 401, startPoint y: 240, endPoint x: 809, endPoint y: 315, distance: 414.5
click at [809, 315] on div "In a statement issued [DATE], [PERSON_NAME] dismissed the argument from the cou…" at bounding box center [547, 345] width 779 height 343
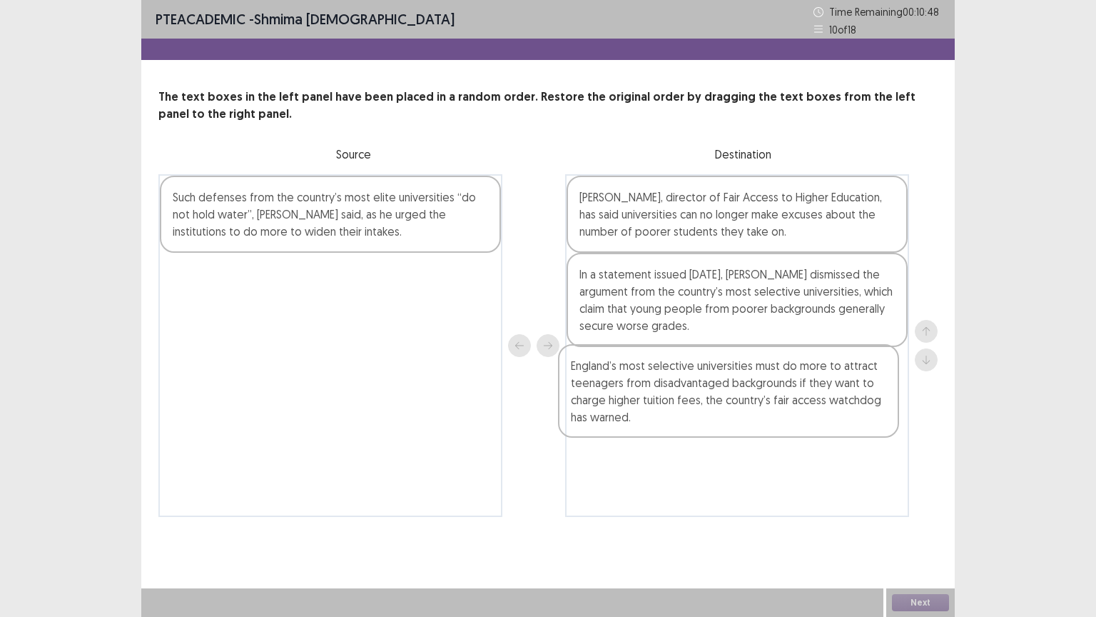
drag, startPoint x: 437, startPoint y: 216, endPoint x: 838, endPoint y: 388, distance: 436.2
click at [838, 388] on div "England’s most selective universities must do more to attract teenagers from di…" at bounding box center [547, 345] width 779 height 343
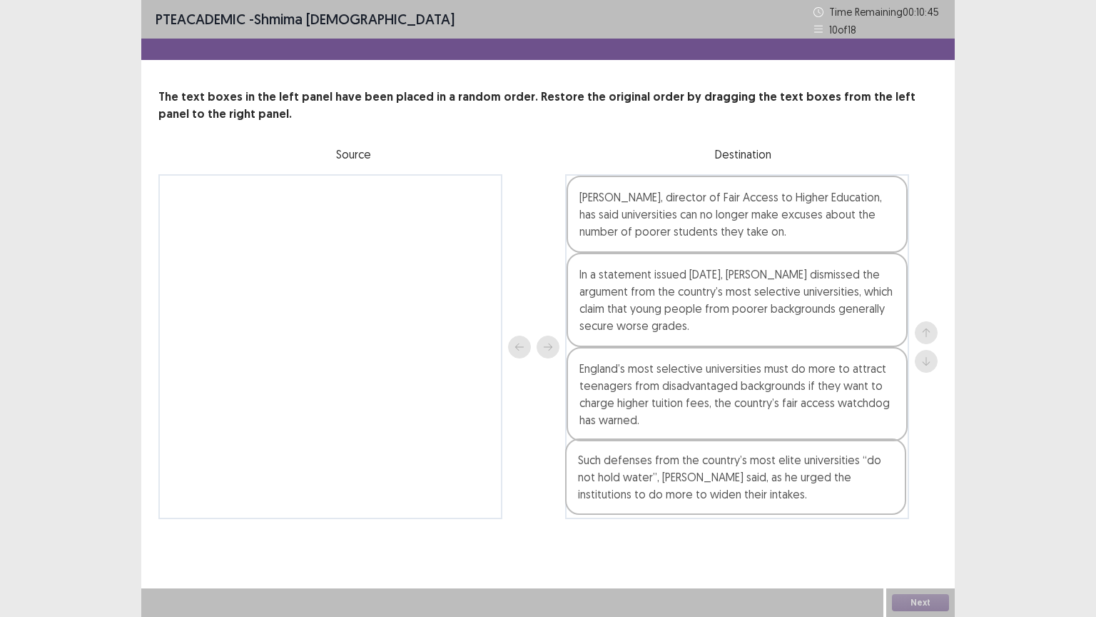
drag, startPoint x: 370, startPoint y: 209, endPoint x: 775, endPoint y: 480, distance: 487.4
click at [775, 480] on div "Such defenses from the country’s most elite universities “do not hold water”, […" at bounding box center [547, 346] width 779 height 345
click at [939, 509] on button "Next" at bounding box center [920, 602] width 57 height 17
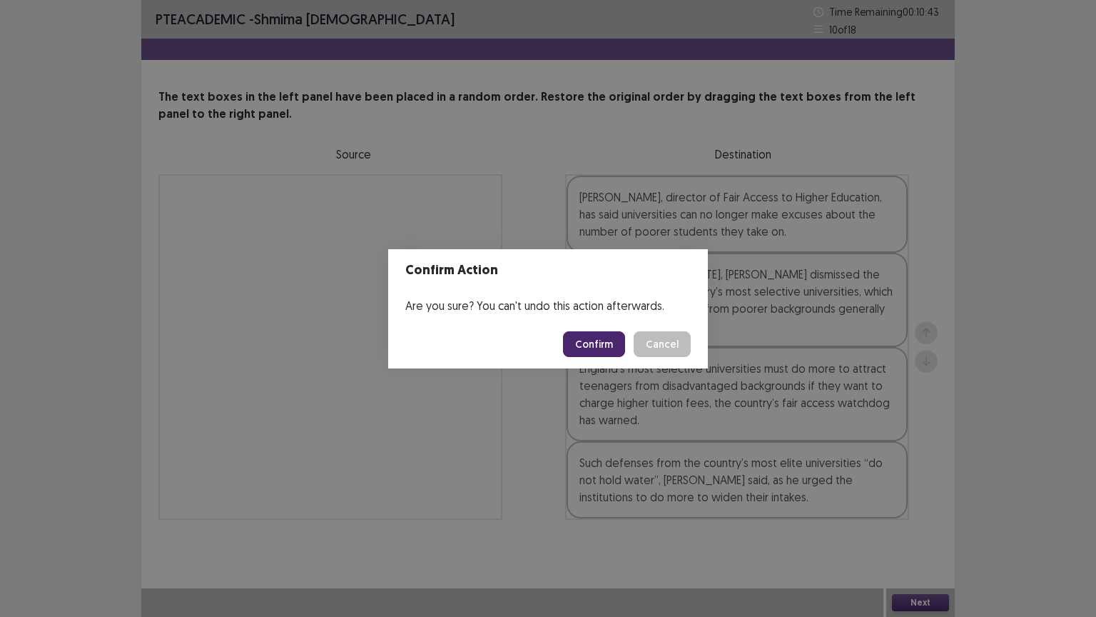
click at [609, 350] on button "Confirm" at bounding box center [594, 344] width 62 height 26
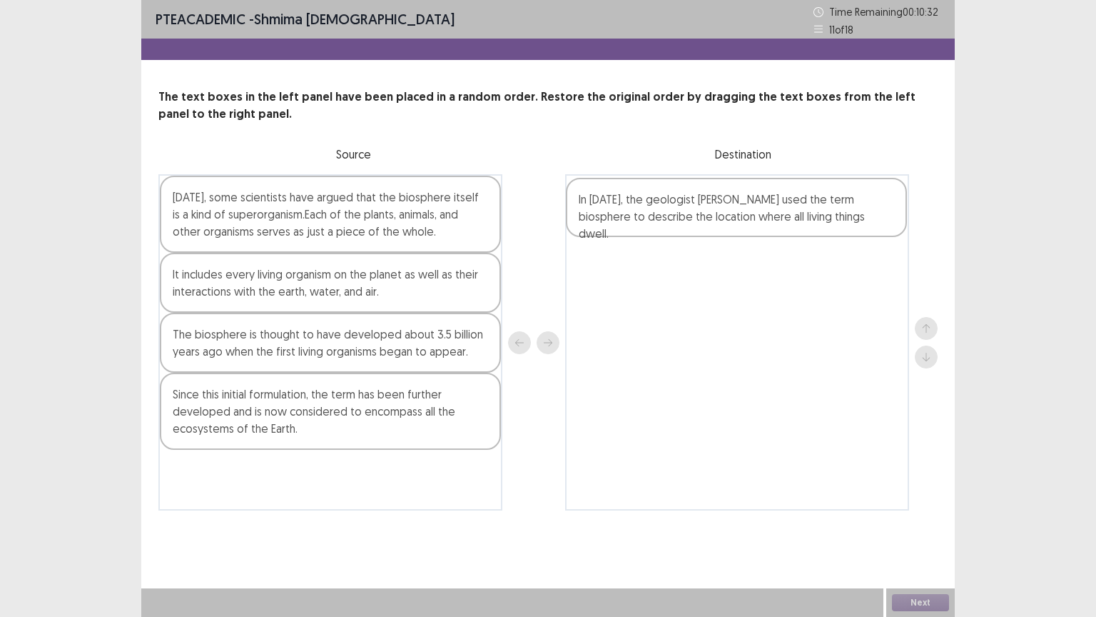
drag, startPoint x: 366, startPoint y: 342, endPoint x: 781, endPoint y: 206, distance: 436.3
click at [781, 206] on div "[DATE], some scientists have argued that the biosphere itself is a kind of supe…" at bounding box center [547, 342] width 779 height 336
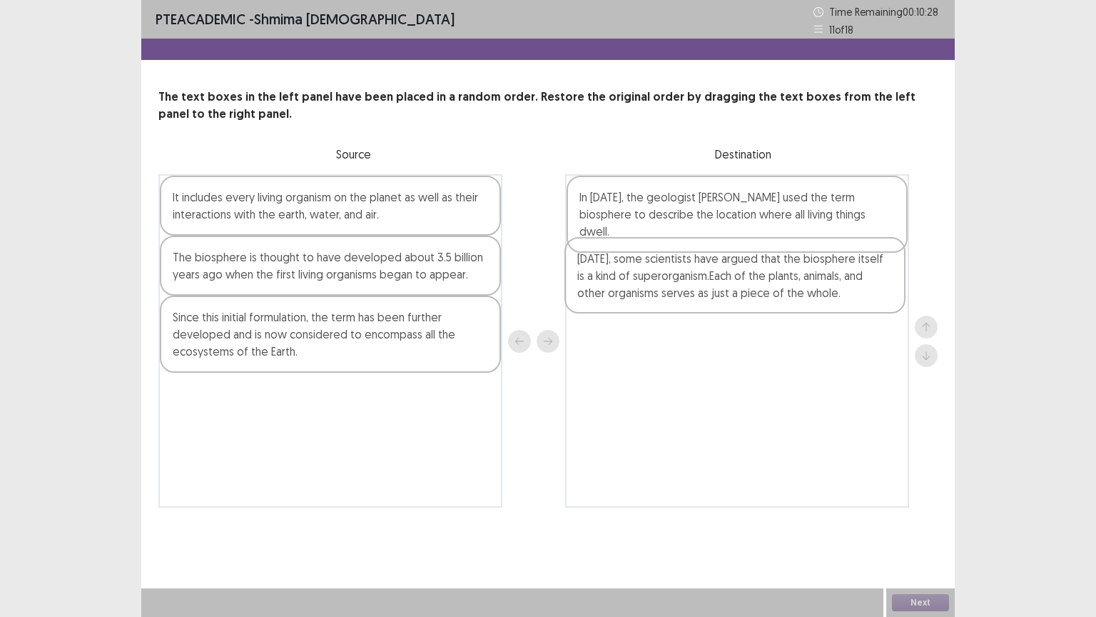
drag, startPoint x: 276, startPoint y: 227, endPoint x: 684, endPoint y: 290, distance: 413.0
click at [684, 290] on div "[DATE], some scientists have argued that the biosphere itself is a kind of supe…" at bounding box center [547, 340] width 779 height 333
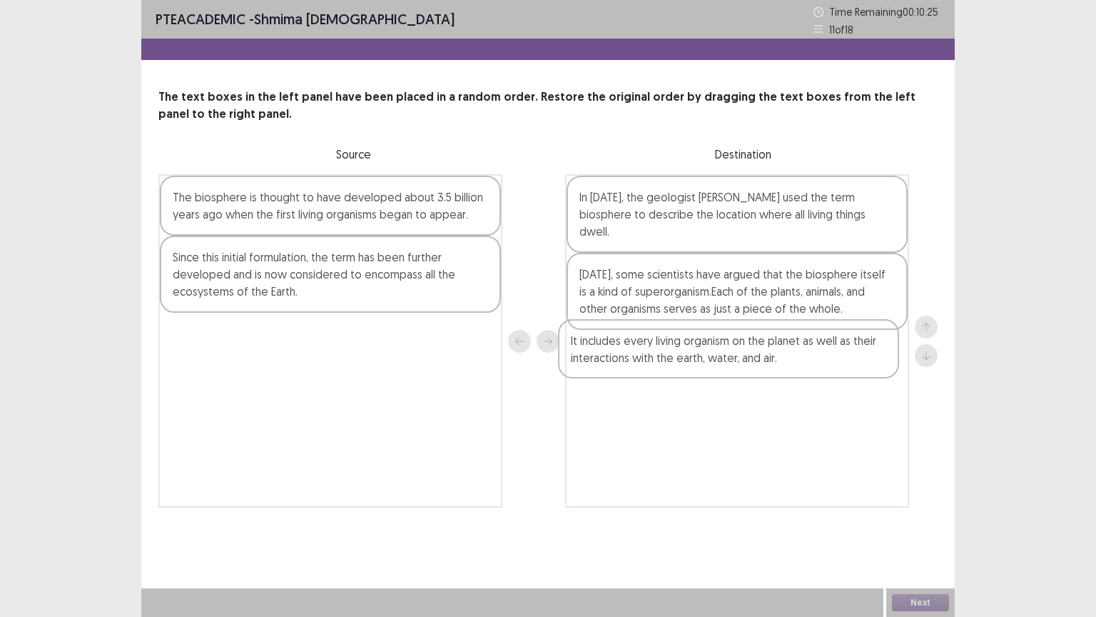
drag, startPoint x: 257, startPoint y: 217, endPoint x: 661, endPoint y: 364, distance: 429.9
click at [661, 364] on div "It includes every living organism on the planet as well as their interactions w…" at bounding box center [547, 340] width 779 height 333
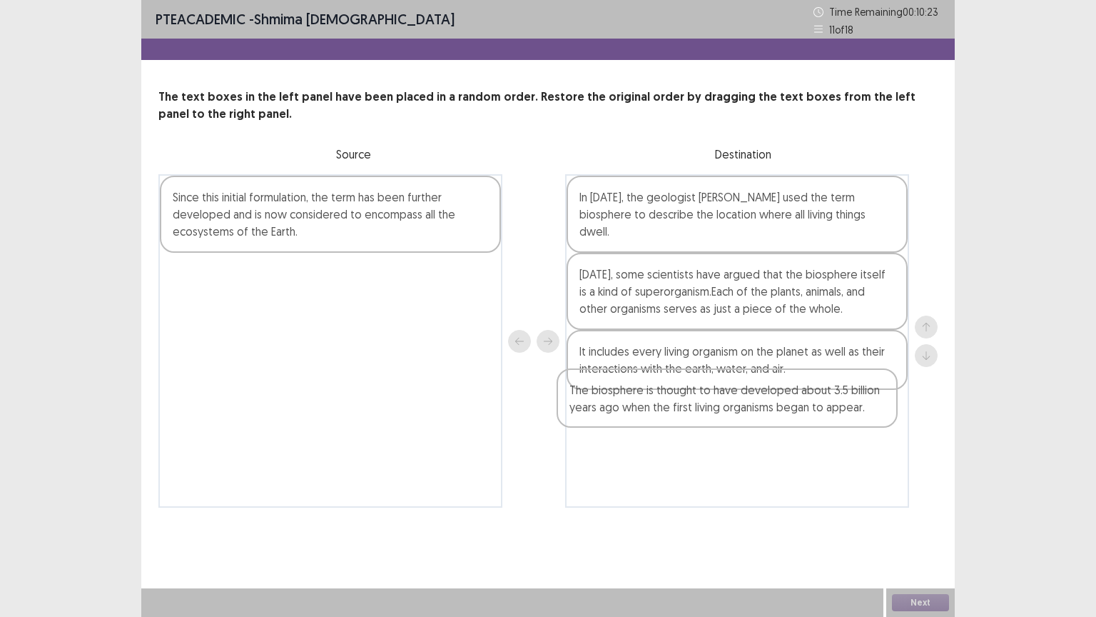
drag, startPoint x: 202, startPoint y: 203, endPoint x: 602, endPoint y: 407, distance: 449.4
click at [602, 407] on div "The biosphere is thought to have developed about 3.5 billion years ago when the…" at bounding box center [547, 340] width 779 height 333
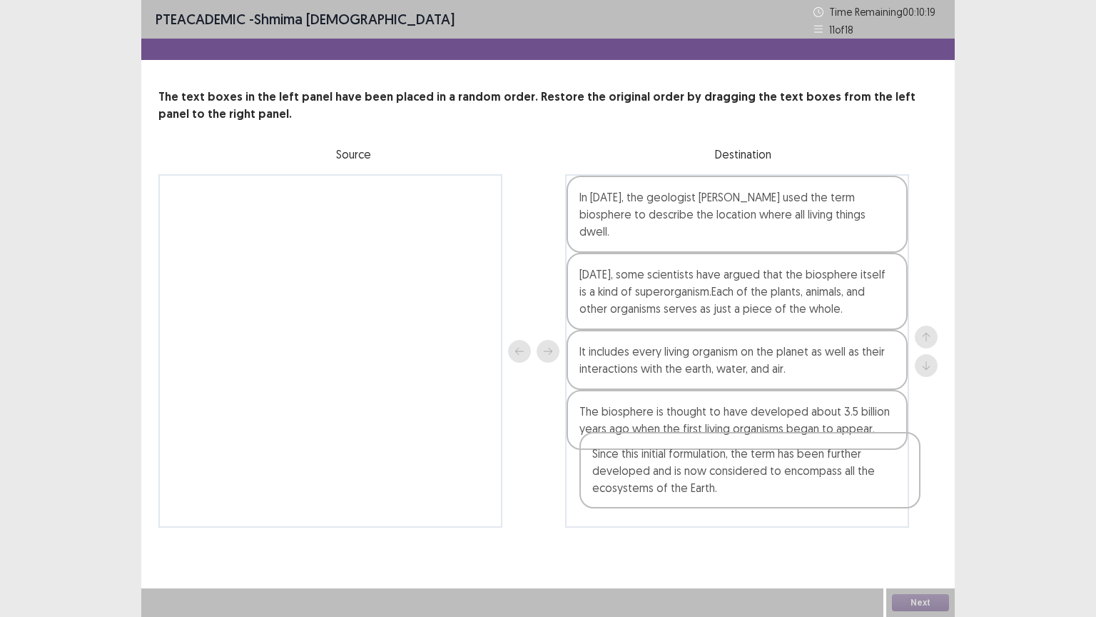
drag, startPoint x: 371, startPoint y: 203, endPoint x: 791, endPoint y: 464, distance: 493.9
click at [791, 464] on div "Since this initial formulation, the term has been further developed and is now …" at bounding box center [547, 350] width 779 height 353
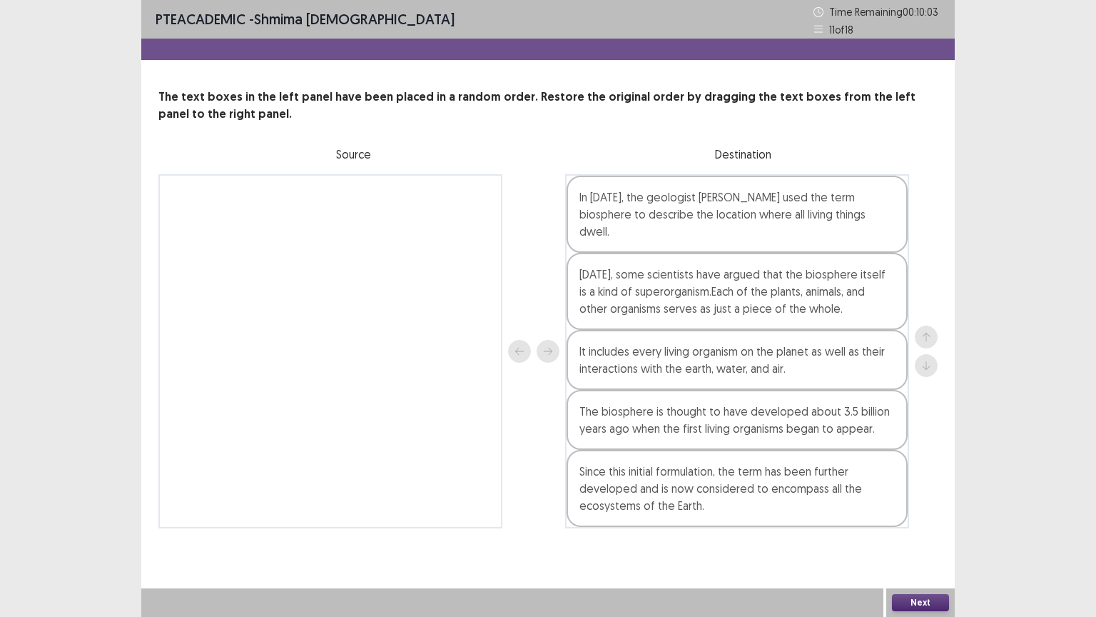
click at [911, 509] on button "Next" at bounding box center [920, 602] width 57 height 17
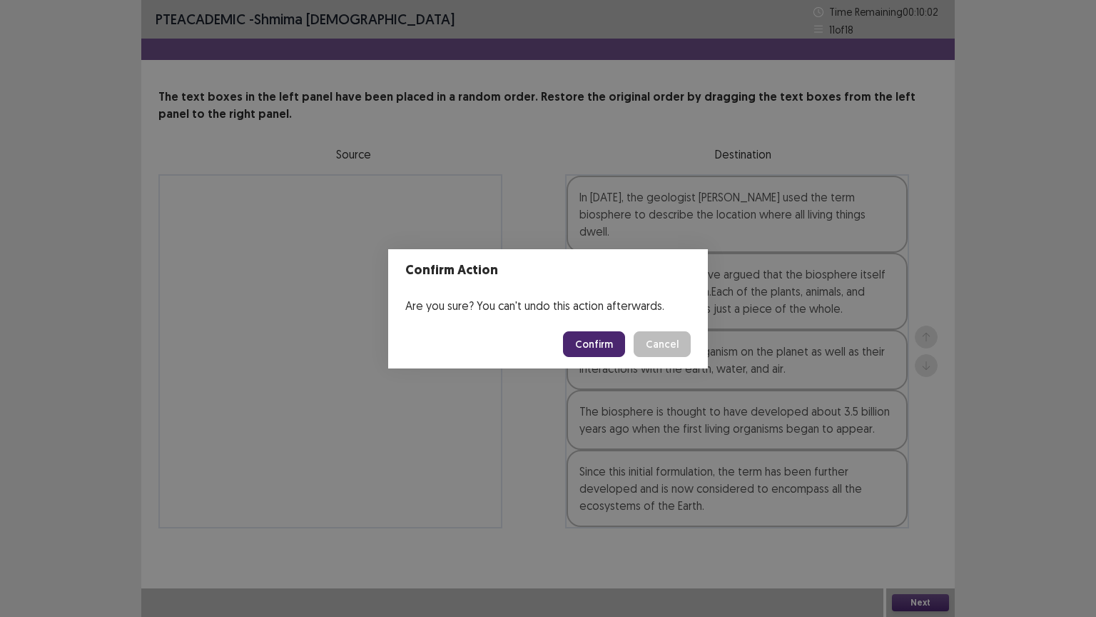
click at [588, 335] on button "Confirm" at bounding box center [594, 344] width 62 height 26
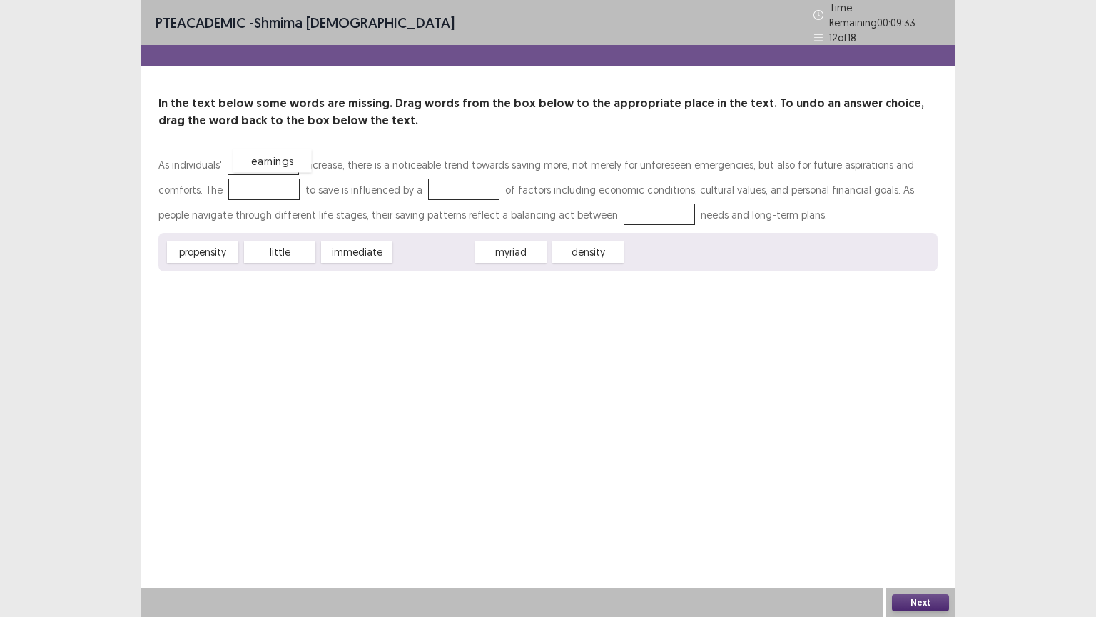
drag, startPoint x: 438, startPoint y: 248, endPoint x: 276, endPoint y: 156, distance: 185.4
drag, startPoint x: 208, startPoint y: 249, endPoint x: 226, endPoint y: 178, distance: 72.9
drag, startPoint x: 220, startPoint y: 248, endPoint x: 434, endPoint y: 183, distance: 224.0
drag, startPoint x: 206, startPoint y: 248, endPoint x: 553, endPoint y: 209, distance: 349.0
click at [914, 509] on button "Next" at bounding box center [920, 602] width 57 height 17
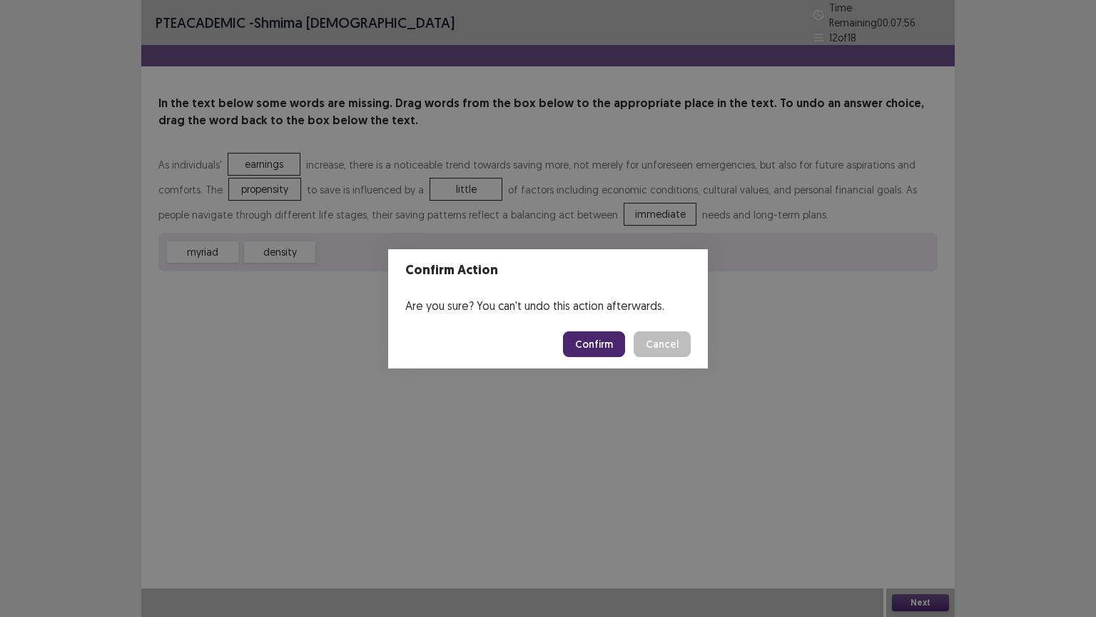
click at [589, 336] on button "Confirm" at bounding box center [594, 344] width 62 height 26
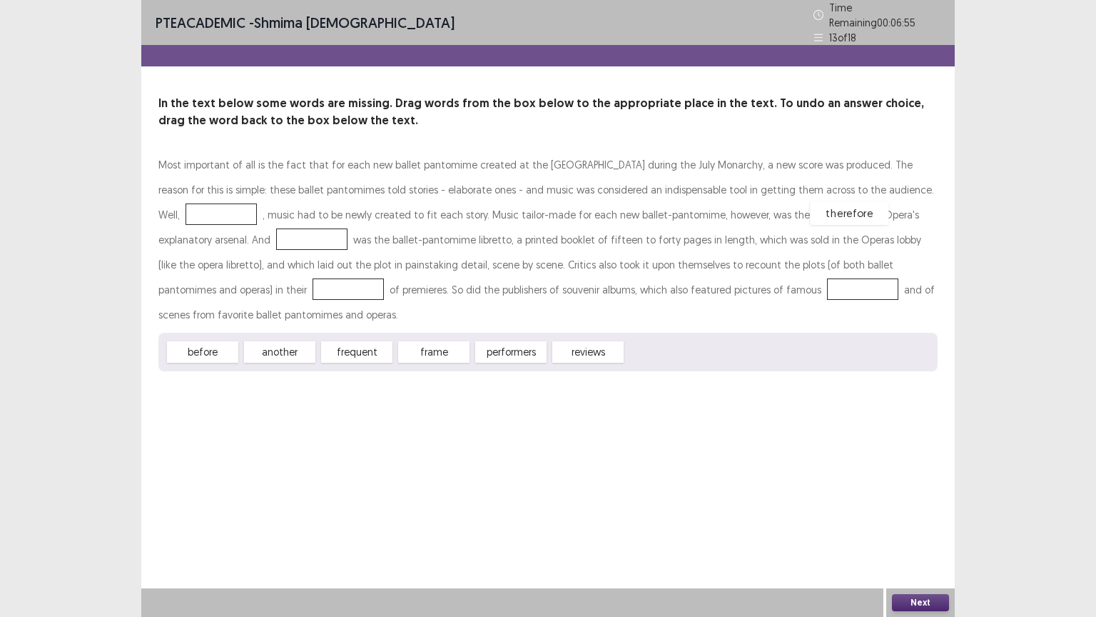
drag, startPoint x: 672, startPoint y: 323, endPoint x: 856, endPoint y: 183, distance: 231.4
drag, startPoint x: 443, startPoint y: 325, endPoint x: 216, endPoint y: 233, distance: 244.9
drag, startPoint x: 525, startPoint y: 322, endPoint x: 623, endPoint y: 288, distance: 103.4
drag, startPoint x: 416, startPoint y: 320, endPoint x: 597, endPoint y: 288, distance: 184.1
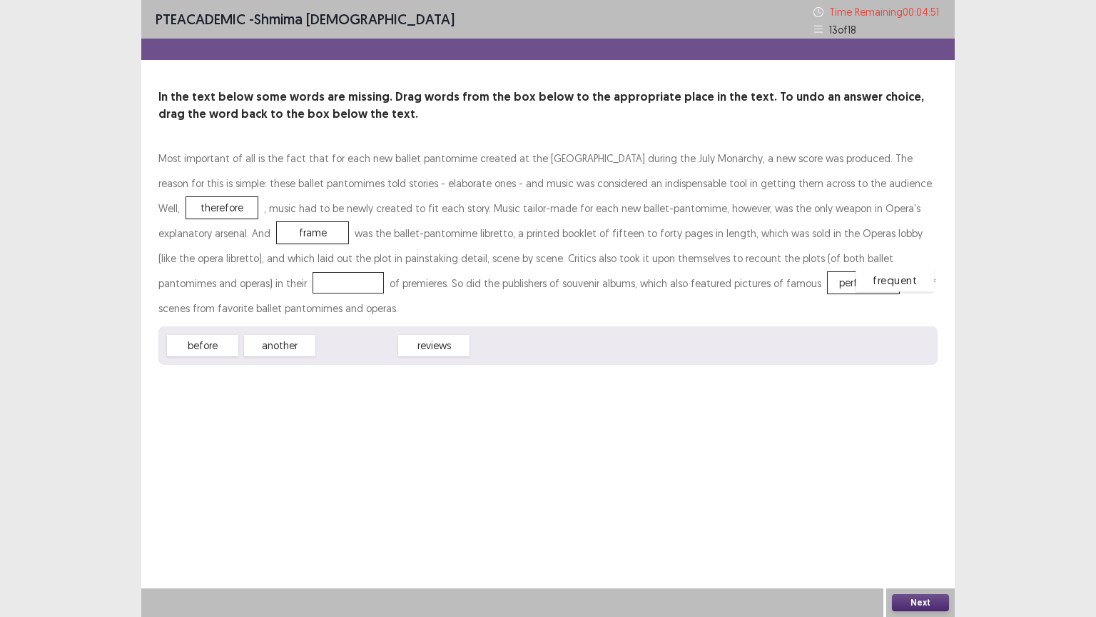
drag, startPoint x: 365, startPoint y: 319, endPoint x: 900, endPoint y: 254, distance: 539.2
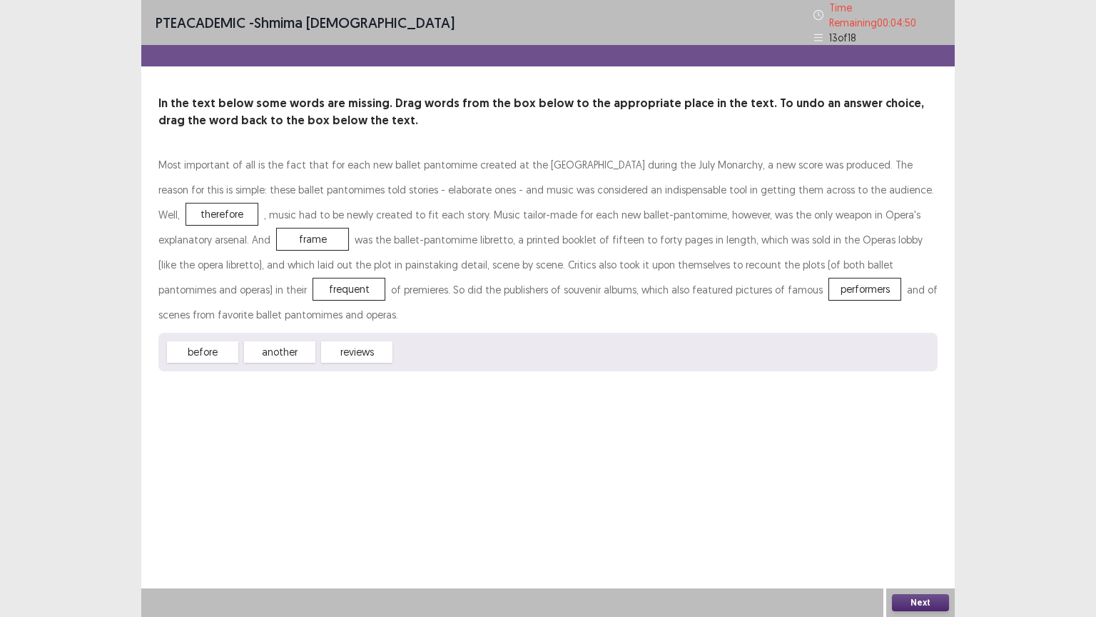
click at [906, 509] on button "Next" at bounding box center [920, 602] width 57 height 17
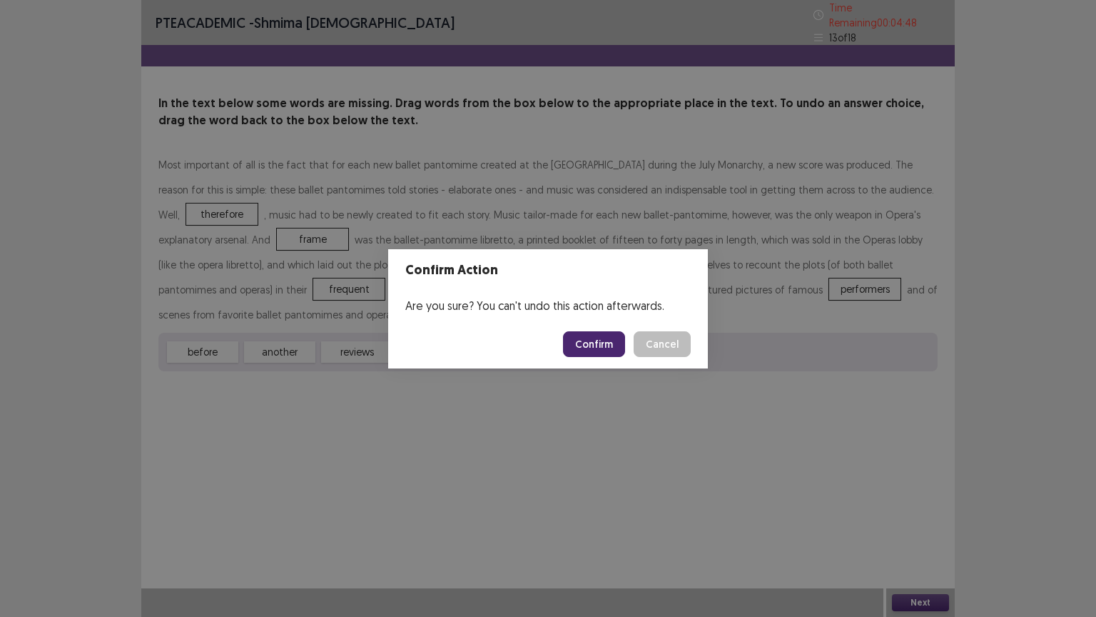
click at [600, 340] on button "Confirm" at bounding box center [594, 344] width 62 height 26
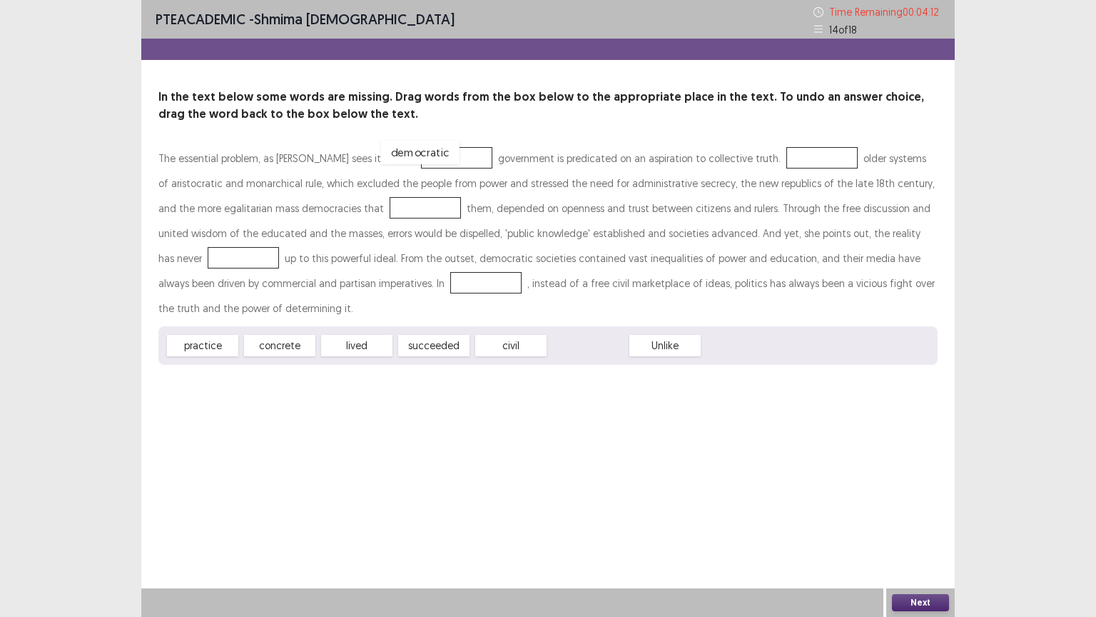
drag, startPoint x: 605, startPoint y: 344, endPoint x: 438, endPoint y: 151, distance: 255.5
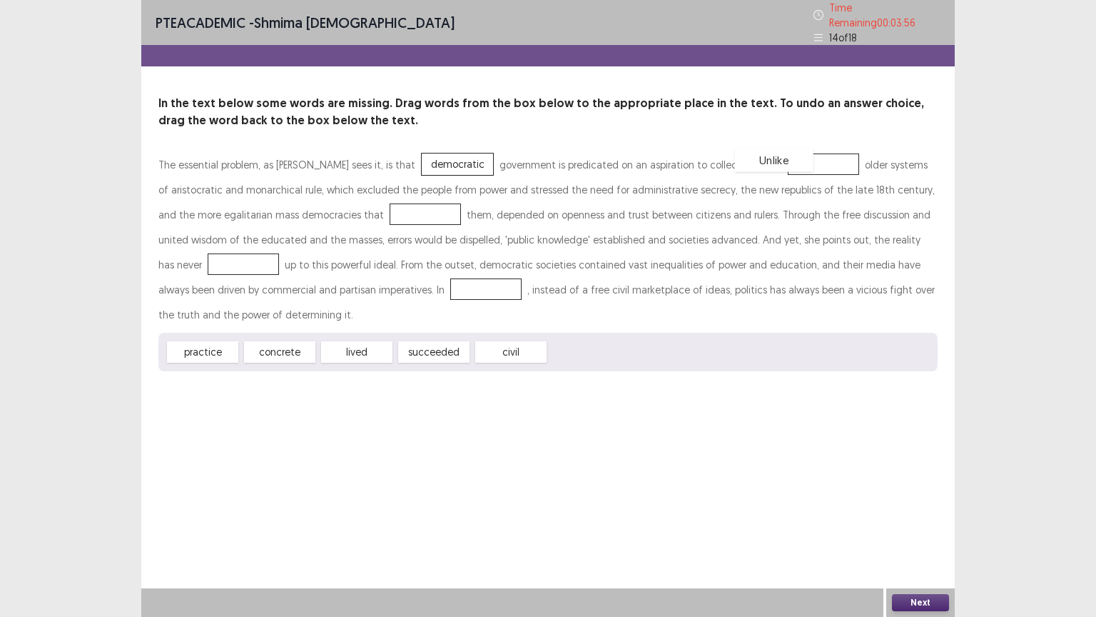
drag, startPoint x: 584, startPoint y: 345, endPoint x: 770, endPoint y: 153, distance: 268.0
drag, startPoint x: 460, startPoint y: 343, endPoint x: 413, endPoint y: 205, distance: 145.6
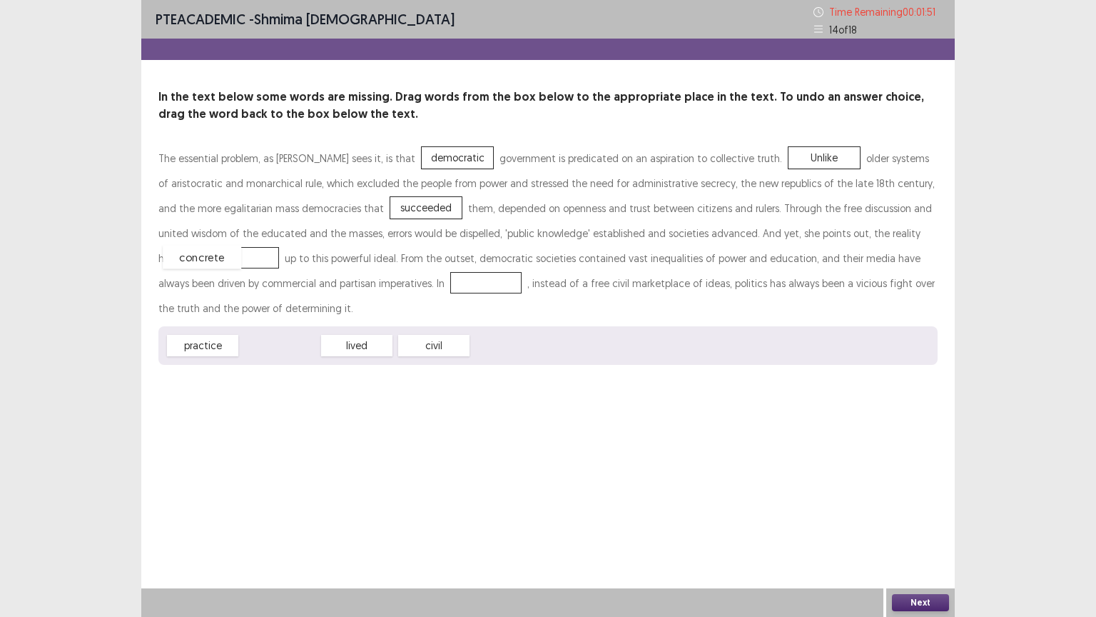
drag, startPoint x: 290, startPoint y: 350, endPoint x: 213, endPoint y: 261, distance: 117.8
drag, startPoint x: 214, startPoint y: 349, endPoint x: 394, endPoint y: 290, distance: 189.1
click at [922, 509] on button "Next" at bounding box center [920, 602] width 57 height 17
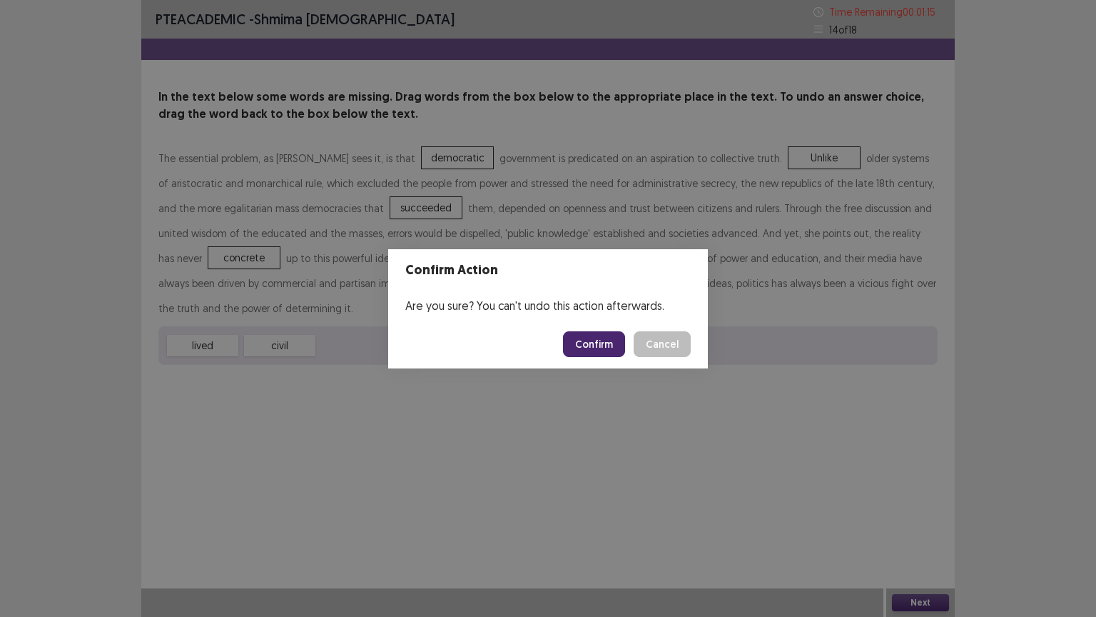
click at [605, 341] on button "Confirm" at bounding box center [594, 344] width 62 height 26
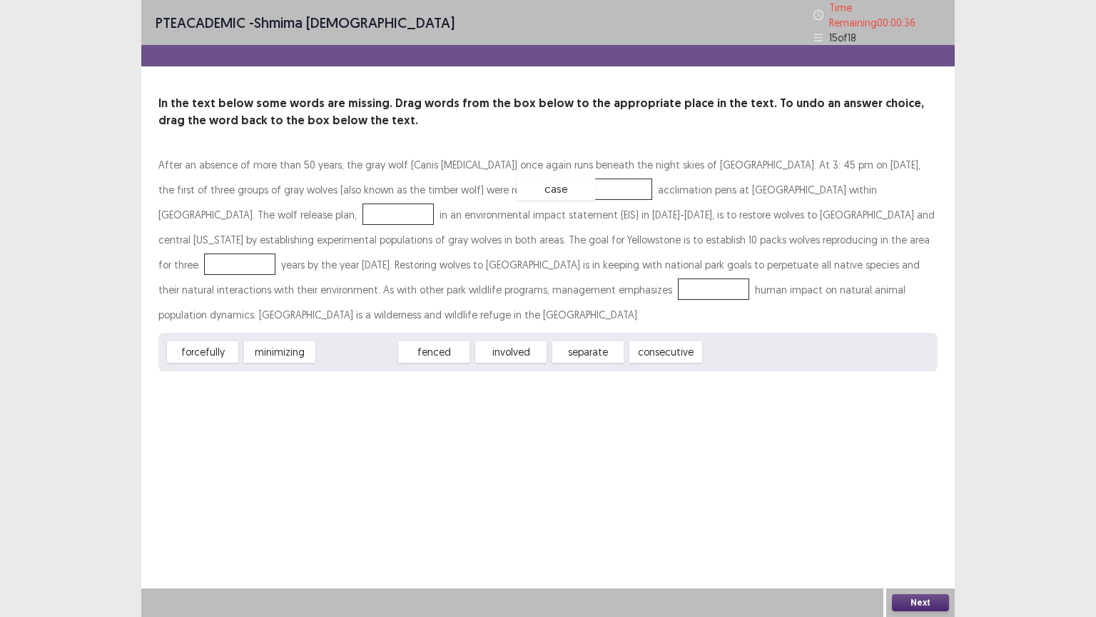
drag, startPoint x: 348, startPoint y: 347, endPoint x: 547, endPoint y: 183, distance: 257.6
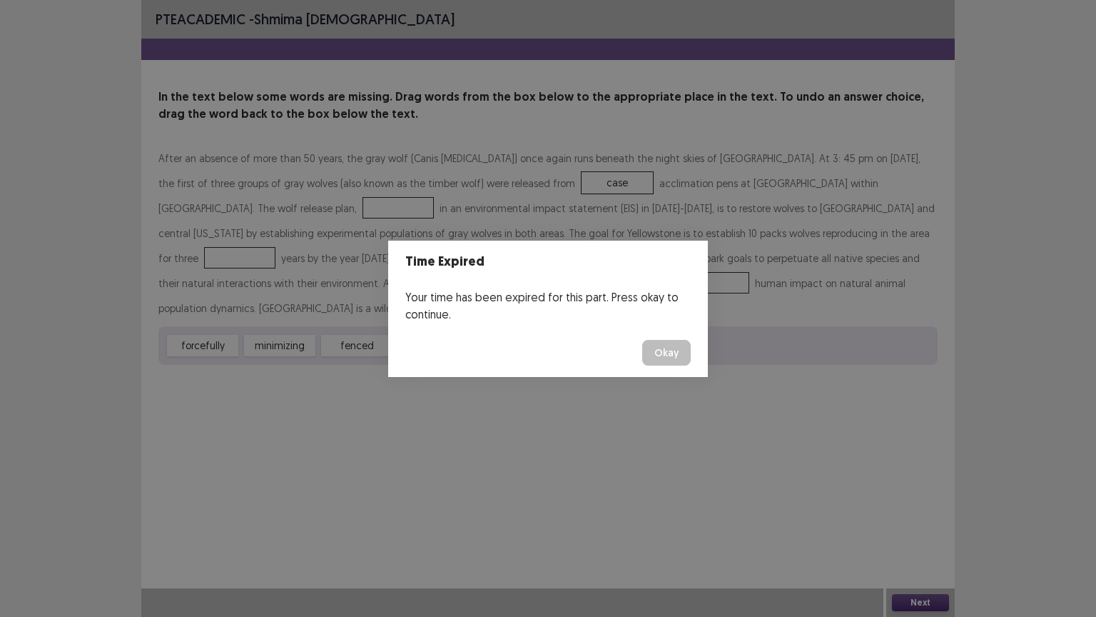
click at [657, 354] on button "Okay" at bounding box center [666, 353] width 49 height 26
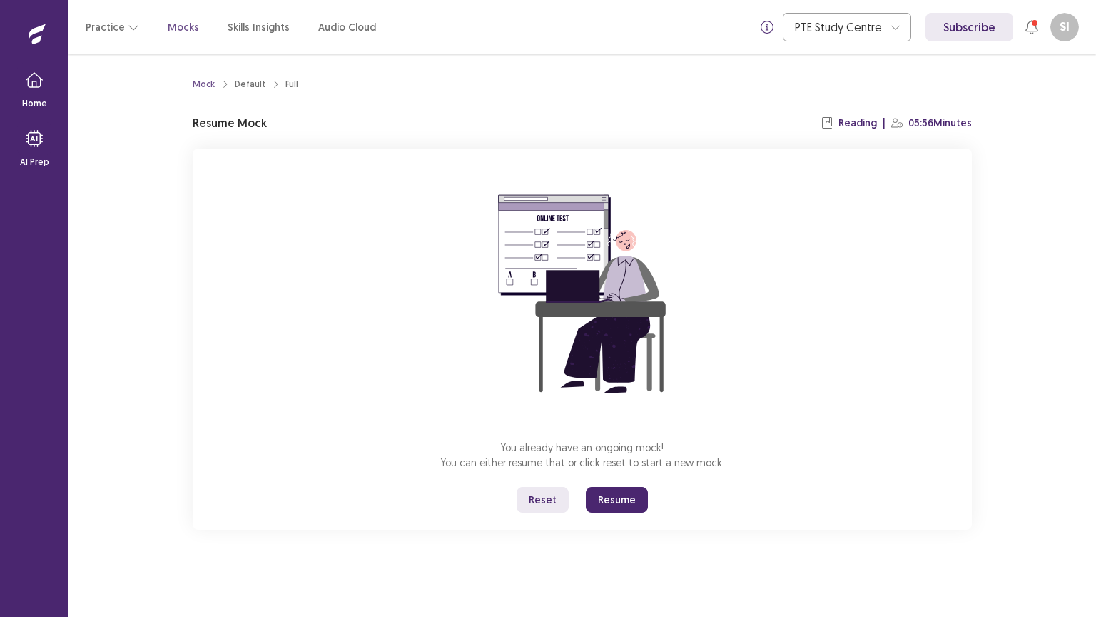
click at [623, 500] on button "Resume" at bounding box center [617, 500] width 62 height 26
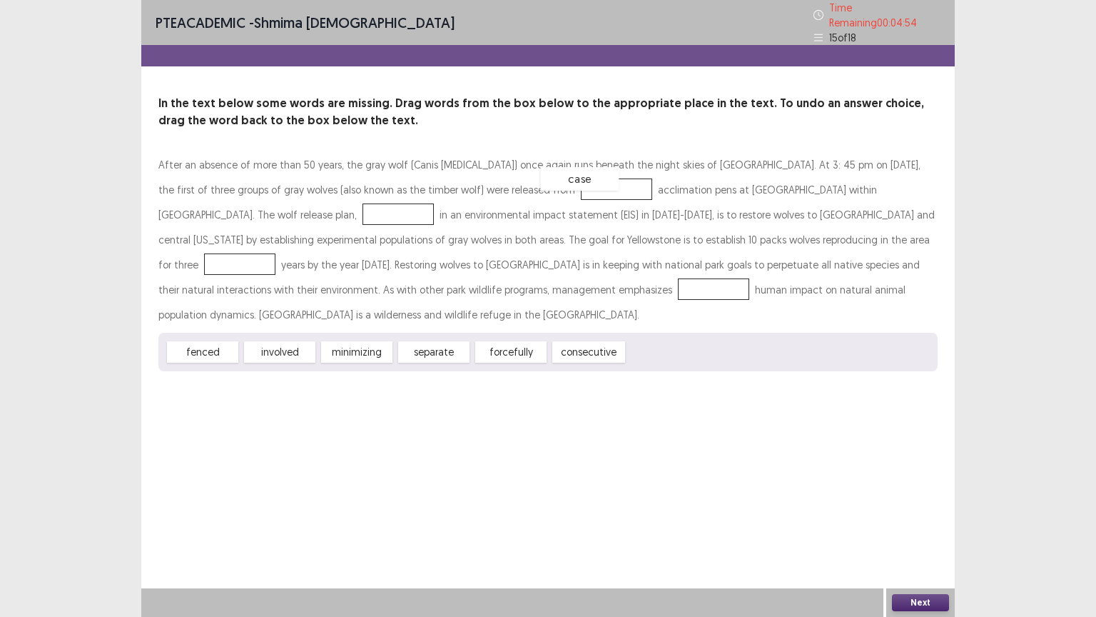
drag, startPoint x: 685, startPoint y: 347, endPoint x: 599, endPoint y: 174, distance: 193.1
drag, startPoint x: 283, startPoint y: 345, endPoint x: 285, endPoint y: 201, distance: 144.9
drag, startPoint x: 532, startPoint y: 351, endPoint x: 794, endPoint y: 243, distance: 282.6
drag, startPoint x: 293, startPoint y: 346, endPoint x: 410, endPoint y: 283, distance: 133.8
click at [931, 509] on button "Next" at bounding box center [920, 602] width 57 height 17
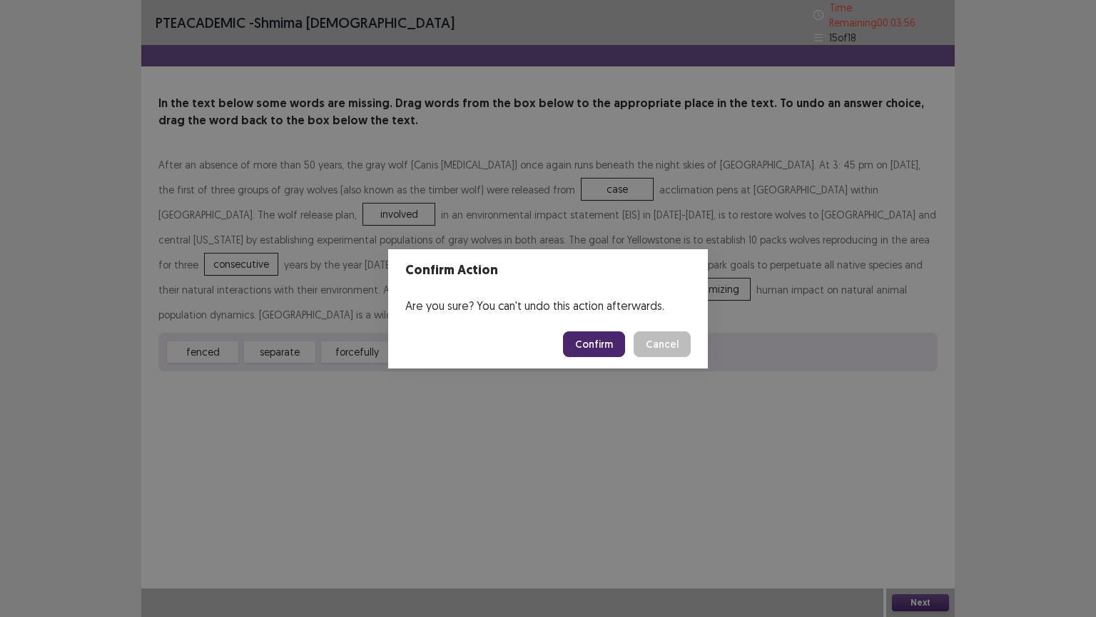
click at [597, 345] on button "Confirm" at bounding box center [594, 344] width 62 height 26
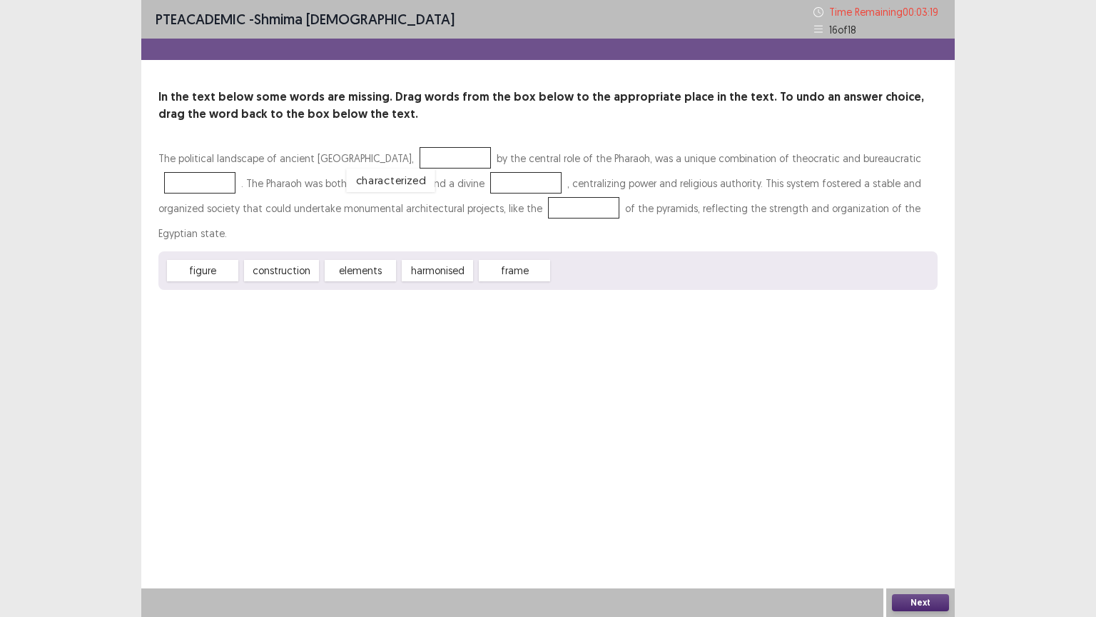
drag, startPoint x: 586, startPoint y: 243, endPoint x: 380, endPoint y: 153, distance: 224.4
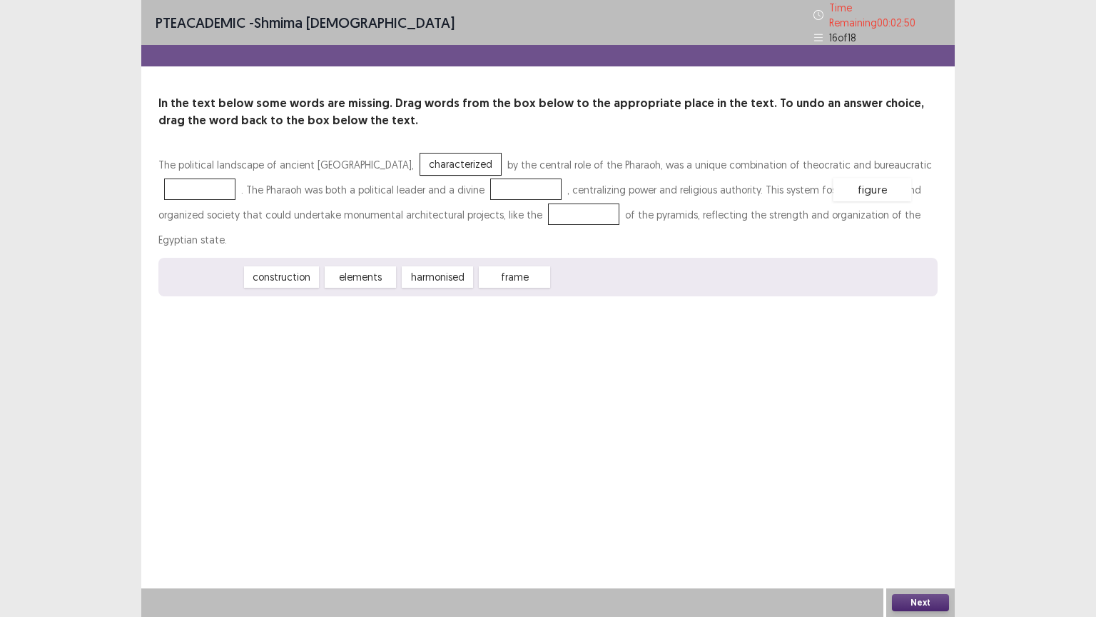
drag, startPoint x: 206, startPoint y: 243, endPoint x: 876, endPoint y: 156, distance: 675.8
drag, startPoint x: 889, startPoint y: 159, endPoint x: 448, endPoint y: 236, distance: 448.5
drag, startPoint x: 511, startPoint y: 249, endPoint x: 420, endPoint y: 191, distance: 108.1
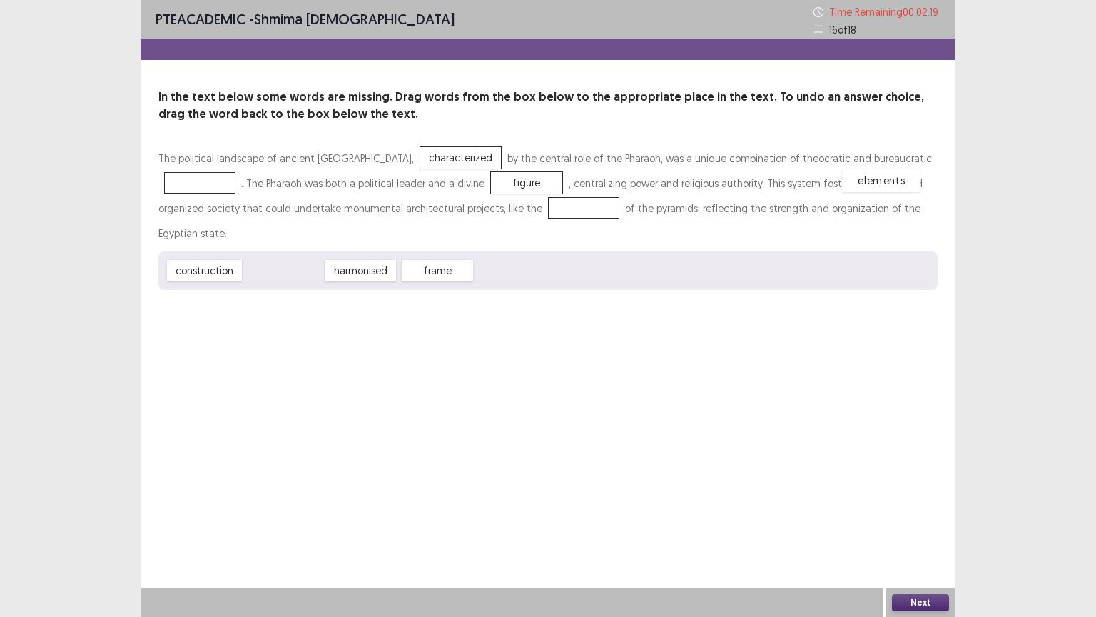
drag, startPoint x: 276, startPoint y: 245, endPoint x: 874, endPoint y: 154, distance: 604.9
drag, startPoint x: 198, startPoint y: 246, endPoint x: 448, endPoint y: 208, distance: 251.9
click at [924, 509] on button "Next" at bounding box center [920, 602] width 57 height 17
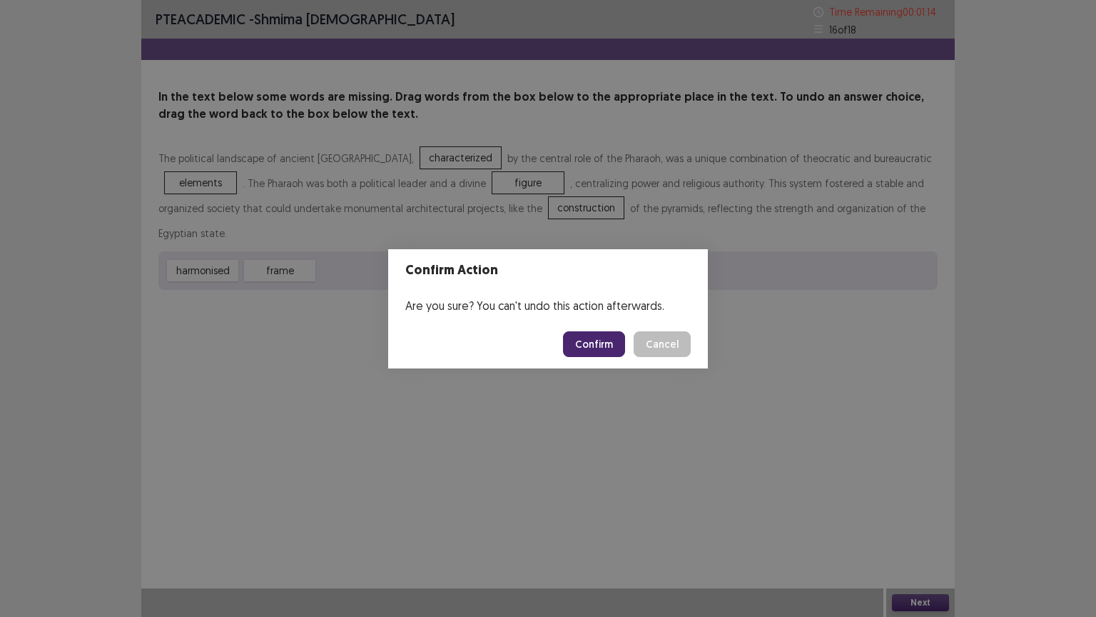
click at [621, 343] on button "Confirm" at bounding box center [594, 344] width 62 height 26
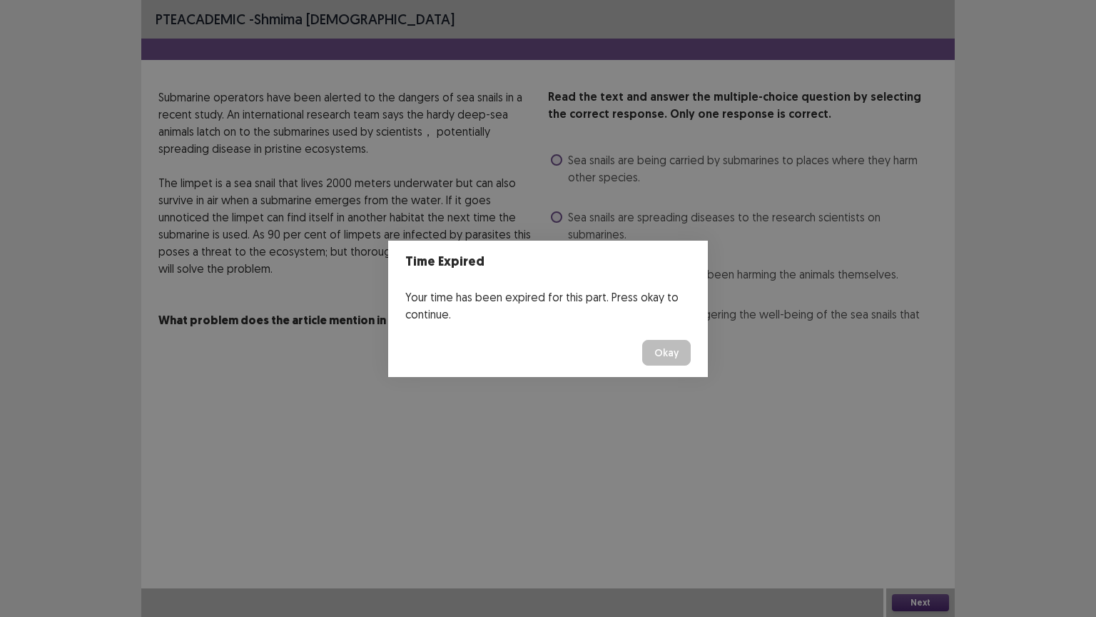
click at [659, 351] on button "Okay" at bounding box center [666, 353] width 49 height 26
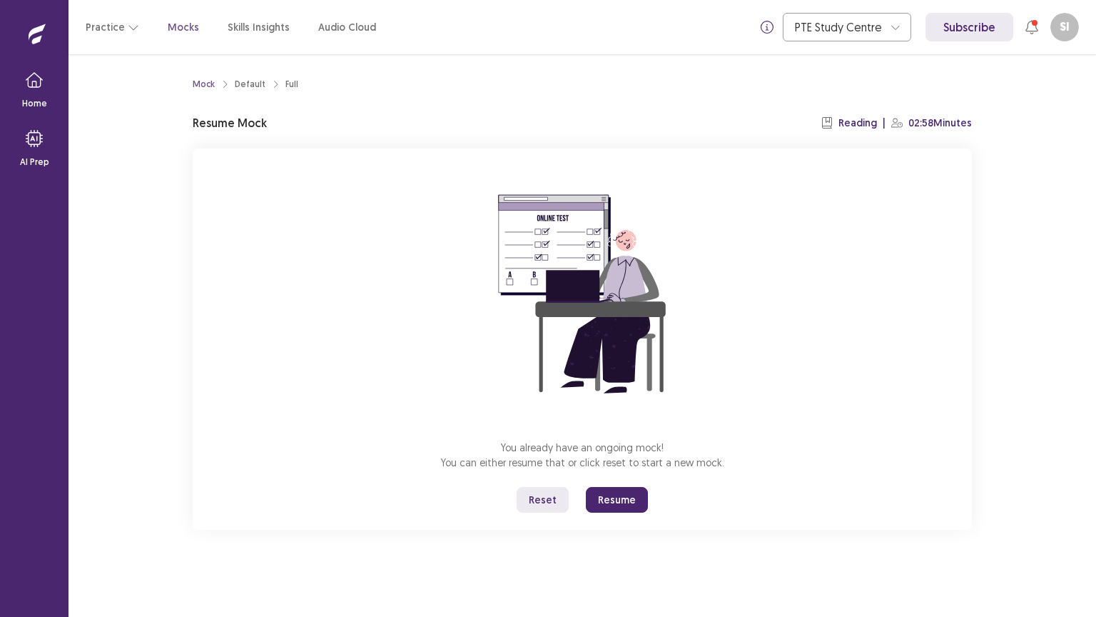
click at [615, 499] on button "Resume" at bounding box center [617, 500] width 62 height 26
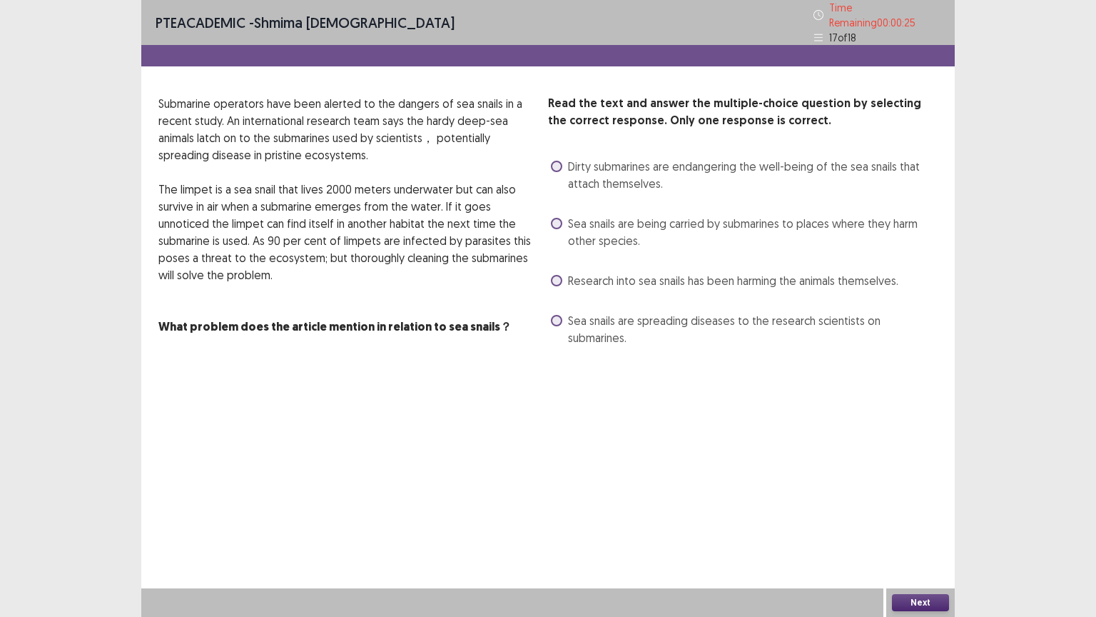
click at [558, 219] on span at bounding box center [556, 223] width 11 height 11
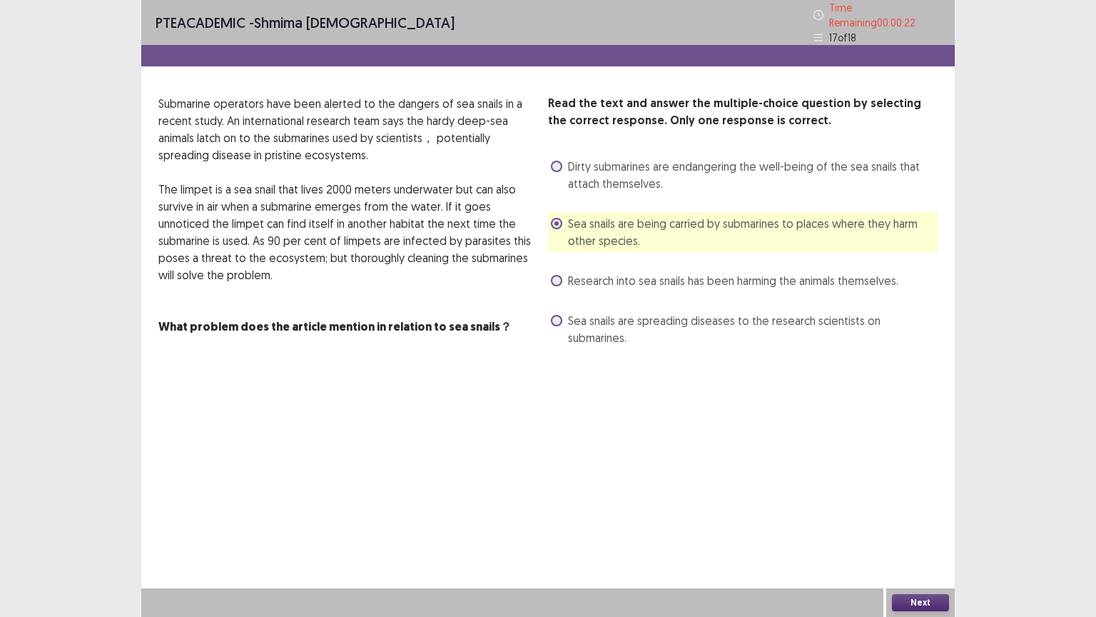
click at [925, 509] on button "Next" at bounding box center [920, 602] width 57 height 17
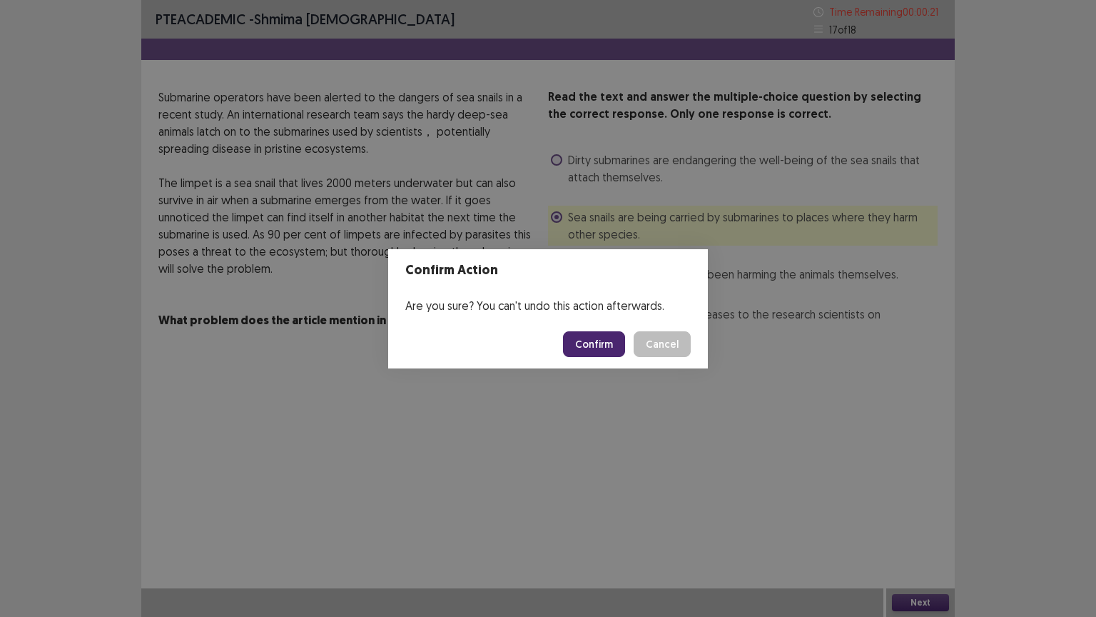
click at [594, 337] on button "Confirm" at bounding box center [594, 344] width 62 height 26
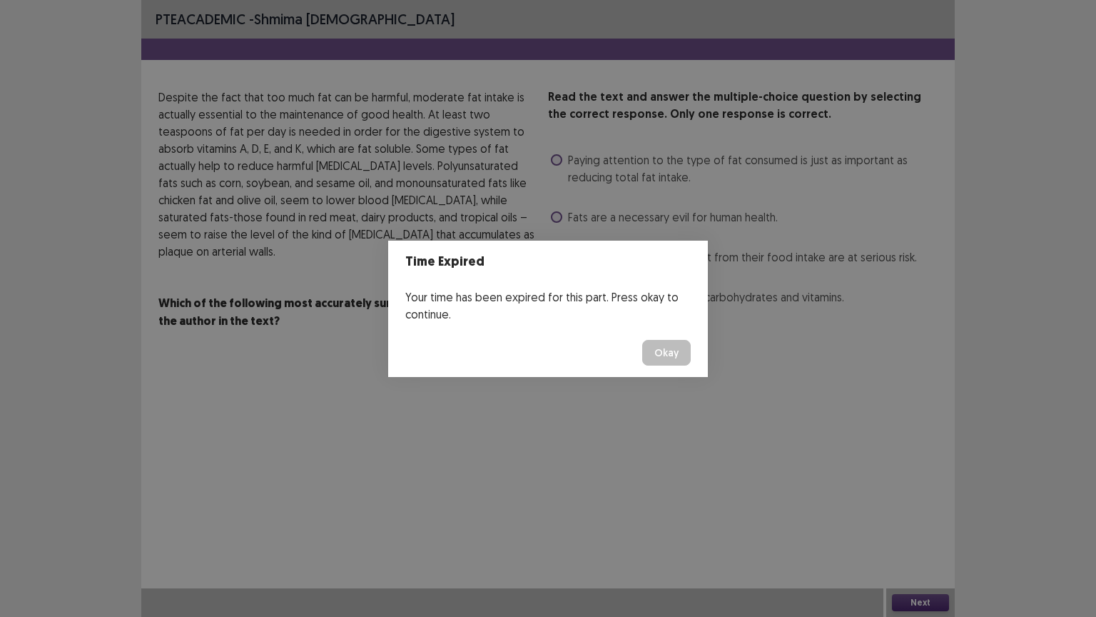
click at [674, 356] on button "Okay" at bounding box center [666, 353] width 49 height 26
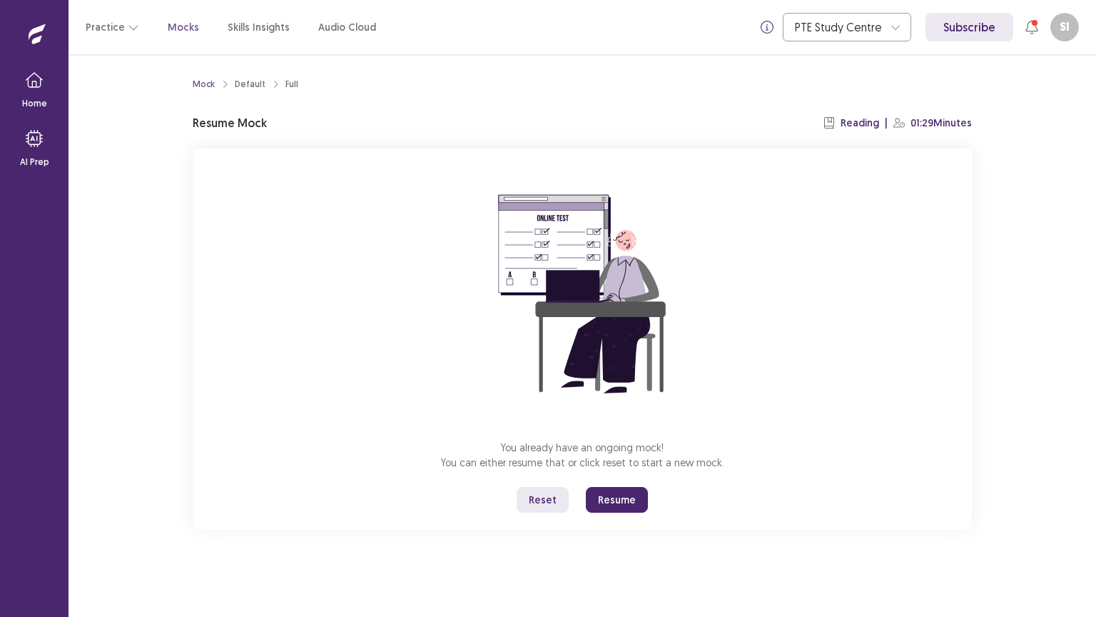
click at [614, 501] on button "Resume" at bounding box center [617, 500] width 62 height 26
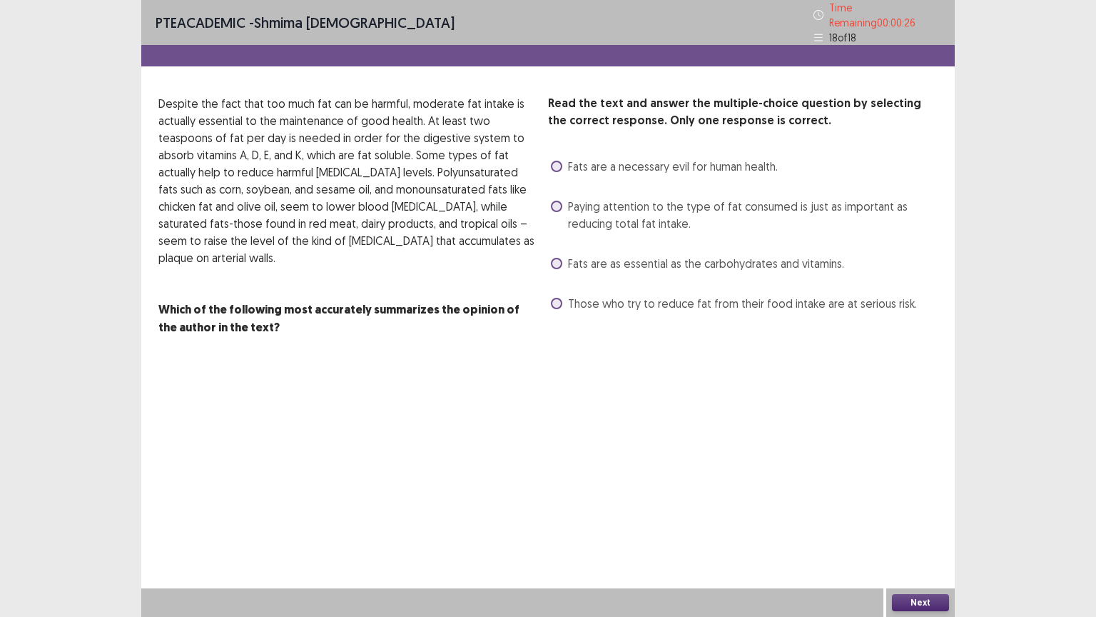
click at [557, 201] on span at bounding box center [556, 206] width 11 height 11
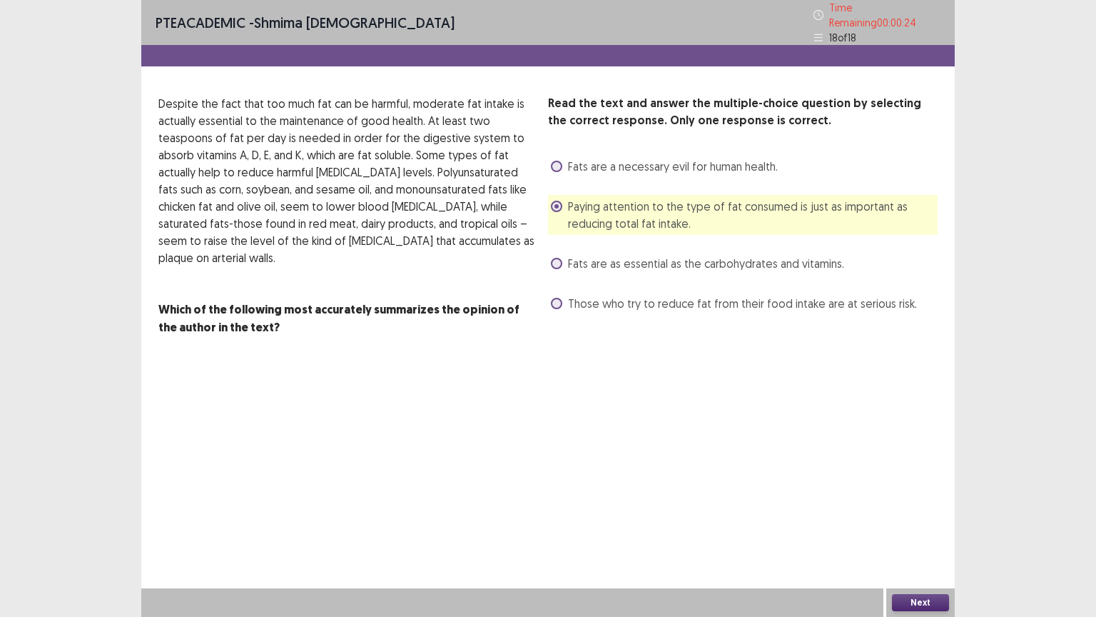
click at [928, 509] on button "Next" at bounding box center [920, 602] width 57 height 17
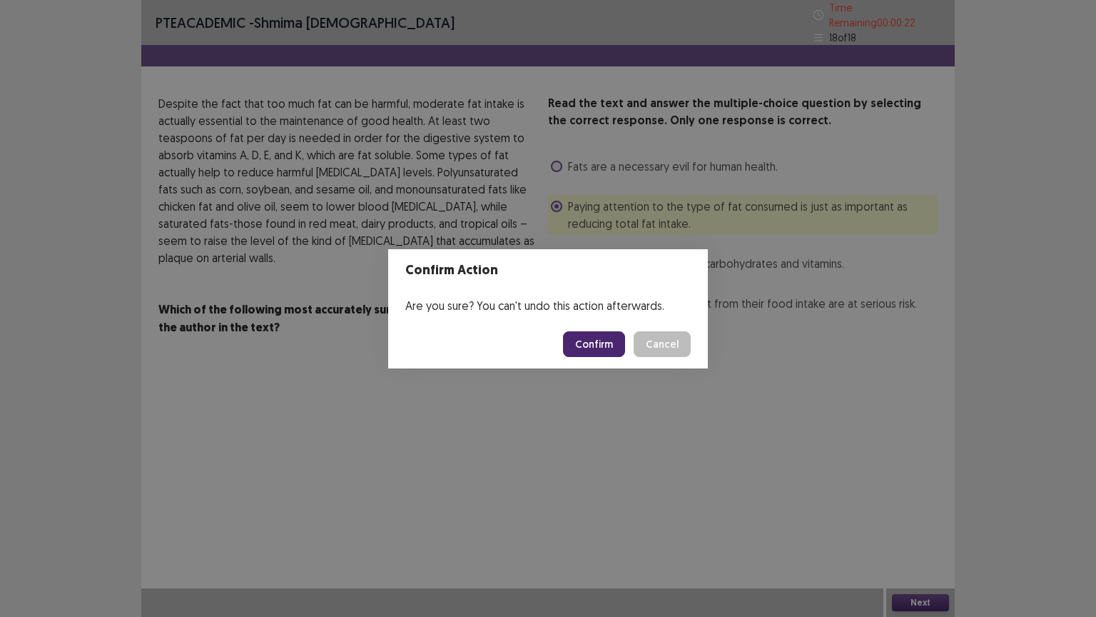
click at [614, 340] on button "Confirm" at bounding box center [594, 344] width 62 height 26
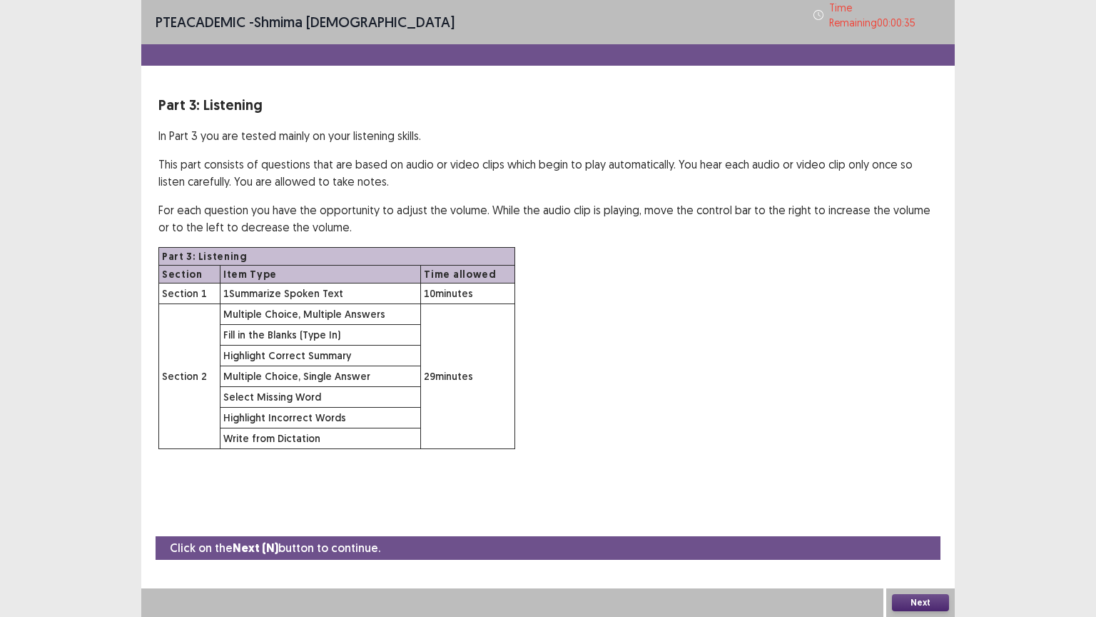
click at [899, 509] on button "Next" at bounding box center [920, 602] width 57 height 17
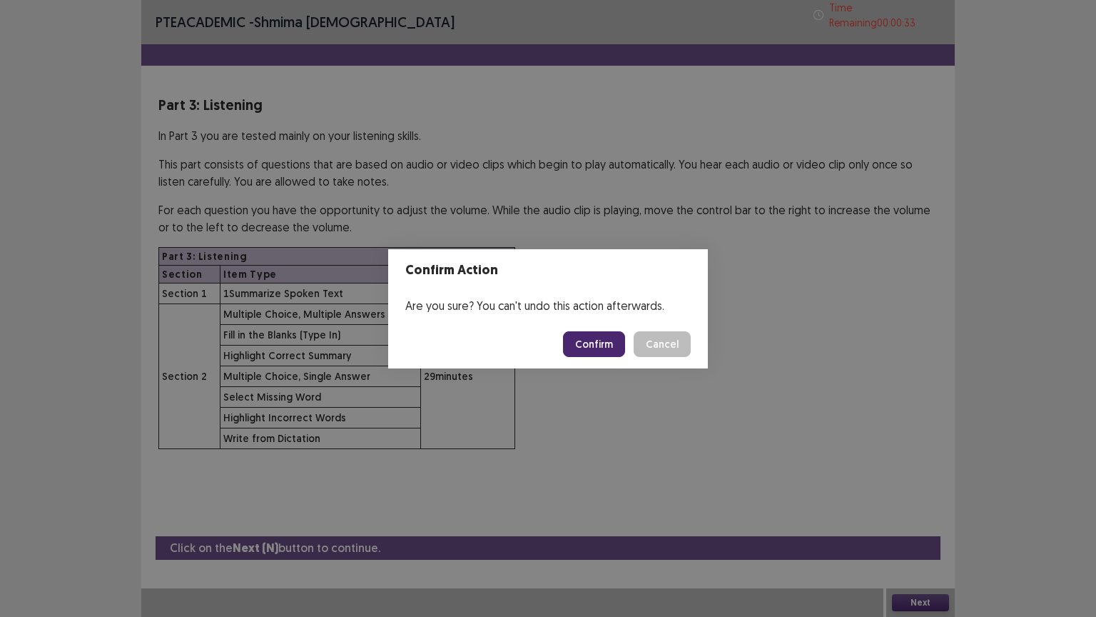
click at [609, 343] on button "Confirm" at bounding box center [594, 344] width 62 height 26
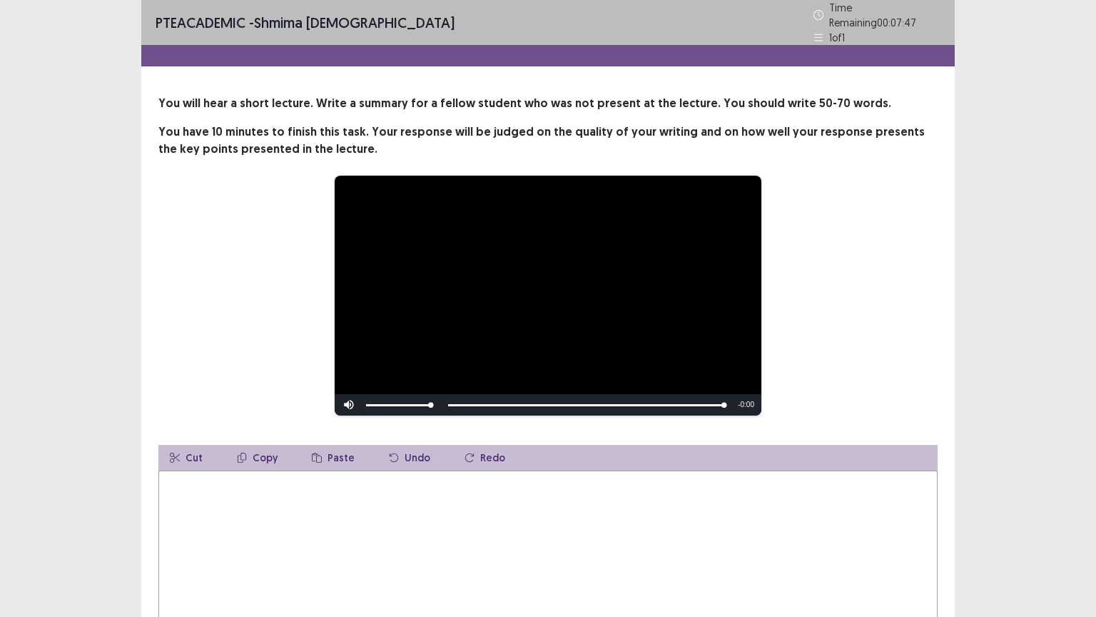
click at [232, 503] on textarea at bounding box center [547, 548] width 779 height 157
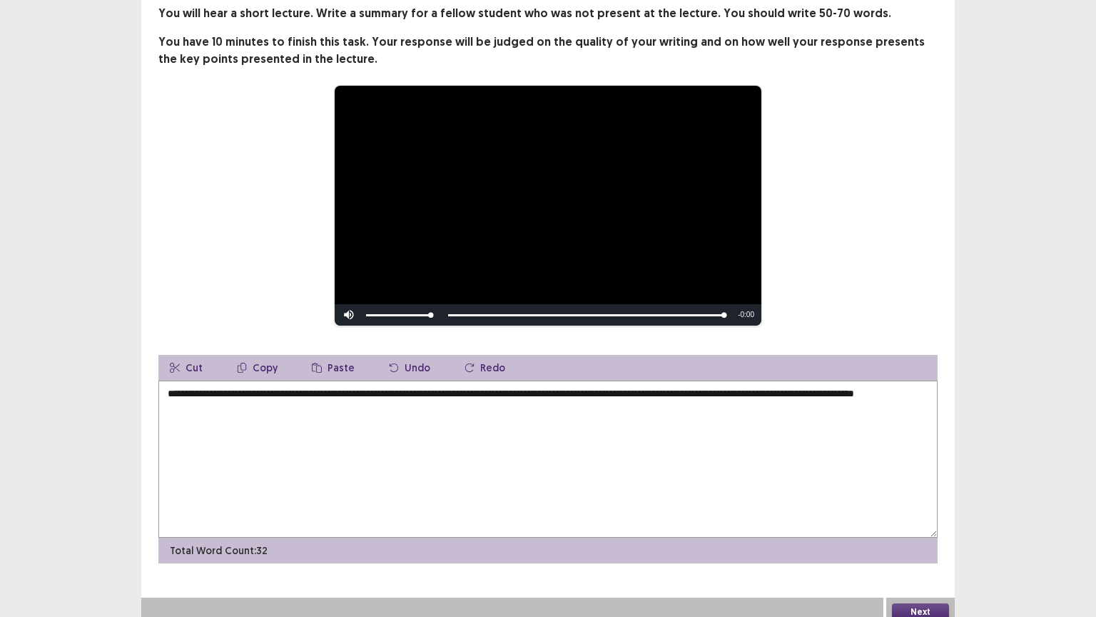
scroll to position [93, 0]
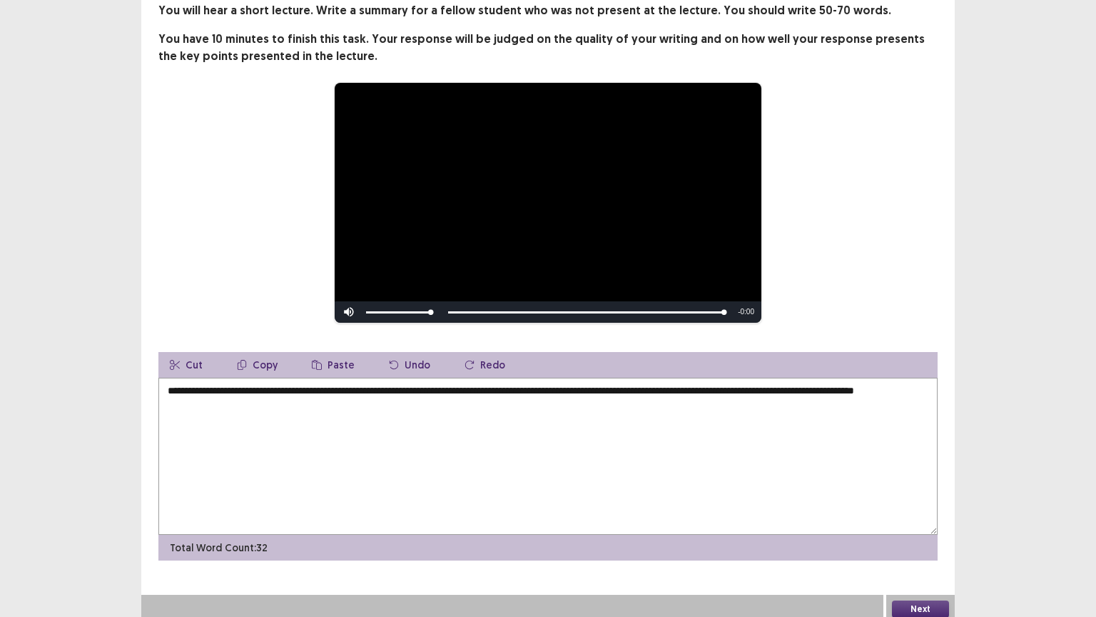
click at [867, 383] on textarea "**********" at bounding box center [547, 456] width 779 height 157
click at [869, 386] on textarea "**********" at bounding box center [547, 456] width 779 height 157
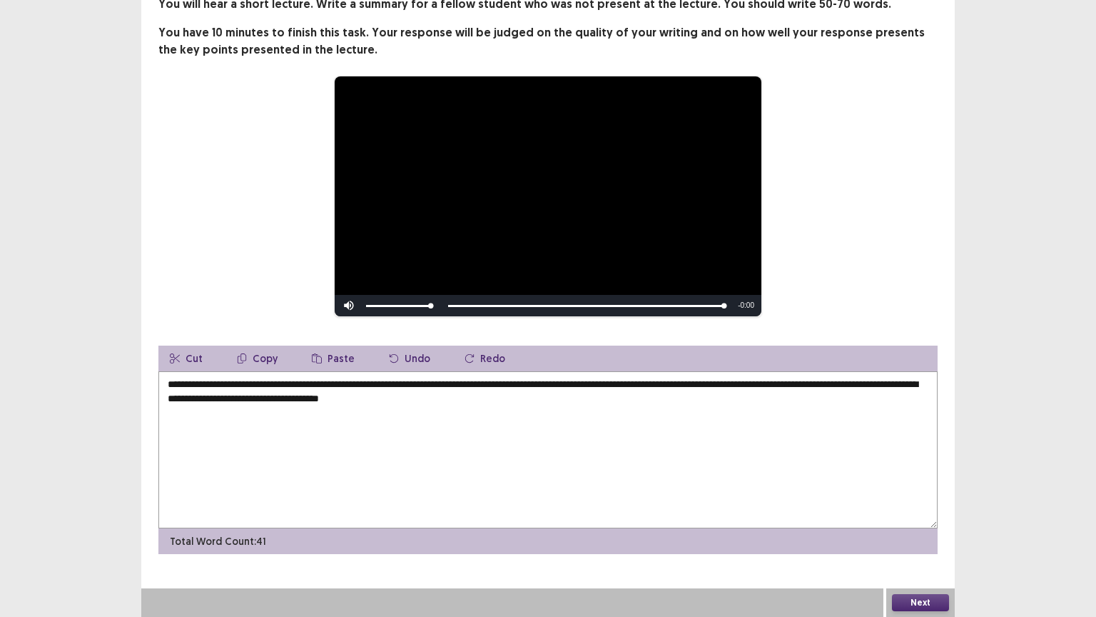
click at [381, 403] on textarea "**********" at bounding box center [547, 449] width 779 height 157
click at [647, 388] on textarea "**********" at bounding box center [547, 449] width 779 height 157
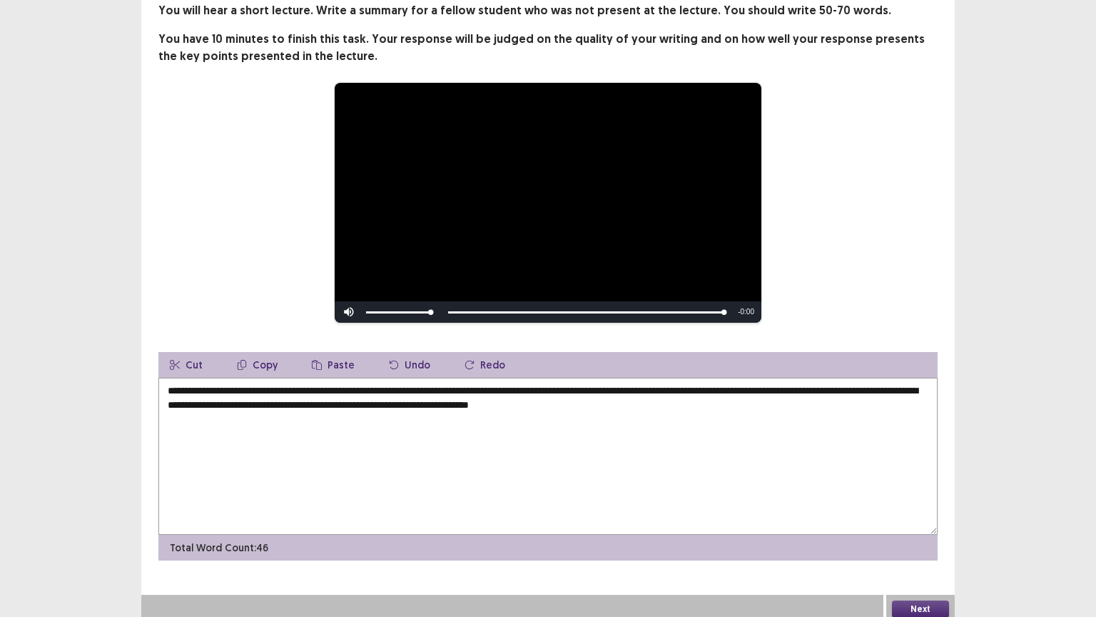
click at [834, 382] on textarea "**********" at bounding box center [547, 456] width 779 height 157
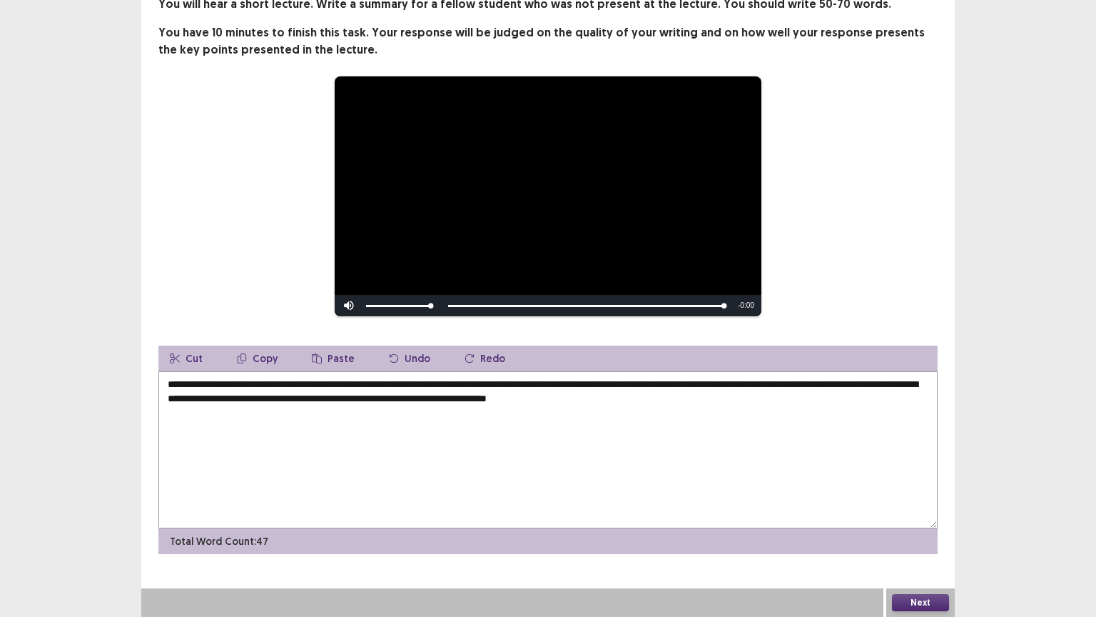
click at [515, 383] on textarea "**********" at bounding box center [547, 449] width 779 height 157
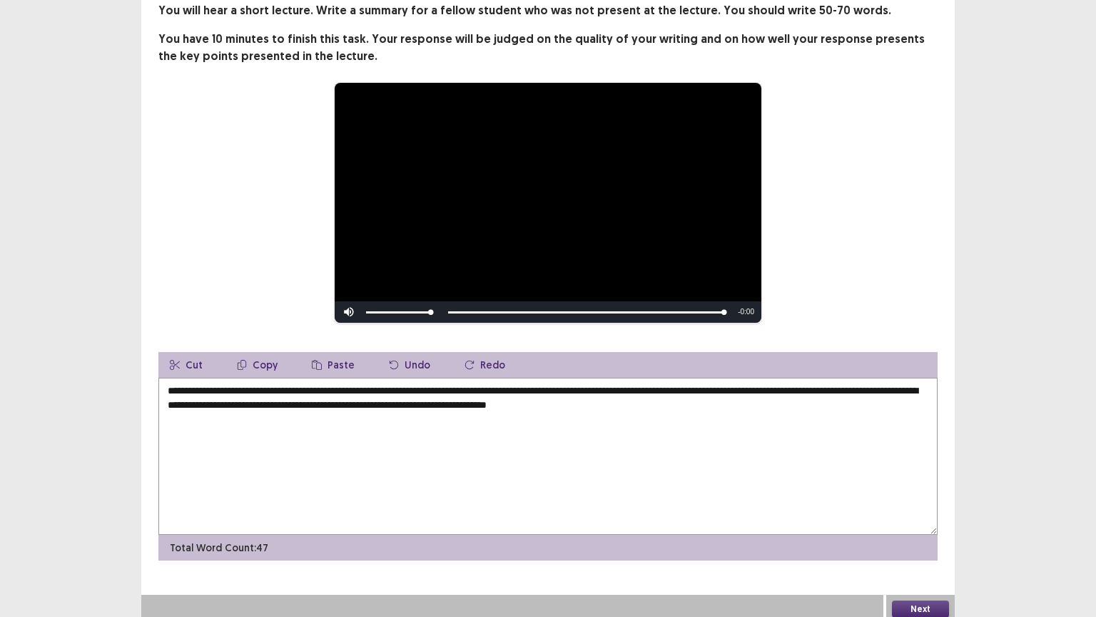
click at [714, 385] on textarea "**********" at bounding box center [547, 456] width 779 height 157
click at [848, 385] on textarea "**********" at bounding box center [547, 456] width 779 height 157
click at [482, 400] on textarea "**********" at bounding box center [547, 456] width 779 height 157
click at [680, 399] on textarea "**********" at bounding box center [547, 456] width 779 height 157
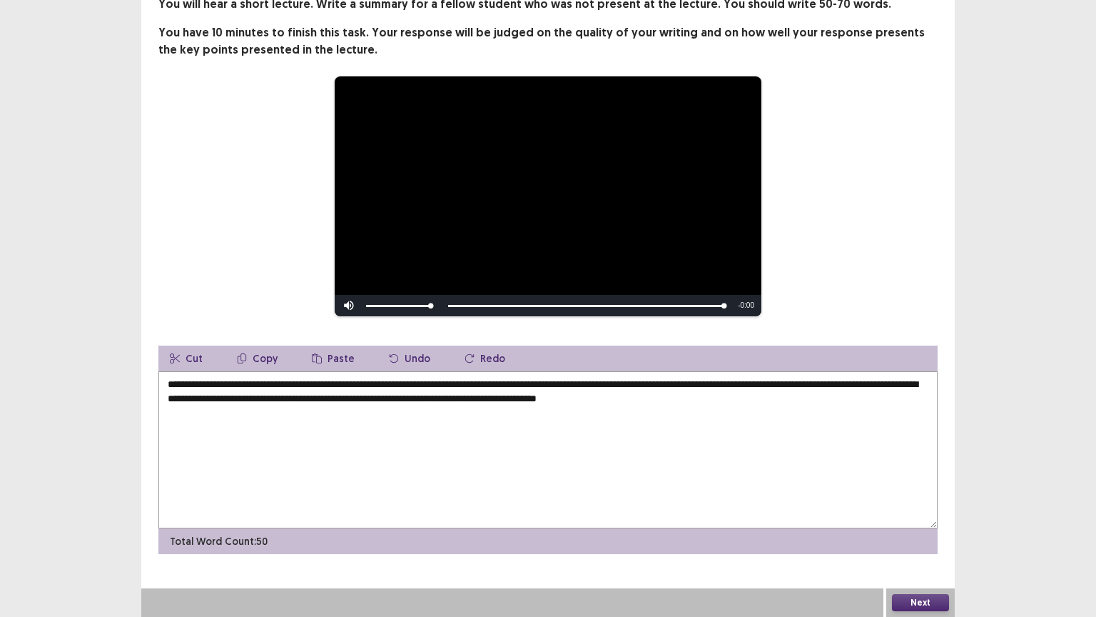
click at [357, 383] on textarea "**********" at bounding box center [547, 449] width 779 height 157
click at [585, 381] on textarea "**********" at bounding box center [547, 449] width 779 height 157
click at [594, 380] on textarea "**********" at bounding box center [547, 449] width 779 height 157
click at [677, 400] on textarea "**********" at bounding box center [547, 449] width 779 height 157
type textarea "**********"
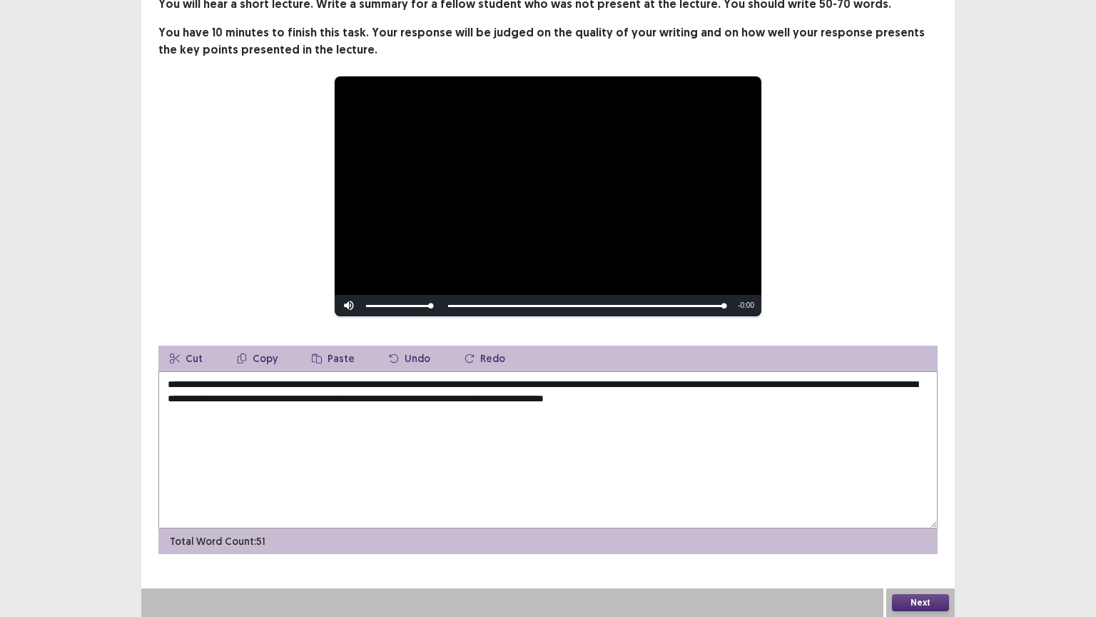
click at [916, 509] on button "Next" at bounding box center [920, 602] width 57 height 17
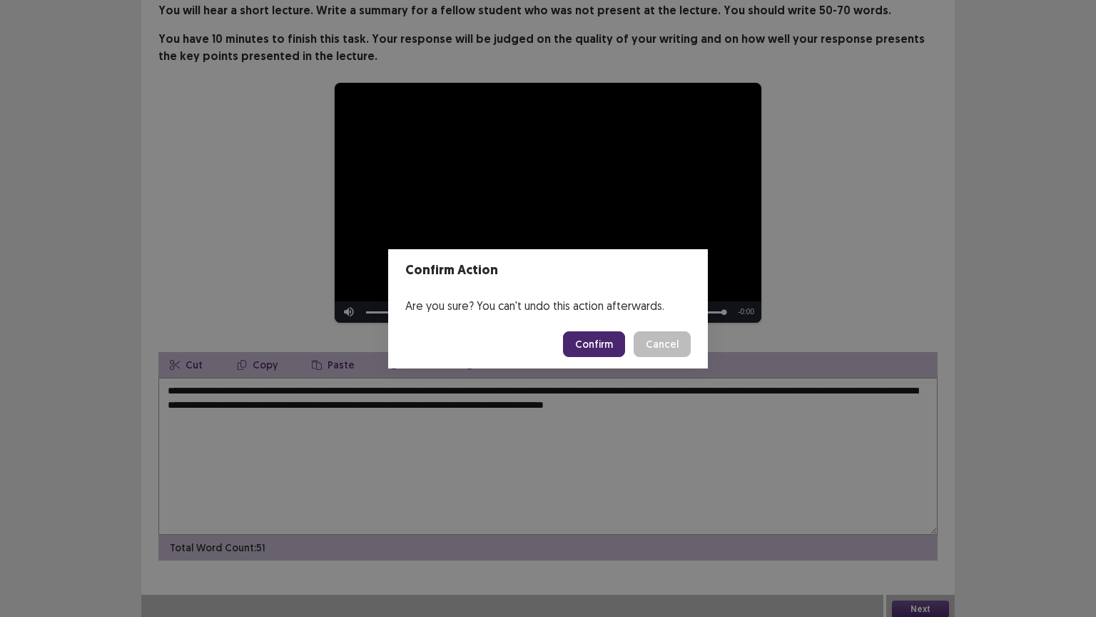
click at [588, 338] on button "Confirm" at bounding box center [594, 344] width 62 height 26
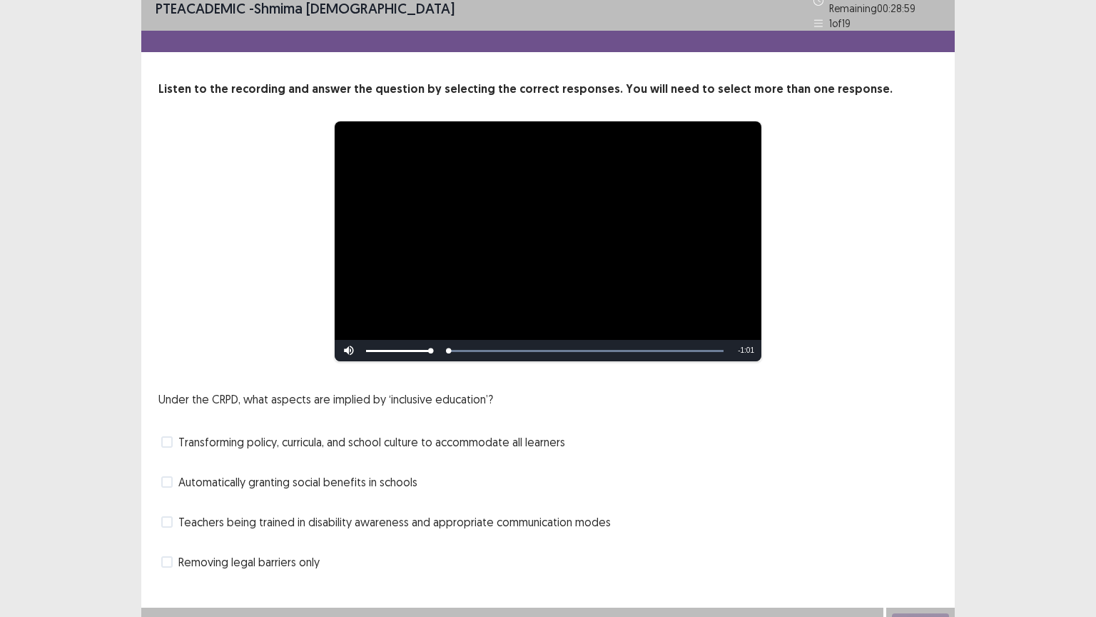
scroll to position [27, 0]
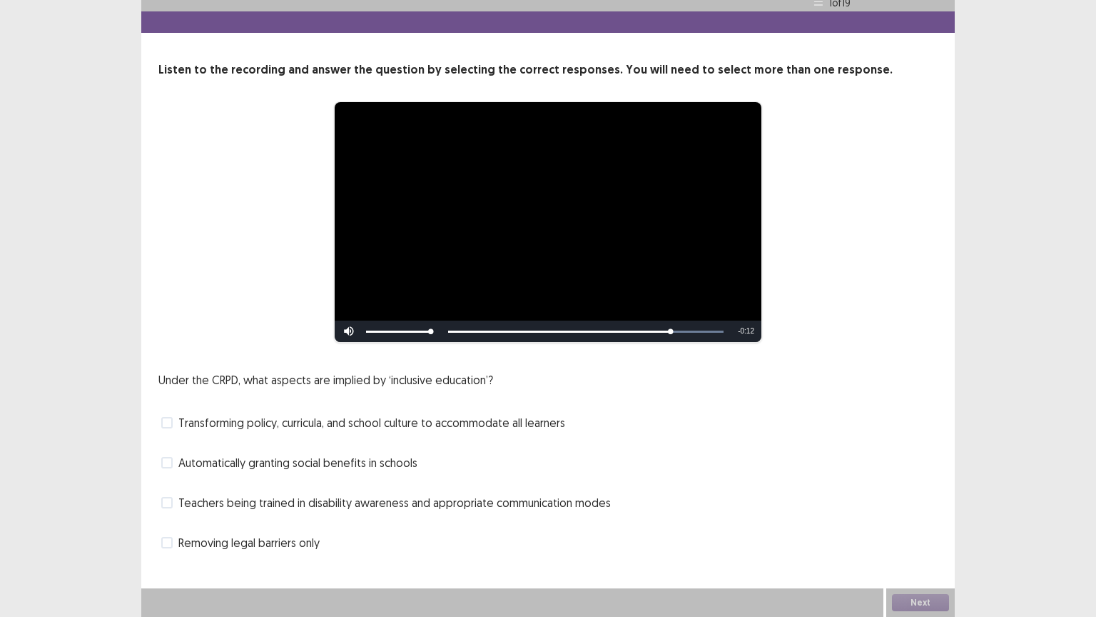
click at [170, 504] on span at bounding box center [166, 502] width 11 height 11
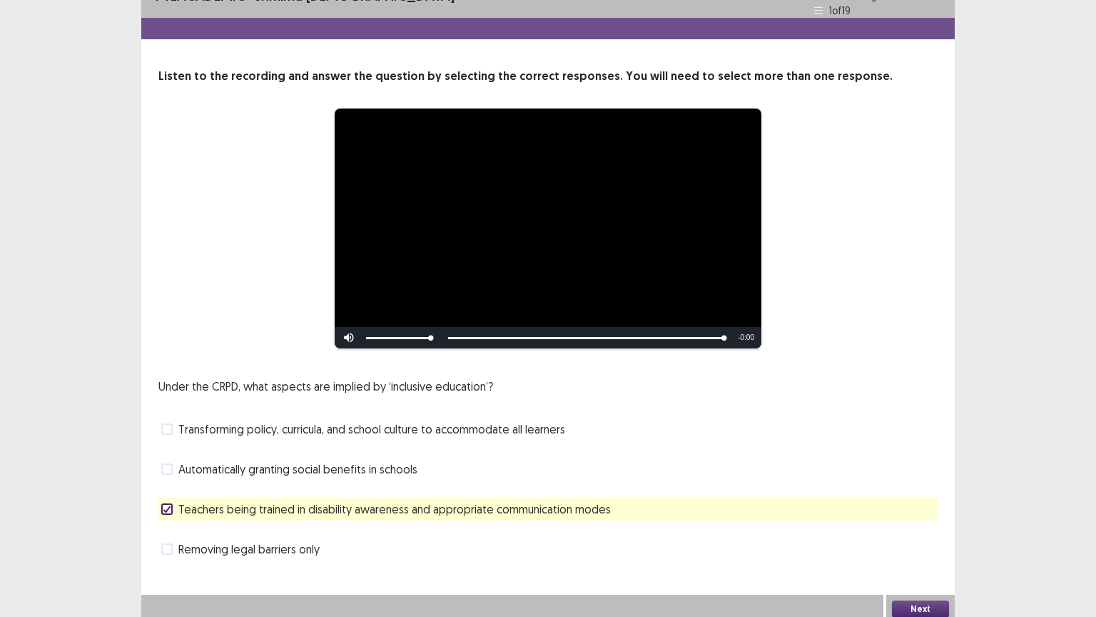
click at [906, 509] on button "Next" at bounding box center [920, 608] width 57 height 17
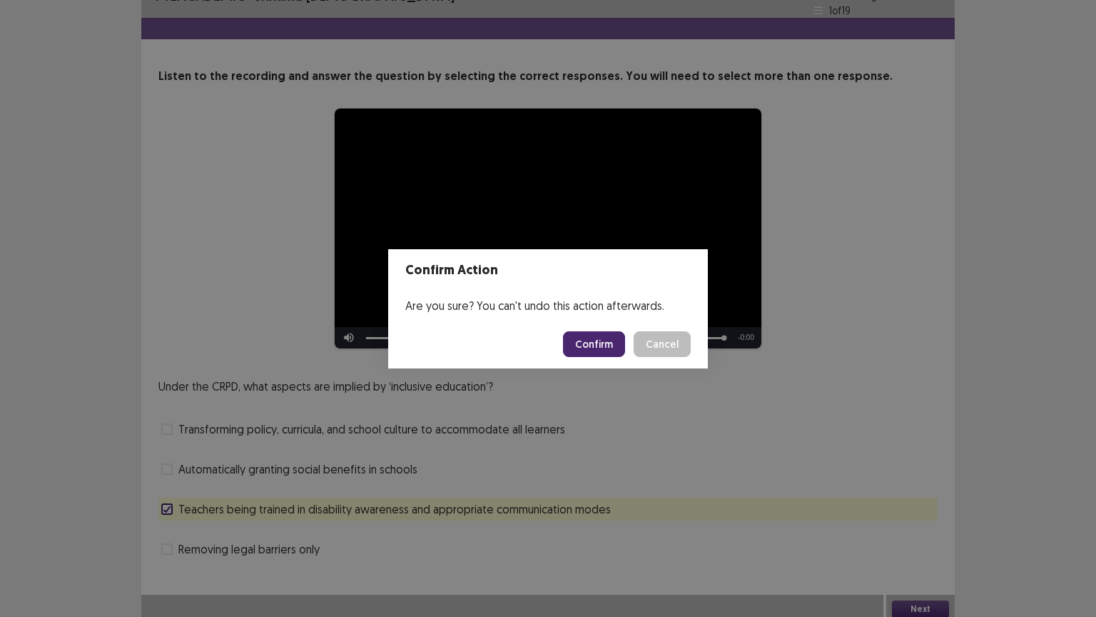
click at [577, 338] on button "Confirm" at bounding box center [594, 344] width 62 height 26
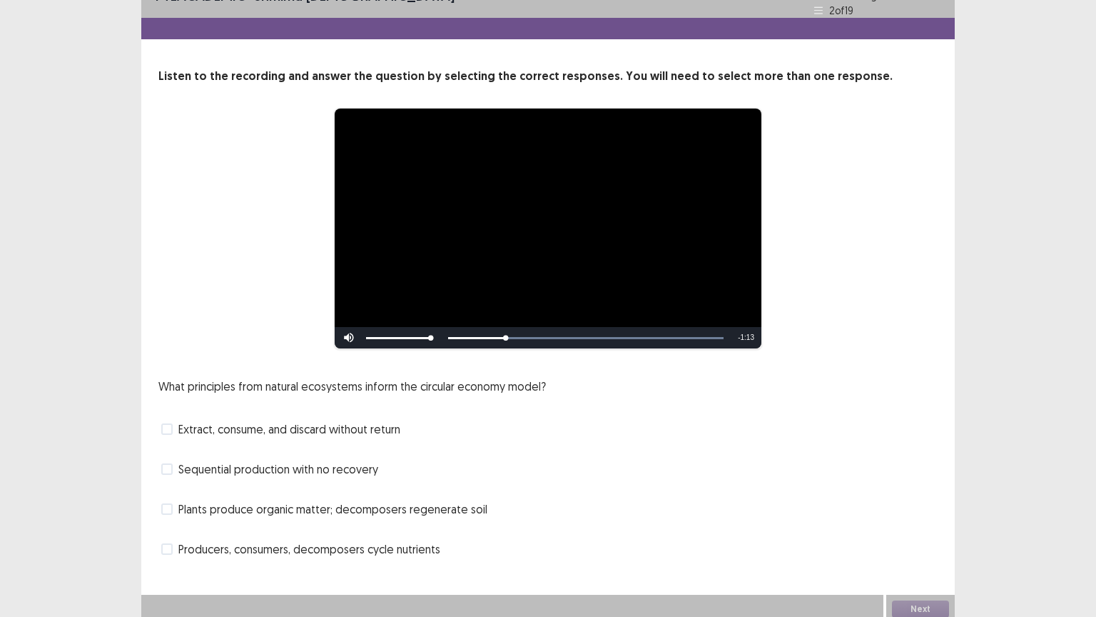
click at [170, 509] on span at bounding box center [166, 548] width 11 height 11
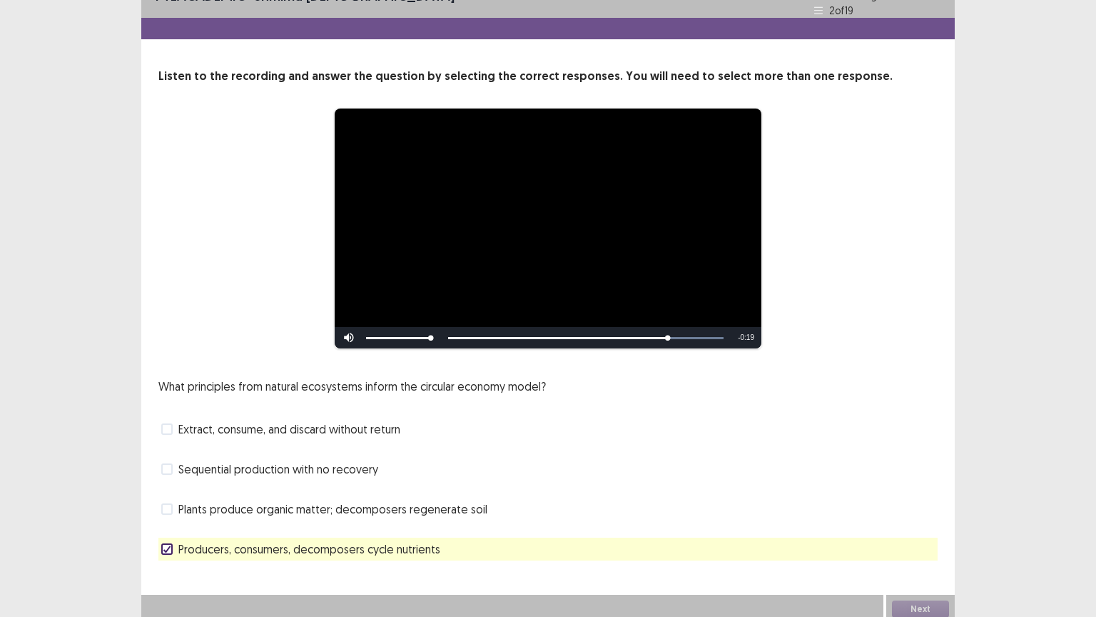
click at [163, 503] on span at bounding box center [166, 508] width 11 height 11
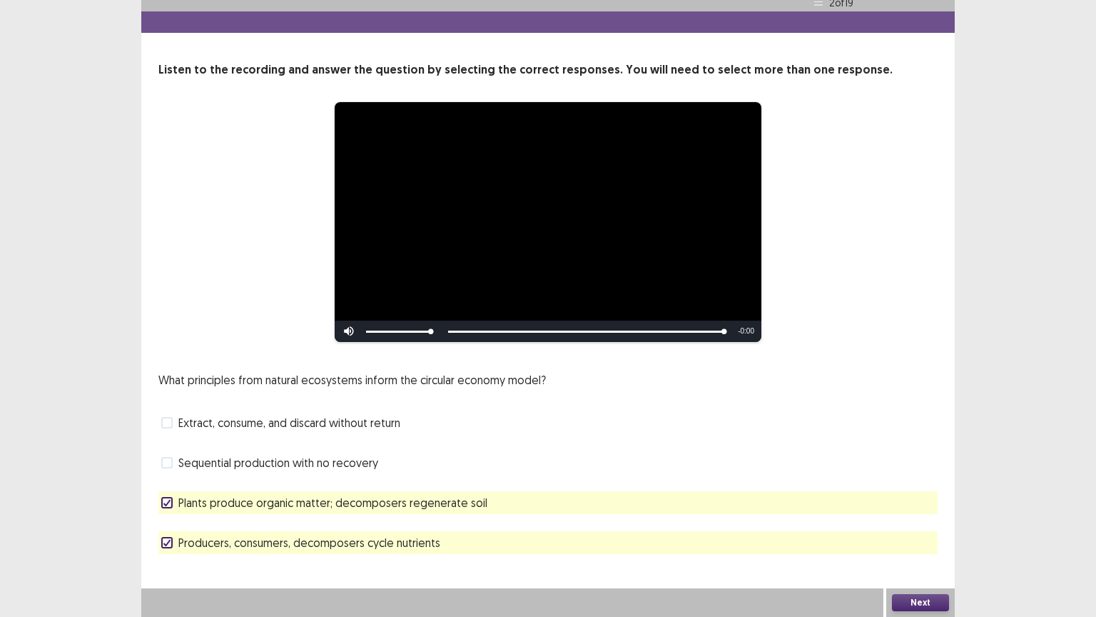
click at [916, 509] on button "Next" at bounding box center [920, 602] width 57 height 17
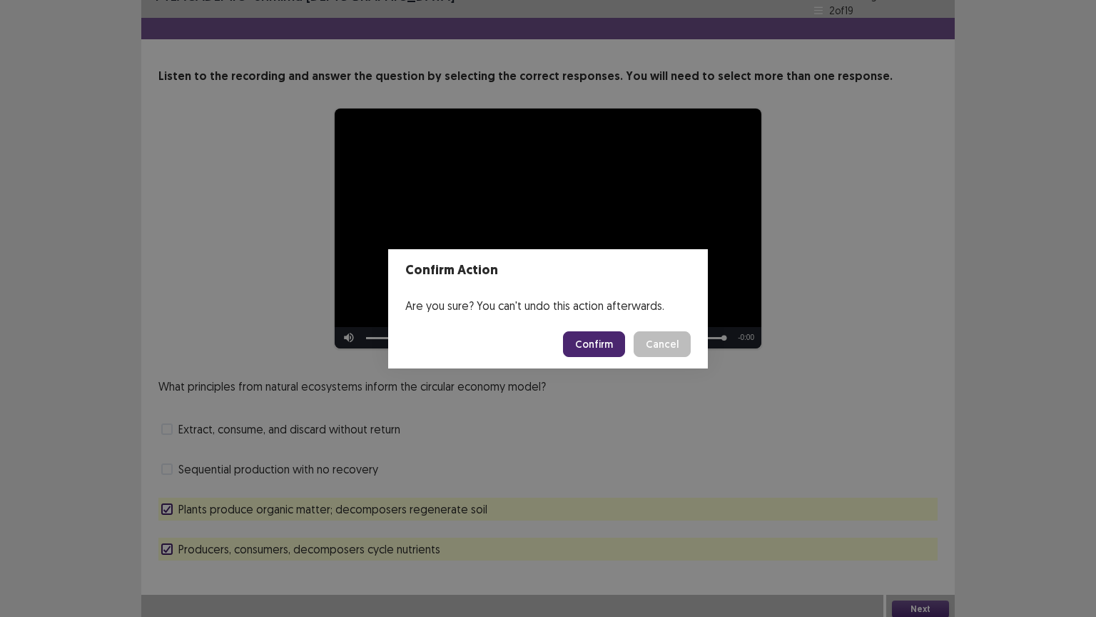
click at [599, 343] on button "Confirm" at bounding box center [594, 344] width 62 height 26
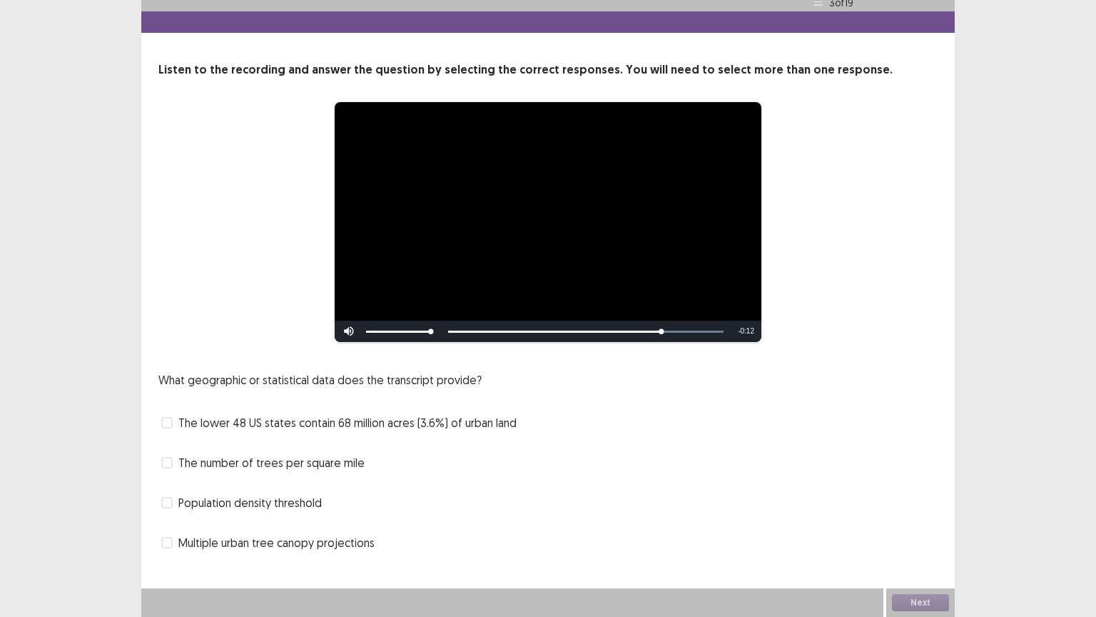
click at [166, 420] on span at bounding box center [166, 422] width 11 height 11
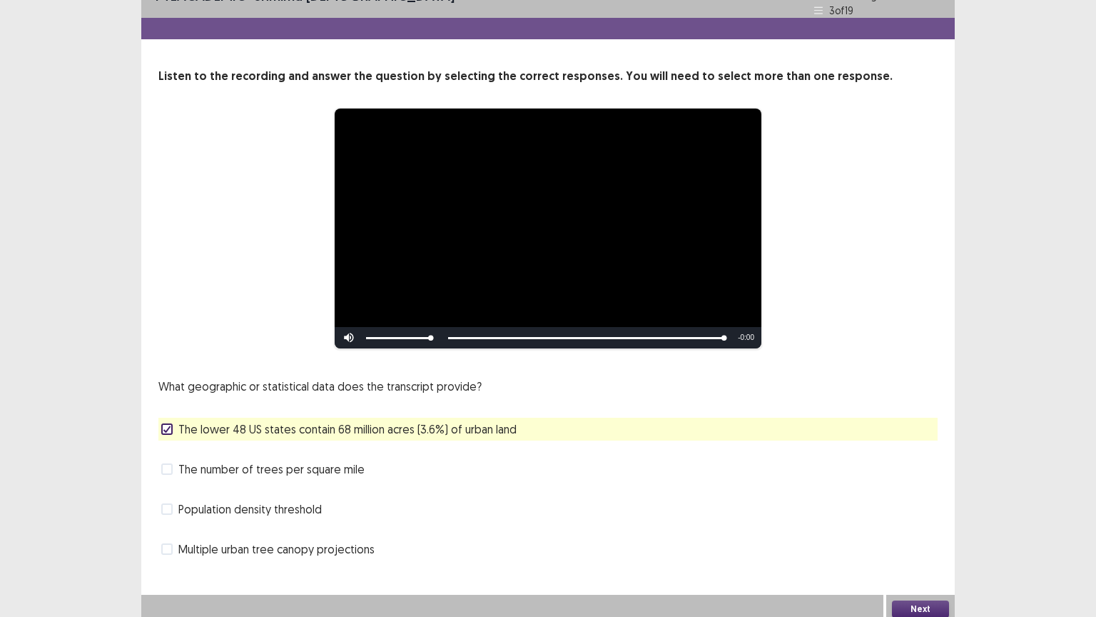
click at [171, 503] on span at bounding box center [166, 508] width 11 height 11
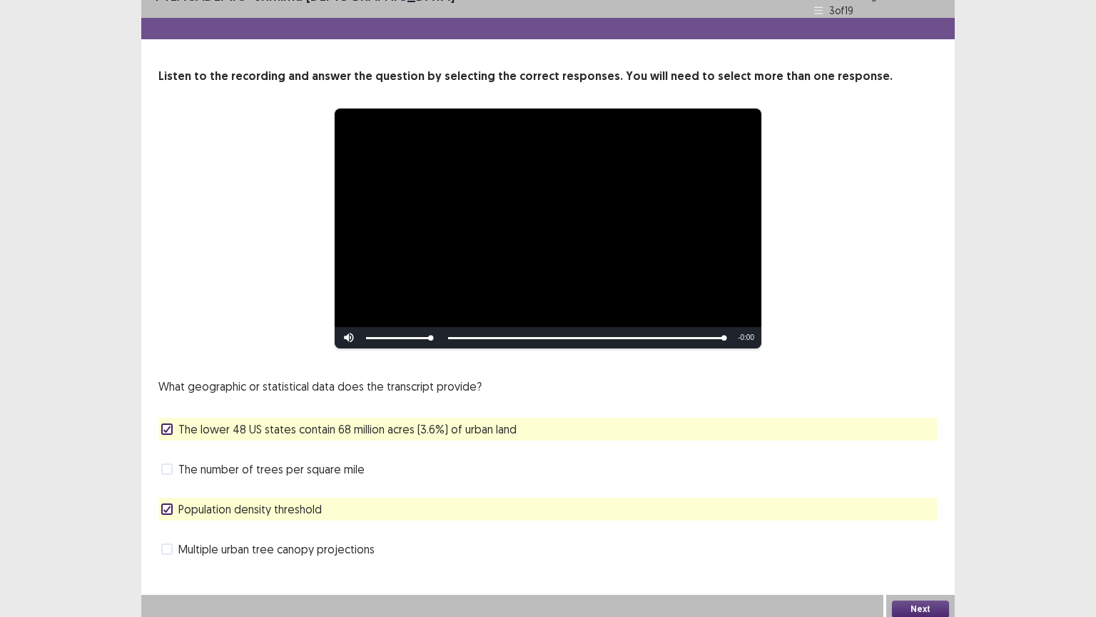
click at [925, 509] on button "Next" at bounding box center [920, 608] width 57 height 17
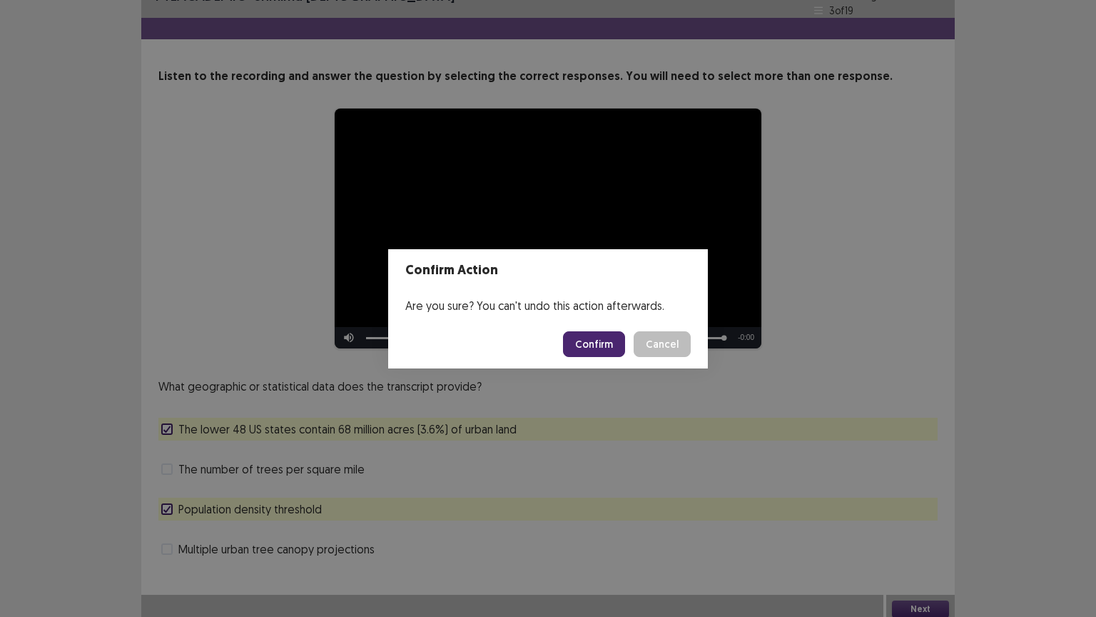
click at [584, 340] on button "Confirm" at bounding box center [594, 344] width 62 height 26
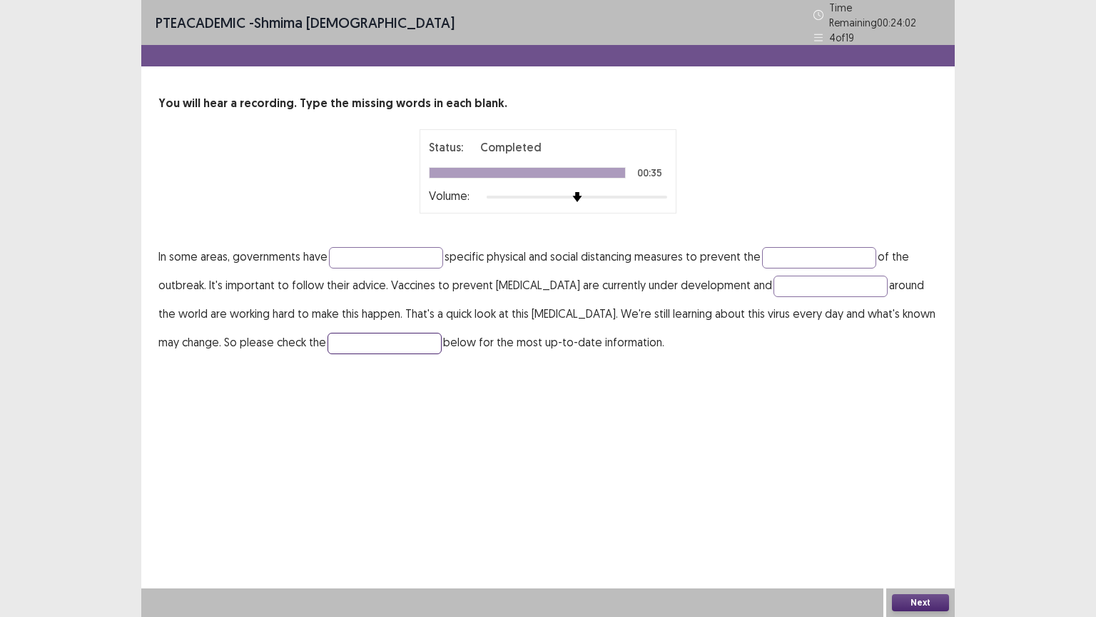
click at [398, 333] on input "text" at bounding box center [385, 343] width 114 height 21
type input "*******"
click at [819, 275] on input "text" at bounding box center [831, 285] width 114 height 21
type input "*********"
click at [421, 256] on input "text" at bounding box center [386, 257] width 114 height 21
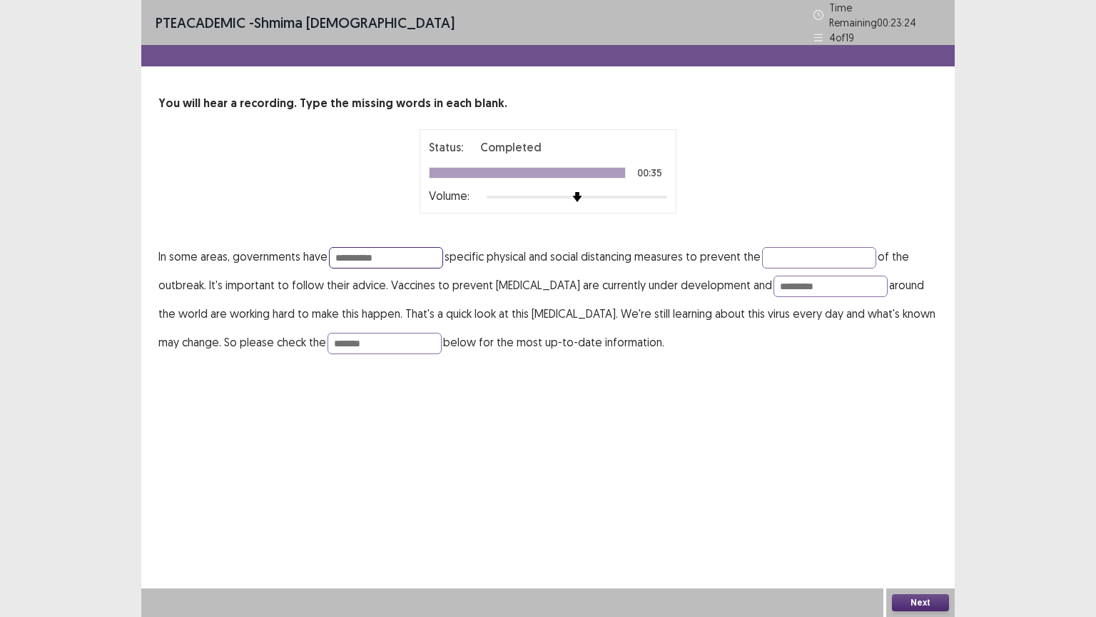
type input "**********"
click at [929, 509] on button "Next" at bounding box center [920, 602] width 57 height 17
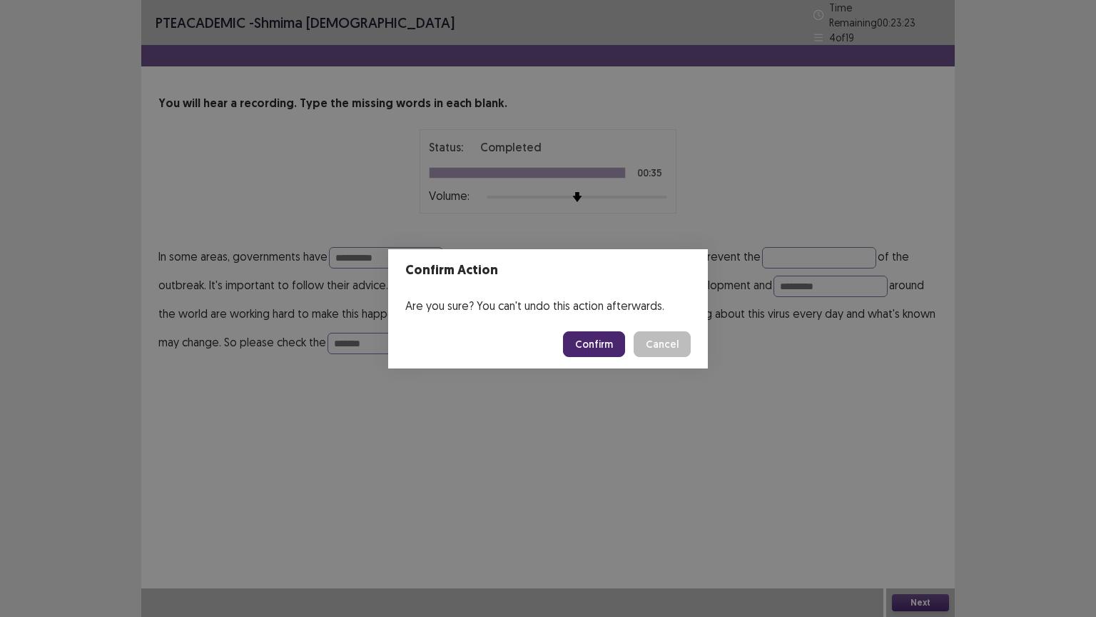
click at [607, 343] on button "Confirm" at bounding box center [594, 344] width 62 height 26
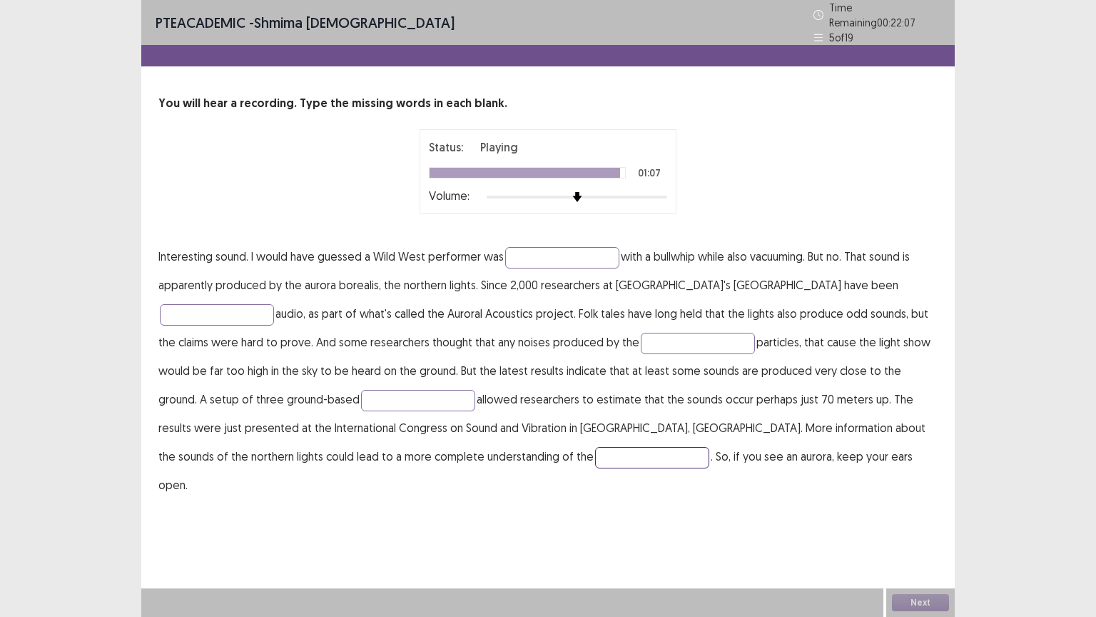
click at [595, 455] on input "text" at bounding box center [652, 457] width 114 height 21
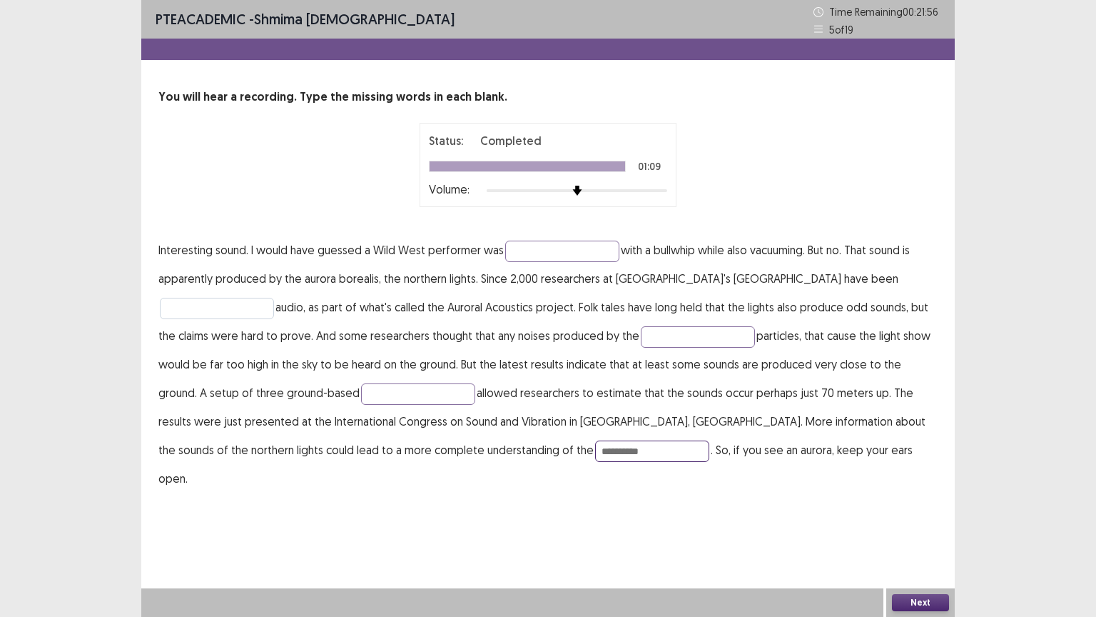
type input "**********"
click at [274, 298] on input "text" at bounding box center [217, 308] width 114 height 21
type input "**********"
click at [641, 338] on input "text" at bounding box center [698, 336] width 114 height 21
type input "*********"
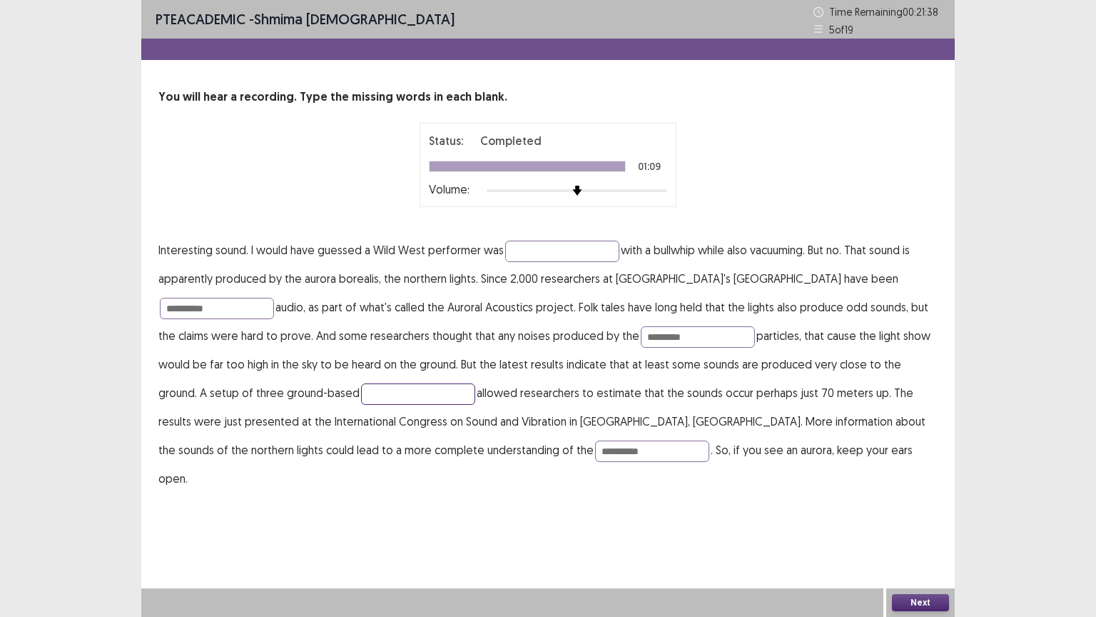
click at [361, 385] on input "text" at bounding box center [418, 393] width 114 height 21
type input "**********"
click at [926, 509] on button "Next" at bounding box center [920, 602] width 57 height 17
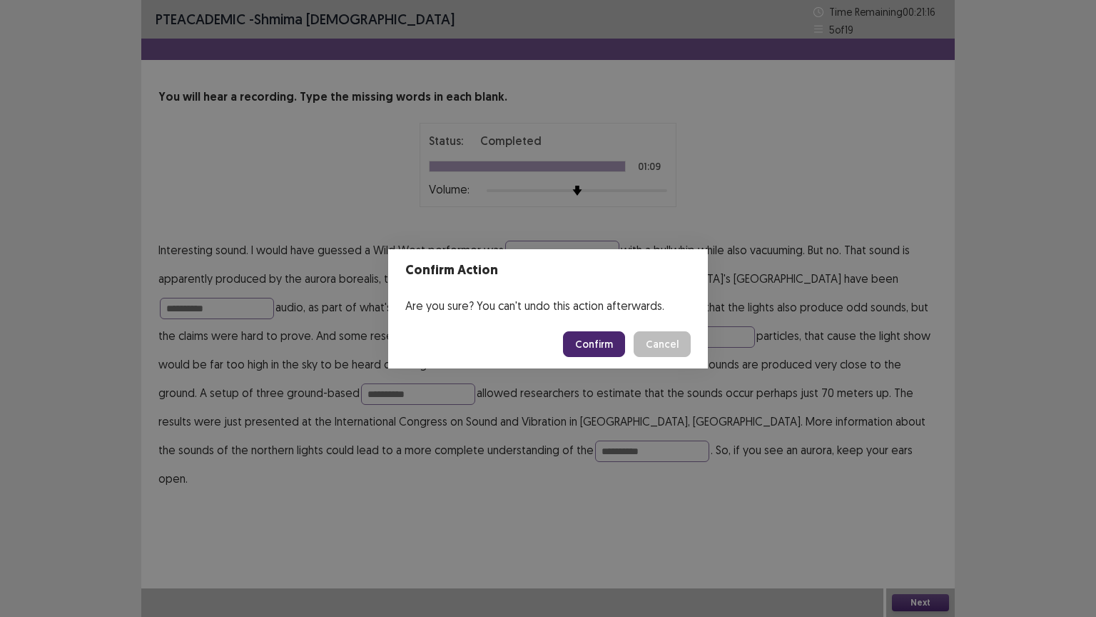
click at [589, 350] on button "Confirm" at bounding box center [594, 344] width 62 height 26
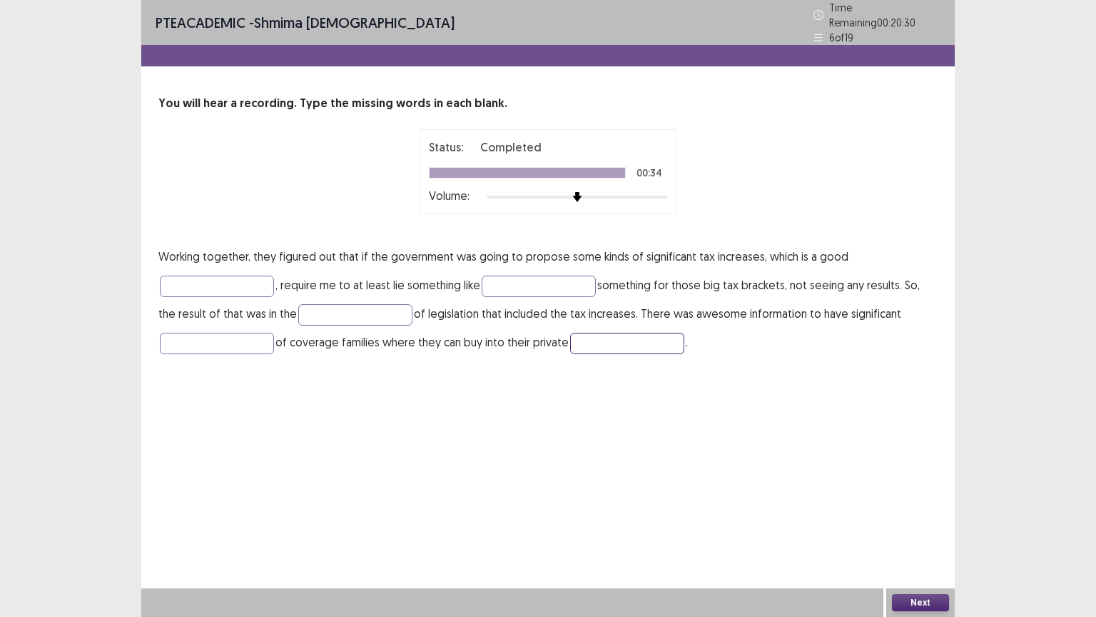
click at [625, 333] on input "text" at bounding box center [627, 343] width 114 height 21
type input "*********"
click at [203, 275] on input "text" at bounding box center [217, 285] width 114 height 21
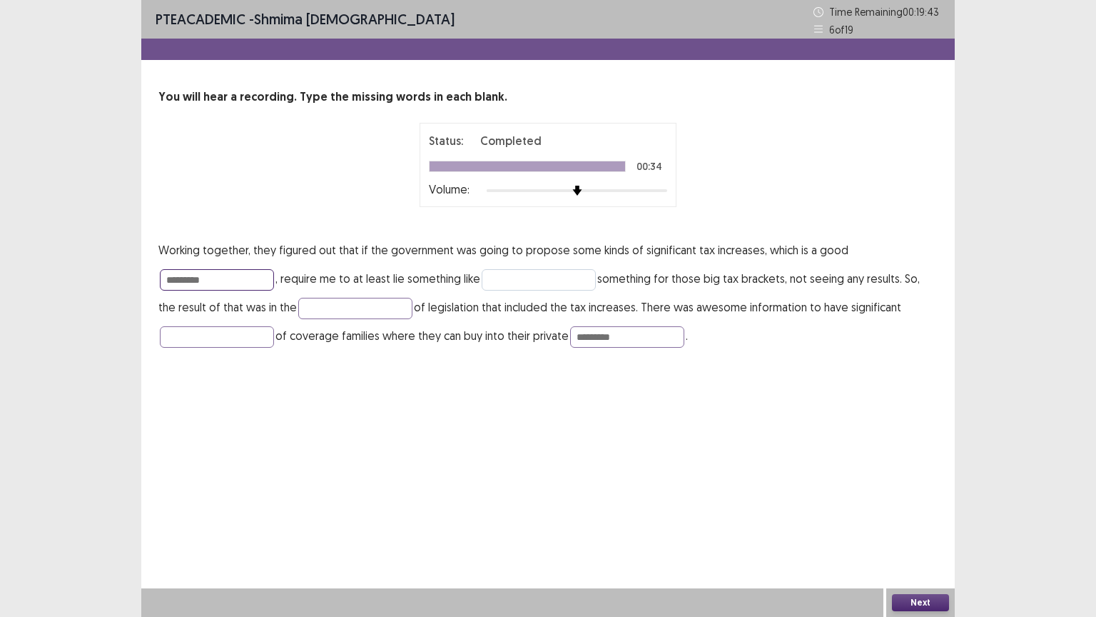
type input "*********"
click at [568, 278] on input "text" at bounding box center [539, 279] width 114 height 21
type input "*******"
click at [923, 509] on button "Next" at bounding box center [920, 602] width 57 height 17
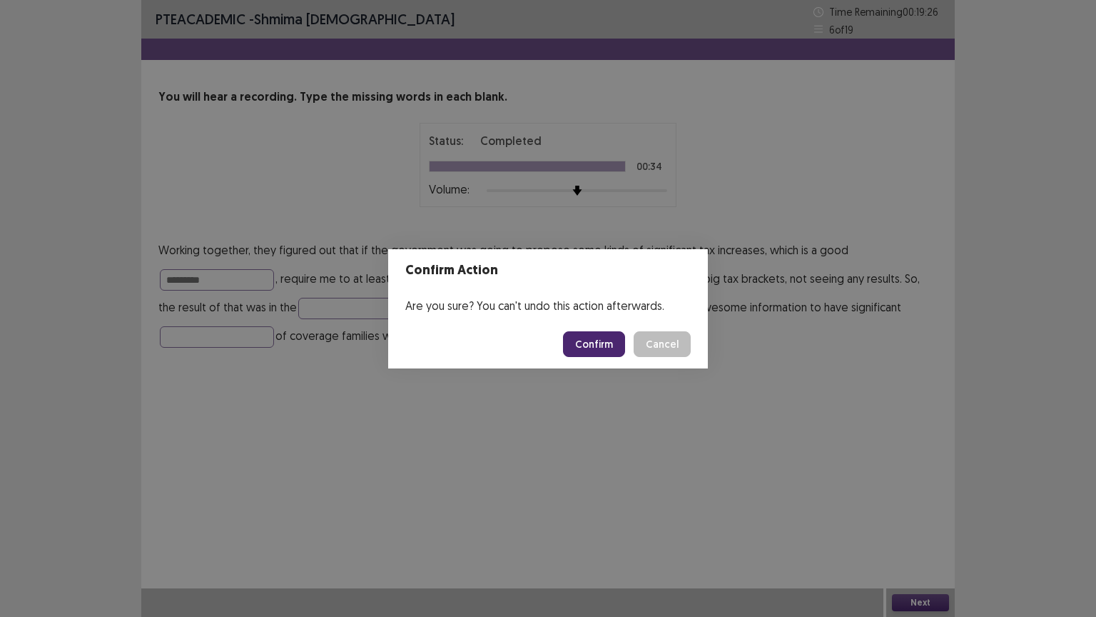
click at [597, 343] on button "Confirm" at bounding box center [594, 344] width 62 height 26
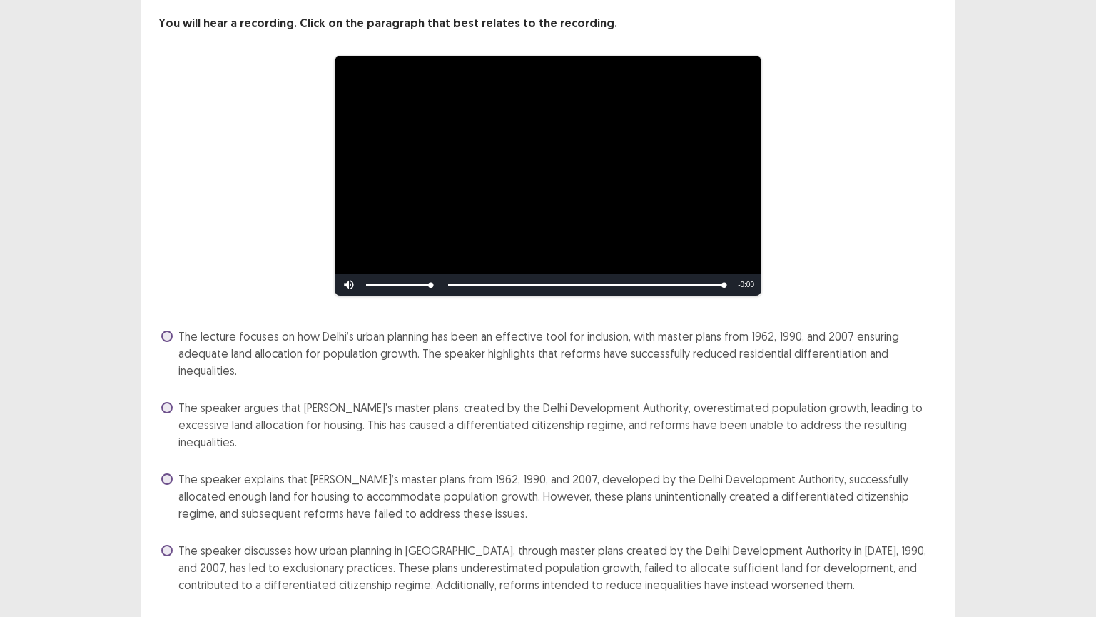
scroll to position [98, 0]
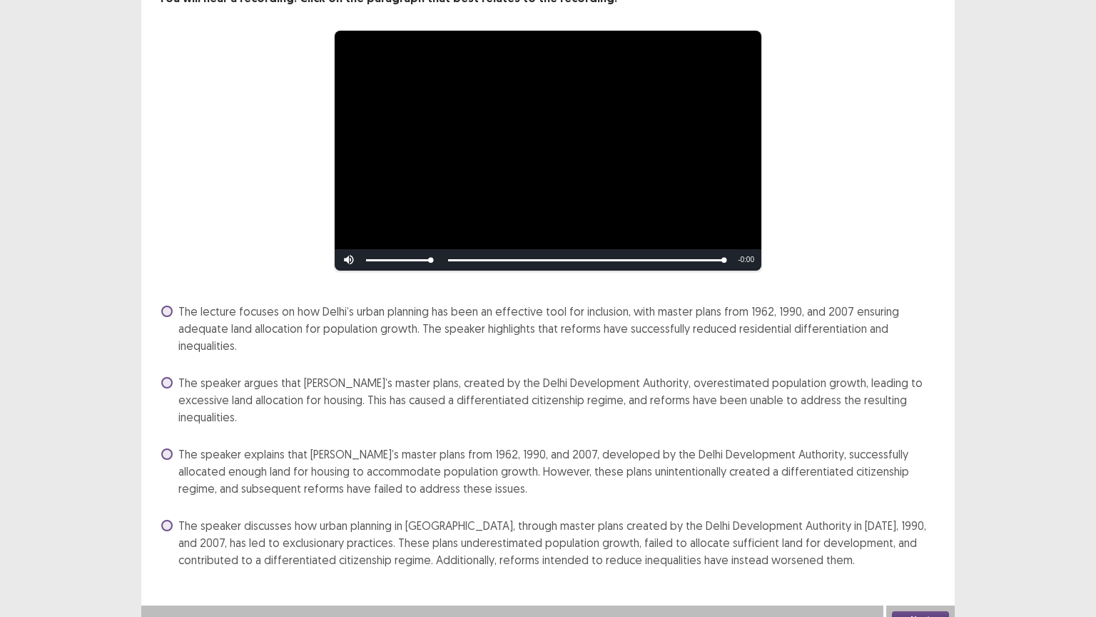
click at [169, 509] on span at bounding box center [166, 525] width 11 height 11
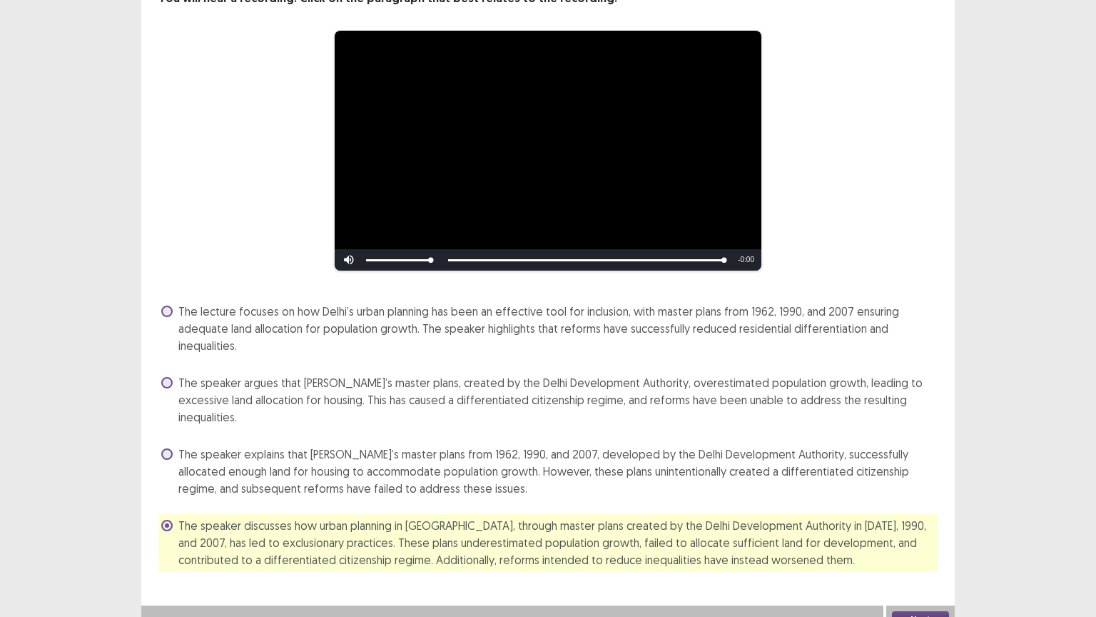
click at [916, 509] on button "Next" at bounding box center [920, 619] width 57 height 17
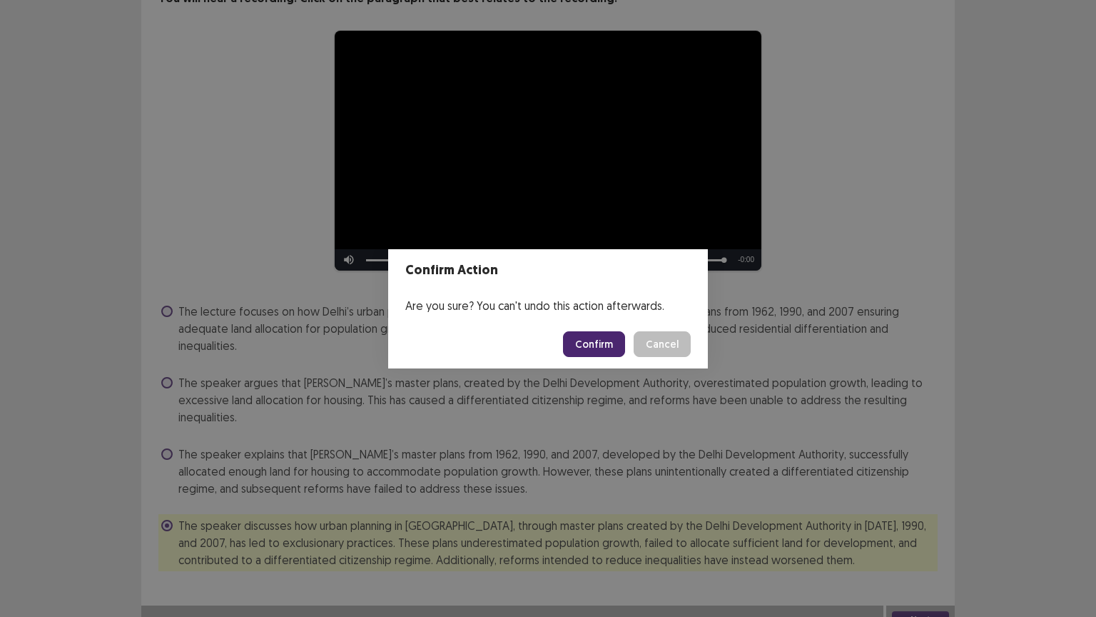
click at [600, 335] on button "Confirm" at bounding box center [594, 344] width 62 height 26
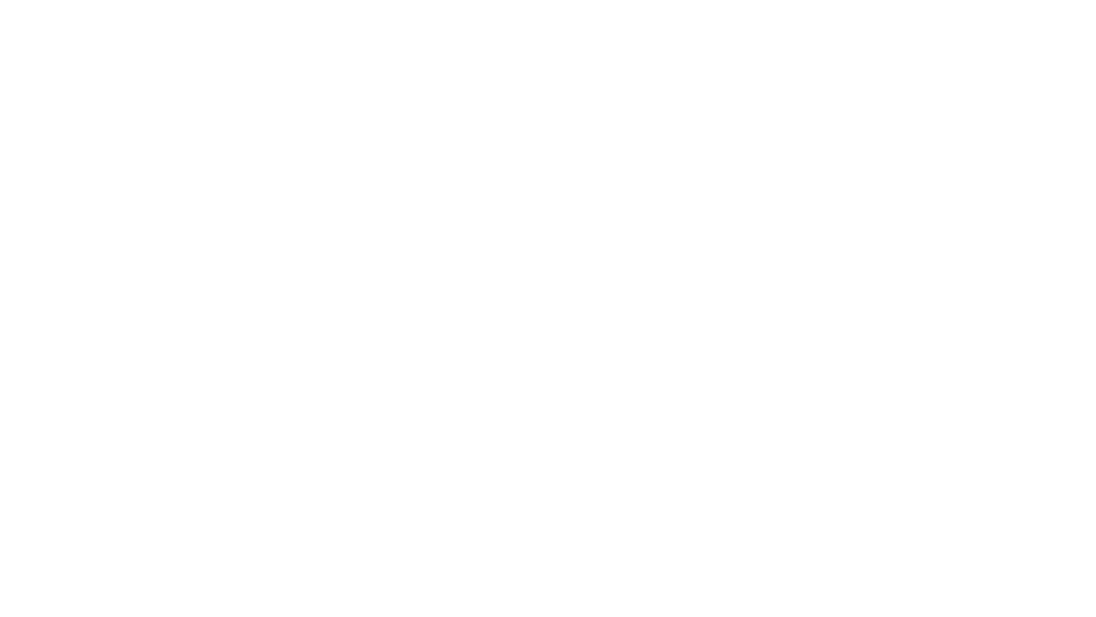
scroll to position [0, 0]
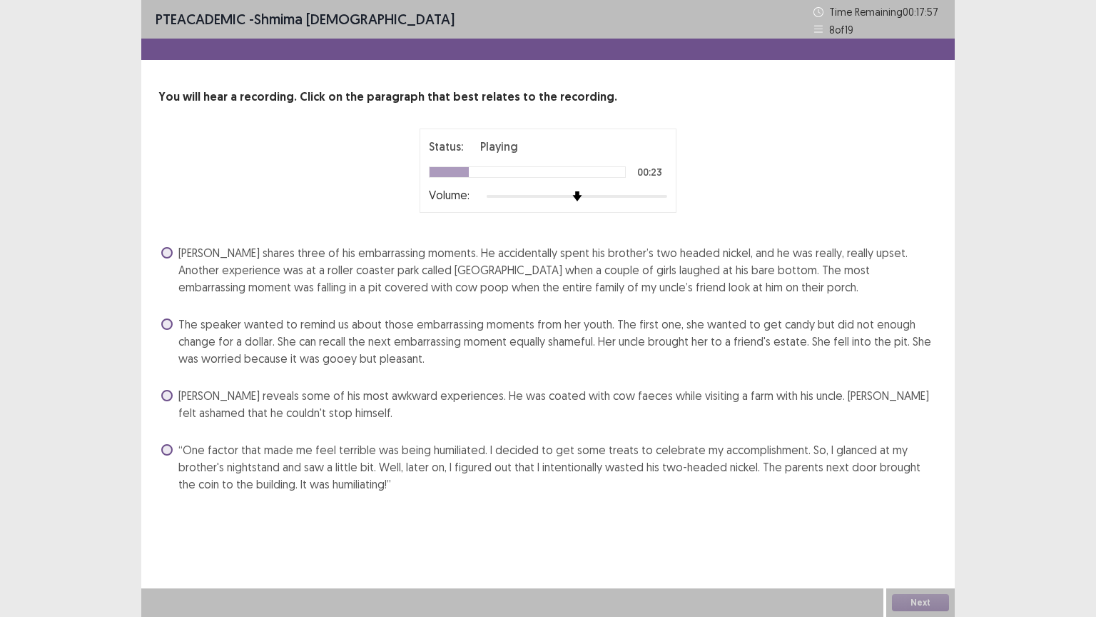
click at [168, 329] on label "The speaker wanted to remind us about those embarrassing moments from her youth…" at bounding box center [549, 340] width 777 height 51
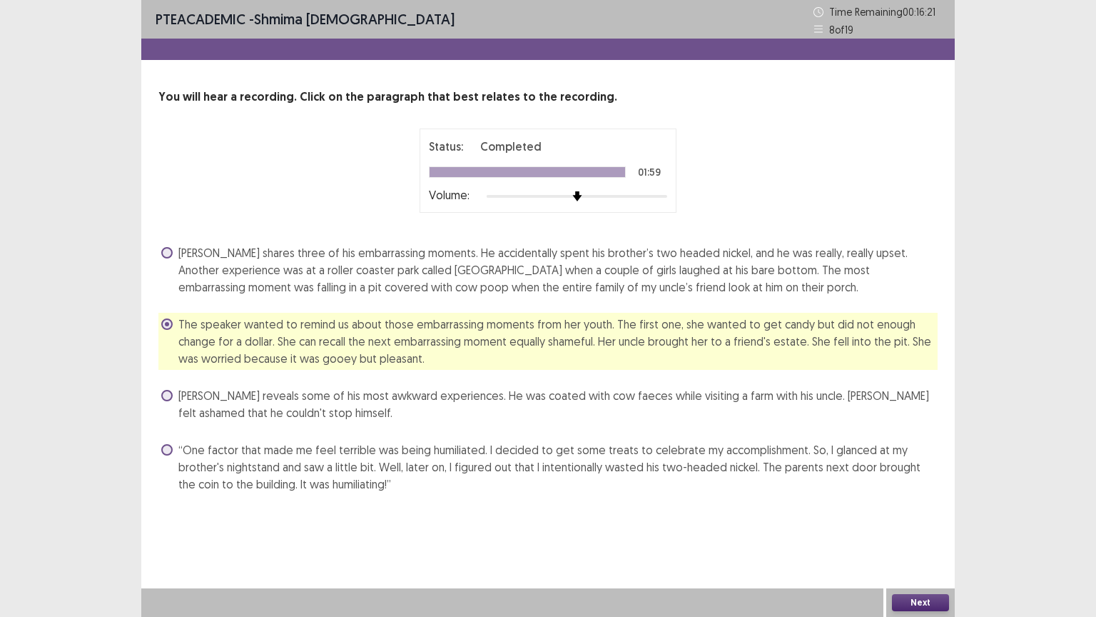
click at [183, 331] on span "The speaker wanted to remind us about those embarrassing moments from her youth…" at bounding box center [557, 340] width 759 height 51
click at [168, 452] on span at bounding box center [166, 449] width 11 height 11
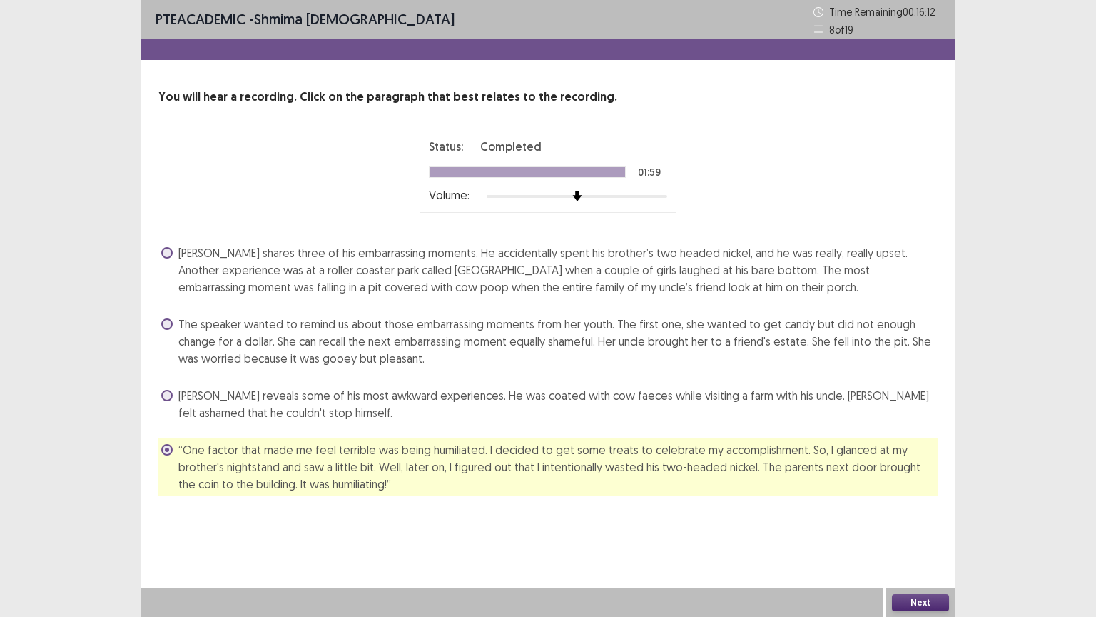
click at [169, 448] on span at bounding box center [166, 449] width 11 height 11
click at [167, 251] on span at bounding box center [166, 252] width 11 height 11
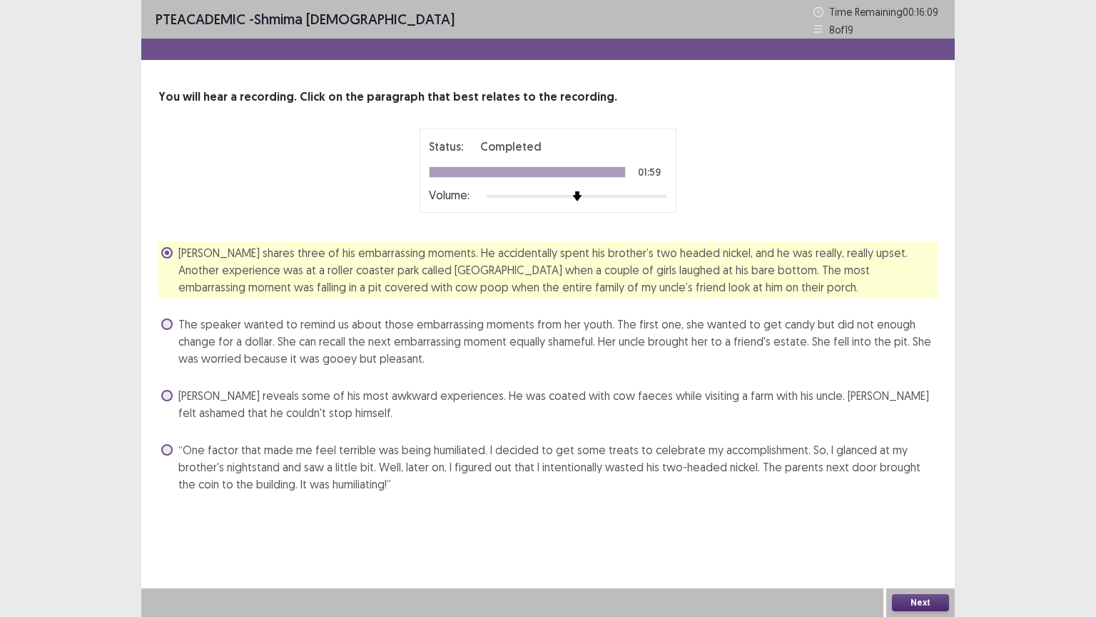
click at [914, 509] on button "Next" at bounding box center [920, 602] width 57 height 17
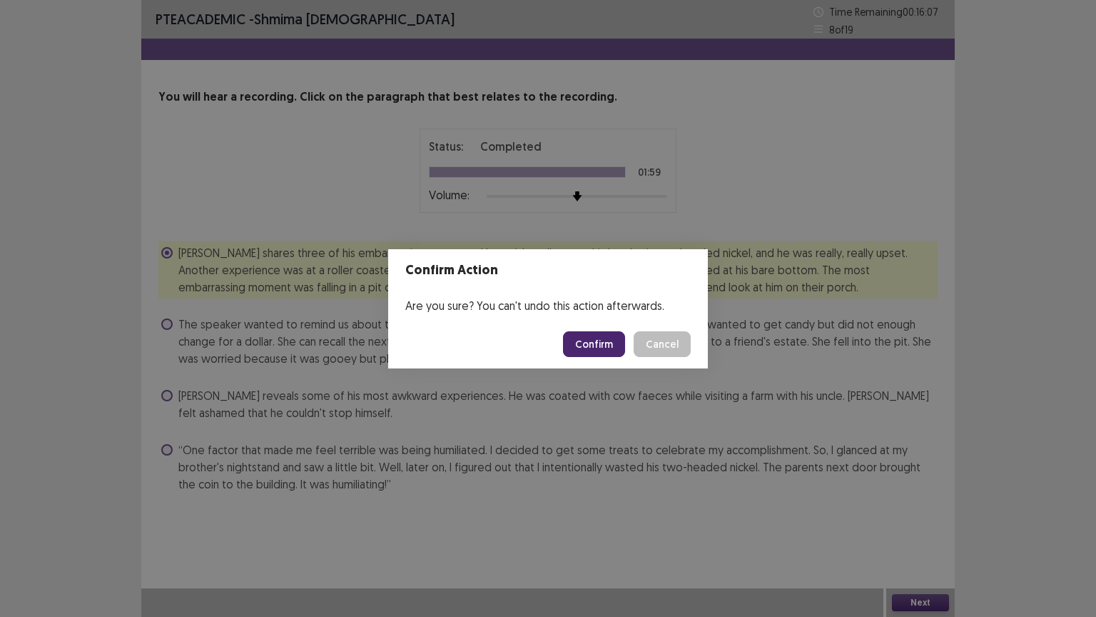
click at [608, 343] on button "Confirm" at bounding box center [594, 344] width 62 height 26
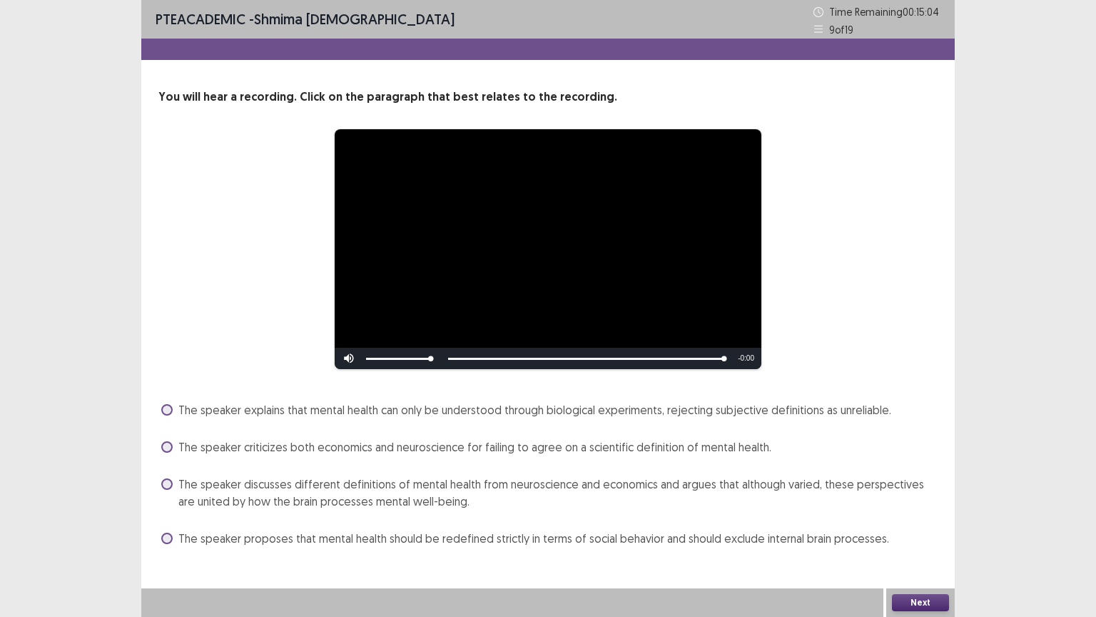
click at [177, 509] on label "The speaker proposes that mental health should be redefined strictly in terms o…" at bounding box center [525, 538] width 728 height 17
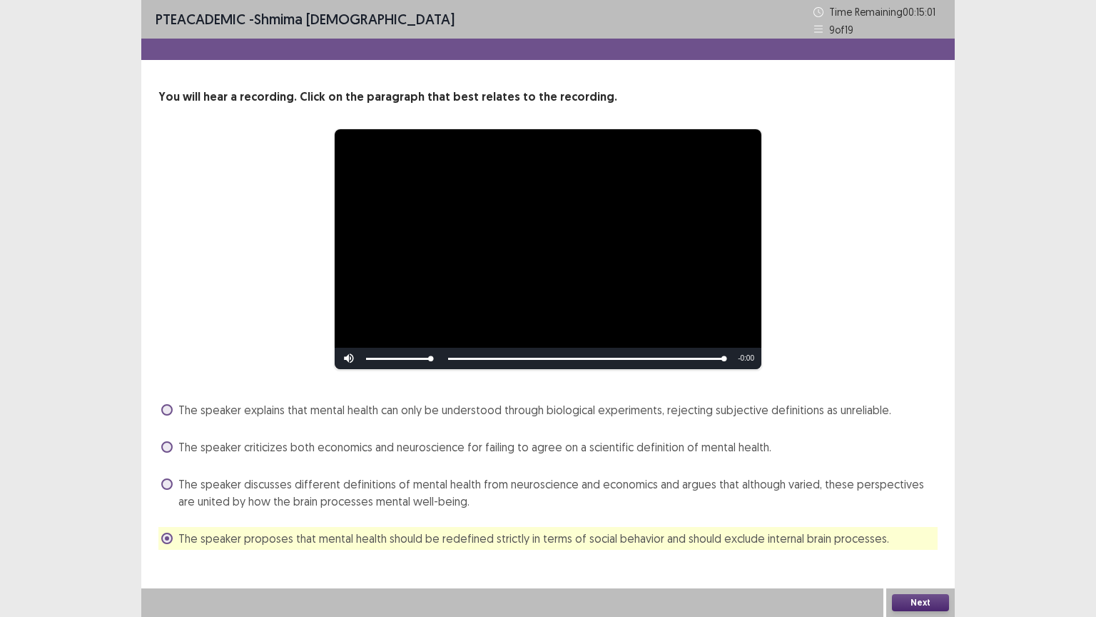
click at [177, 509] on label "The speaker proposes that mental health should be redefined strictly in terms o…" at bounding box center [525, 538] width 728 height 17
click at [167, 485] on span at bounding box center [166, 483] width 11 height 11
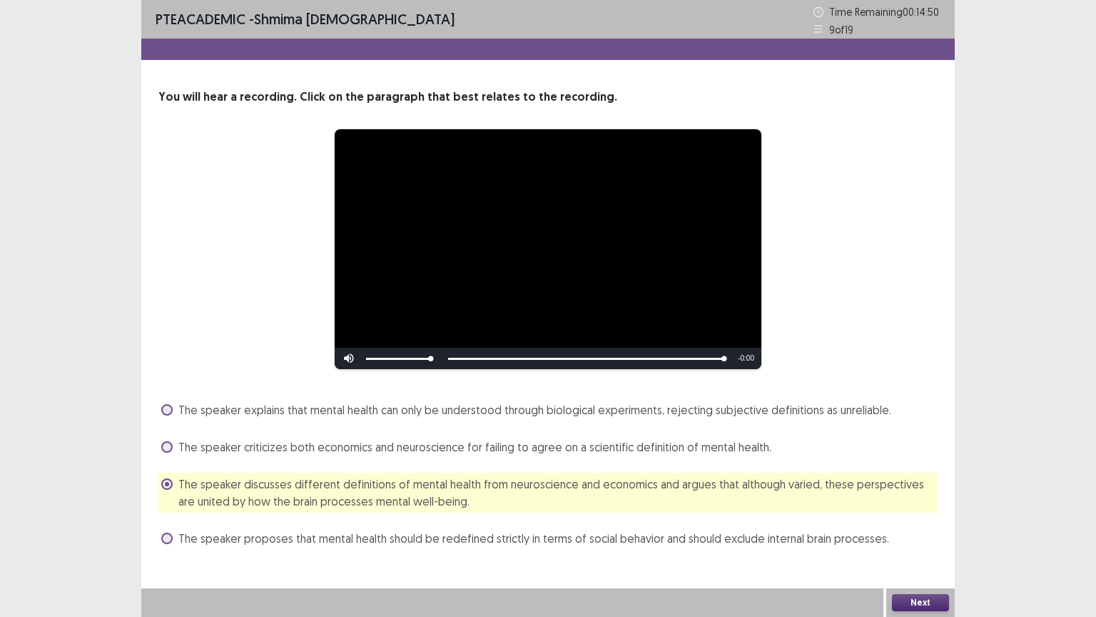
click at [931, 509] on button "Next" at bounding box center [920, 602] width 57 height 17
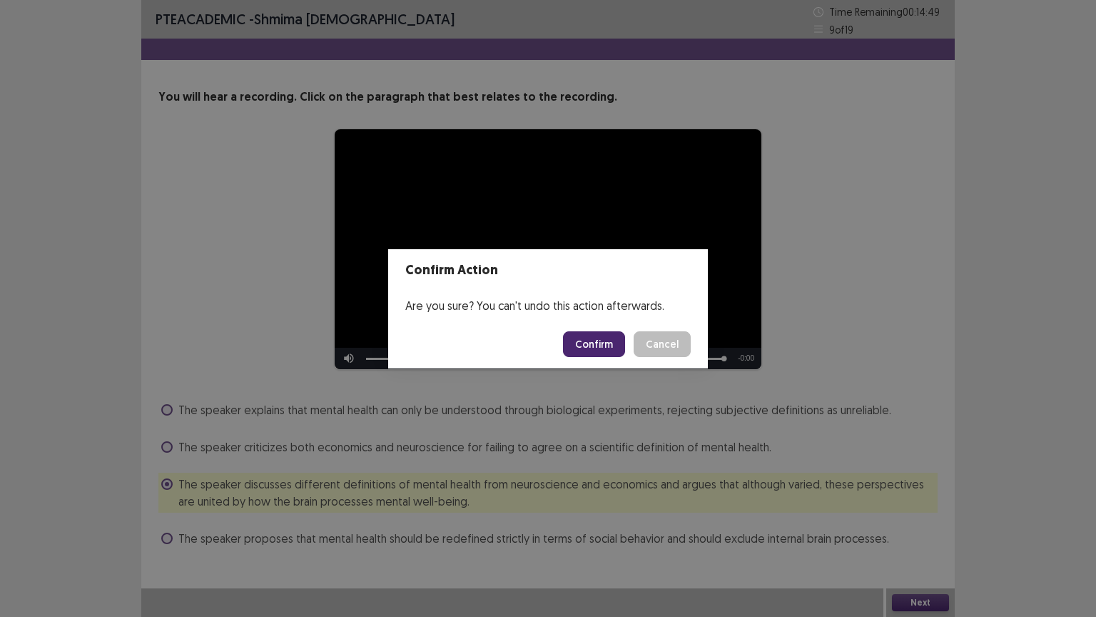
click at [585, 341] on button "Confirm" at bounding box center [594, 344] width 62 height 26
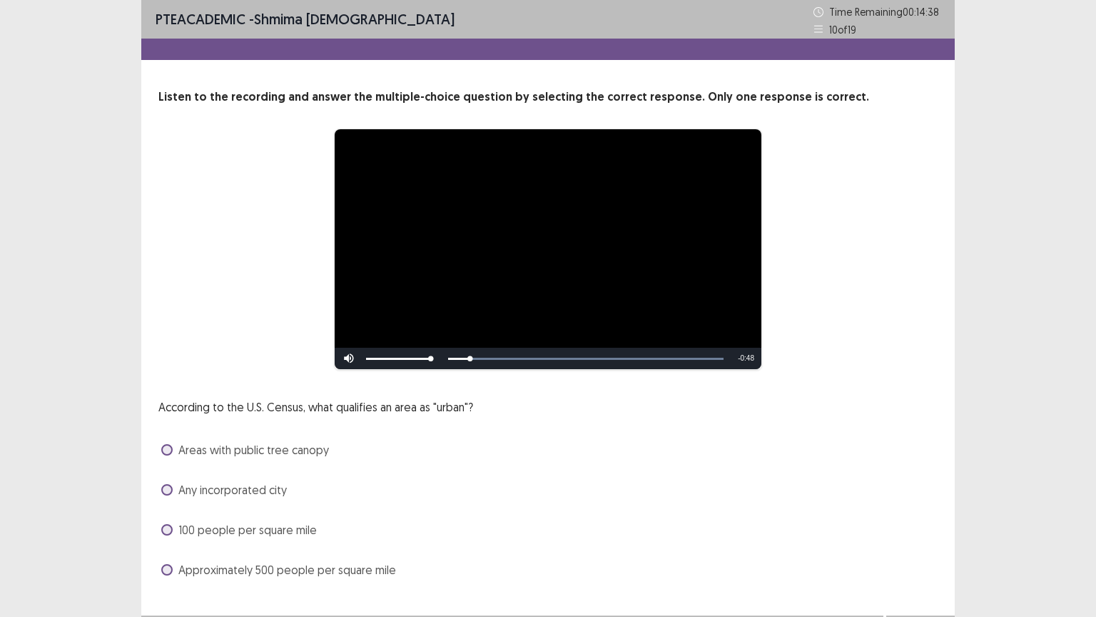
scroll to position [27, 0]
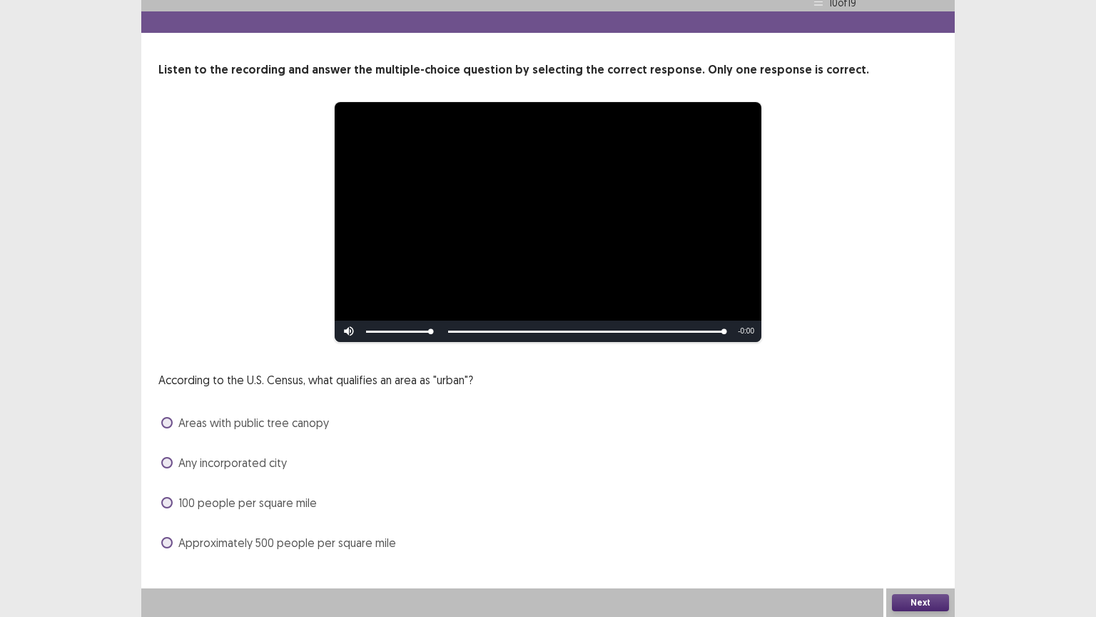
click at [191, 462] on span "Any incorporated city" at bounding box center [232, 462] width 108 height 17
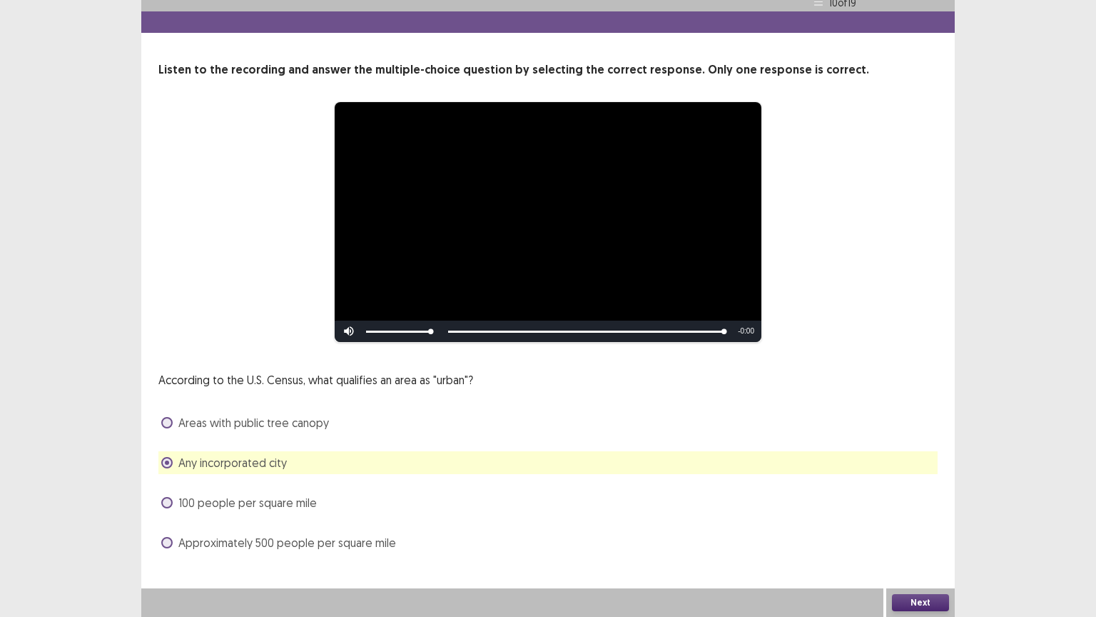
click at [933, 509] on button "Next" at bounding box center [920, 602] width 57 height 17
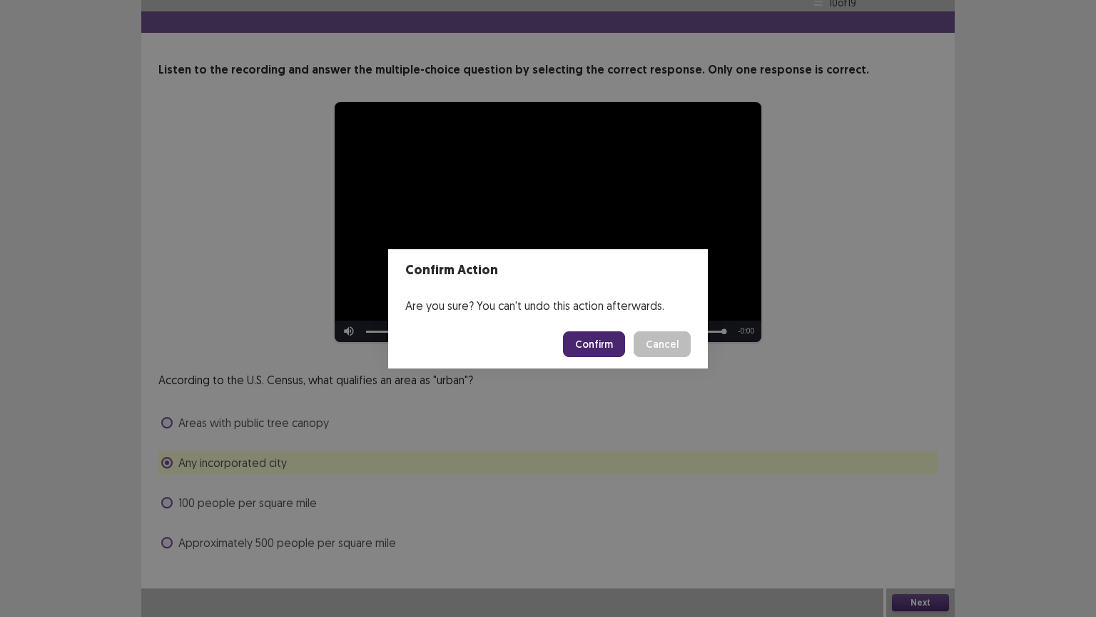
click at [584, 343] on button "Confirm" at bounding box center [594, 344] width 62 height 26
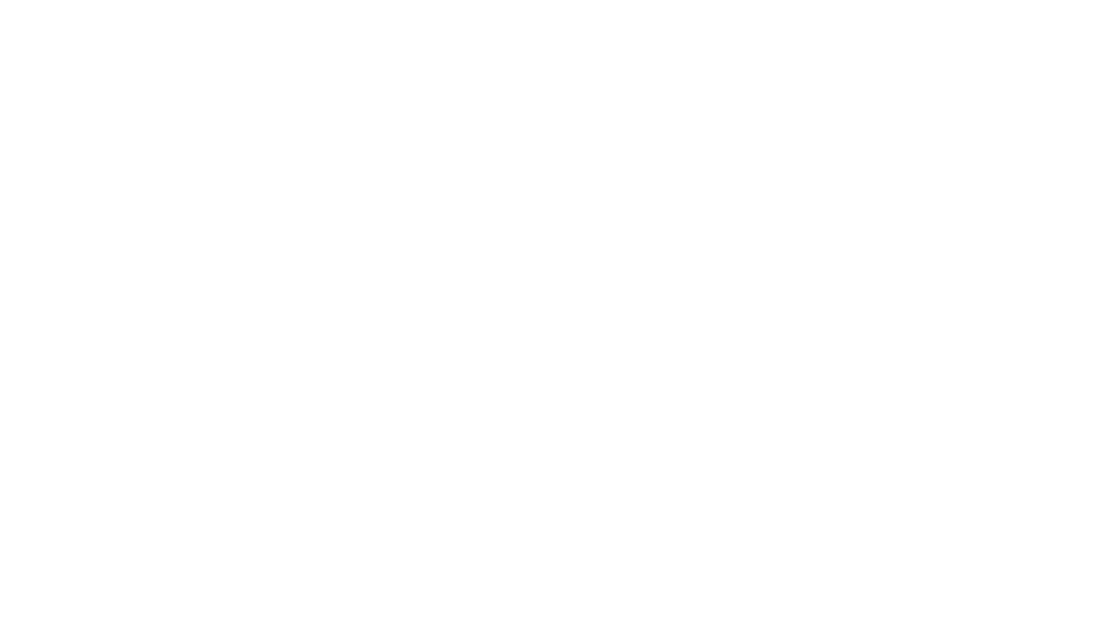
scroll to position [0, 0]
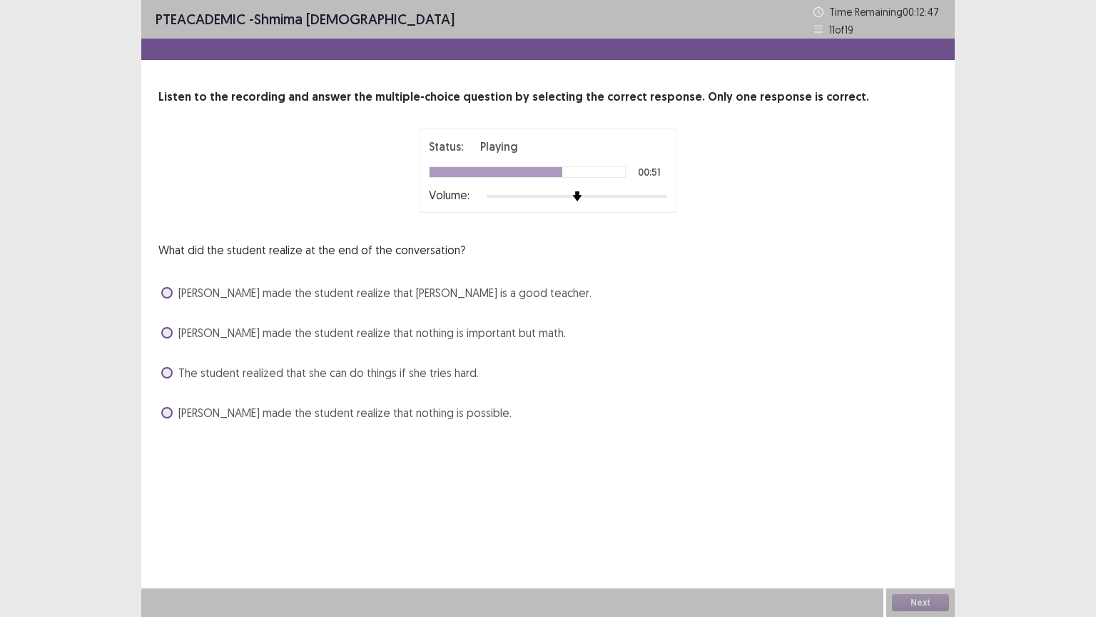
click at [251, 334] on span "[PERSON_NAME] made the student realize that nothing is important but math." at bounding box center [372, 332] width 388 height 17
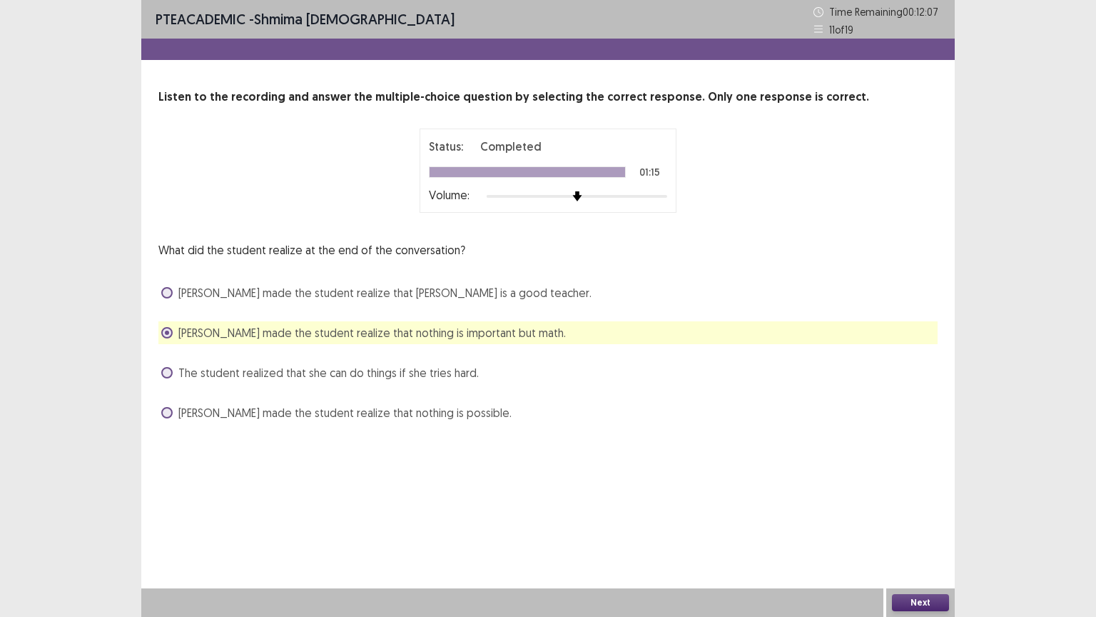
click at [906, 509] on button "Next" at bounding box center [920, 602] width 57 height 17
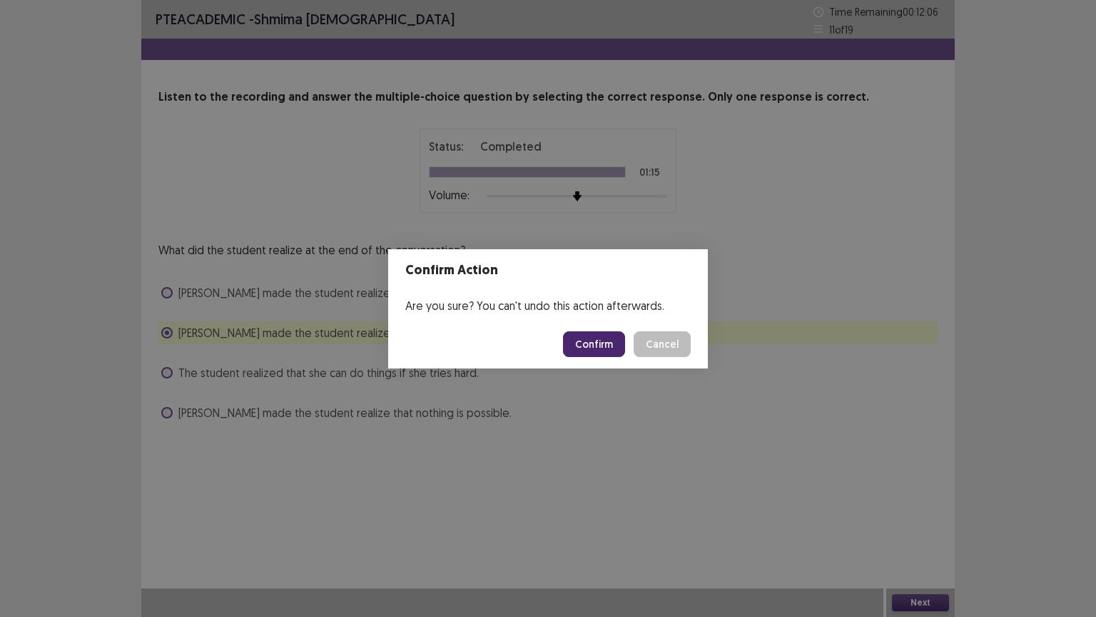
click at [604, 343] on button "Confirm" at bounding box center [594, 344] width 62 height 26
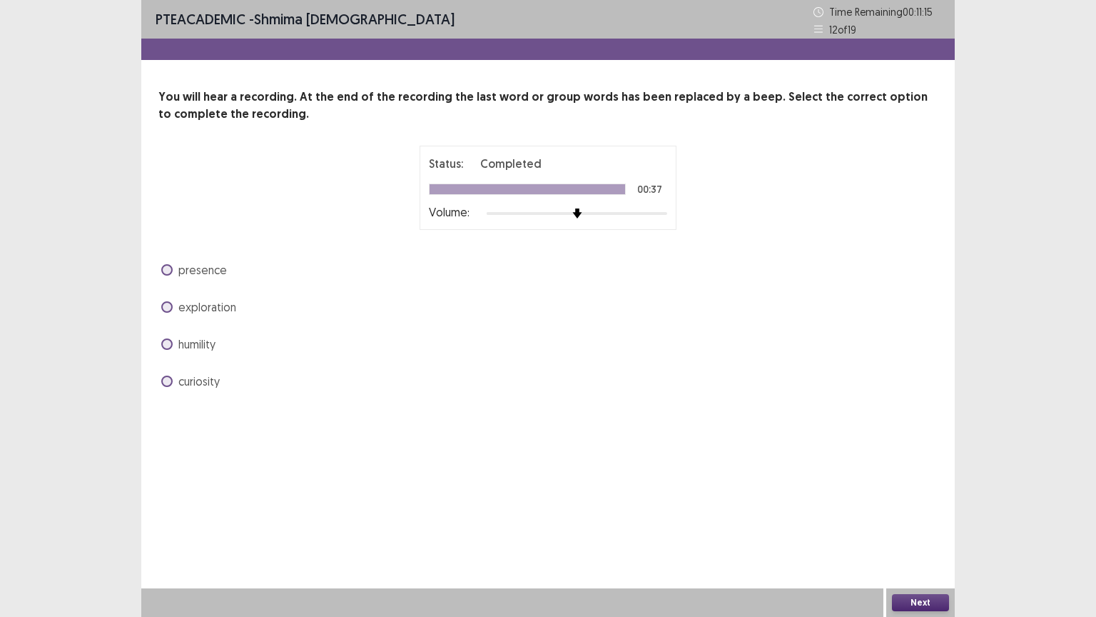
click at [192, 383] on span "curiosity" at bounding box center [198, 381] width 41 height 17
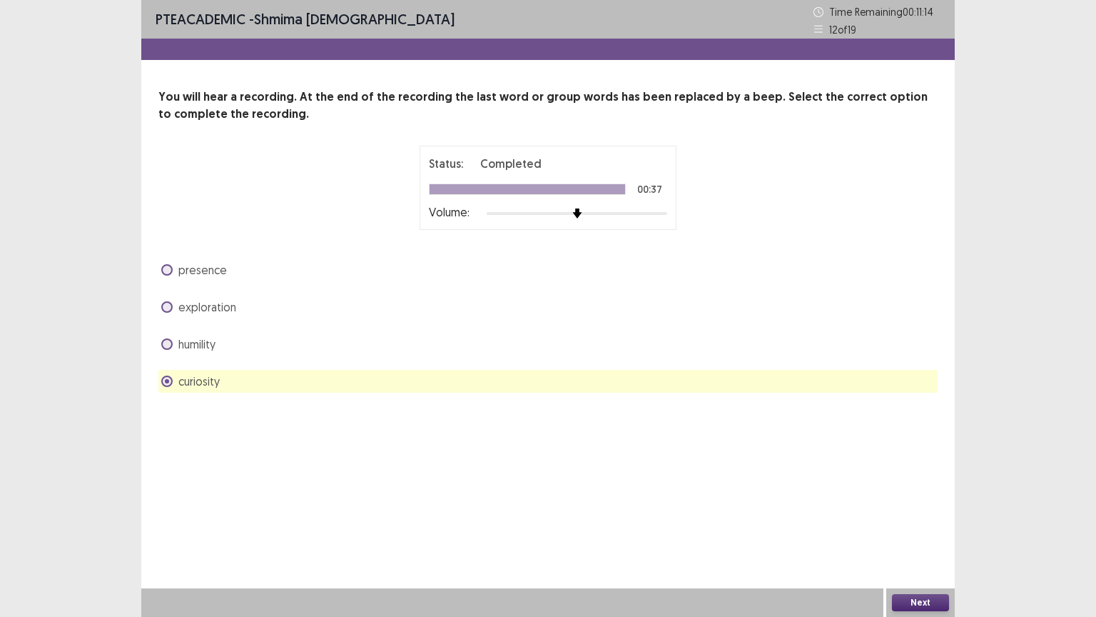
click at [916, 509] on button "Next" at bounding box center [920, 602] width 57 height 17
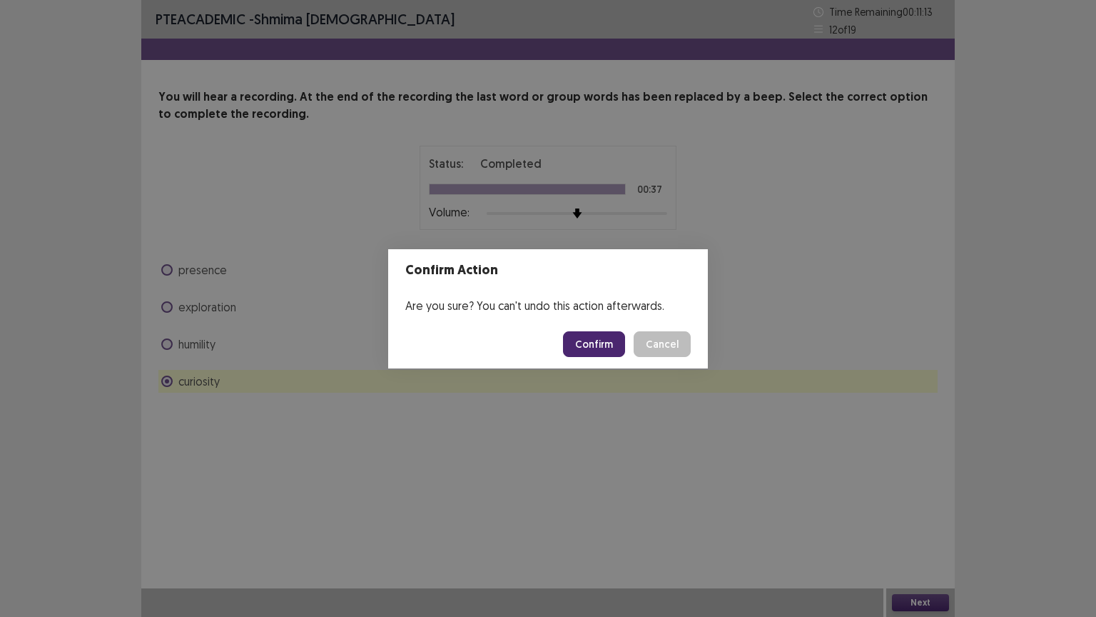
click at [602, 336] on button "Confirm" at bounding box center [594, 344] width 62 height 26
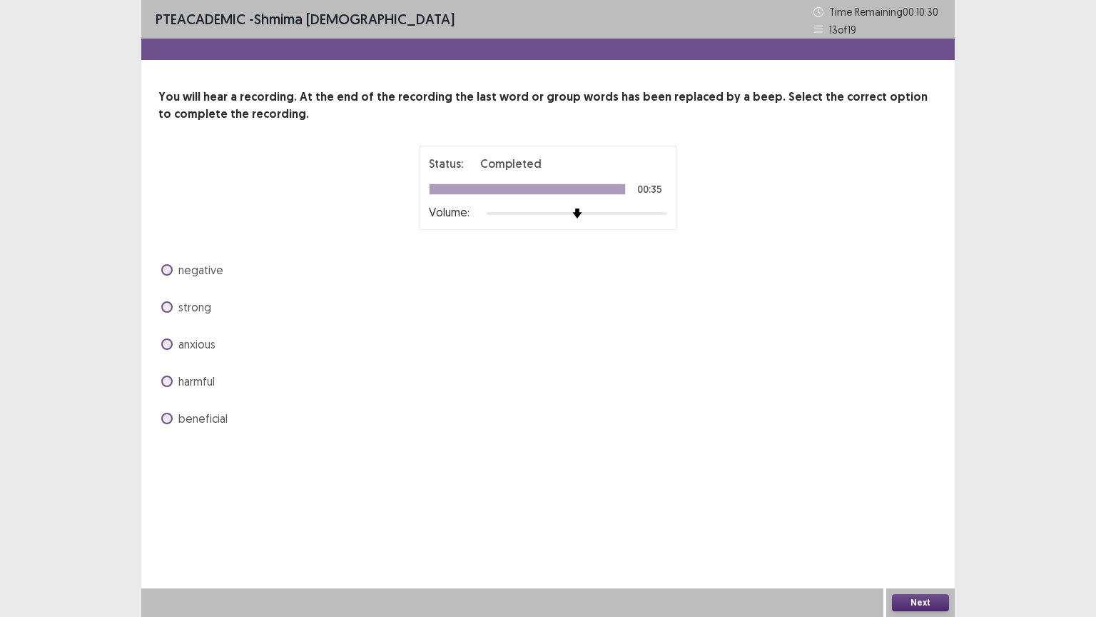
click at [183, 420] on span "beneficial" at bounding box center [202, 418] width 49 height 17
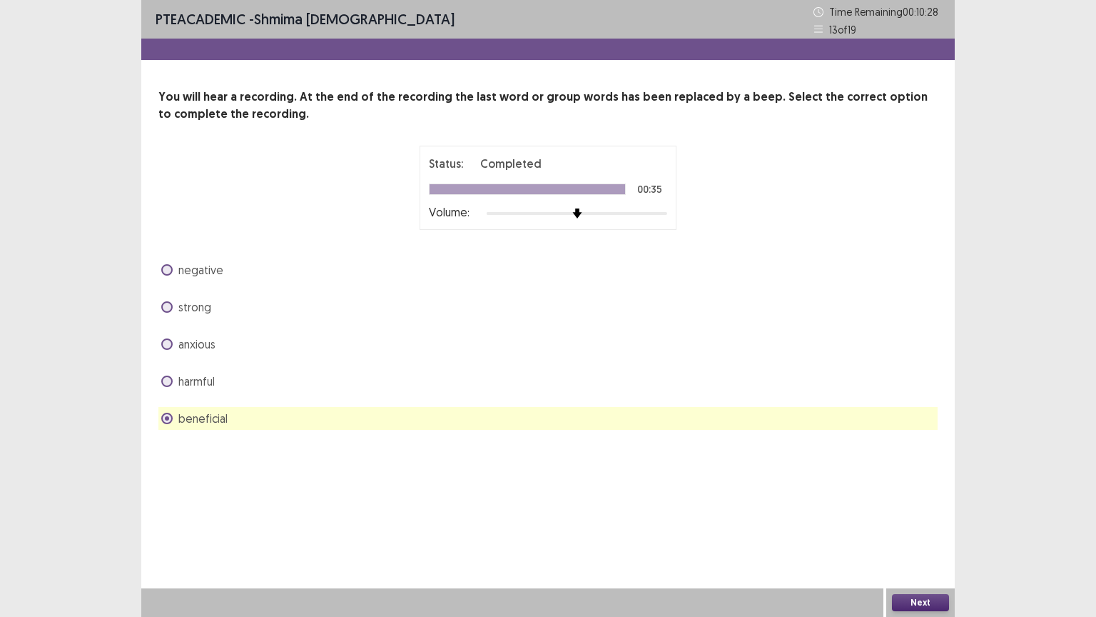
click at [926, 509] on button "Next" at bounding box center [920, 602] width 57 height 17
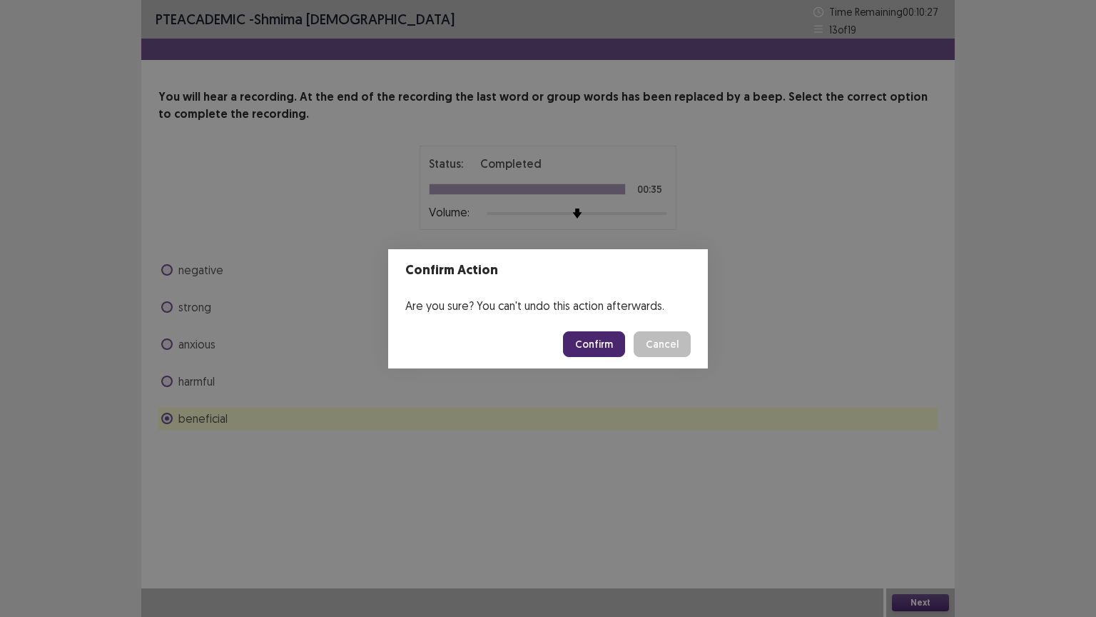
click at [614, 345] on button "Confirm" at bounding box center [594, 344] width 62 height 26
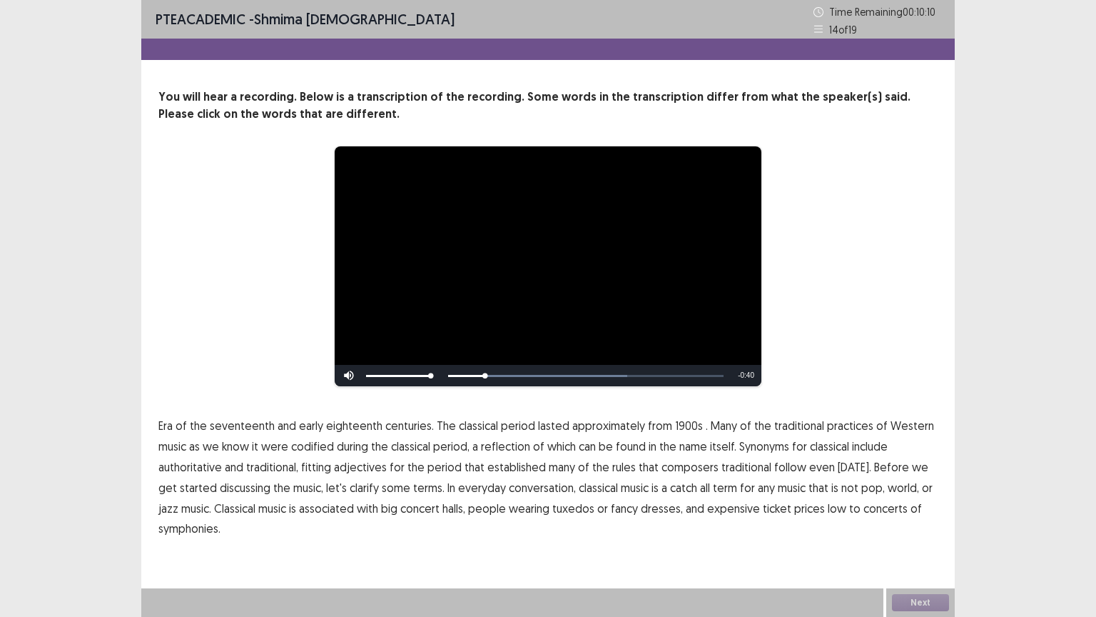
click at [677, 425] on span "1900s" at bounding box center [689, 425] width 28 height 17
click at [732, 470] on span "traditional" at bounding box center [747, 466] width 50 height 17
click at [828, 509] on span "low" at bounding box center [837, 508] width 19 height 17
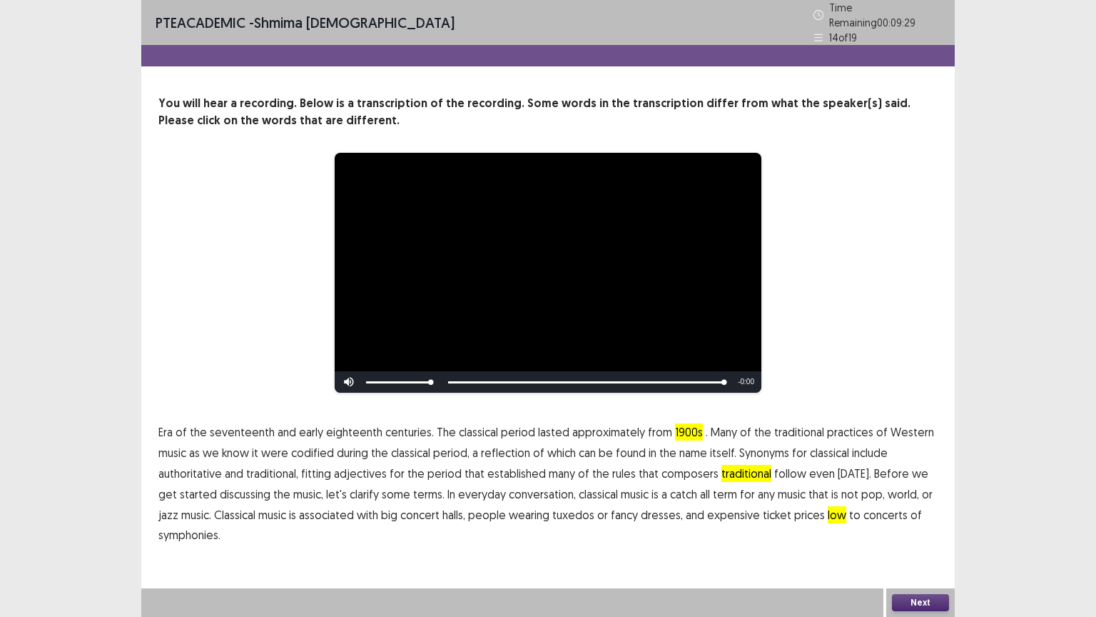
click at [910, 509] on button "Next" at bounding box center [920, 602] width 57 height 17
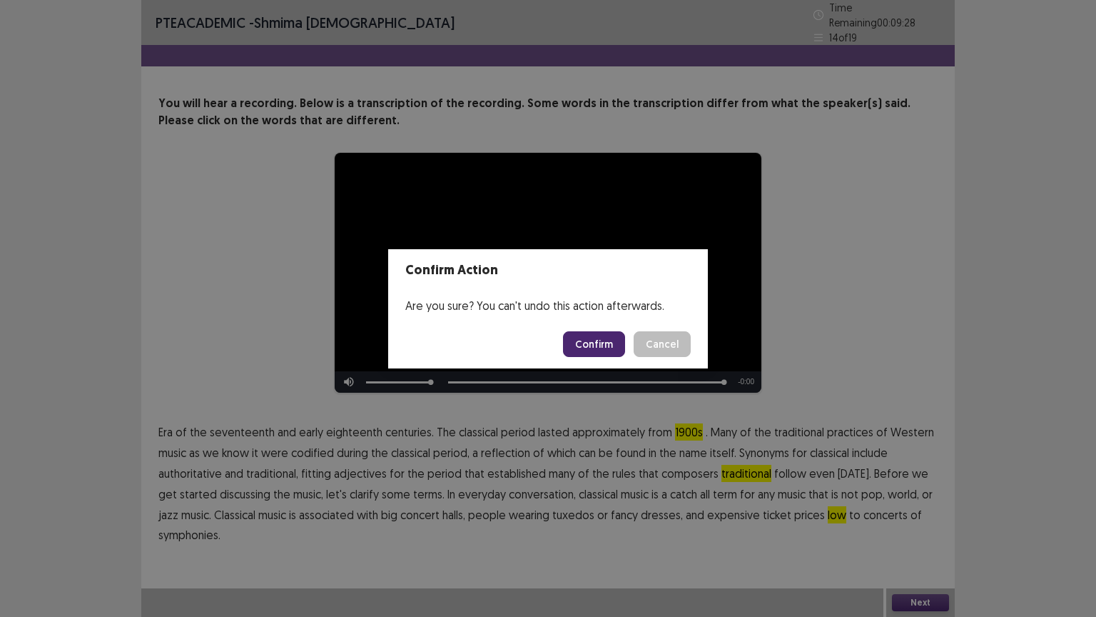
click at [600, 349] on button "Confirm" at bounding box center [594, 344] width 62 height 26
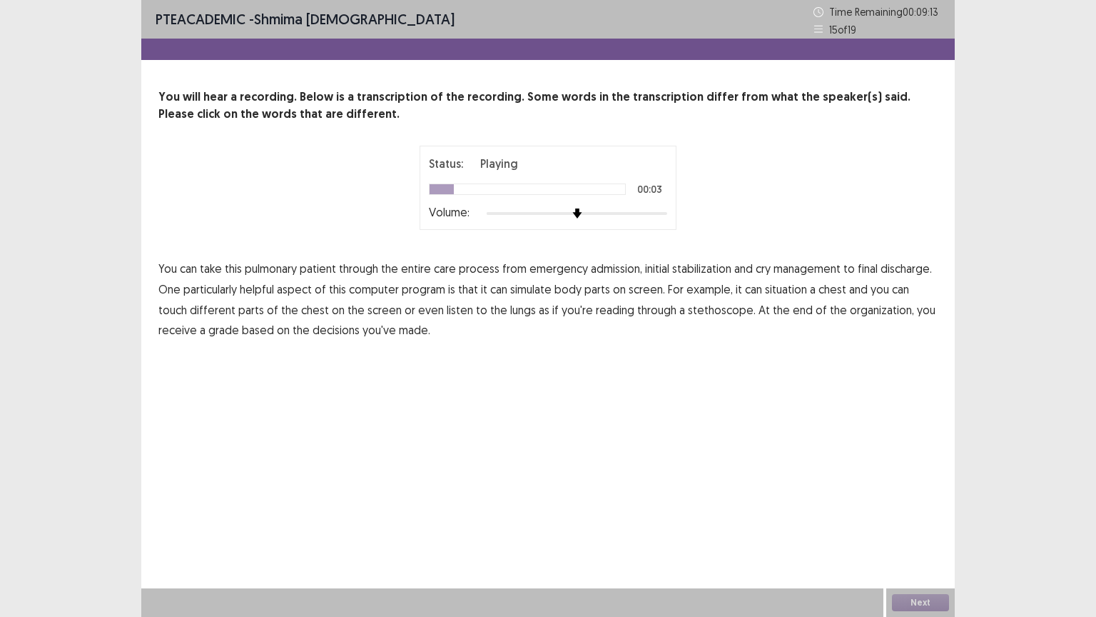
click at [450, 270] on span "care" at bounding box center [445, 268] width 22 height 17
click at [438, 270] on span "care" at bounding box center [445, 268] width 22 height 17
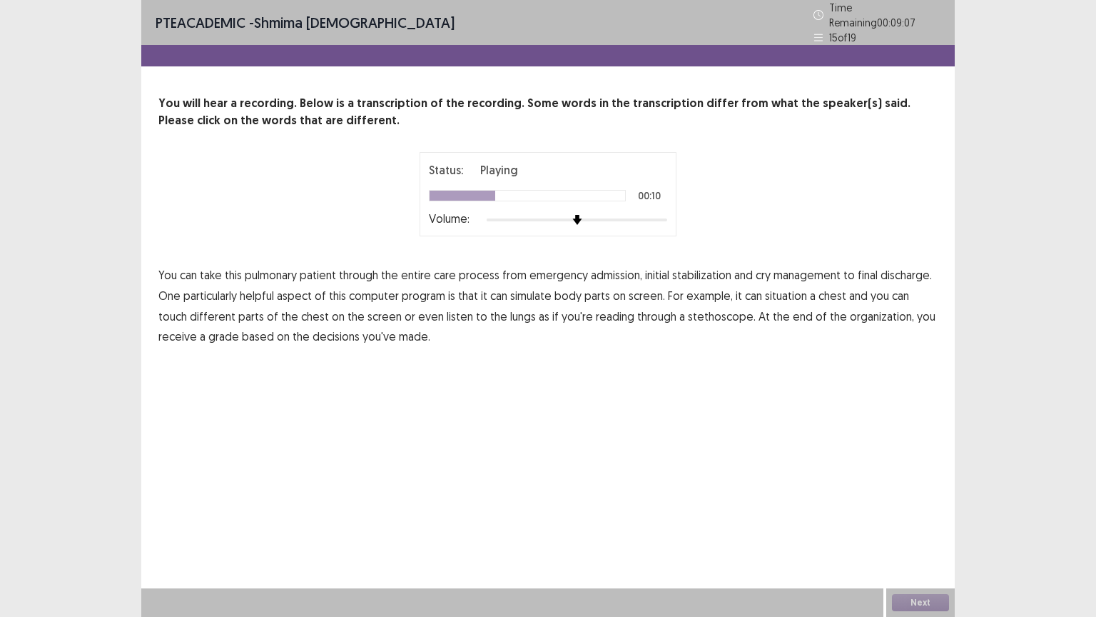
click at [764, 268] on span "cry" at bounding box center [763, 274] width 15 height 17
click at [788, 288] on span "situation" at bounding box center [786, 295] width 42 height 17
click at [596, 310] on span "reading" at bounding box center [615, 316] width 39 height 17
click at [850, 308] on span "organization," at bounding box center [882, 316] width 64 height 17
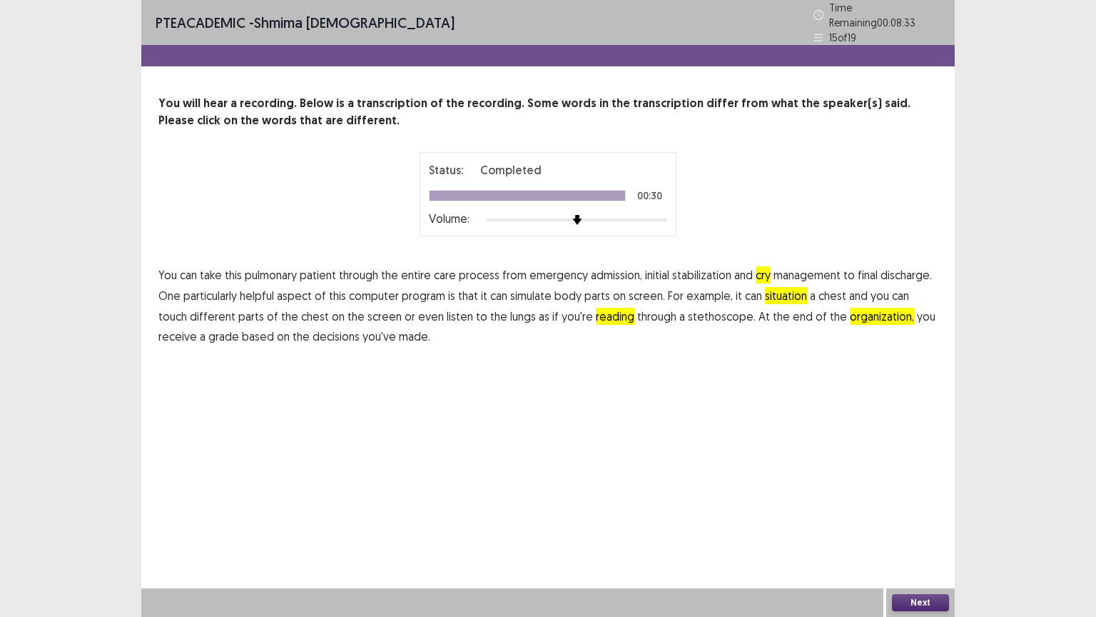
click at [911, 509] on button "Next" at bounding box center [920, 602] width 57 height 17
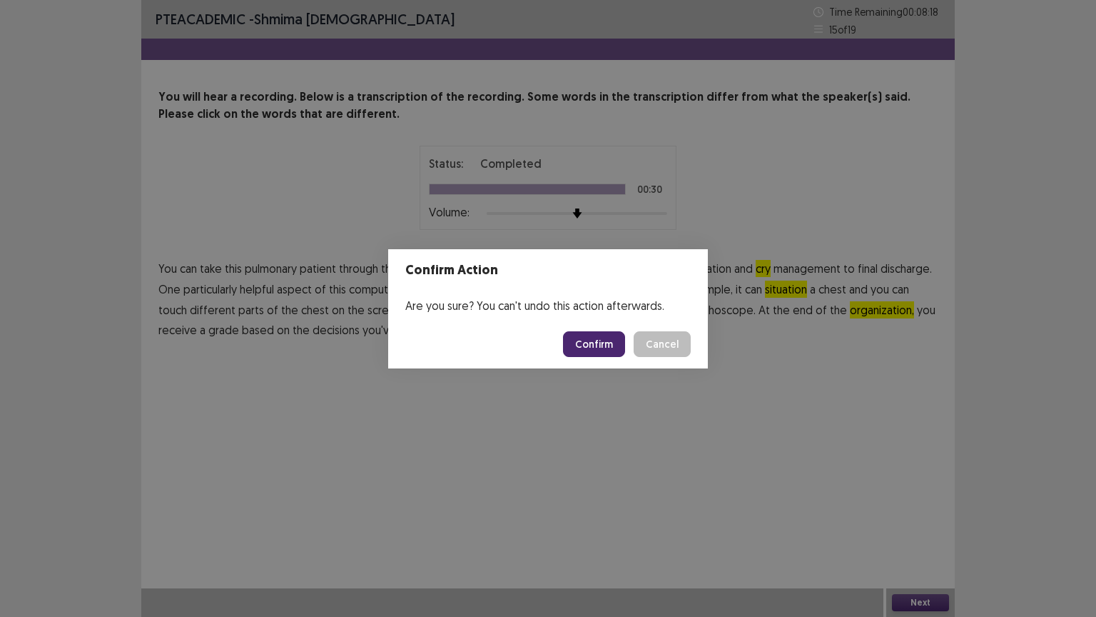
click at [600, 342] on button "Confirm" at bounding box center [594, 344] width 62 height 26
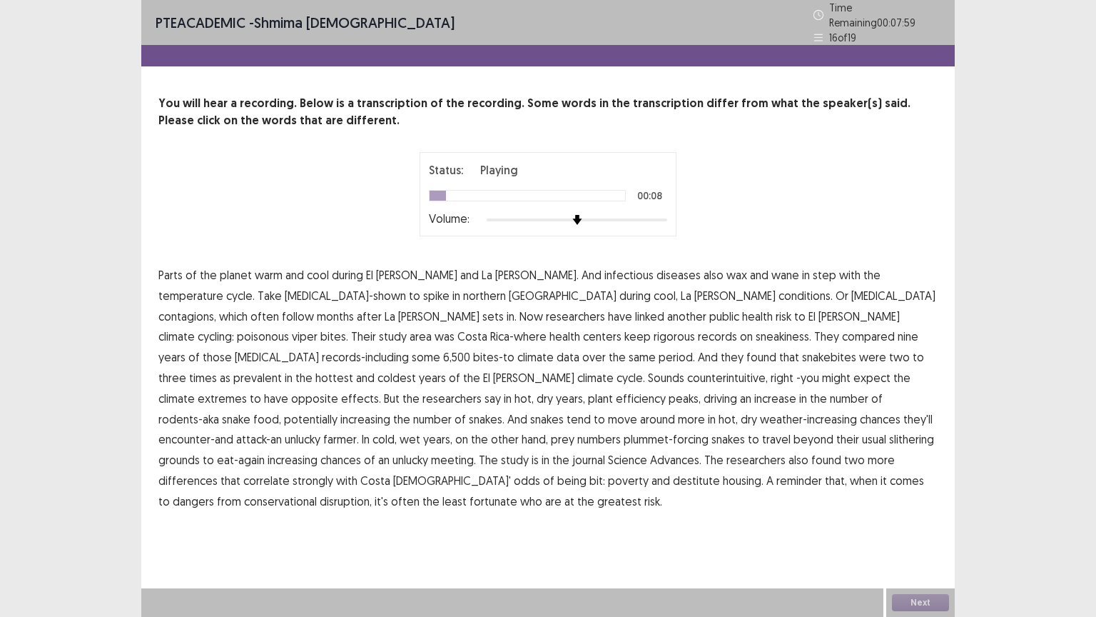
click at [223, 287] on span "temperature" at bounding box center [190, 295] width 65 height 17
click at [216, 308] on span "contagions," at bounding box center [187, 316] width 58 height 17
click at [218, 472] on span "differences" at bounding box center [187, 480] width 59 height 17
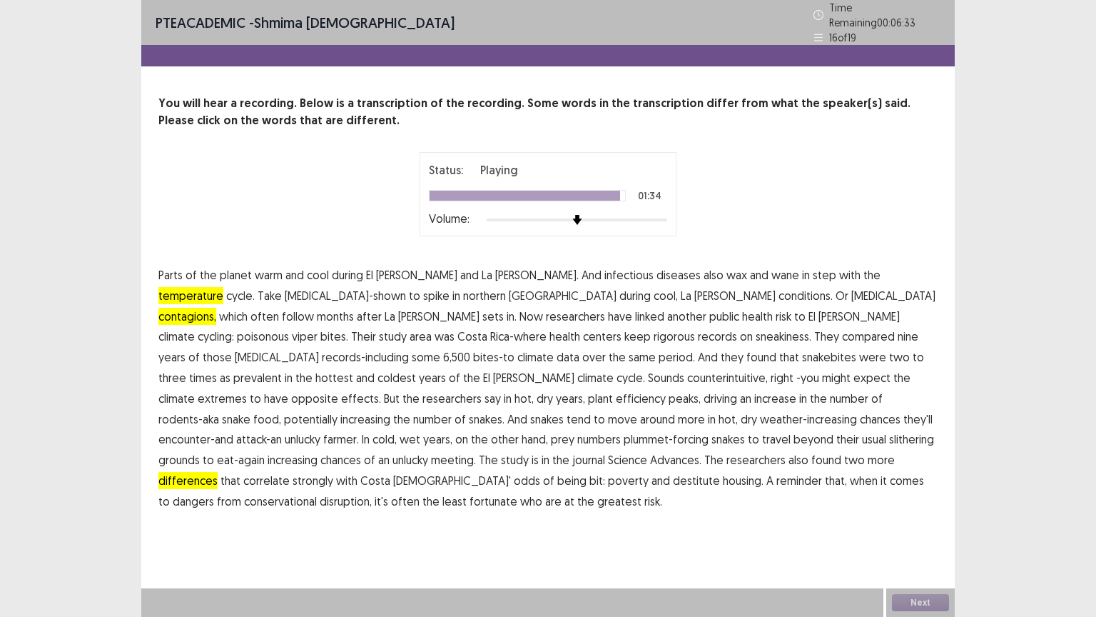
click at [317, 492] on span "conservational" at bounding box center [280, 500] width 73 height 17
click at [925, 509] on button "Next" at bounding box center [920, 602] width 57 height 17
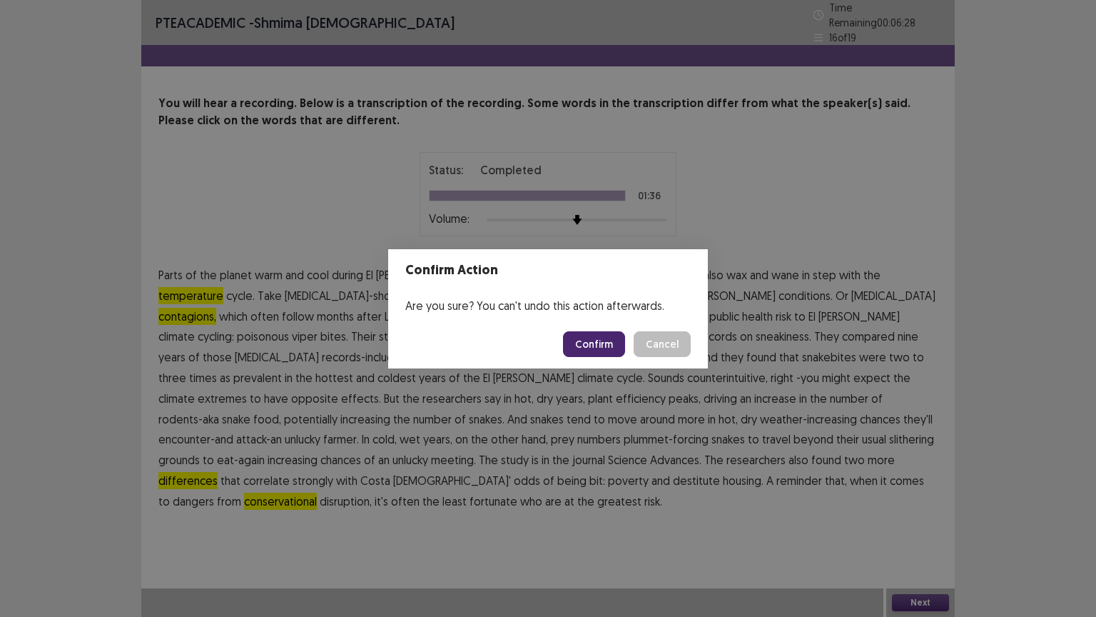
click at [602, 345] on button "Confirm" at bounding box center [594, 344] width 62 height 26
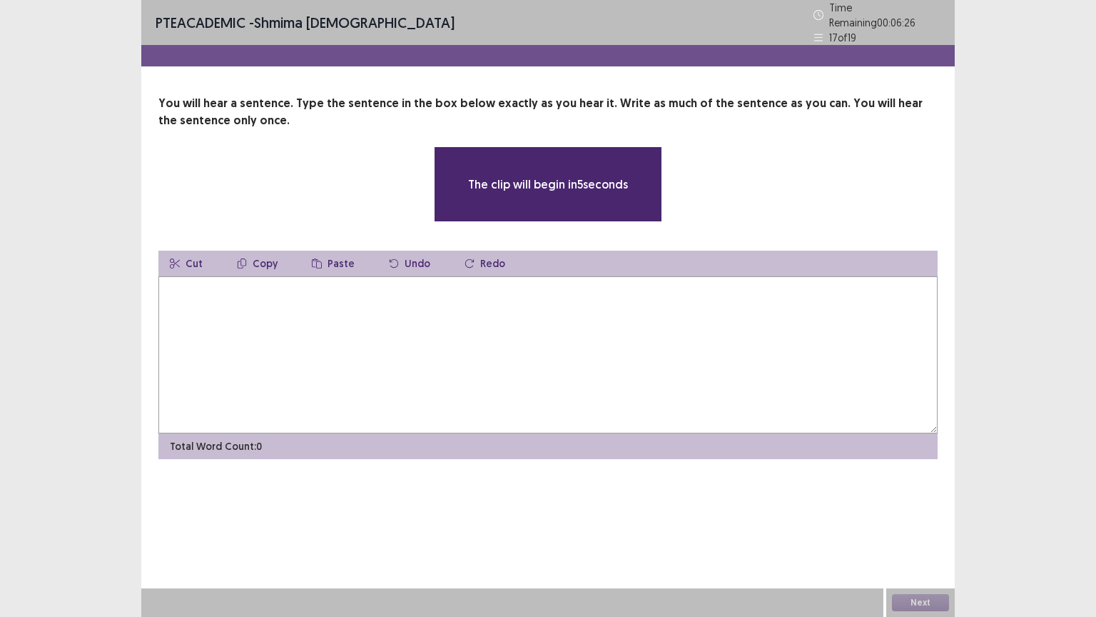
click at [460, 288] on textarea at bounding box center [547, 354] width 779 height 157
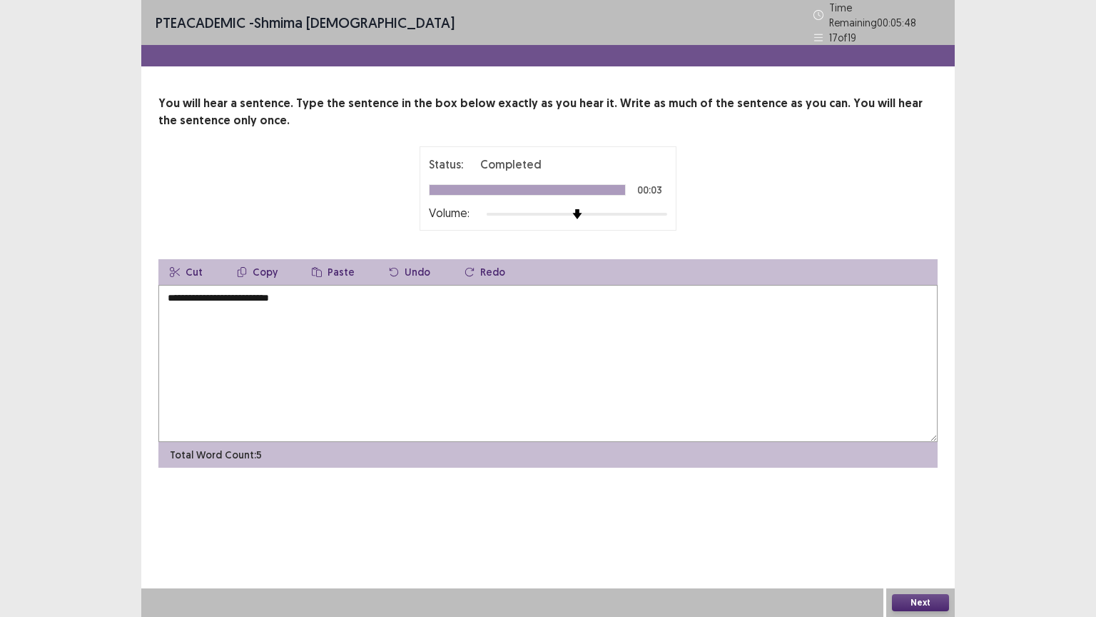
type textarea "**********"
click at [899, 509] on button "Next" at bounding box center [920, 602] width 57 height 17
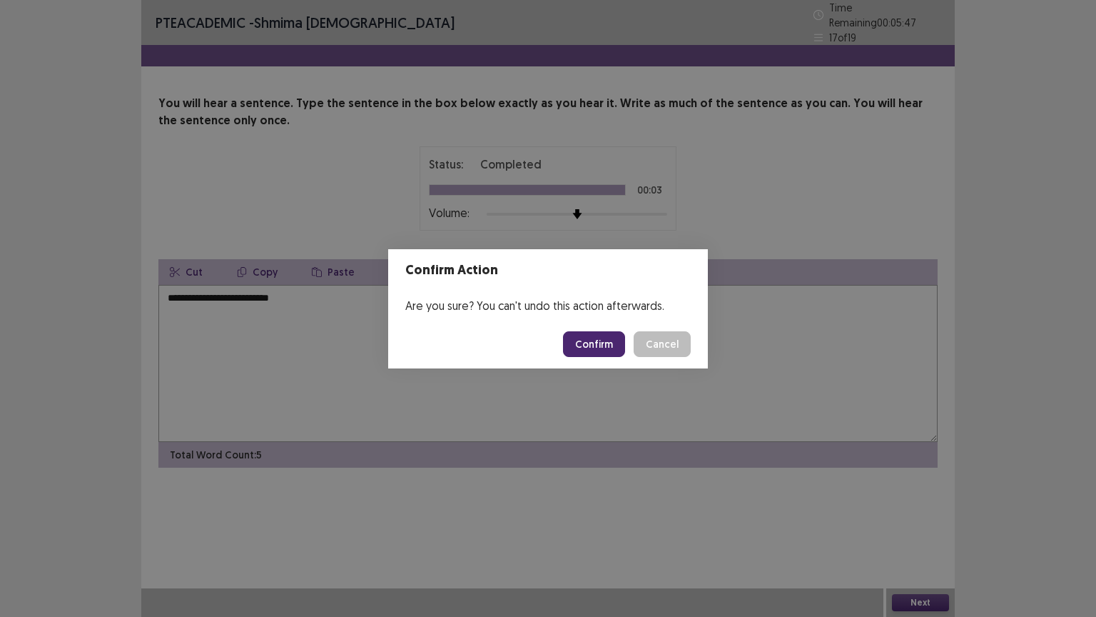
click at [604, 342] on button "Confirm" at bounding box center [594, 344] width 62 height 26
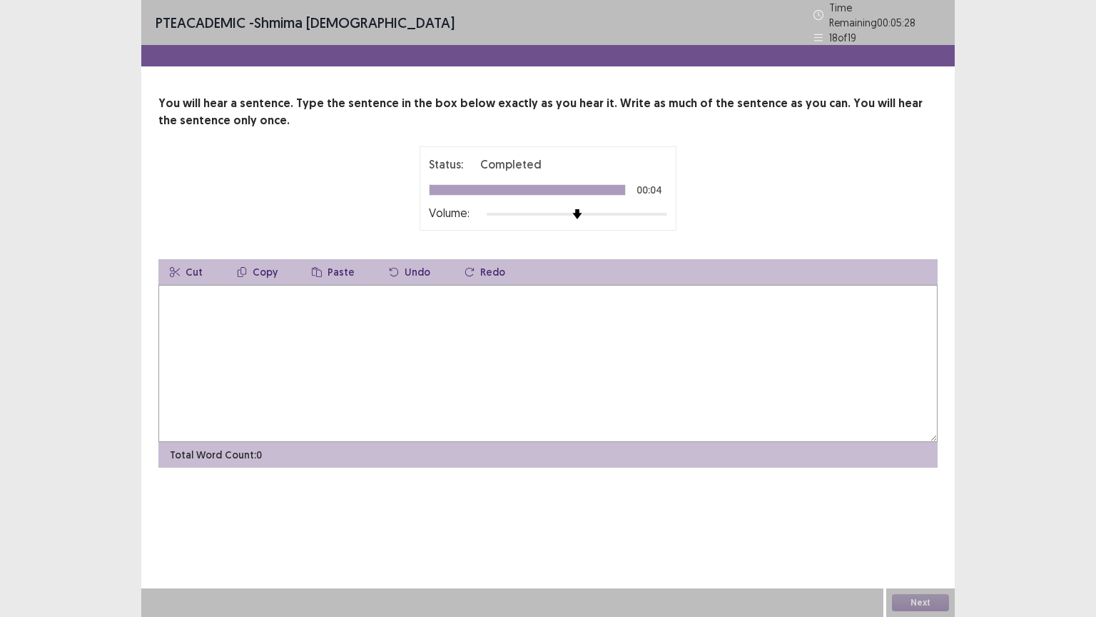
click at [345, 309] on textarea at bounding box center [547, 363] width 779 height 157
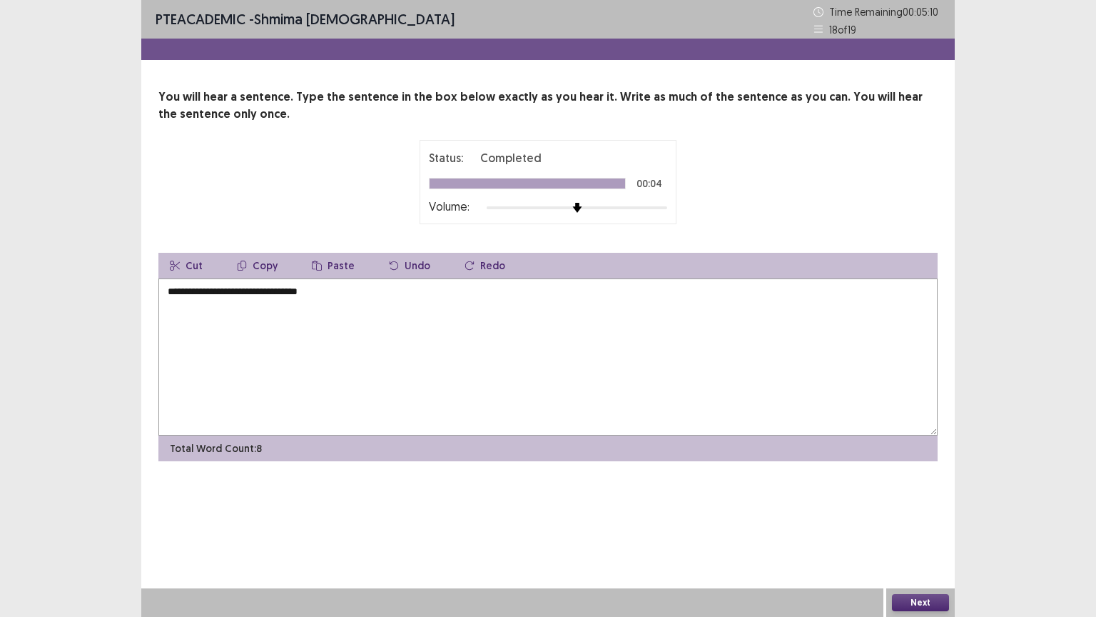
click at [166, 293] on textarea "**********" at bounding box center [547, 356] width 779 height 157
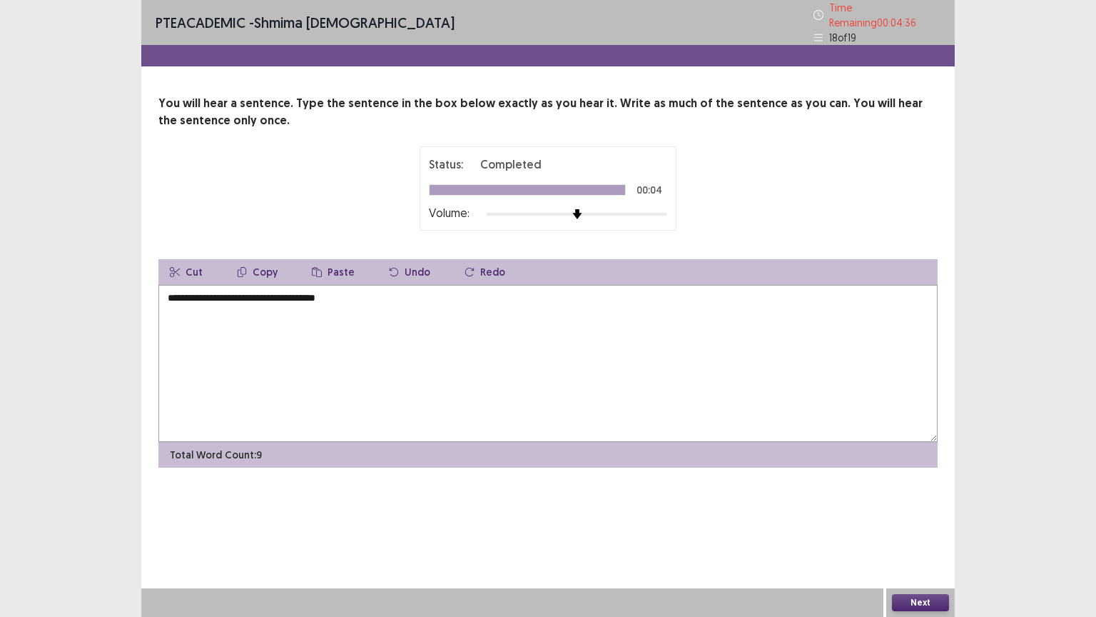
click at [243, 289] on textarea "**********" at bounding box center [547, 363] width 779 height 157
click at [374, 291] on textarea "**********" at bounding box center [547, 363] width 779 height 157
type textarea "**********"
click at [906, 509] on button "Next" at bounding box center [920, 602] width 57 height 17
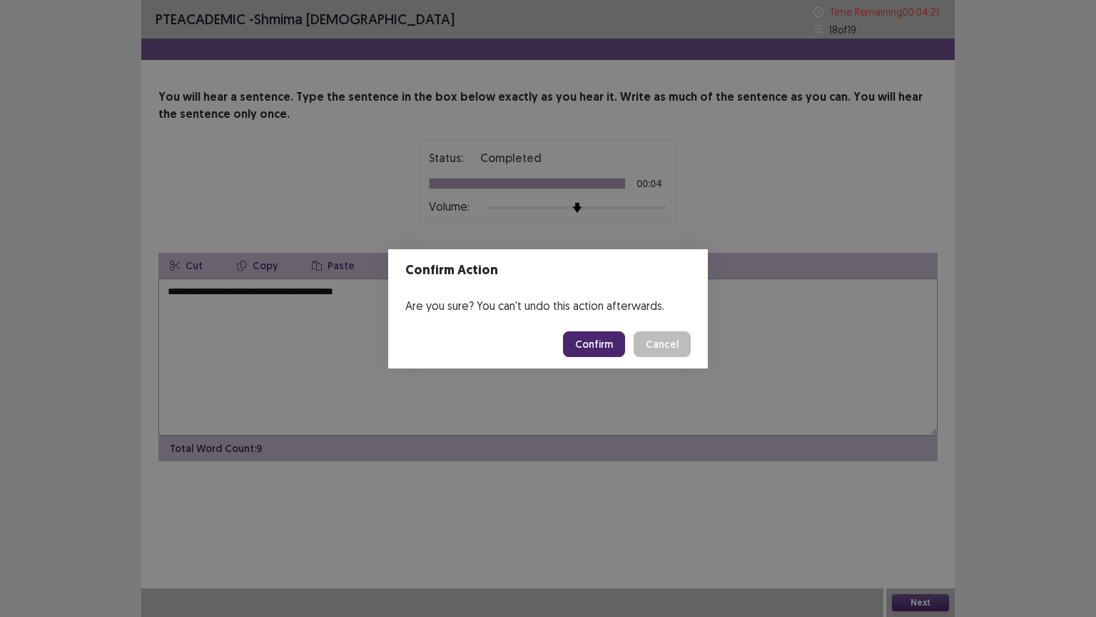
click at [600, 346] on button "Confirm" at bounding box center [594, 344] width 62 height 26
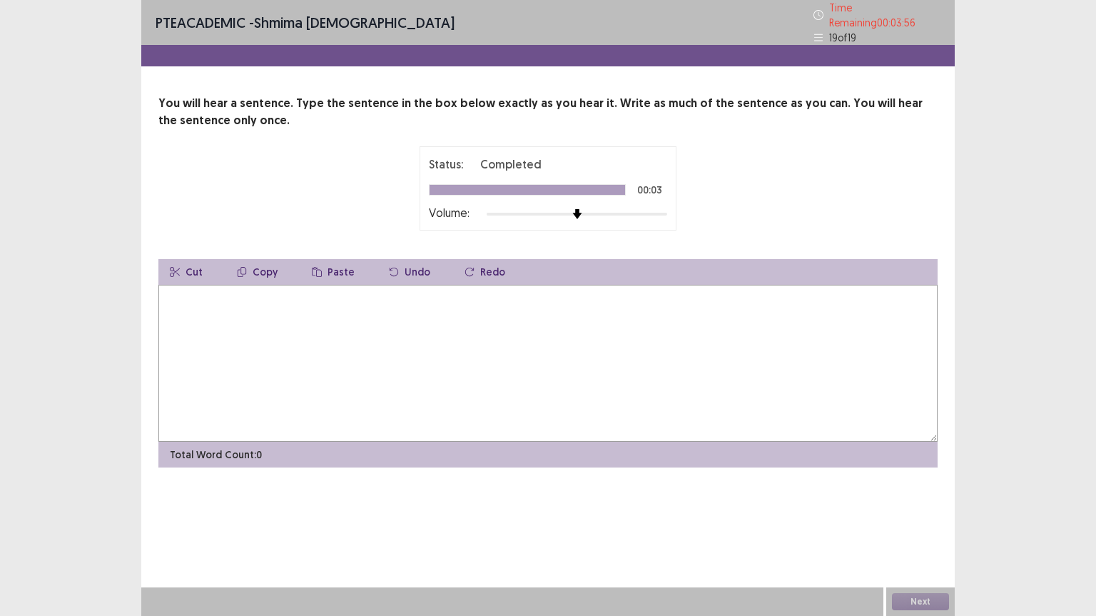
click at [512, 354] on textarea at bounding box center [547, 363] width 779 height 157
click at [277, 288] on textarea "**********" at bounding box center [547, 363] width 779 height 157
type textarea "**********"
click at [931, 509] on button "Next" at bounding box center [920, 602] width 57 height 17
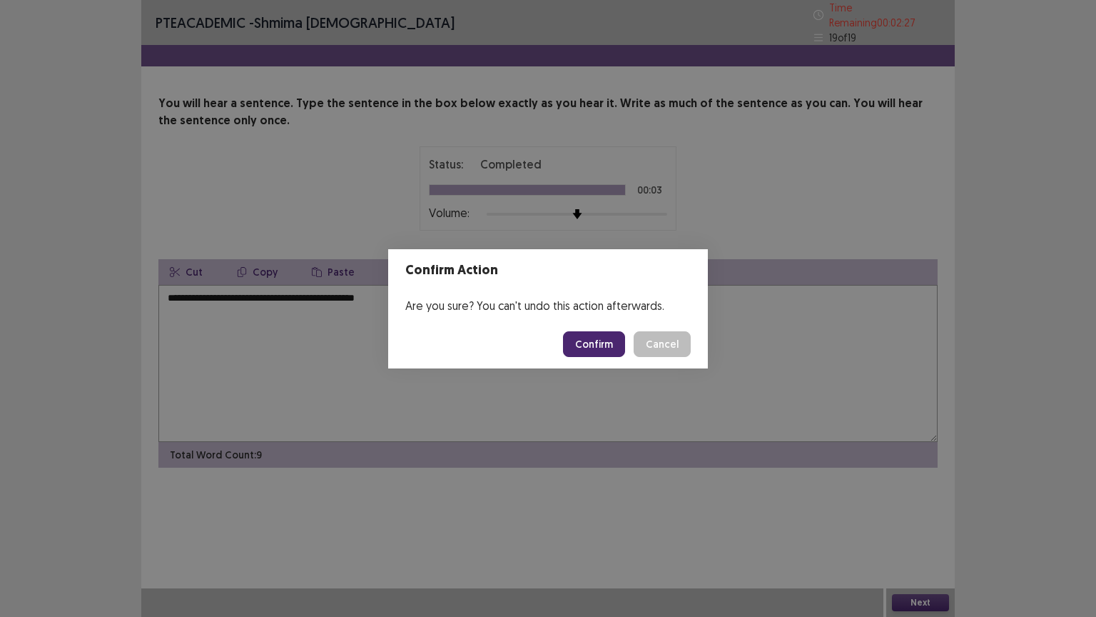
click at [594, 343] on button "Confirm" at bounding box center [594, 344] width 62 height 26
